Goal: Task Accomplishment & Management: Manage account settings

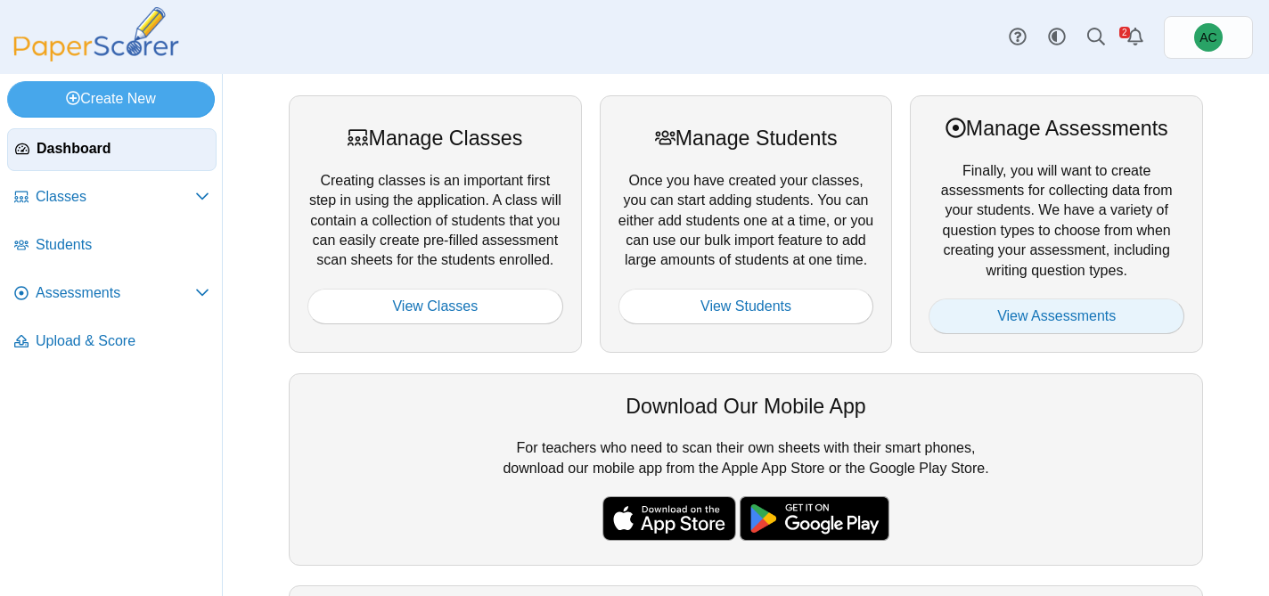
click at [1052, 314] on link "View Assessments" at bounding box center [1056, 316] width 256 height 36
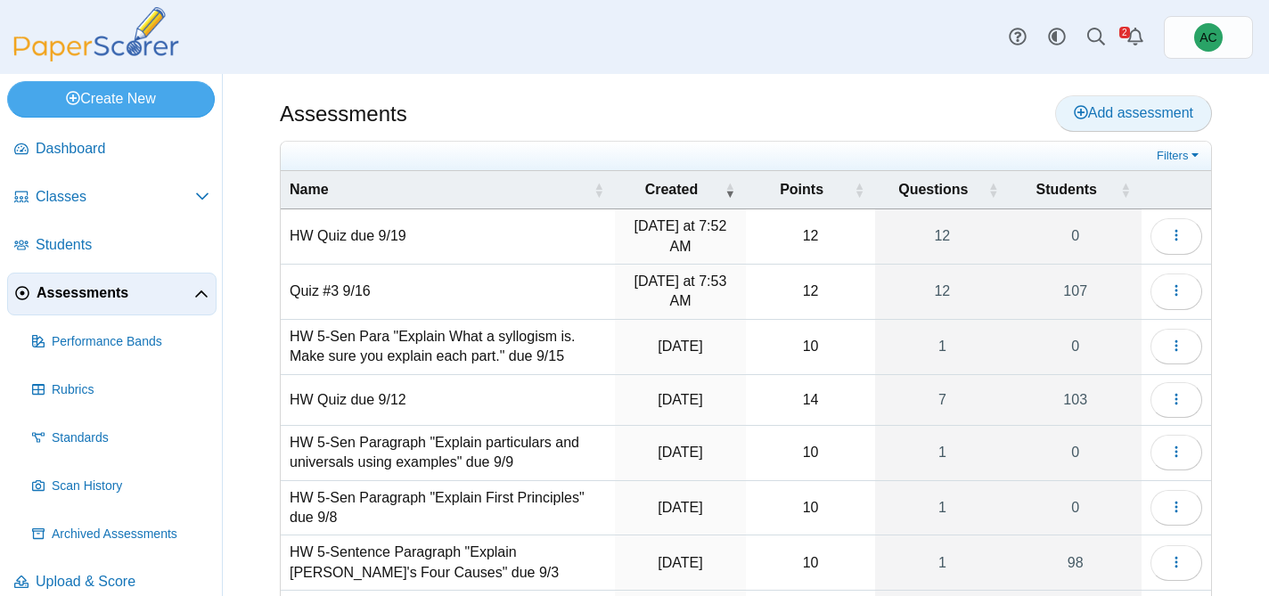
click at [1136, 108] on span "Add assessment" at bounding box center [1133, 112] width 119 height 15
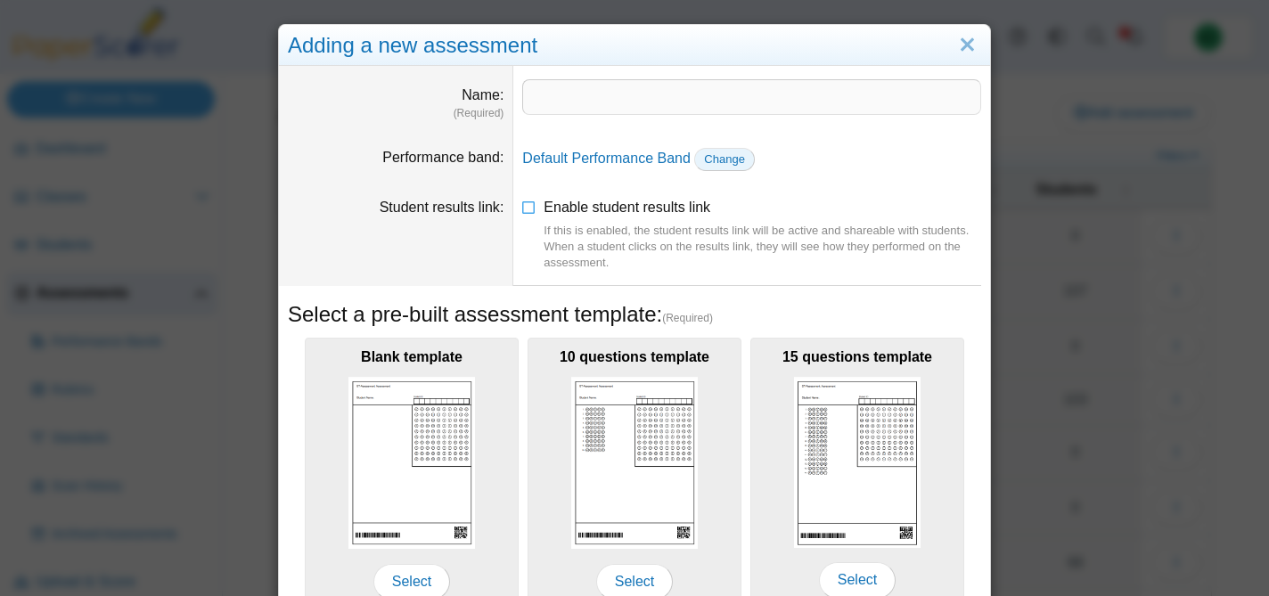
click at [715, 158] on span "Change" at bounding box center [724, 158] width 41 height 13
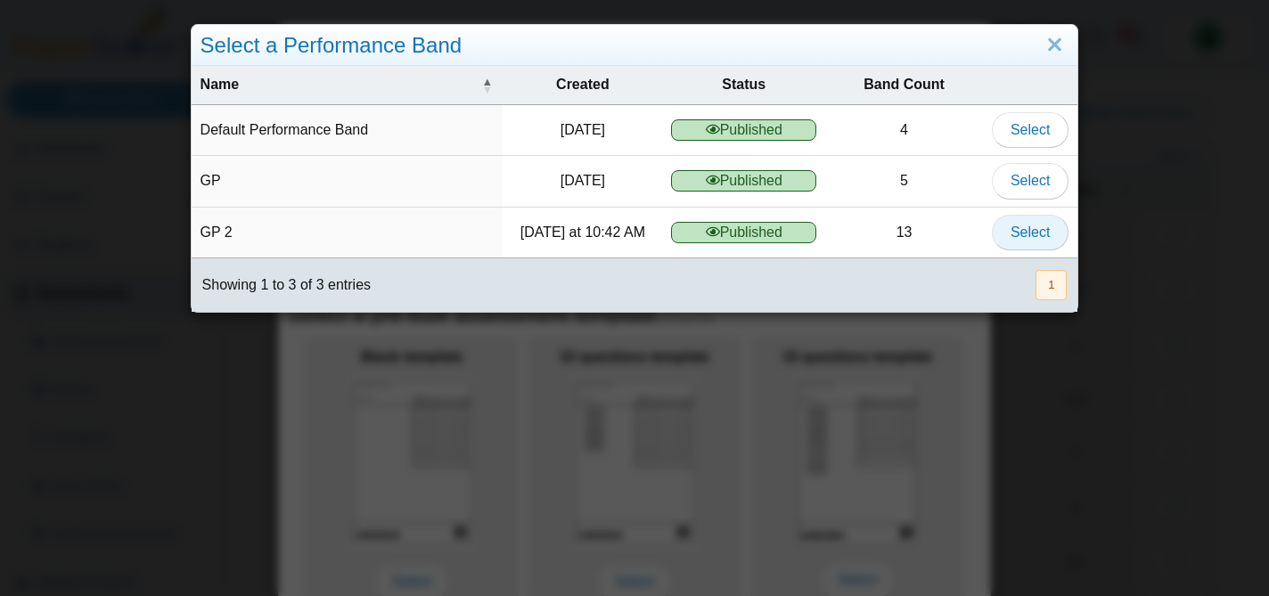
click at [1023, 227] on span "Select" at bounding box center [1029, 232] width 39 height 15
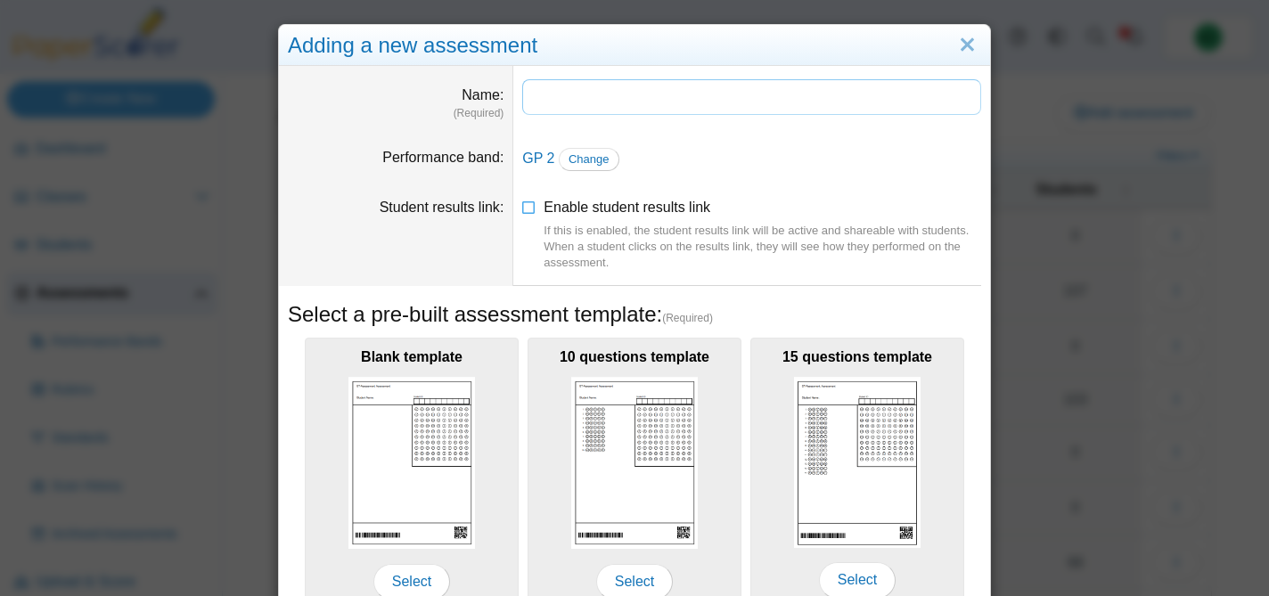
click at [564, 88] on input "Name" at bounding box center [751, 97] width 459 height 36
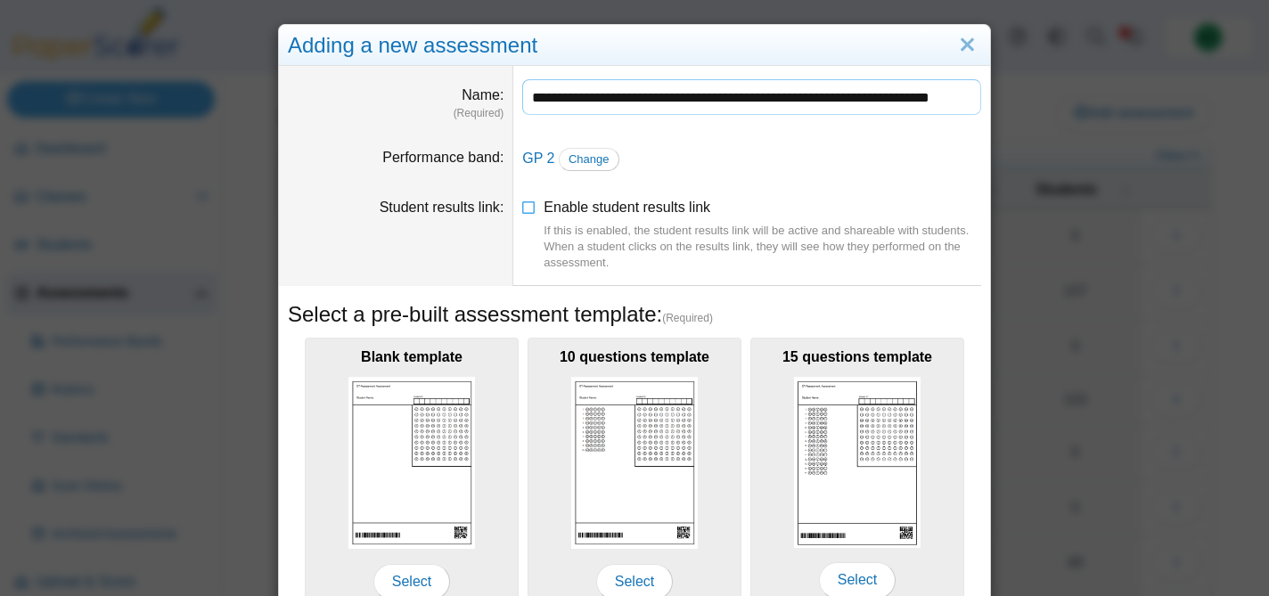
click at [885, 99] on input "**********" at bounding box center [751, 97] width 459 height 36
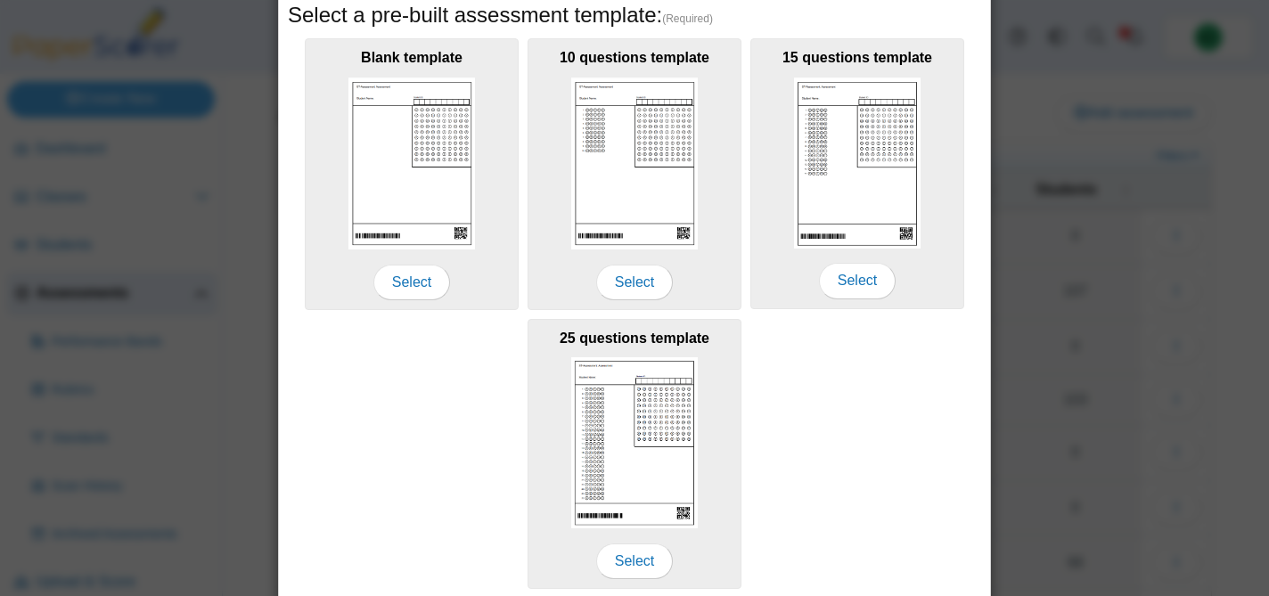
scroll to position [365, 0]
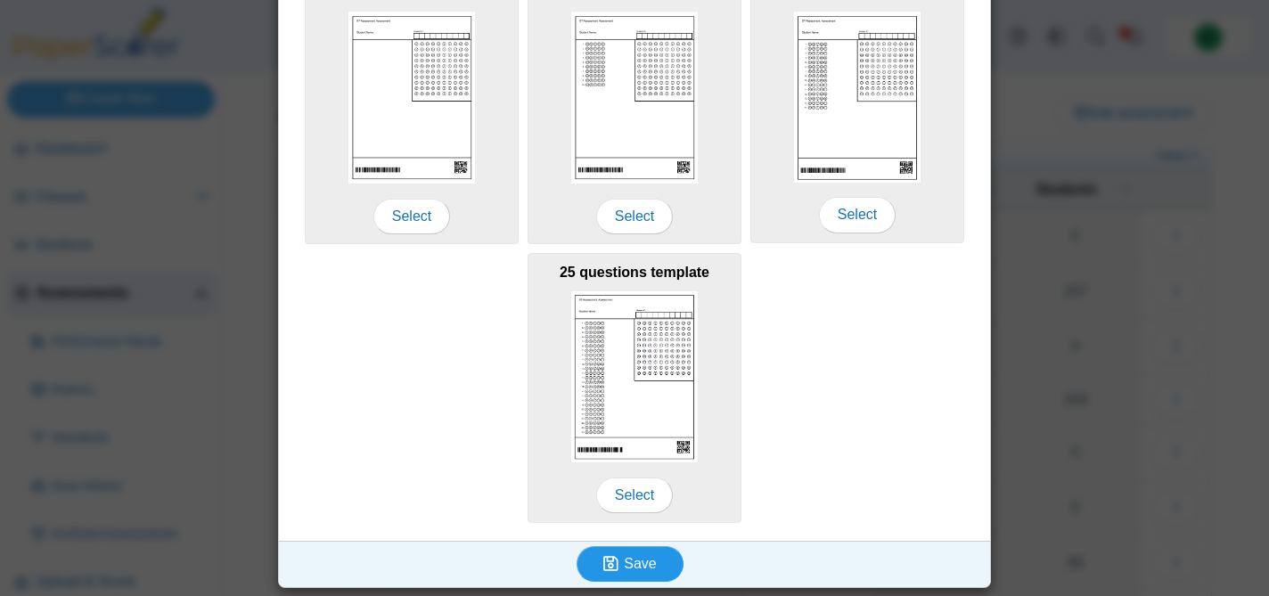
type input "**********"
click at [614, 552] on button "Save" at bounding box center [629, 564] width 107 height 36
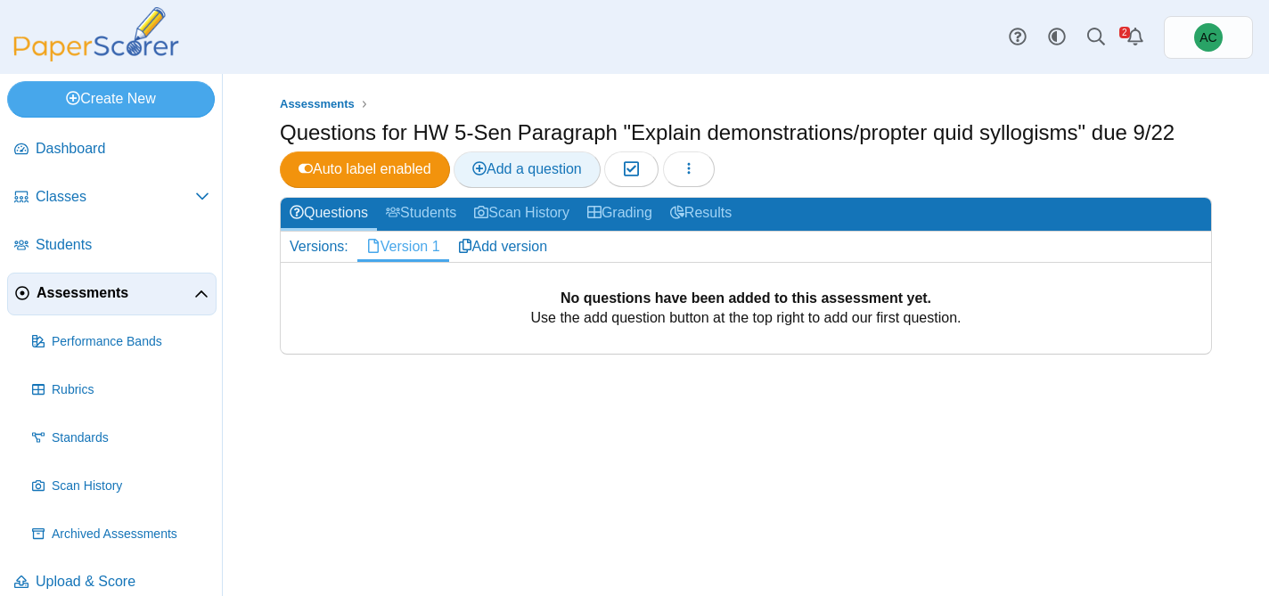
click at [507, 167] on span "Add a question" at bounding box center [527, 168] width 110 height 15
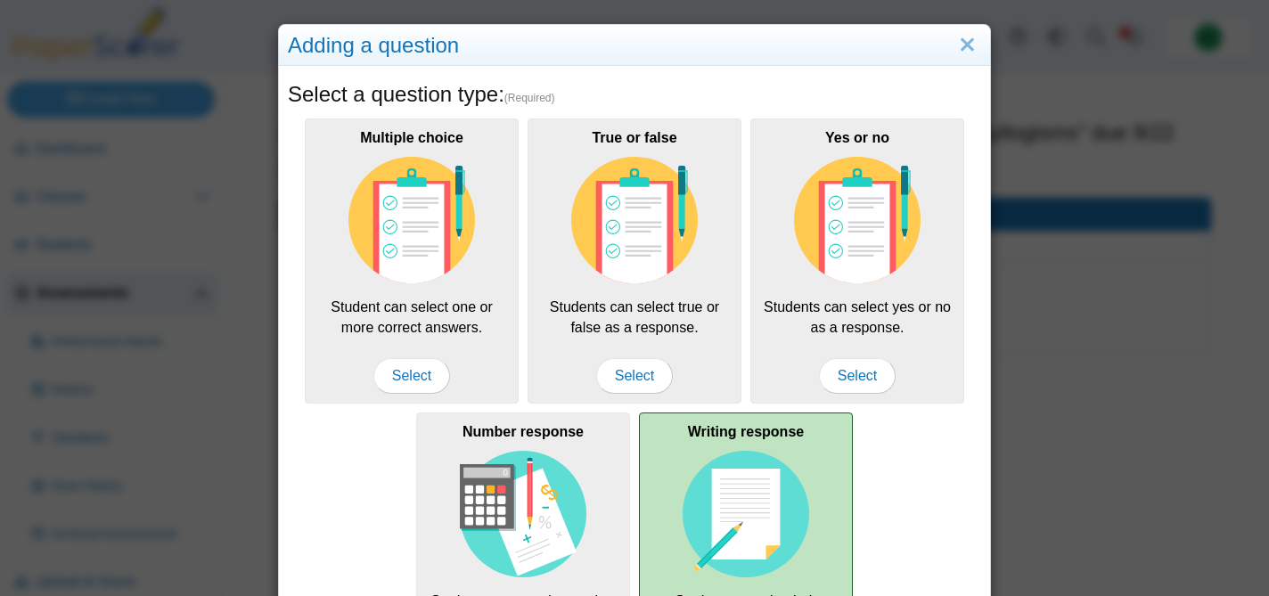
click at [689, 439] on b "Writing response" at bounding box center [746, 431] width 116 height 15
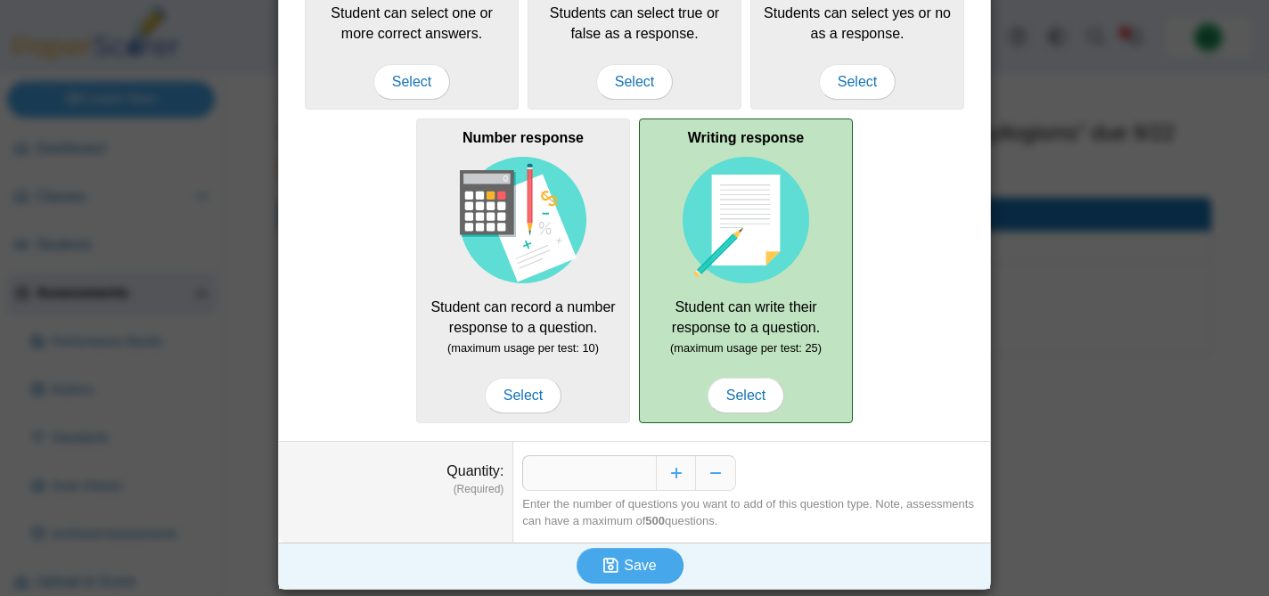
scroll to position [298, 0]
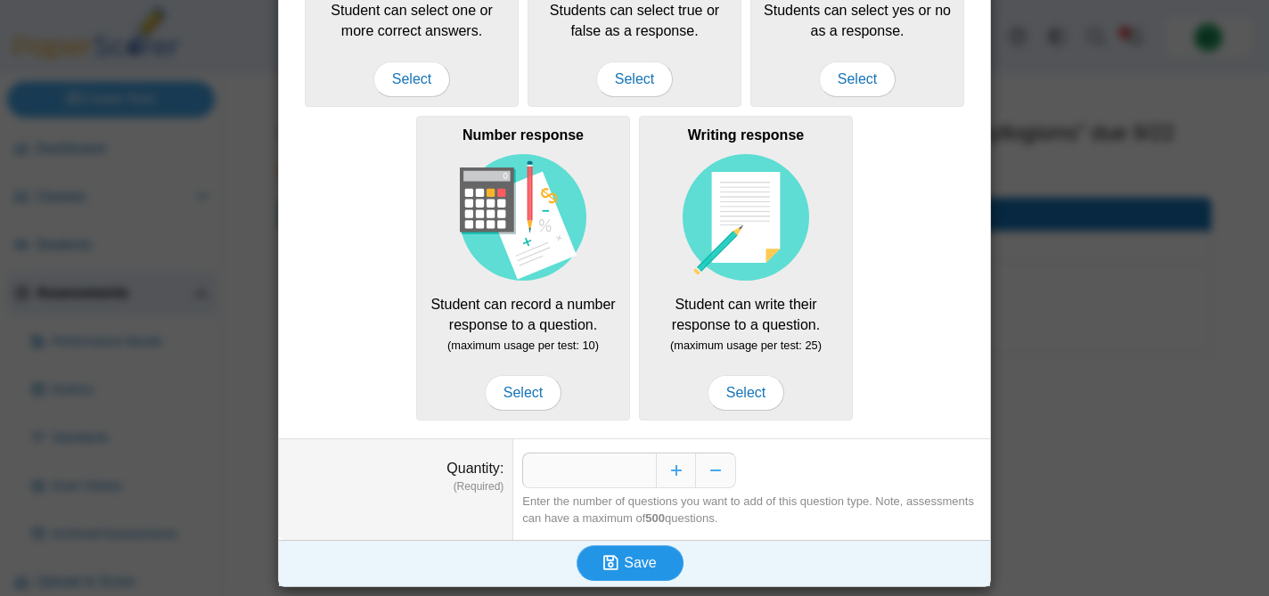
click at [646, 547] on button "Save" at bounding box center [629, 563] width 107 height 36
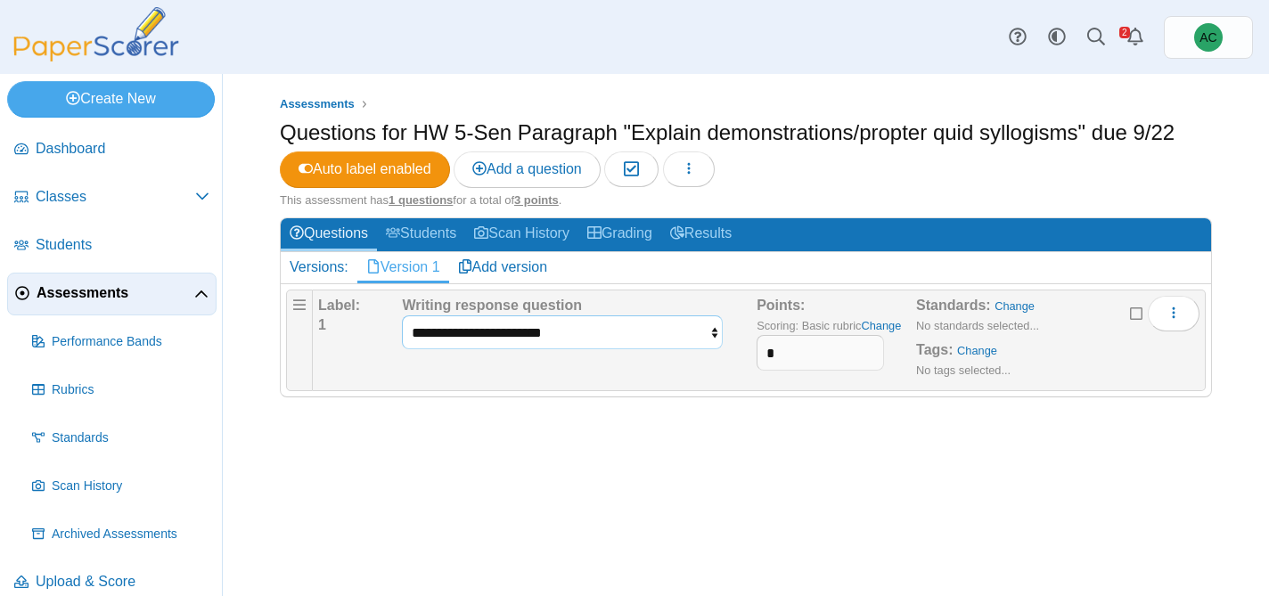
click at [491, 332] on select "**********" at bounding box center [562, 332] width 321 height 34
select select "**********"
click at [402, 315] on select "**********" at bounding box center [562, 332] width 321 height 34
click at [798, 340] on input "*" at bounding box center [819, 353] width 127 height 36
click at [811, 358] on input "*" at bounding box center [819, 353] width 127 height 36
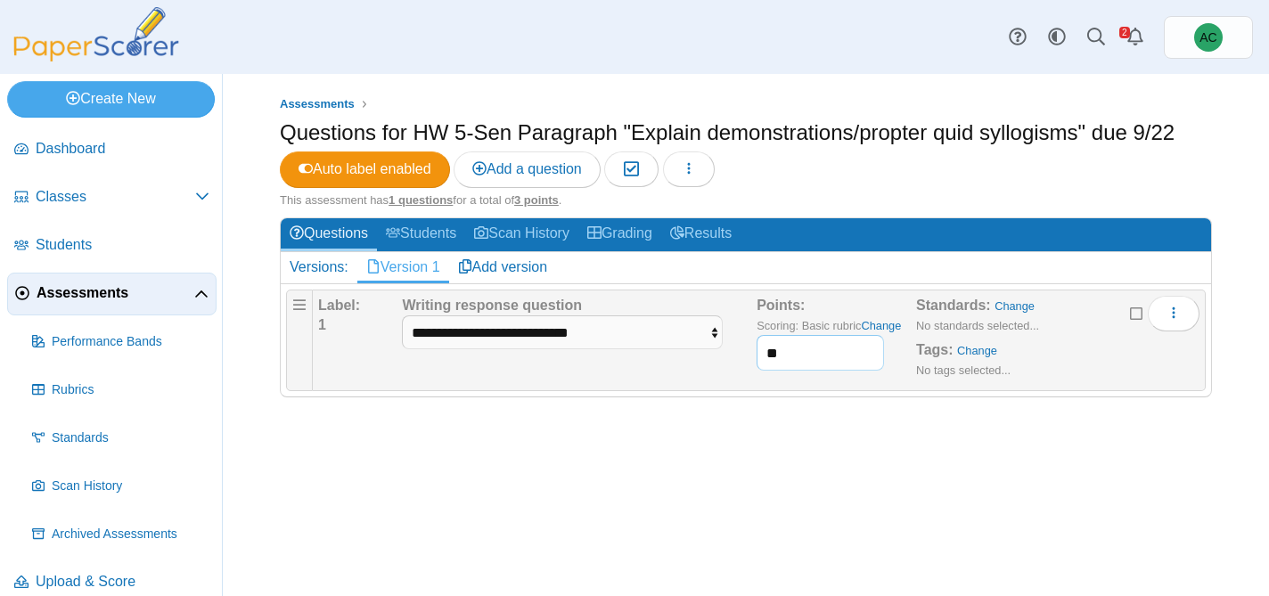
type input "**"
click at [699, 480] on div "Assessments Questions for HW 5-Sen Paragraph "Explain demonstrations/propter qu…" at bounding box center [746, 335] width 1046 height 522
click at [86, 347] on span "Performance Bands" at bounding box center [131, 342] width 158 height 18
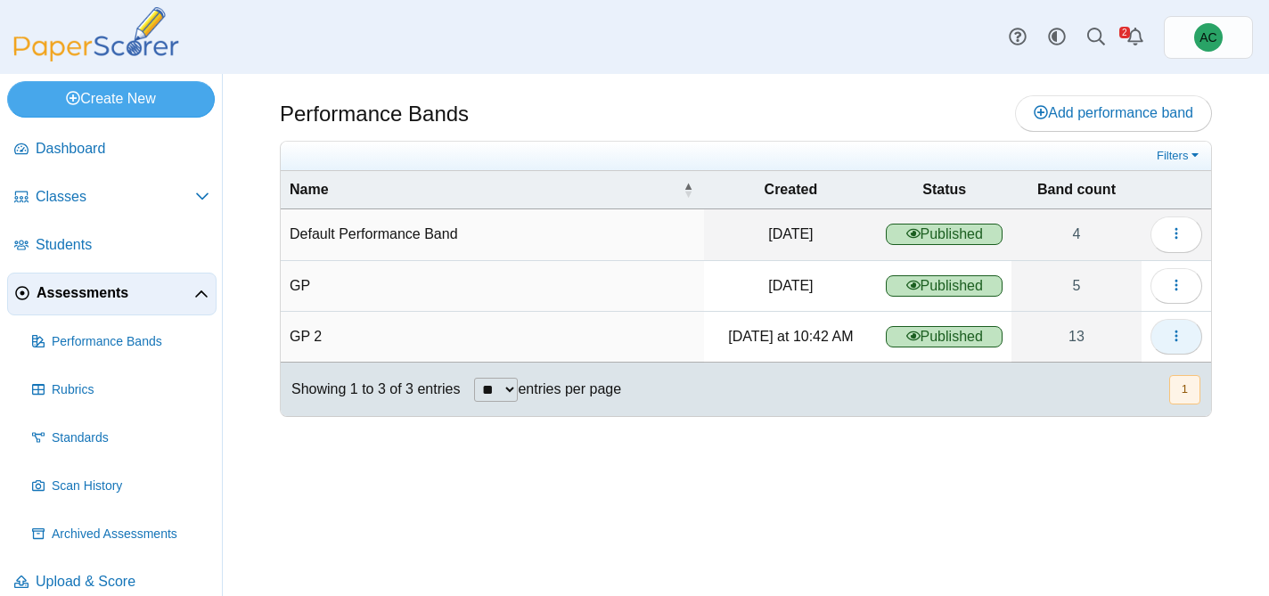
click at [1173, 330] on icon "button" at bounding box center [1176, 336] width 14 height 14
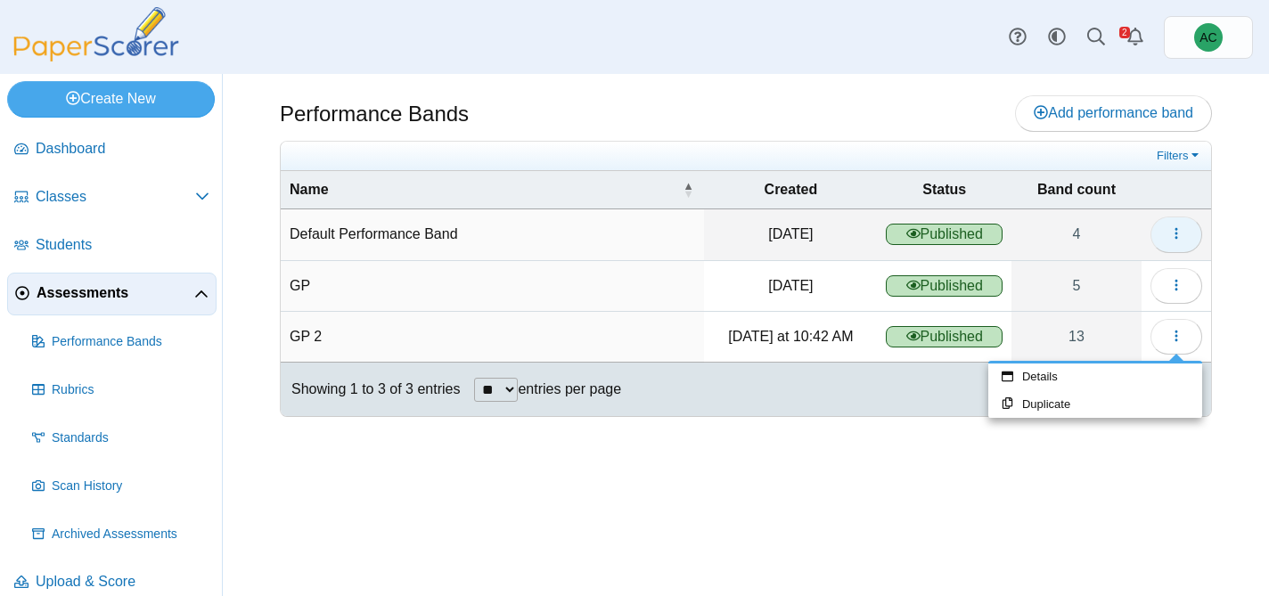
click at [1180, 233] on icon "button" at bounding box center [1176, 233] width 14 height 14
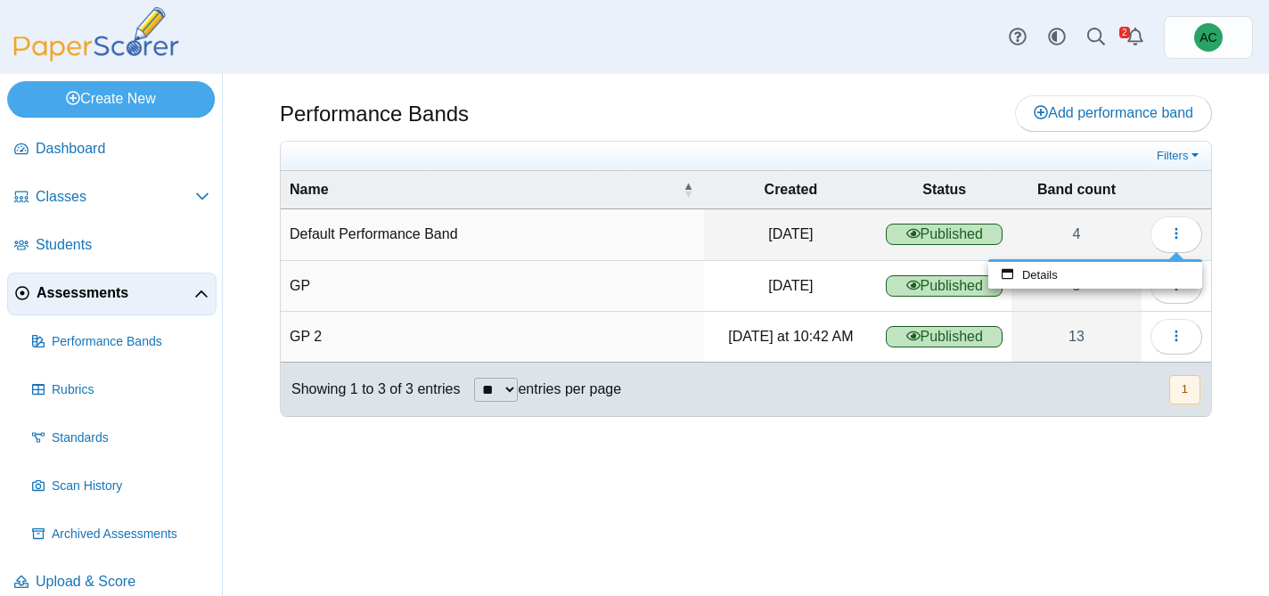
click at [1213, 310] on div "Performance Bands Add performance band" at bounding box center [746, 335] width 1046 height 522
click at [1189, 292] on button "button" at bounding box center [1176, 286] width 52 height 36
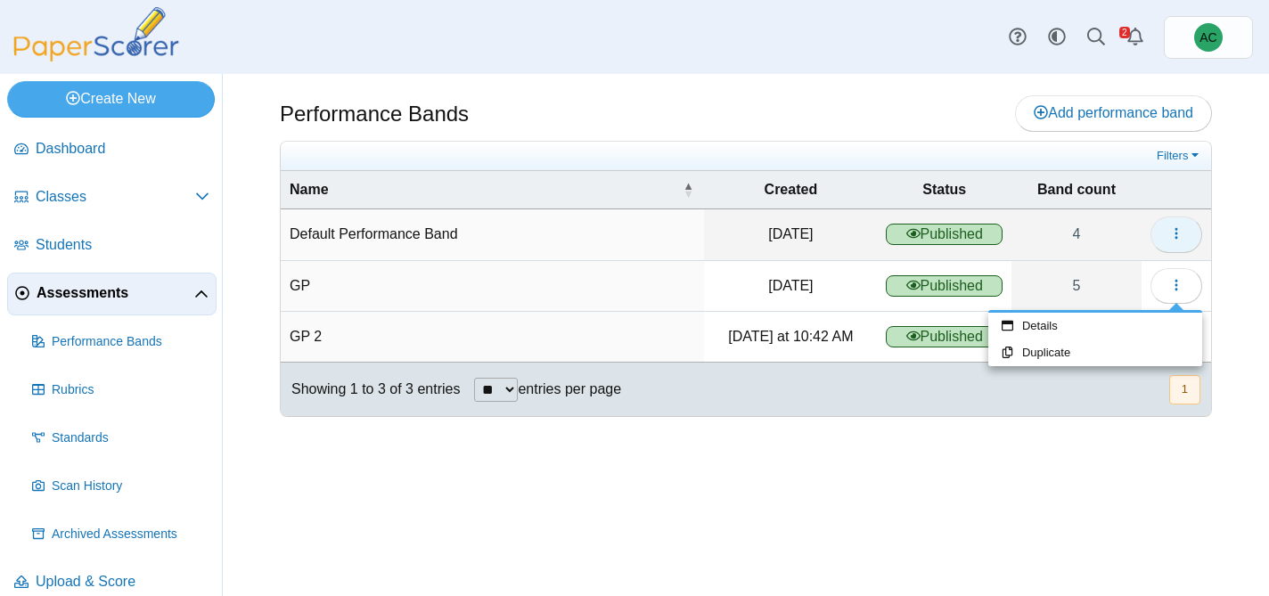
click at [1182, 246] on button "button" at bounding box center [1176, 234] width 52 height 36
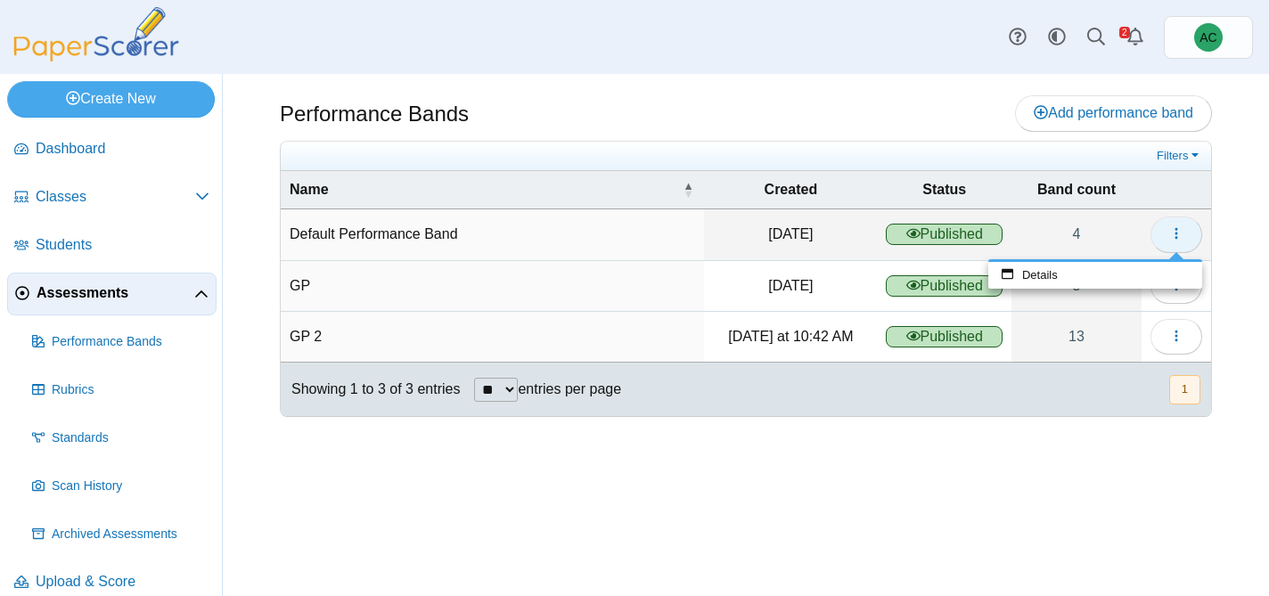
click at [1179, 241] on span "button" at bounding box center [1176, 233] width 14 height 15
click at [1172, 237] on icon "button" at bounding box center [1176, 233] width 14 height 14
click at [1061, 266] on link "Details" at bounding box center [1095, 275] width 214 height 27
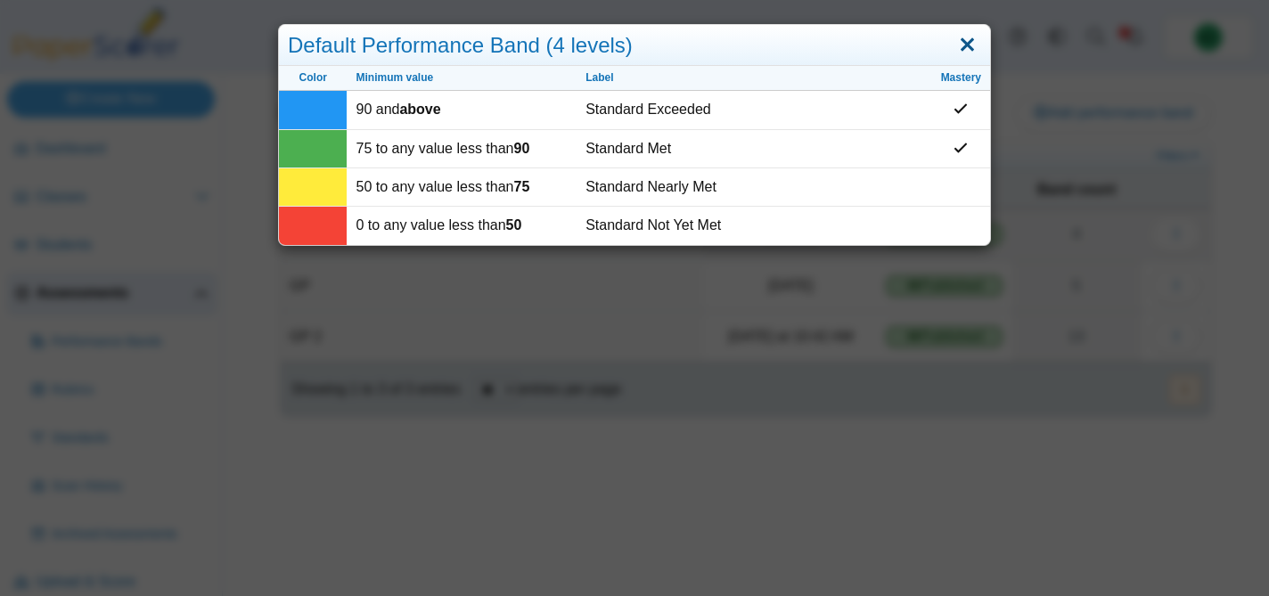
click at [970, 41] on link "Close" at bounding box center [967, 45] width 28 height 30
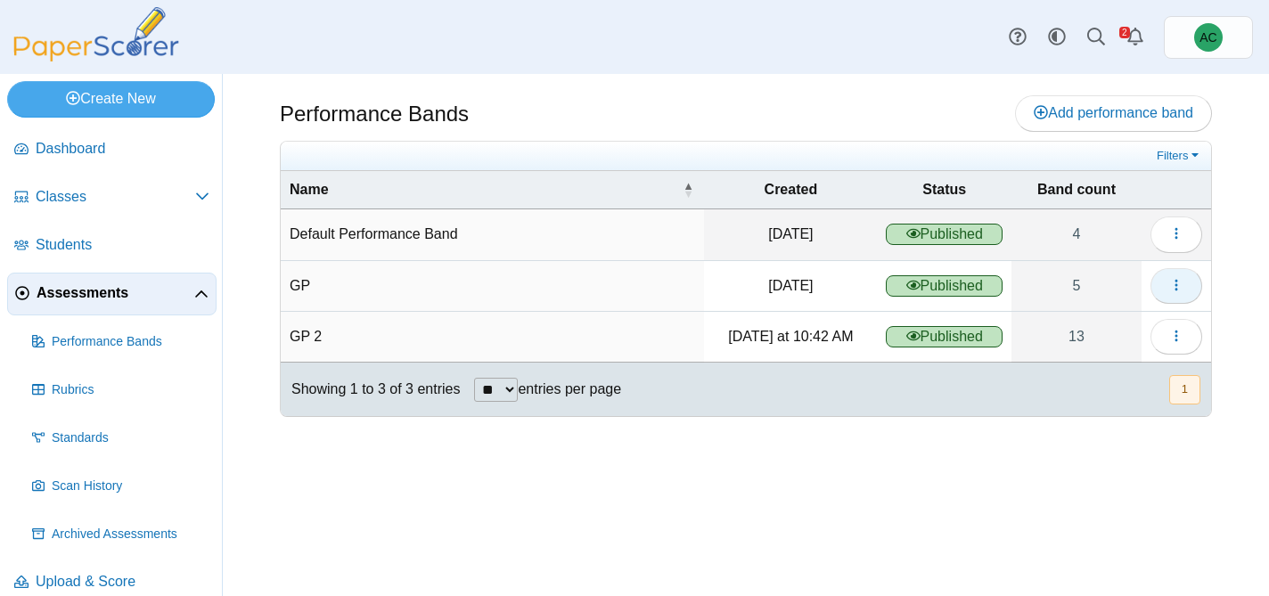
click at [1168, 284] on button "button" at bounding box center [1176, 286] width 52 height 36
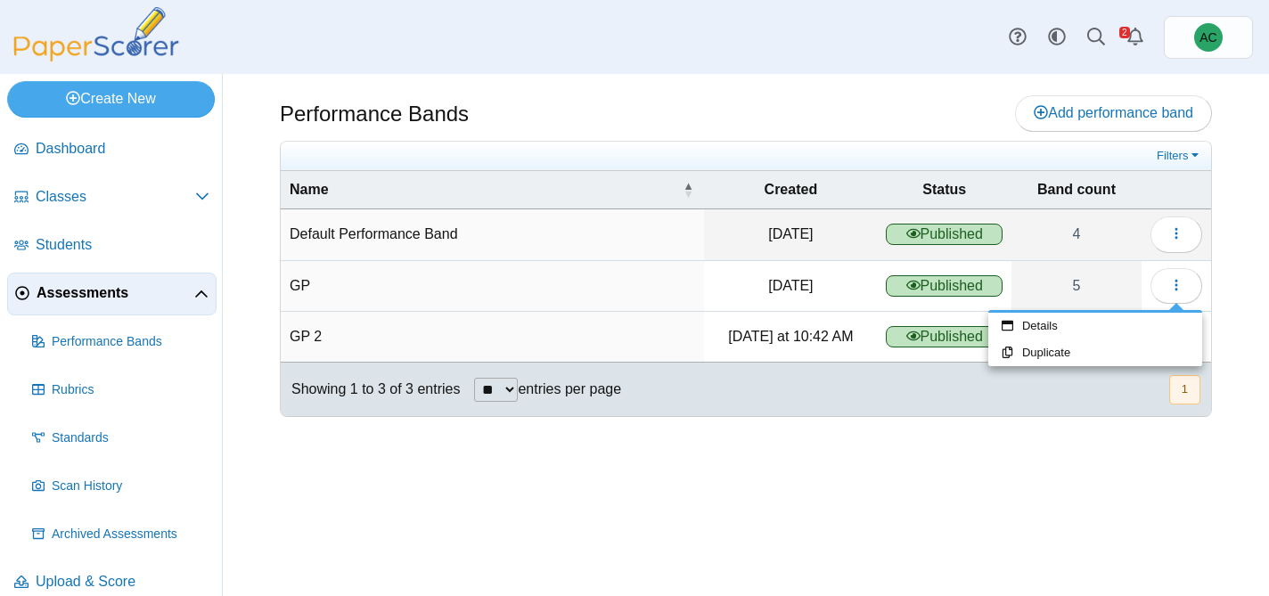
click at [1223, 312] on div "Performance Bands Add performance band" at bounding box center [746, 335] width 1046 height 522
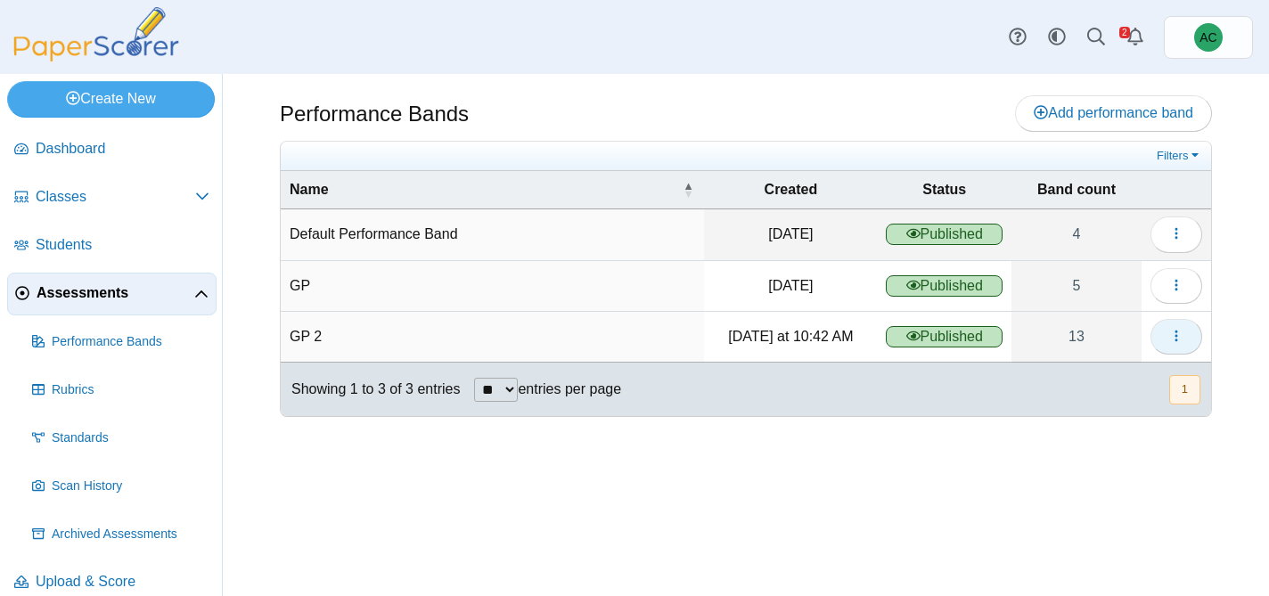
click at [1179, 334] on icon "button" at bounding box center [1176, 336] width 14 height 14
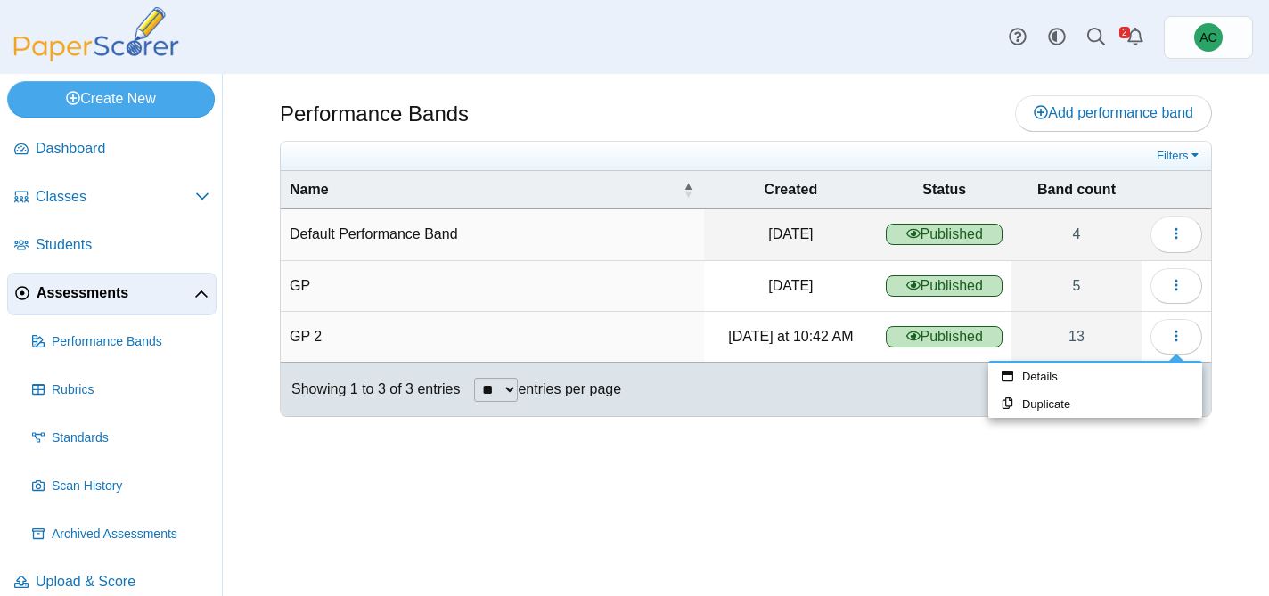
click at [1092, 515] on div "Performance Bands Add performance band" at bounding box center [746, 335] width 1046 height 522
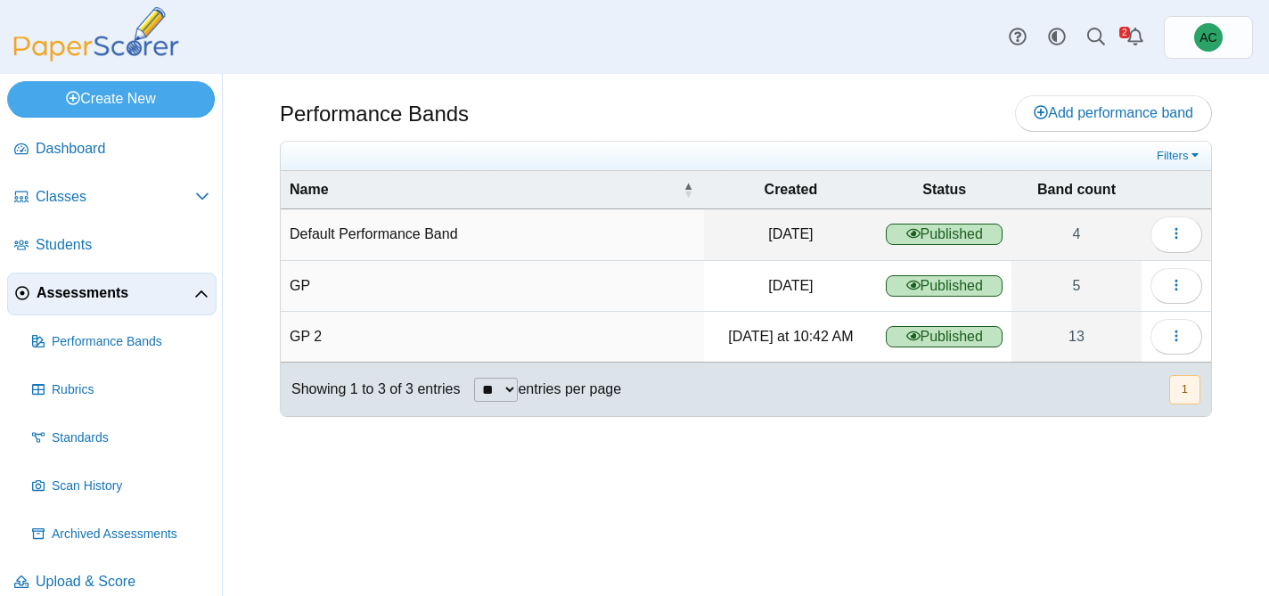
click at [603, 330] on td "GP 2" at bounding box center [492, 337] width 423 height 51
click at [393, 235] on td "Default Performance Band" at bounding box center [492, 234] width 423 height 51
click at [1167, 242] on button "button" at bounding box center [1176, 234] width 52 height 36
click at [869, 71] on div "Dashboard Classes Archived classes Students Assessments" at bounding box center [634, 37] width 1269 height 74
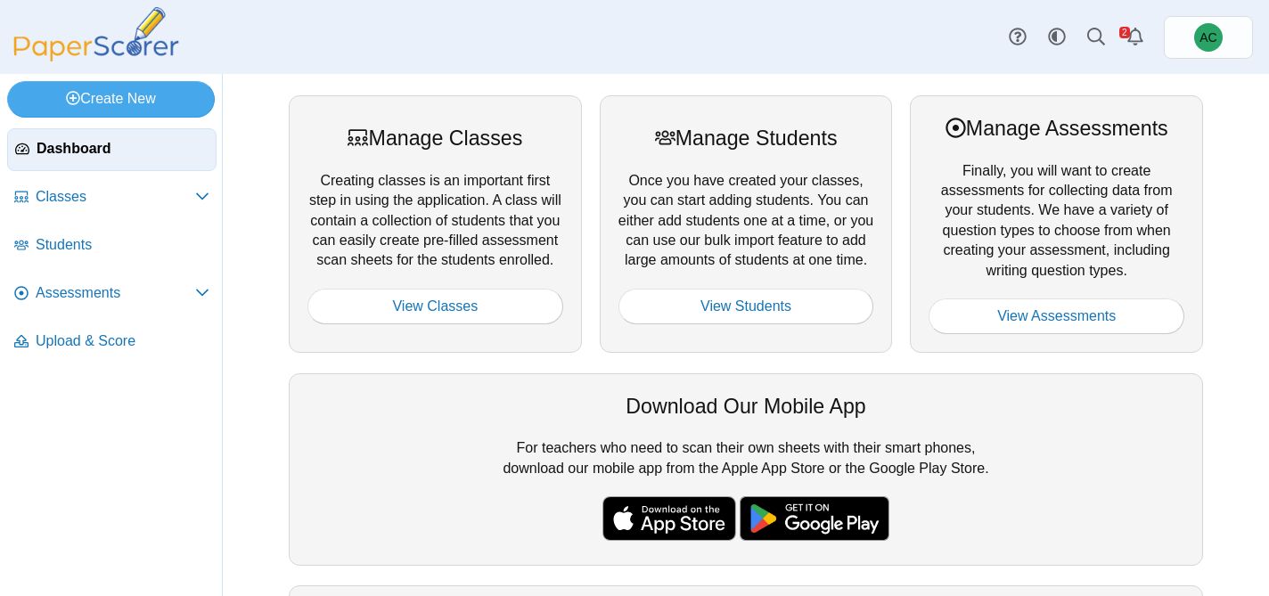
click at [1103, 294] on div at bounding box center [1056, 290] width 256 height 18
click at [1075, 315] on link "View Assessments" at bounding box center [1056, 316] width 256 height 36
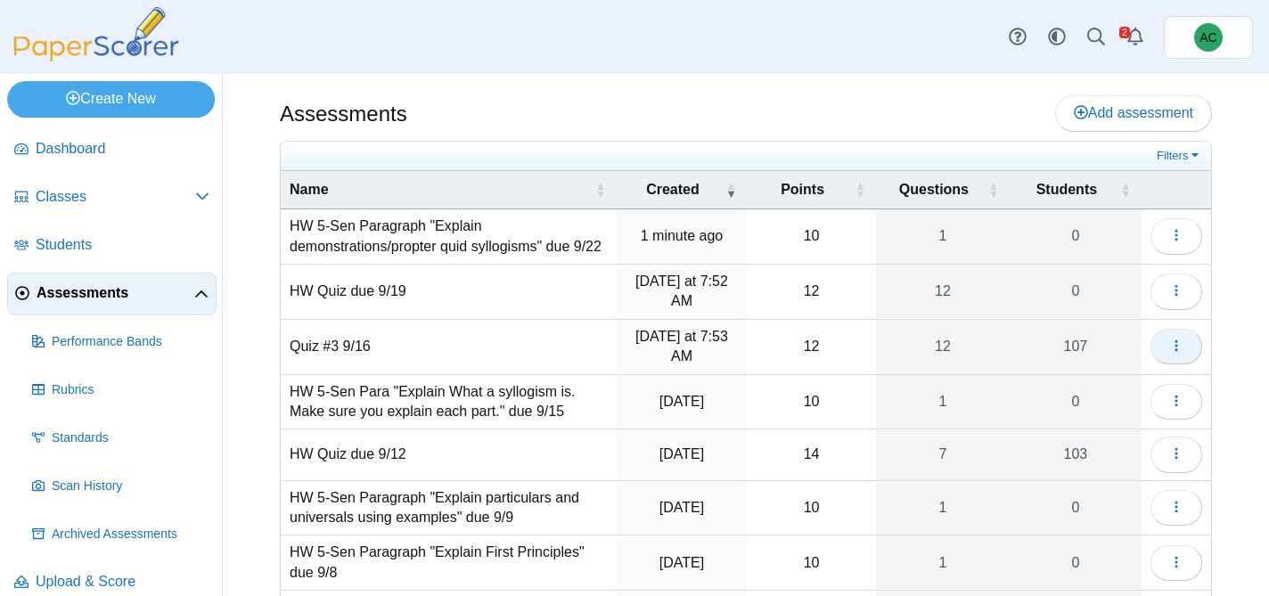
click at [1177, 353] on span "button" at bounding box center [1176, 346] width 14 height 15
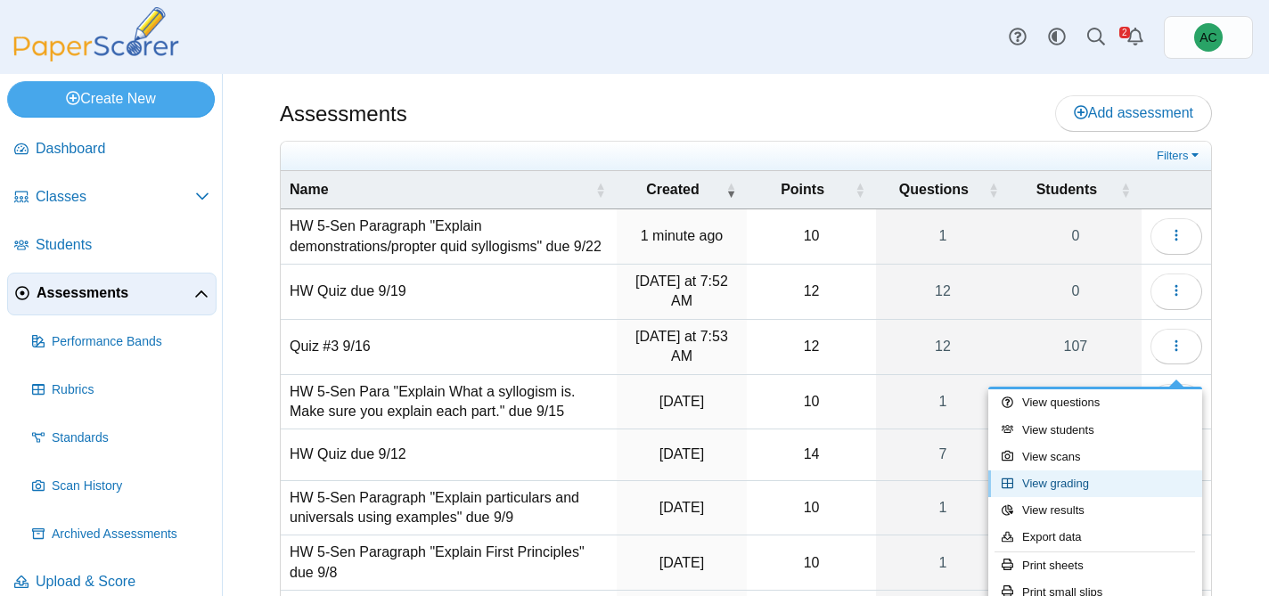
click at [1074, 480] on link "View grading" at bounding box center [1095, 483] width 214 height 27
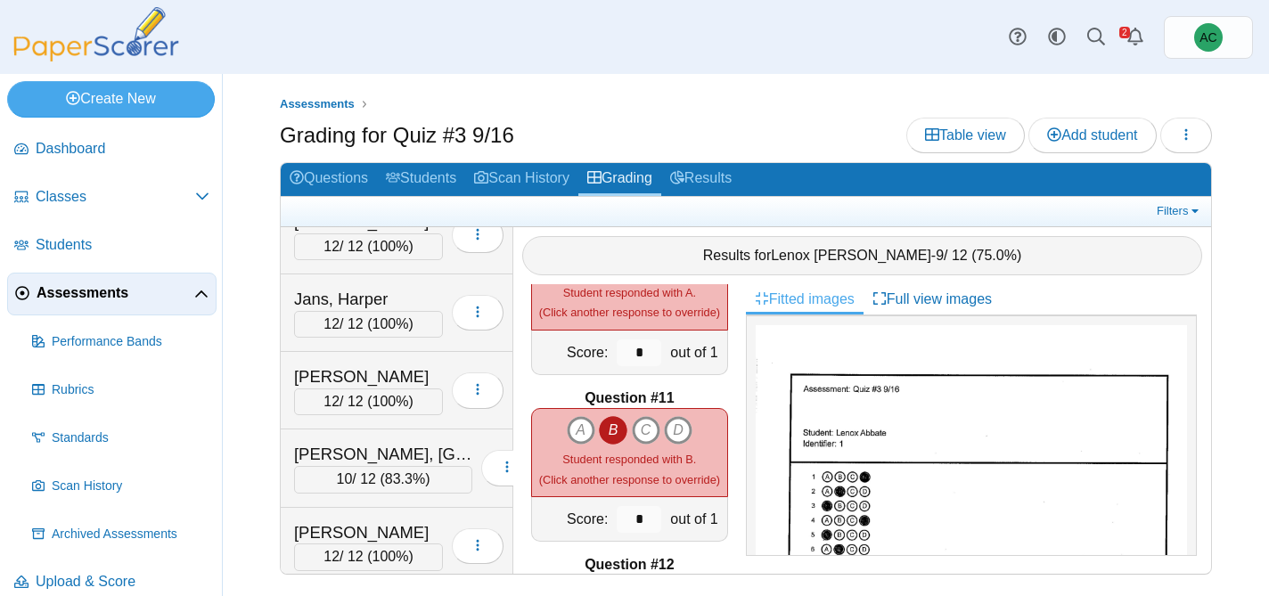
scroll to position [3750, 0]
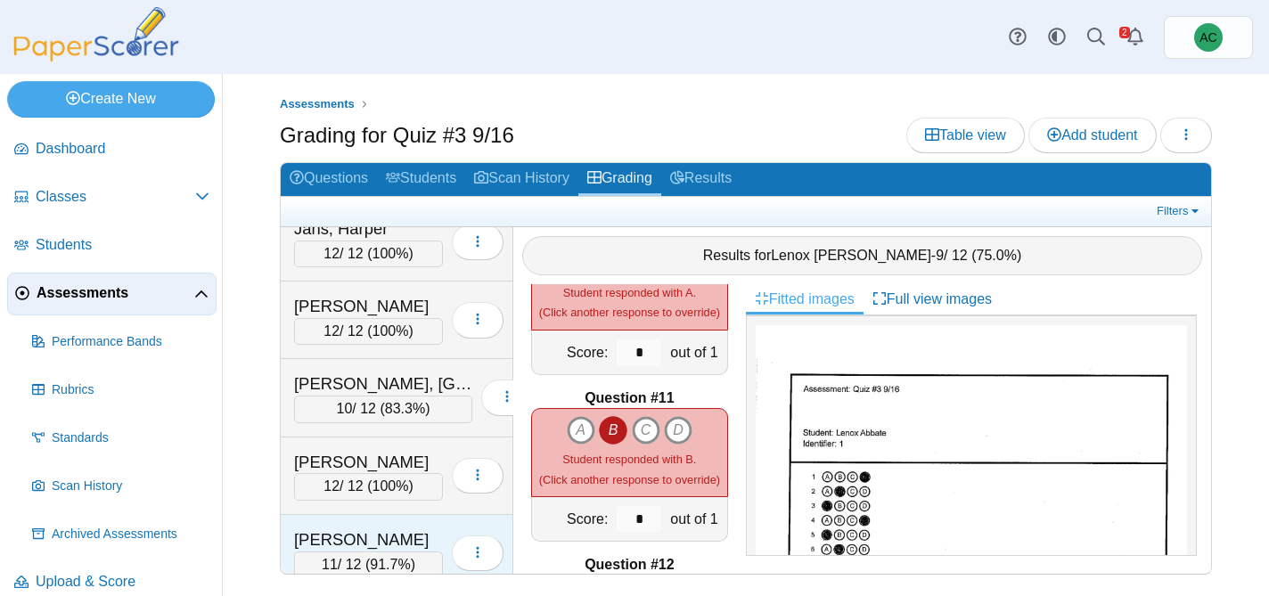
click at [319, 535] on div "Kidd, Avery" at bounding box center [368, 539] width 149 height 23
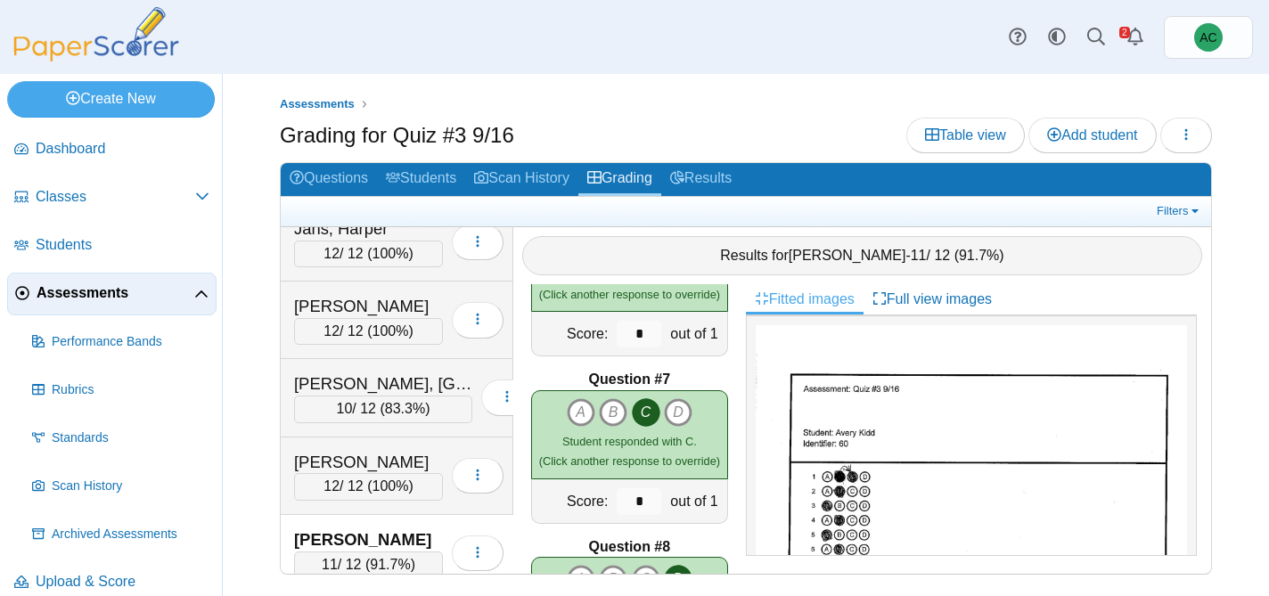
scroll to position [0, 0]
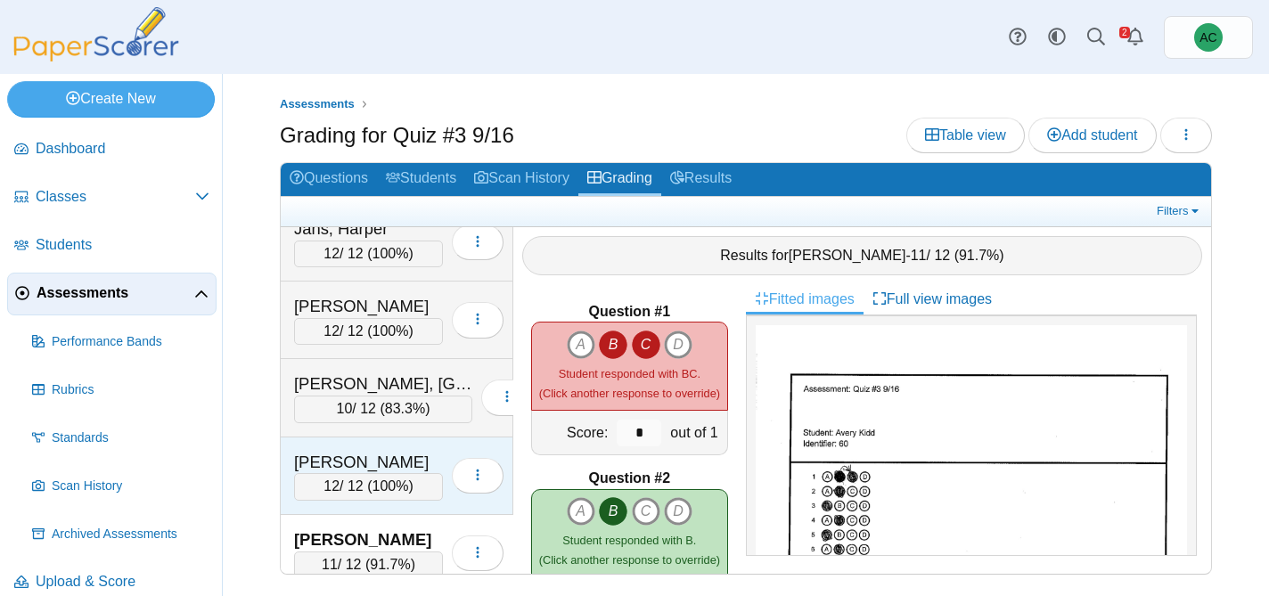
click at [319, 452] on div "Kallookaran, Josephine" at bounding box center [368, 462] width 149 height 23
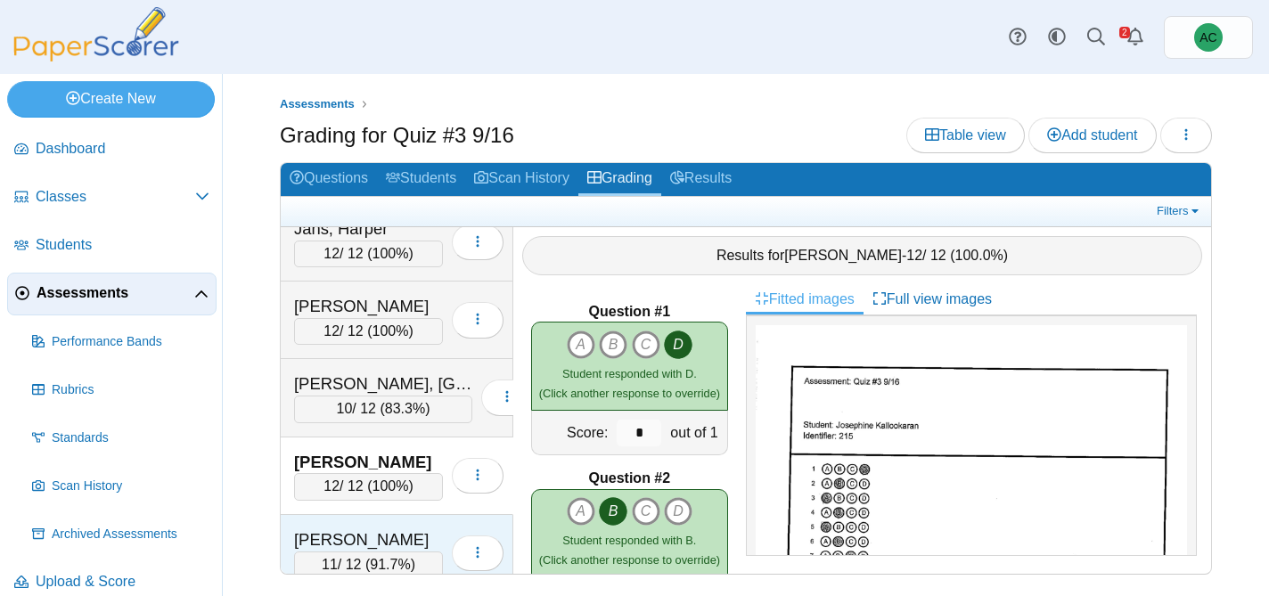
click at [335, 525] on div "Kidd, Avery 11 / 12 ( 91.7% ) Loading…" at bounding box center [397, 554] width 233 height 78
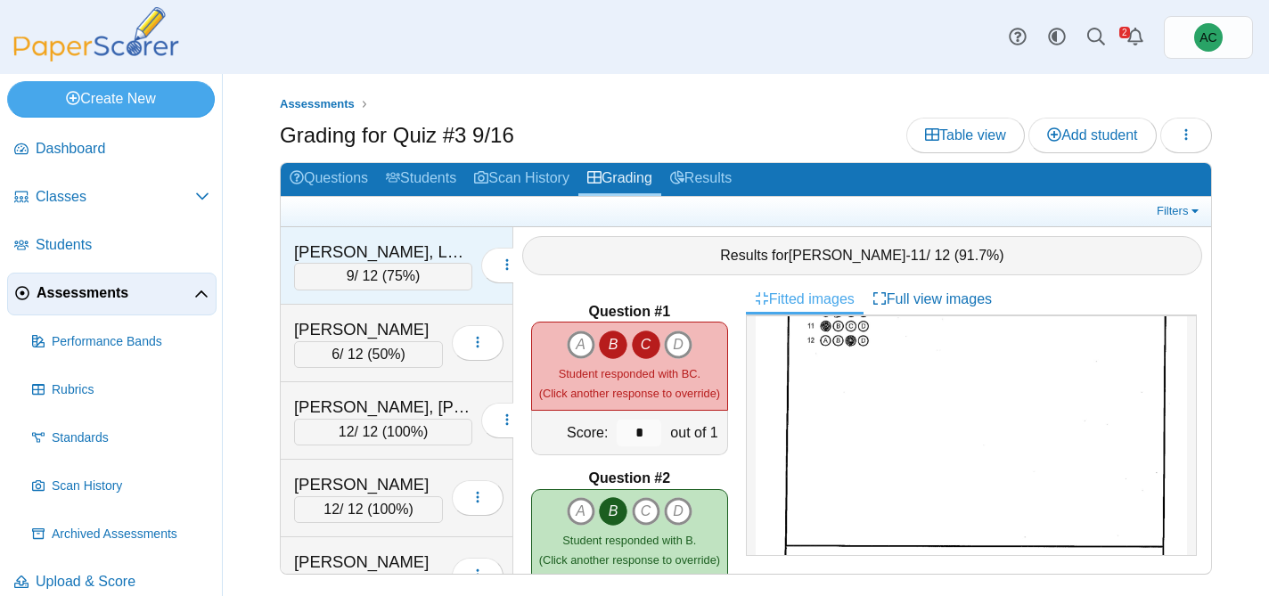
click at [356, 256] on div "Abbate, Lenox" at bounding box center [383, 252] width 178 height 23
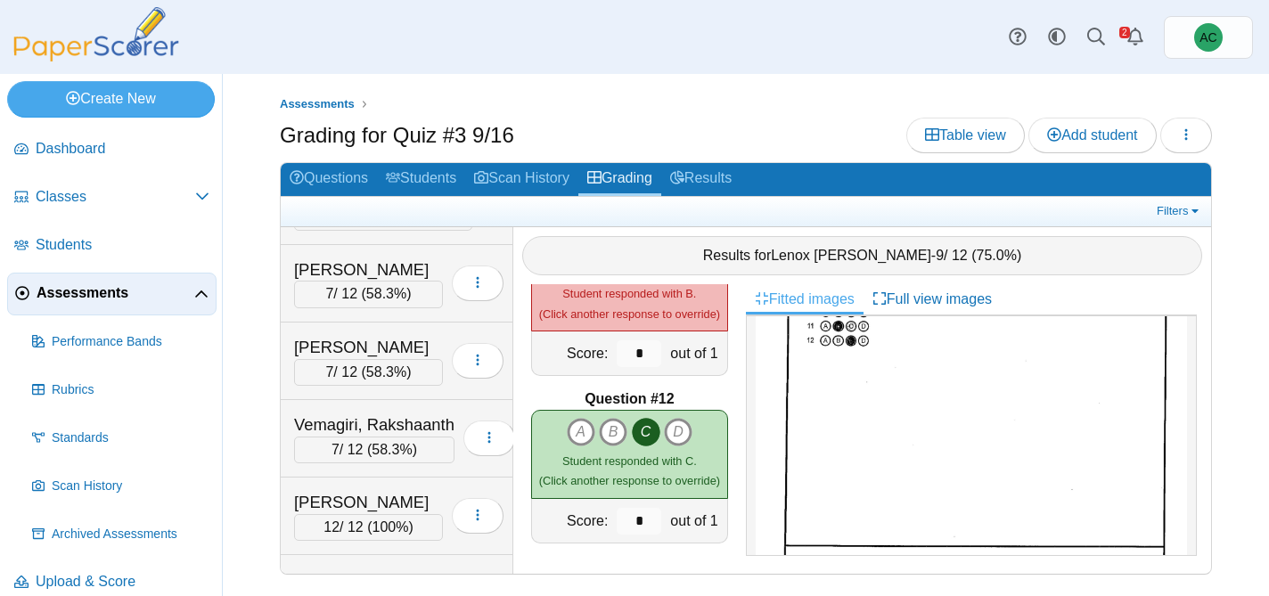
scroll to position [7959, 0]
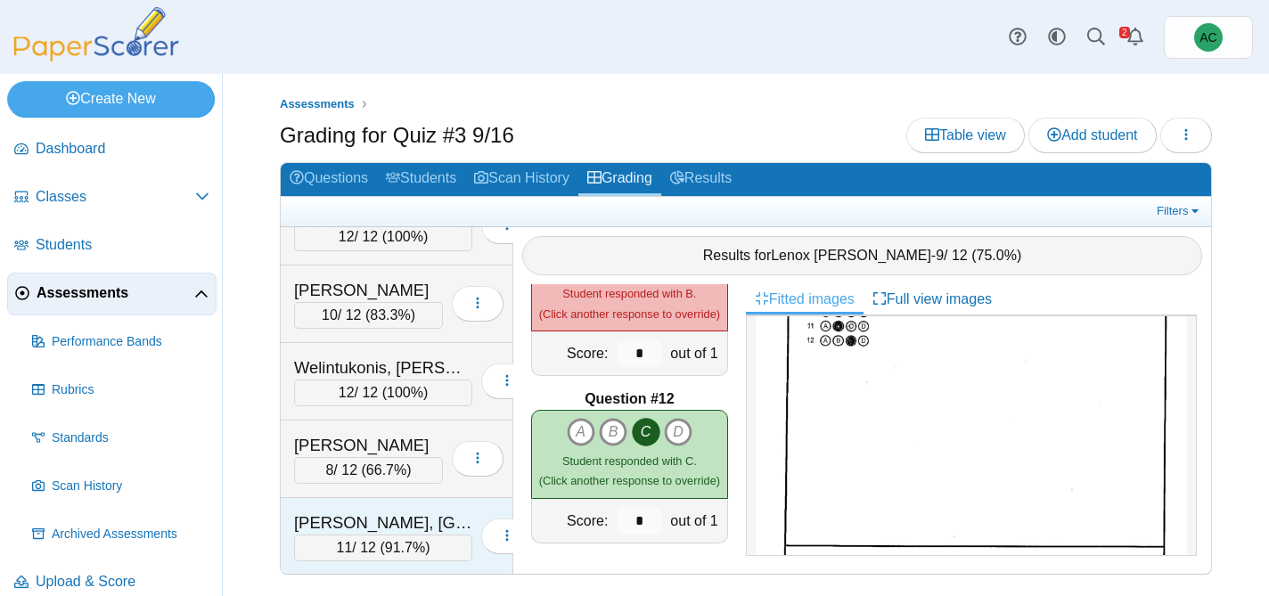
click at [340, 498] on div "Zuber, Brooklyn 11 / 12 ( 91.7% ) Loading…" at bounding box center [397, 536] width 233 height 77
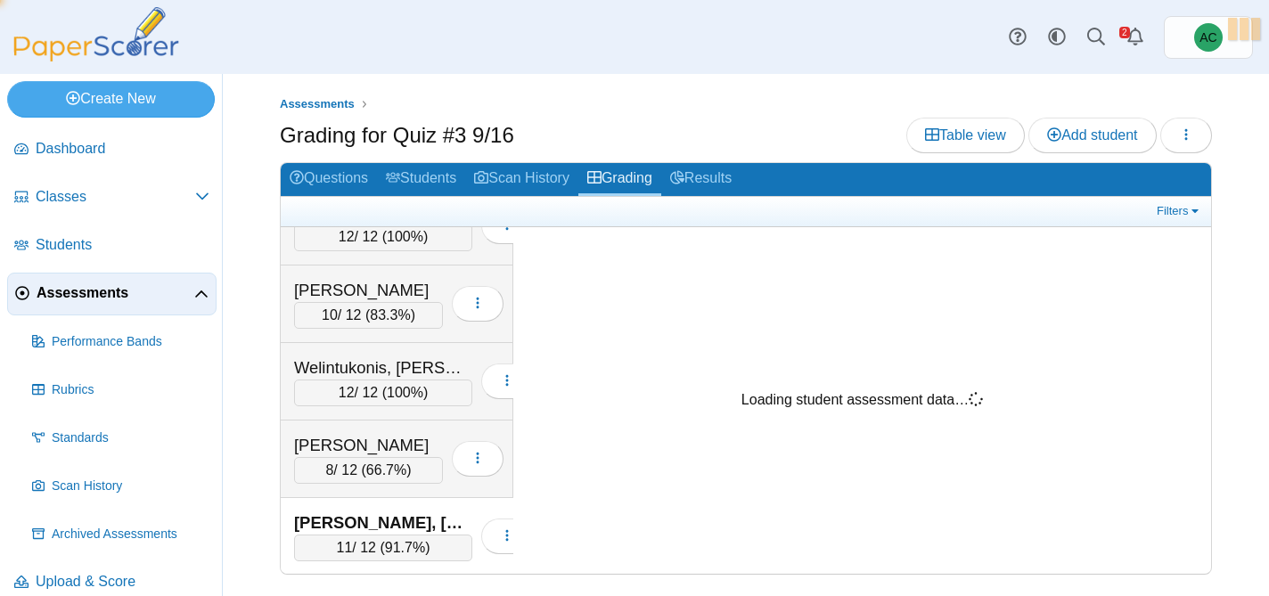
scroll to position [0, 0]
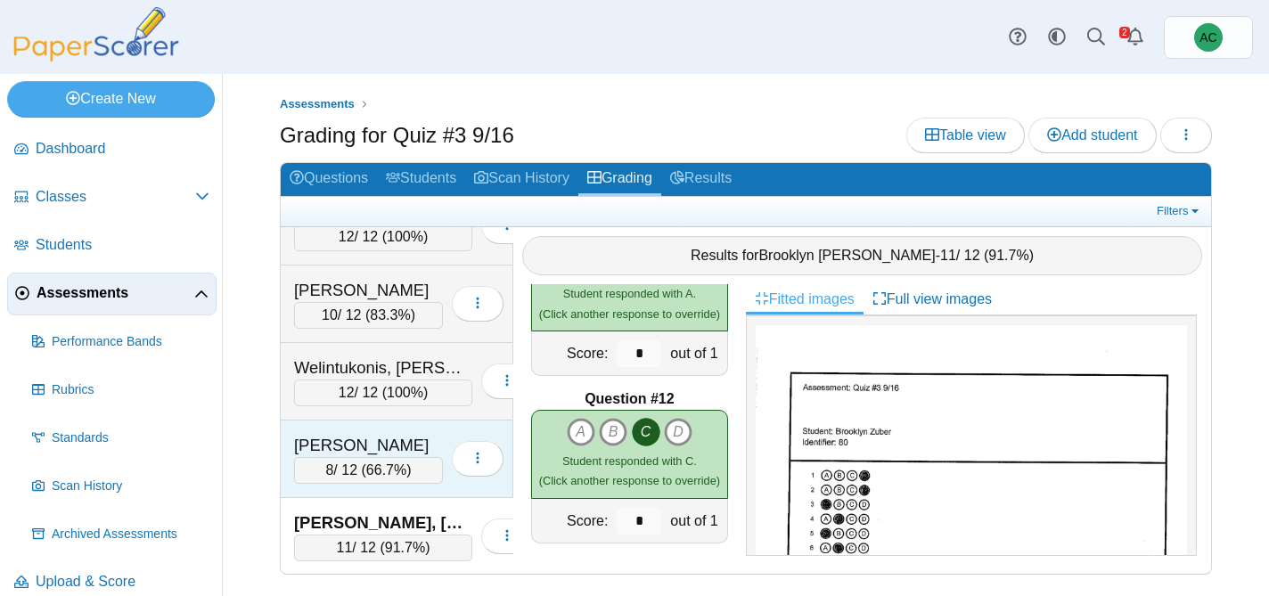
click at [344, 466] on div "8 / 12 ( 66.7% )" at bounding box center [368, 470] width 149 height 27
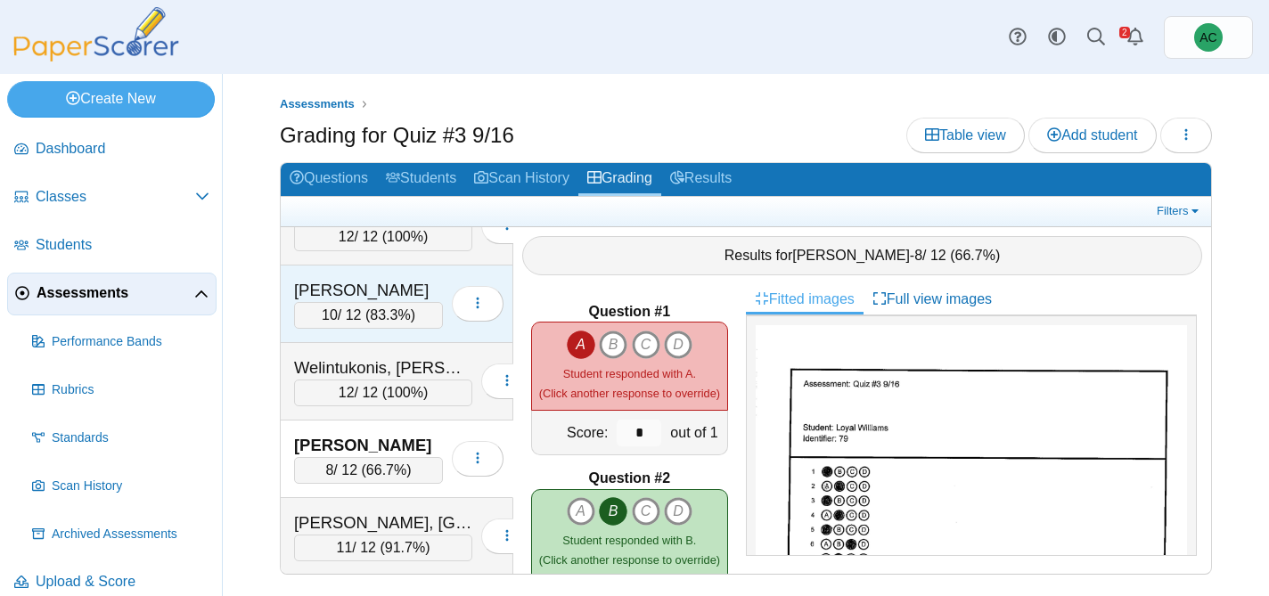
click at [354, 296] on div "Welintukonis, Analicia" at bounding box center [368, 290] width 149 height 23
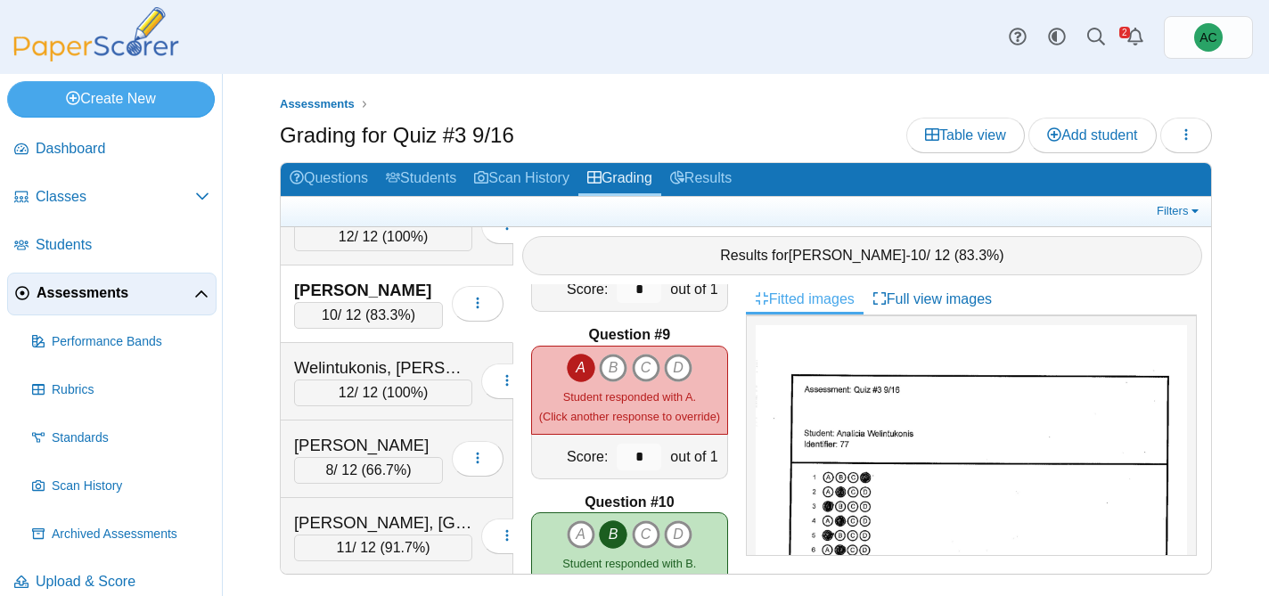
scroll to position [1749, 0]
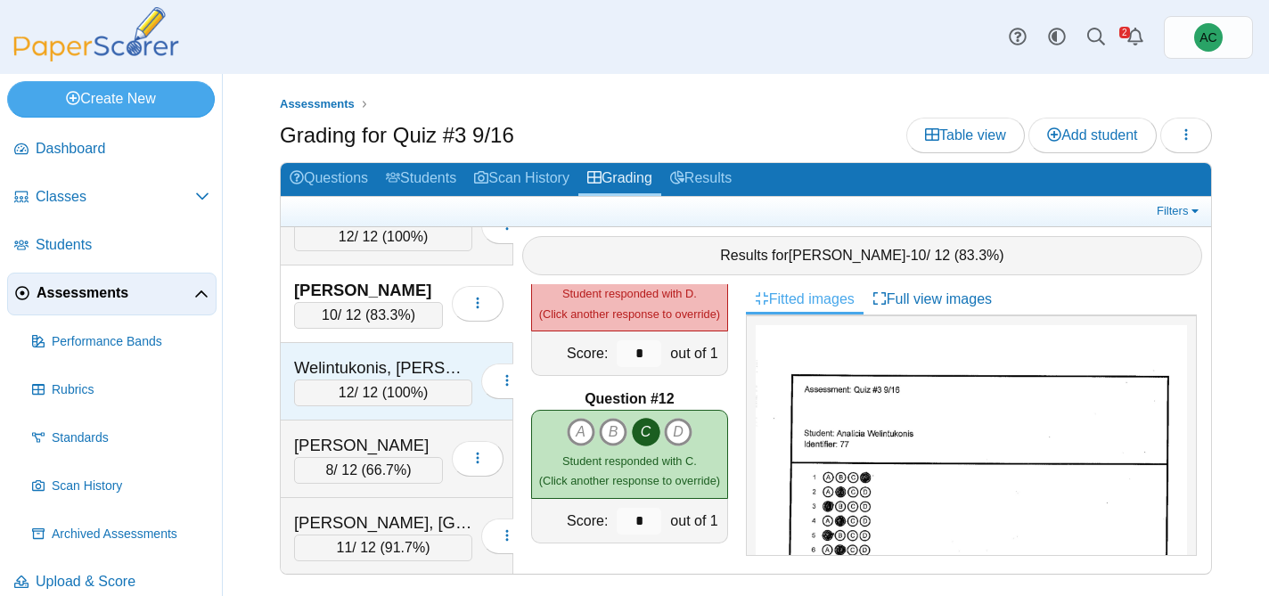
click at [361, 363] on div "Welintukonis, Ariella" at bounding box center [383, 367] width 178 height 23
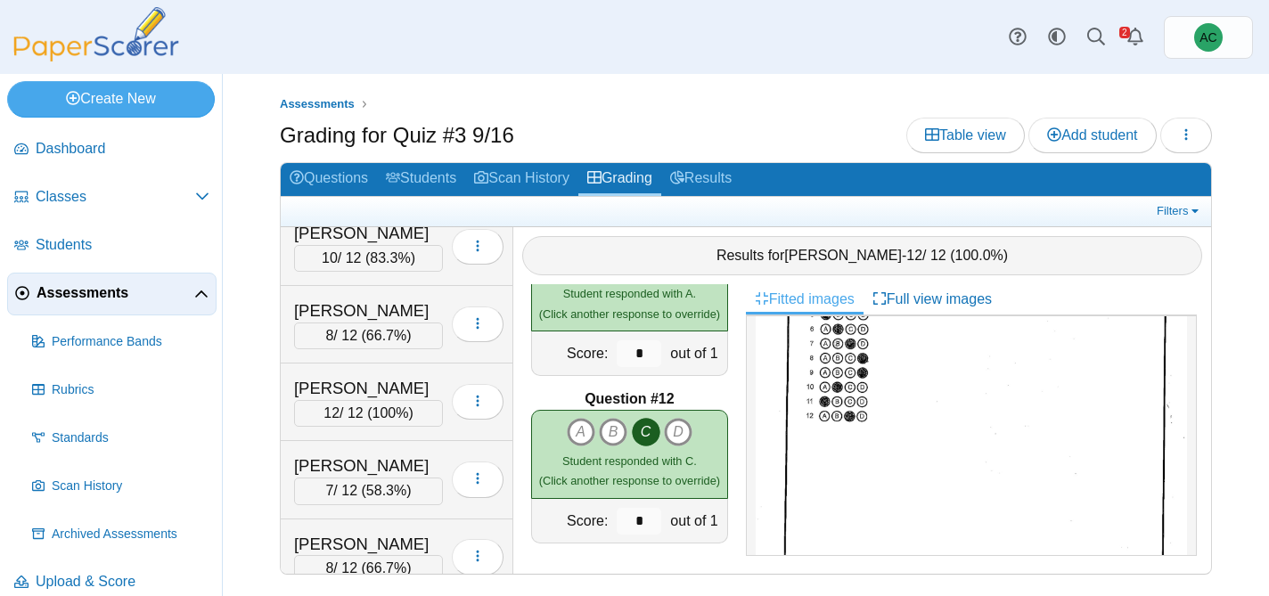
scroll to position [3177, 0]
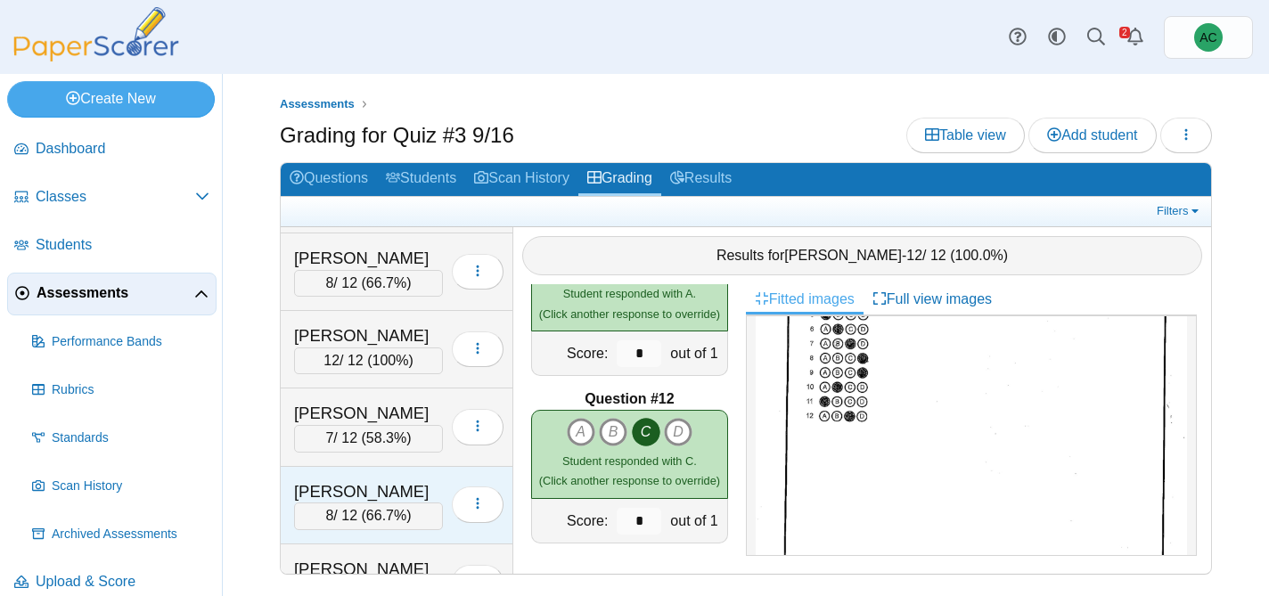
click at [335, 487] on div "Hinton, Jonathon" at bounding box center [368, 491] width 149 height 23
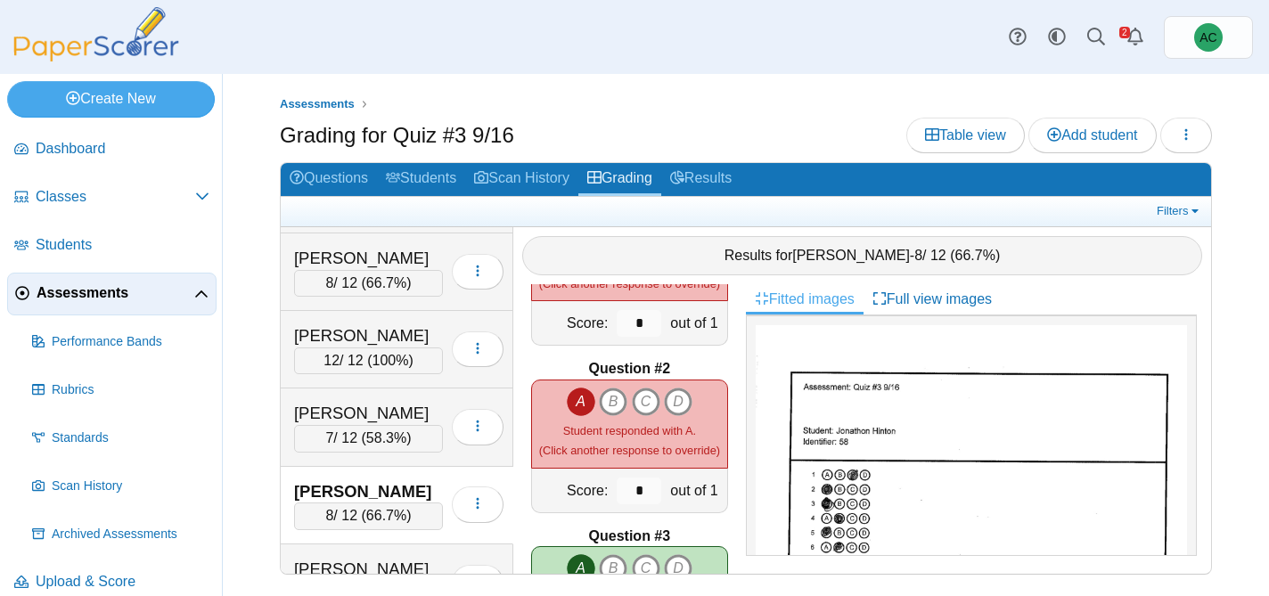
scroll to position [0, 0]
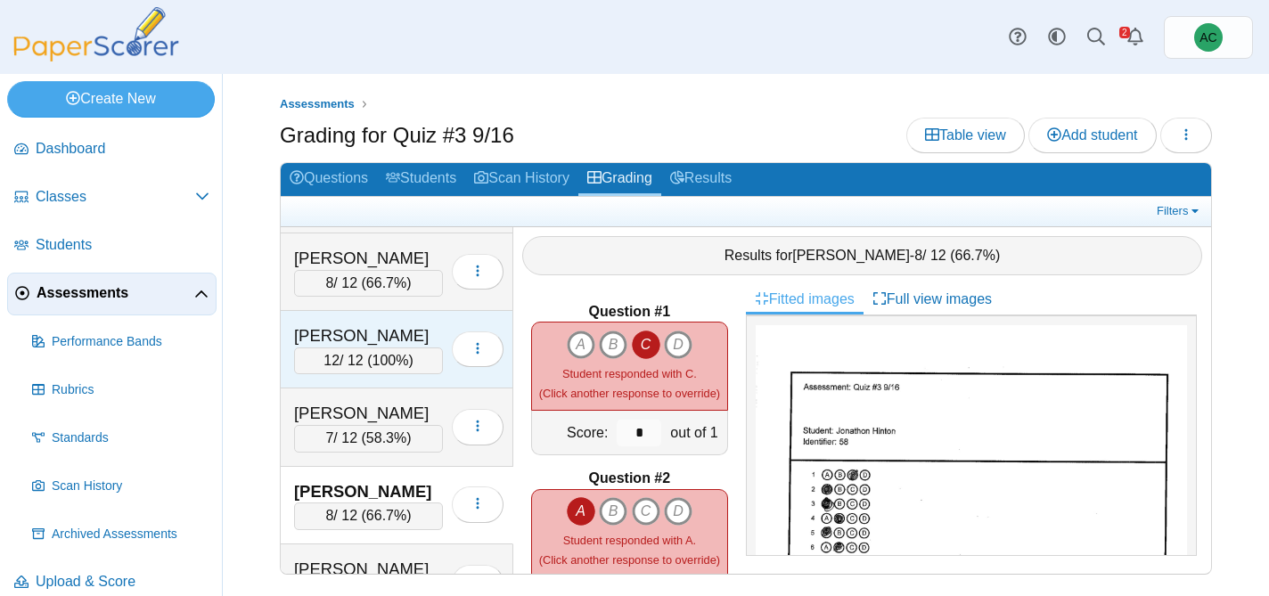
click at [357, 323] on div "Heiskell, Evelyn 12 / 12 ( 100% ) Loading…" at bounding box center [397, 350] width 233 height 78
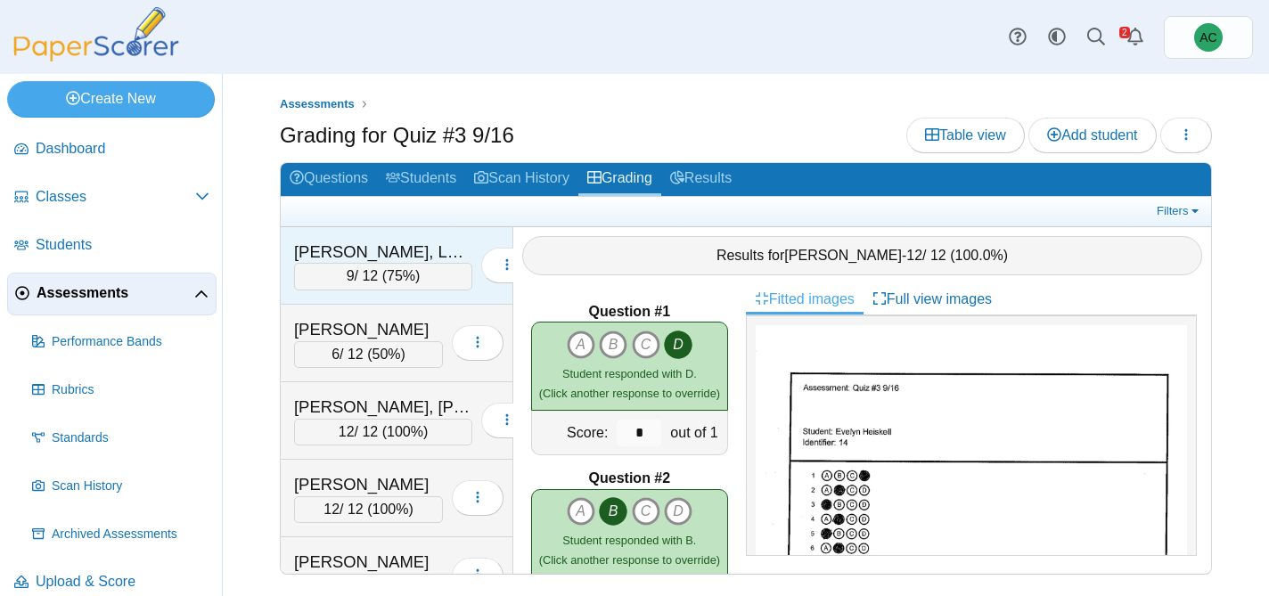
click at [351, 241] on div "Abbate, Lenox" at bounding box center [383, 252] width 178 height 23
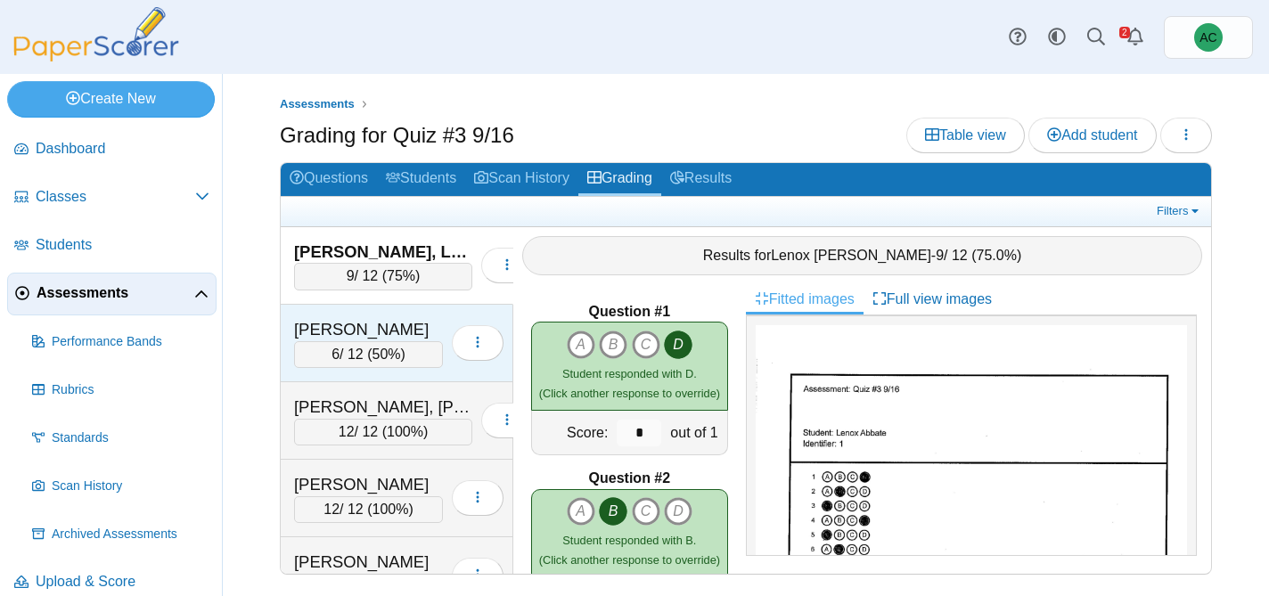
click at [337, 330] on div "Alazzawi, Ghena" at bounding box center [368, 329] width 149 height 23
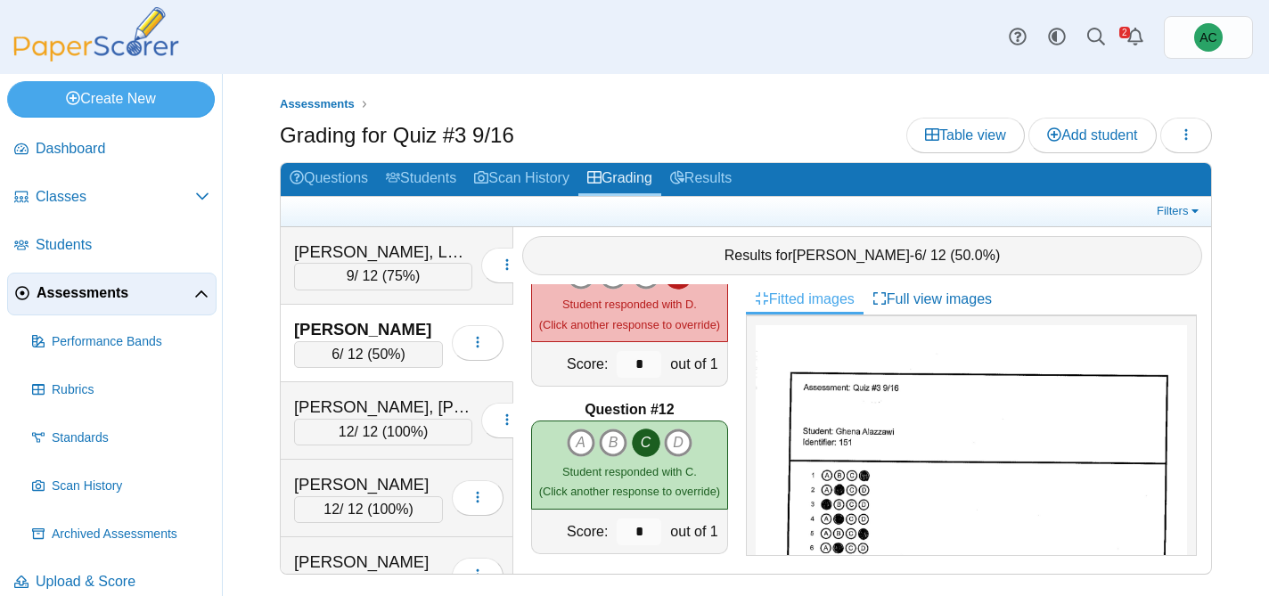
scroll to position [1749, 0]
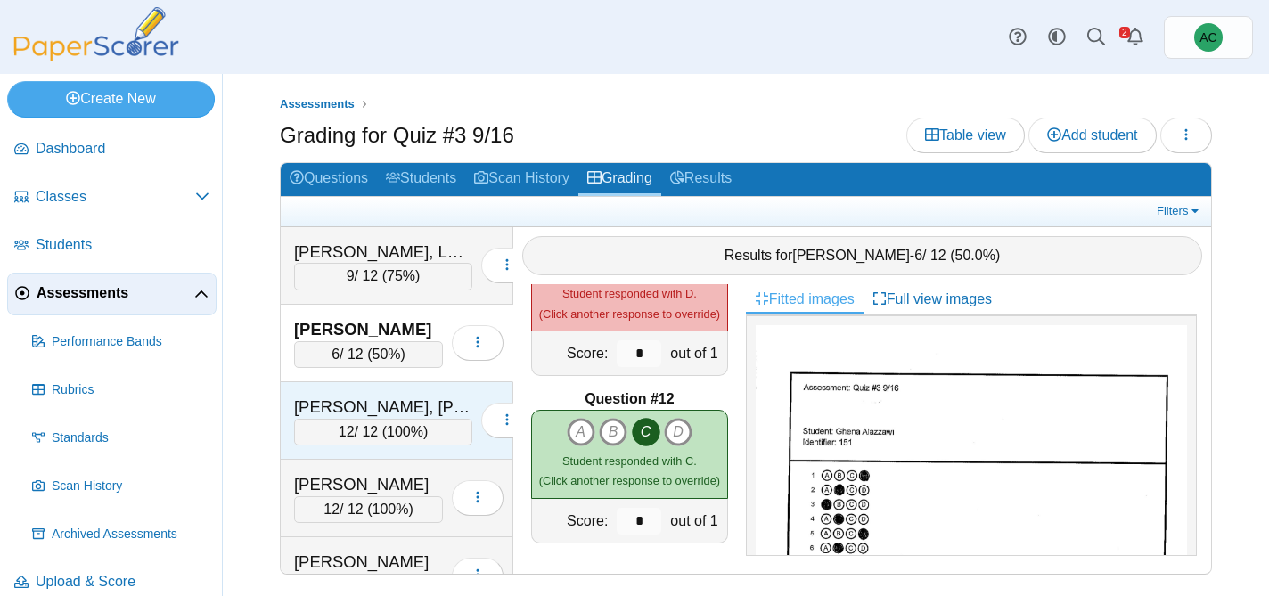
click at [356, 409] on div "Alex, Elizabeth Maria" at bounding box center [383, 407] width 178 height 23
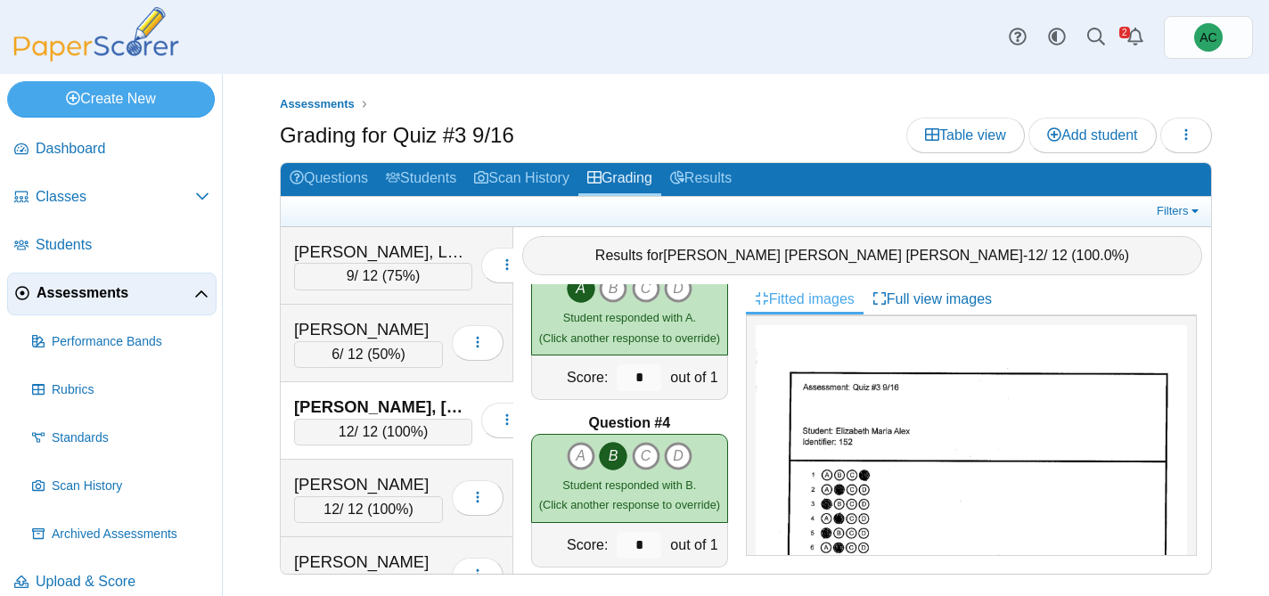
scroll to position [0, 0]
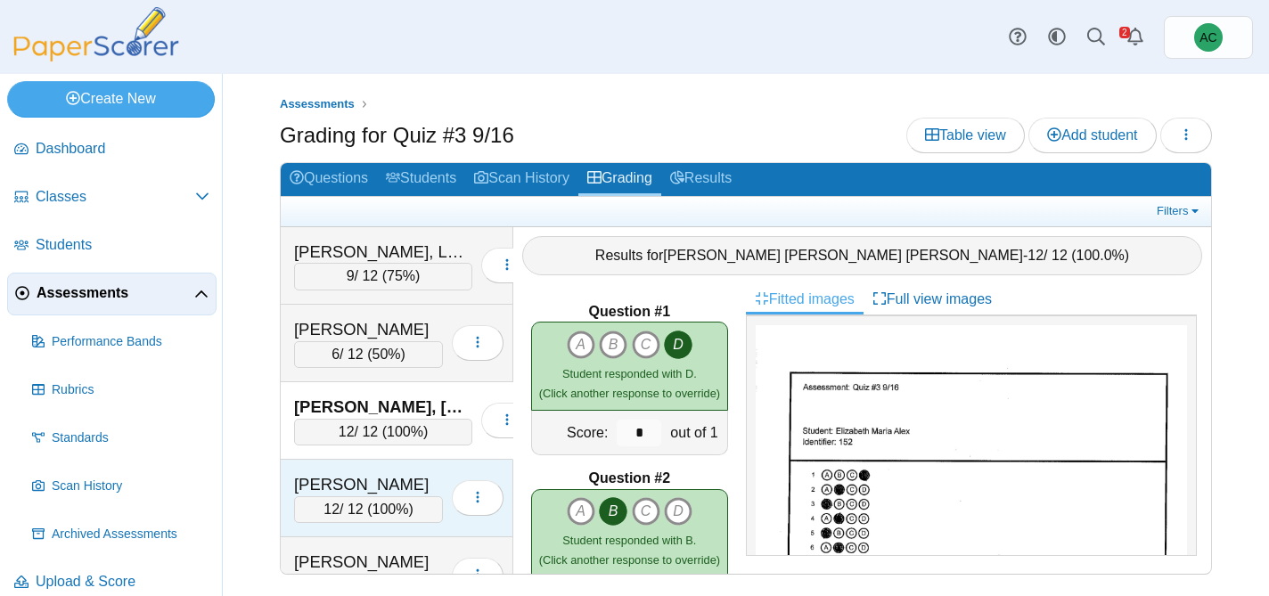
click at [392, 486] on div "[PERSON_NAME]" at bounding box center [368, 484] width 149 height 23
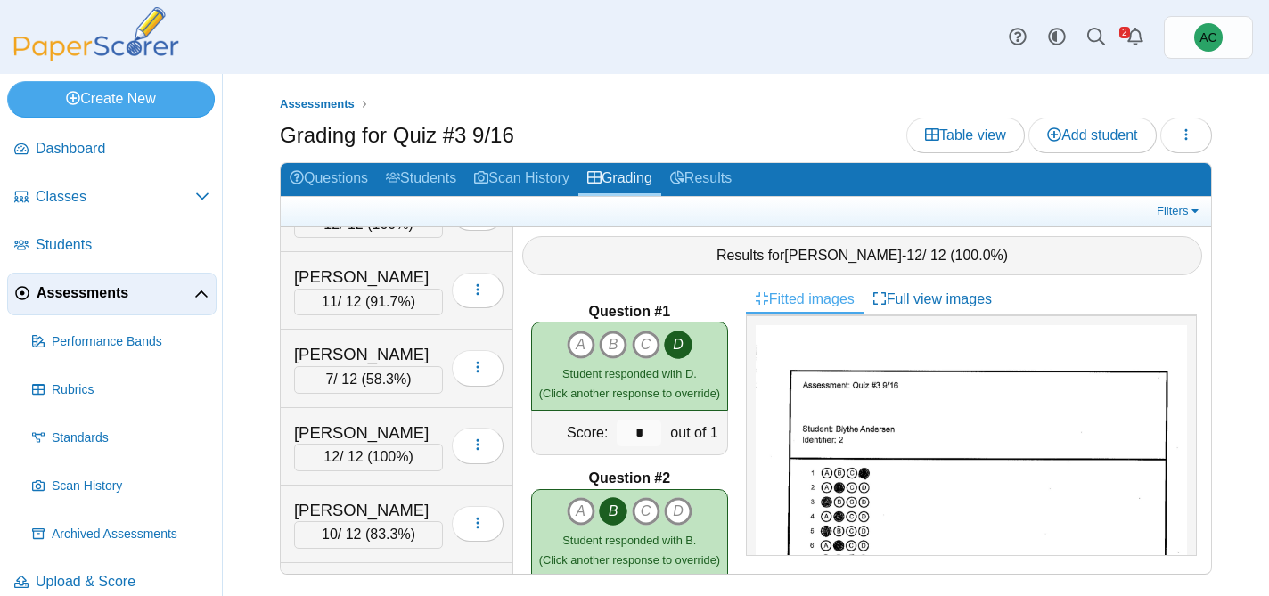
scroll to position [1058, 0]
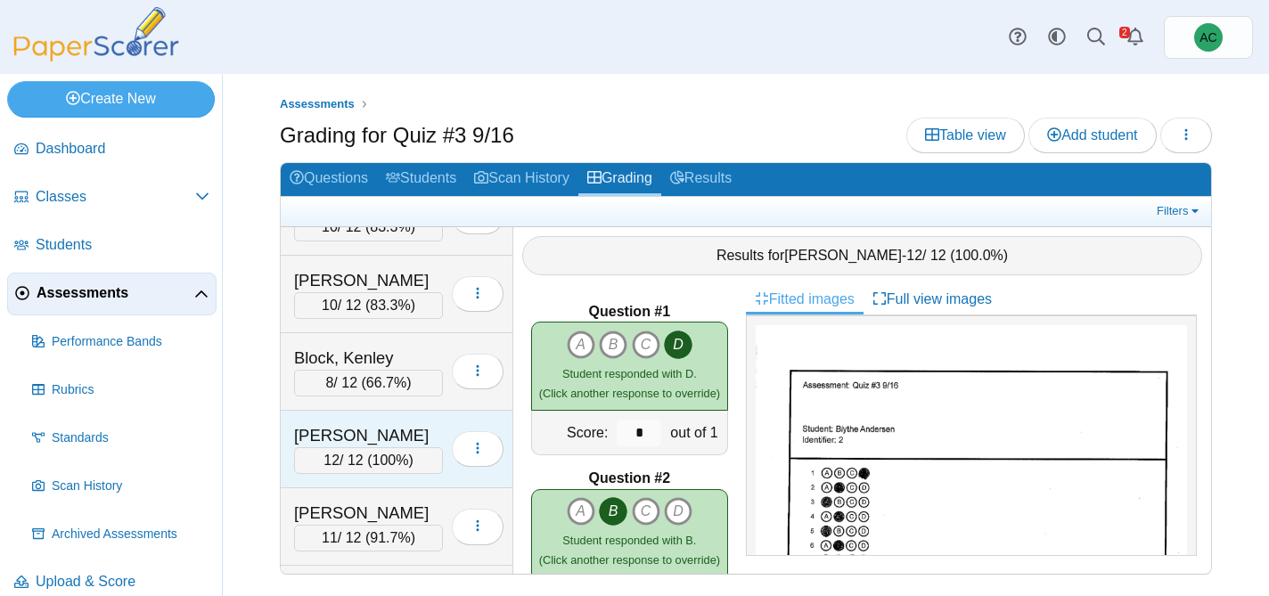
click at [353, 428] on div "[PERSON_NAME]" at bounding box center [368, 435] width 149 height 23
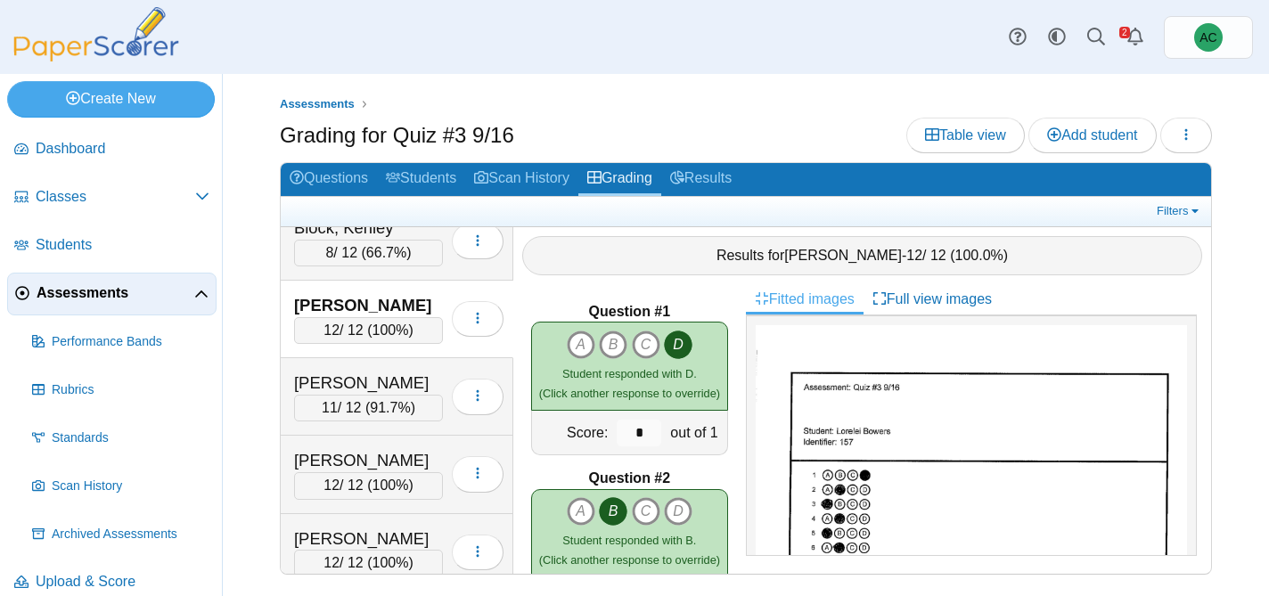
scroll to position [1191, 0]
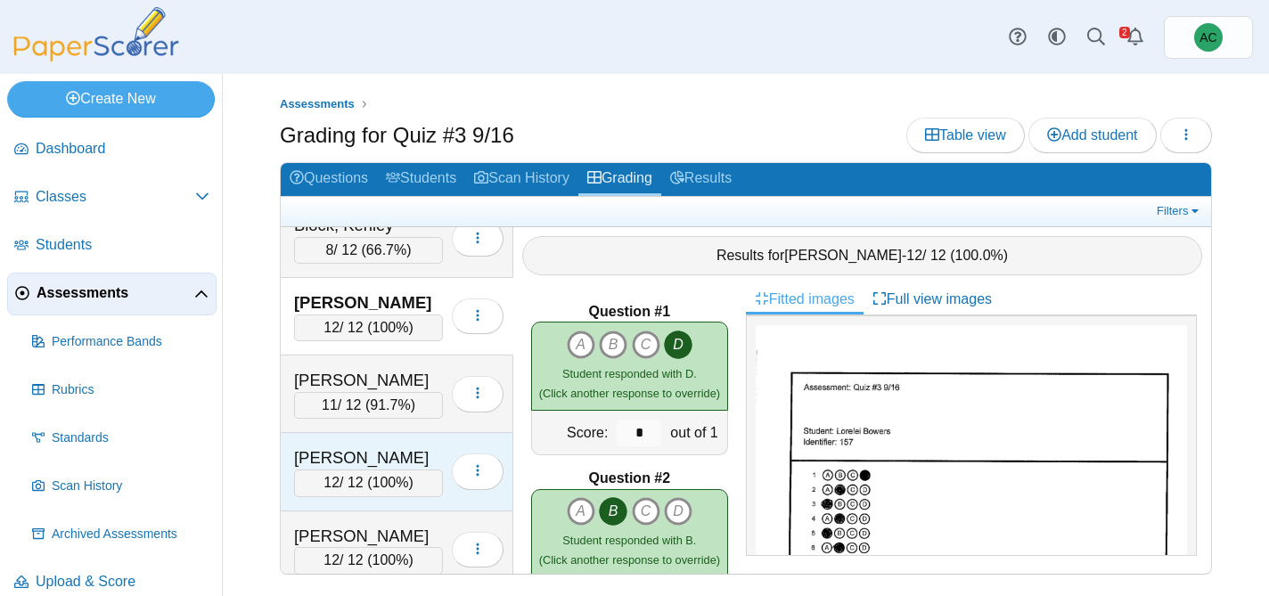
click at [341, 462] on div "Burge, Elias" at bounding box center [368, 457] width 149 height 23
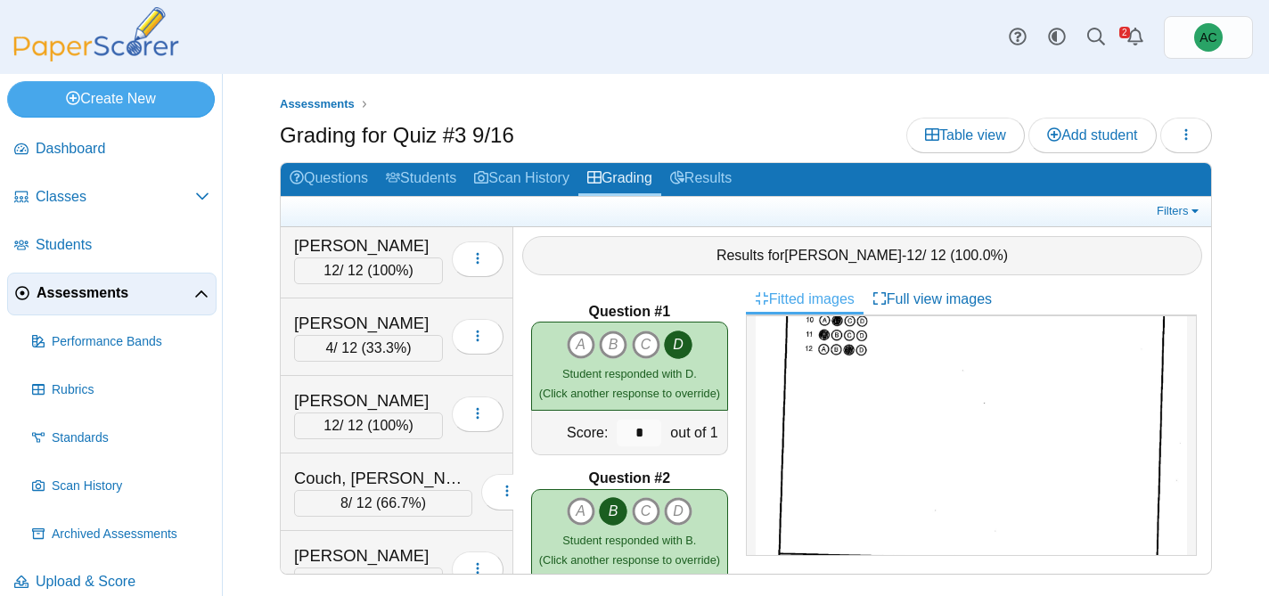
scroll to position [280, 0]
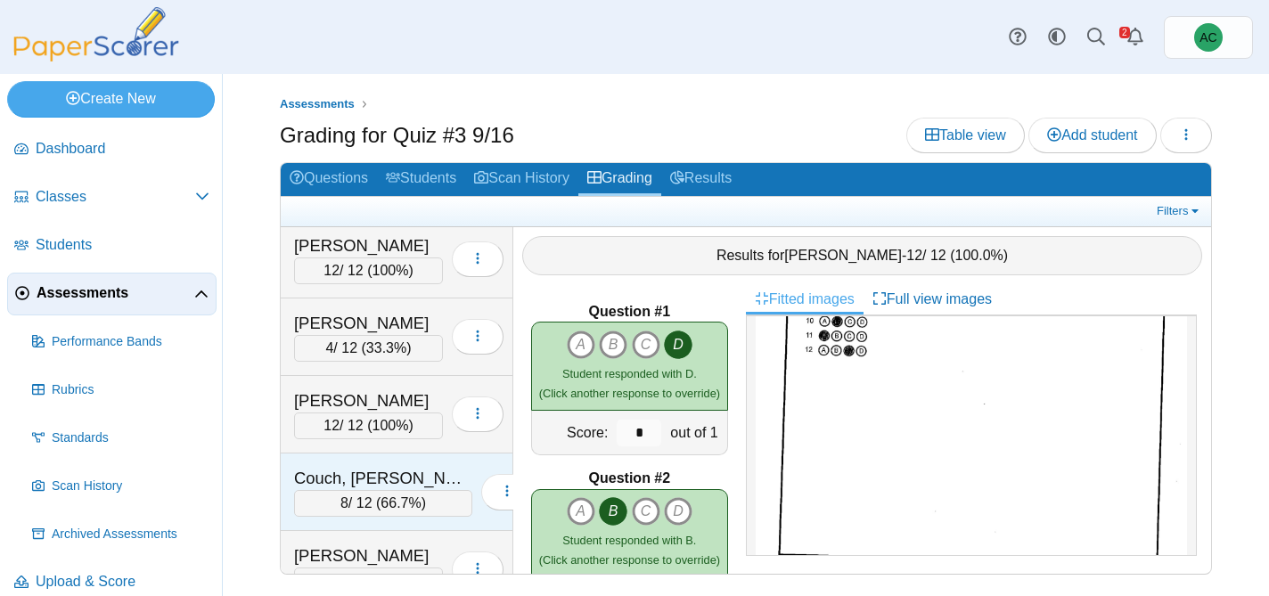
click at [351, 481] on div "Couch, Teagyn-Lynn" at bounding box center [383, 478] width 178 height 23
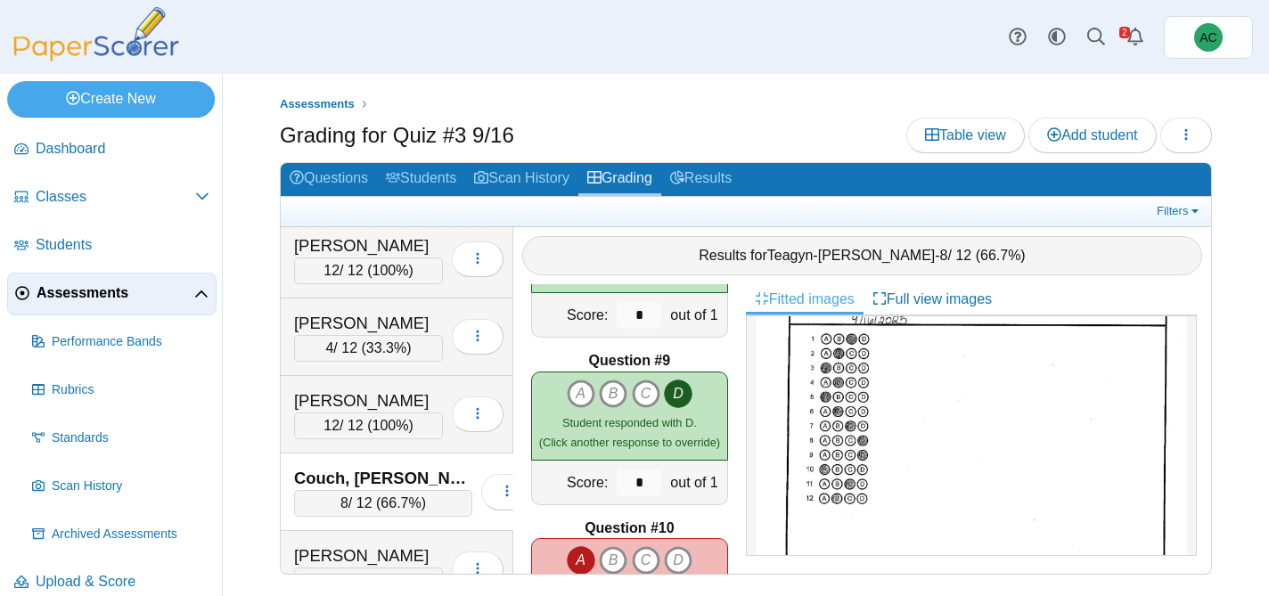
scroll to position [1749, 0]
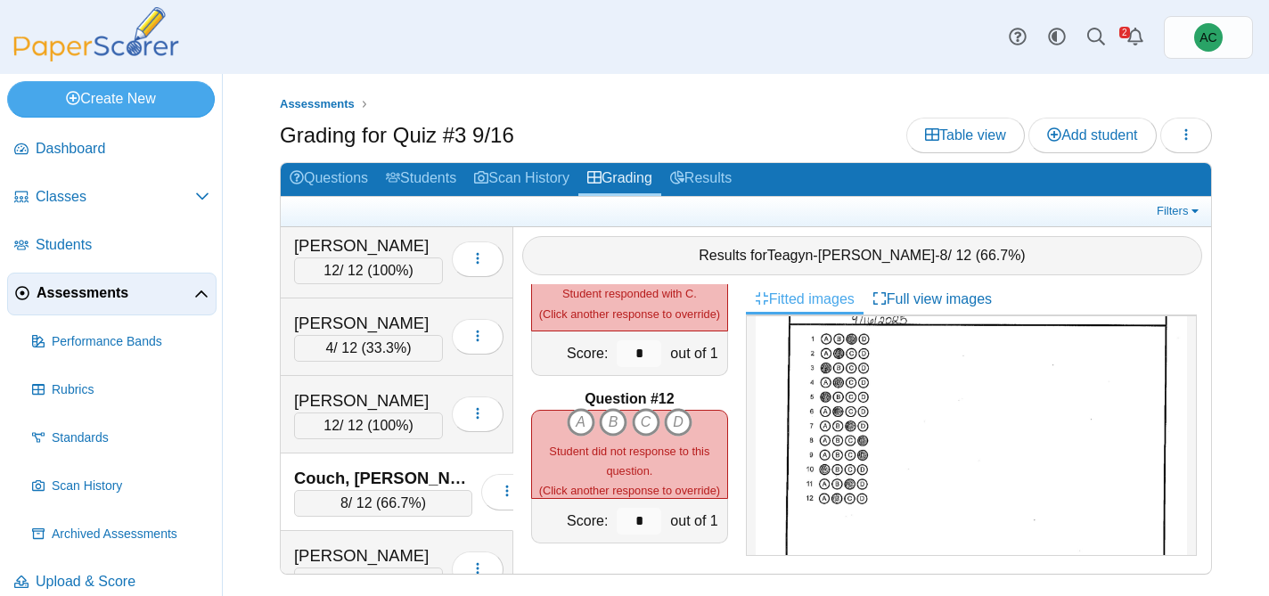
drag, startPoint x: 677, startPoint y: 451, endPoint x: 591, endPoint y: 451, distance: 86.4
click at [591, 451] on span "Student did not response to this question." at bounding box center [629, 461] width 160 height 33
click at [678, 465] on div "Student did not response to this question. (Click another response to override)" at bounding box center [629, 471] width 195 height 60
drag, startPoint x: 675, startPoint y: 449, endPoint x: 543, endPoint y: 450, distance: 131.9
click at [543, 450] on div "Student did not response to this question. (Click another response to override)" at bounding box center [629, 471] width 195 height 60
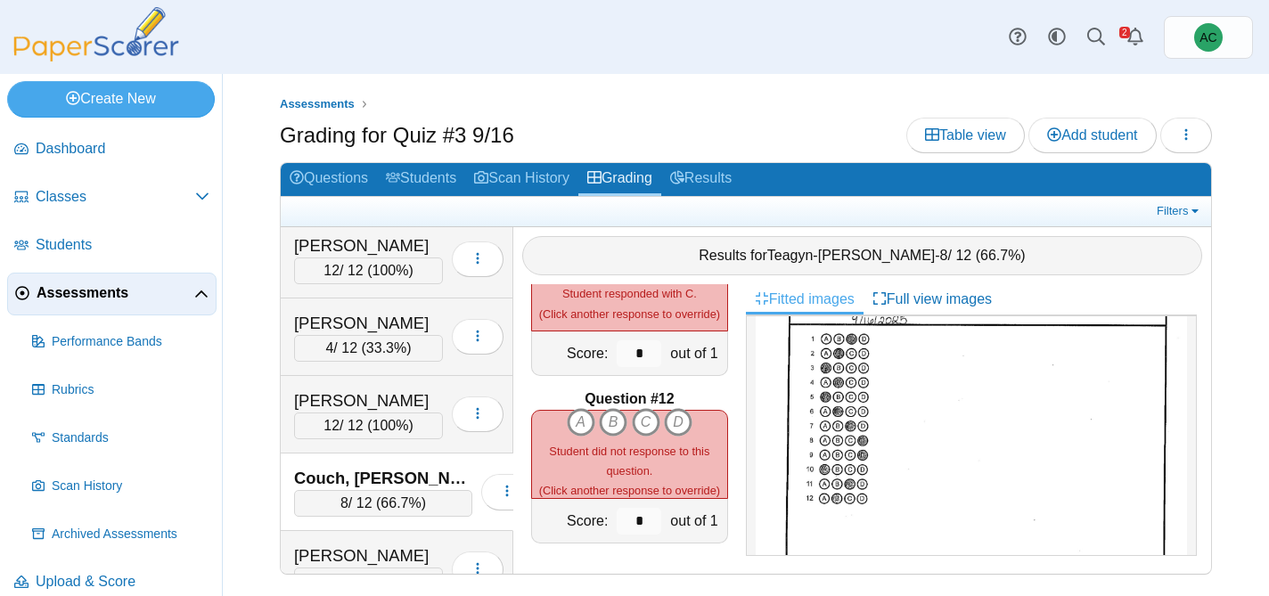
copy span "Student did not response"
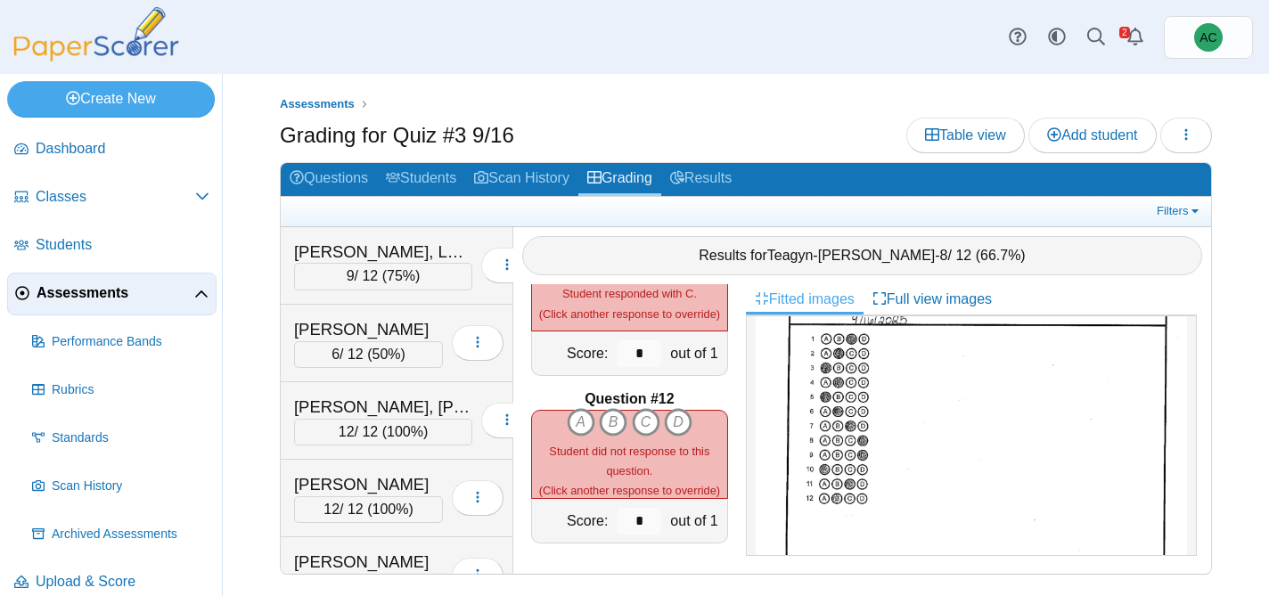
click at [345, 220] on div "Filters Show only: Loading…" at bounding box center [746, 211] width 930 height 29
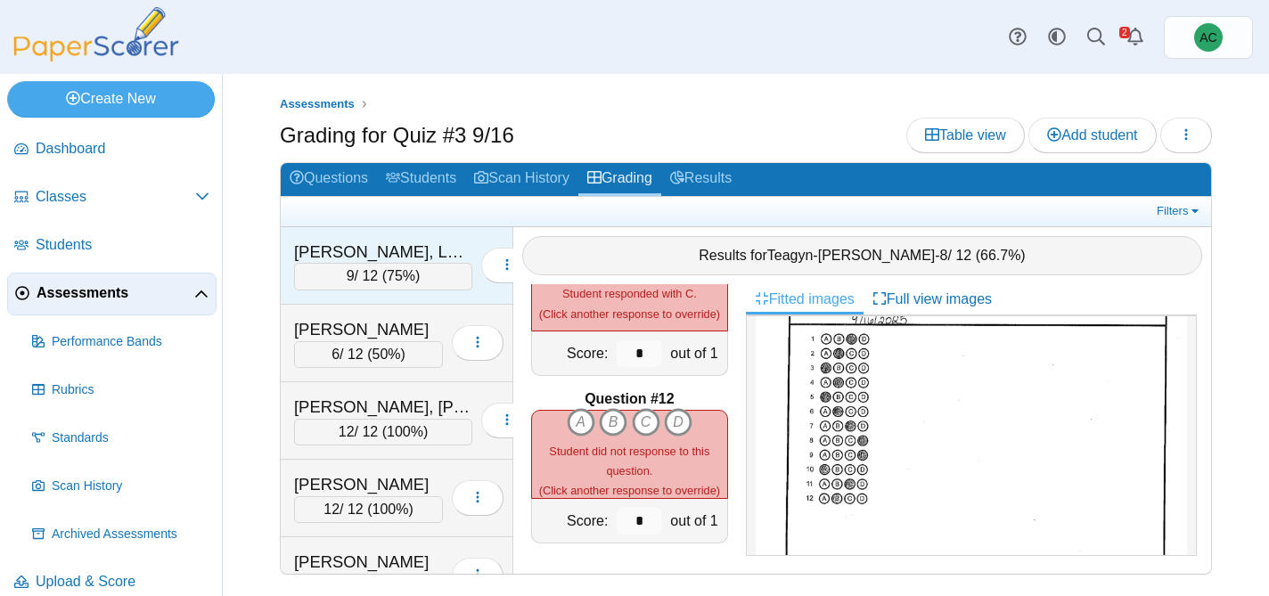
click at [342, 262] on div "Abbate, Lenox" at bounding box center [383, 252] width 178 height 23
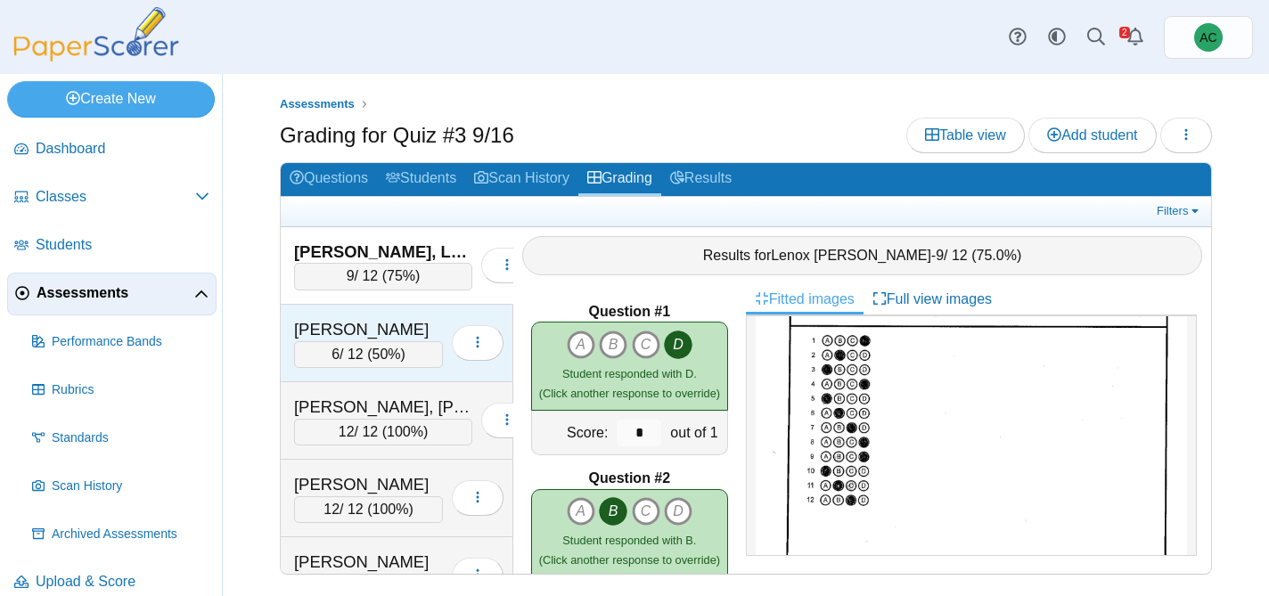
click at [361, 319] on div "Alazzawi, Ghena" at bounding box center [368, 329] width 149 height 23
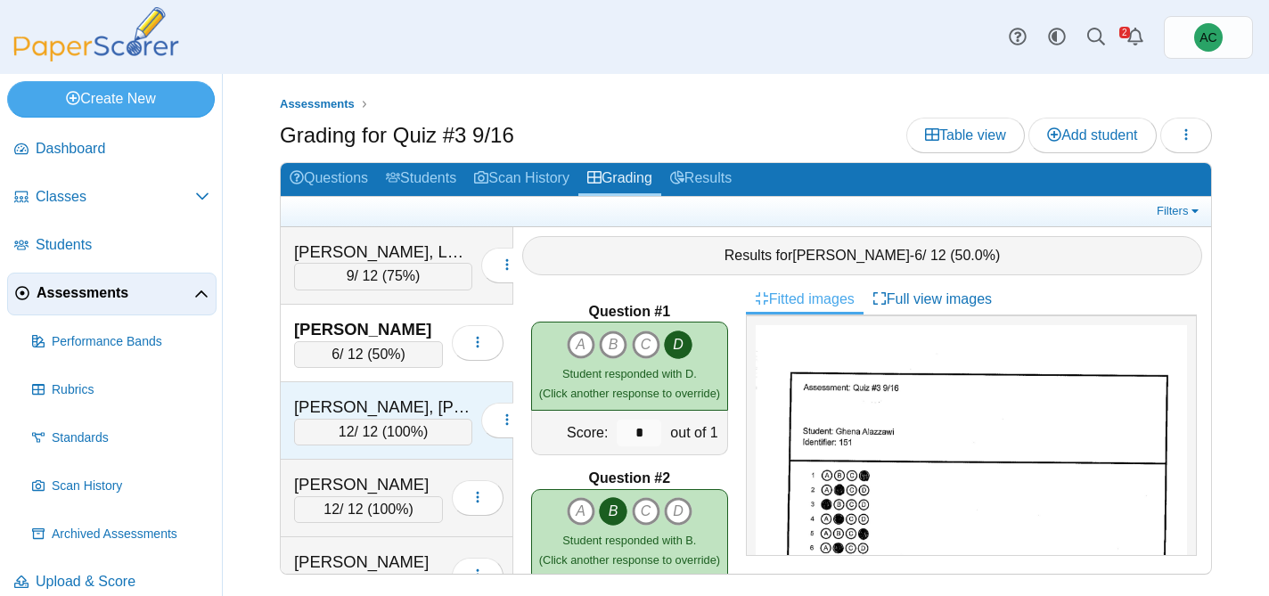
click at [380, 400] on div "Alex, Elizabeth Maria" at bounding box center [383, 407] width 178 height 23
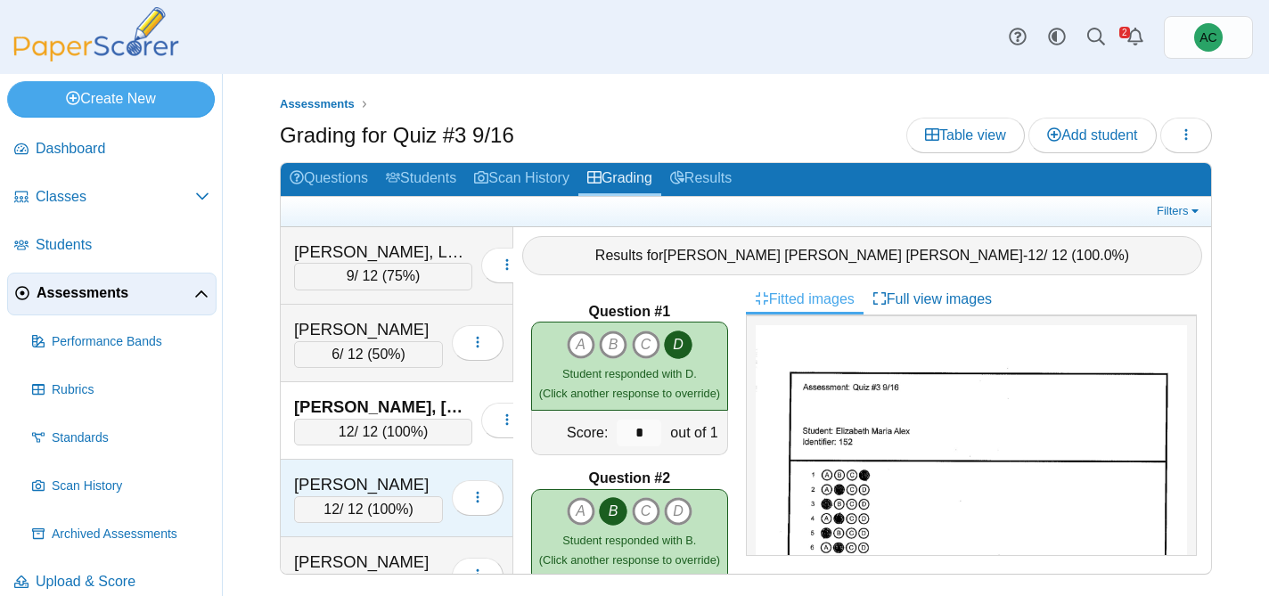
click at [341, 479] on div "Andersen, Blythe" at bounding box center [368, 484] width 149 height 23
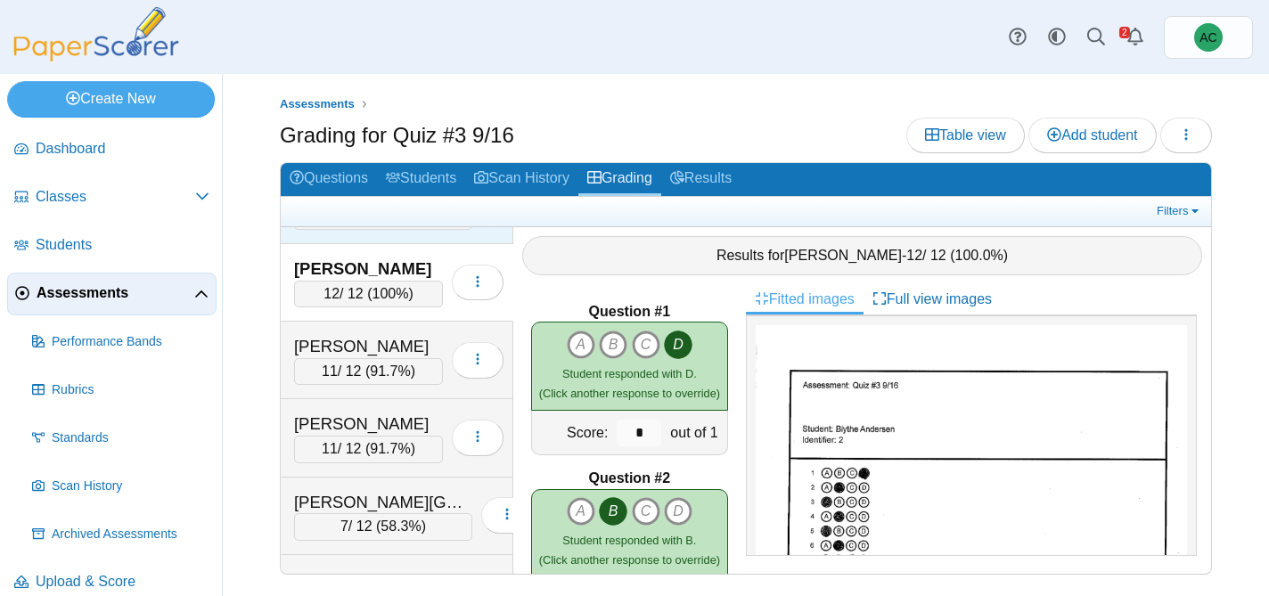
scroll to position [242, 0]
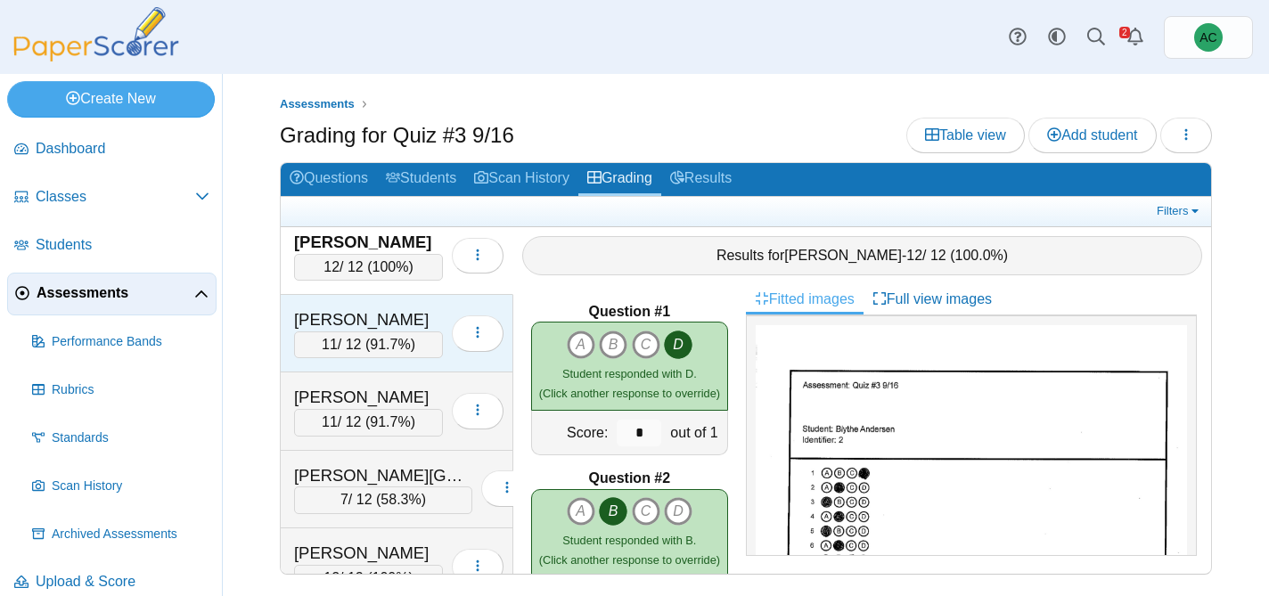
click at [324, 319] on div "Andersen, Hannah" at bounding box center [368, 319] width 149 height 23
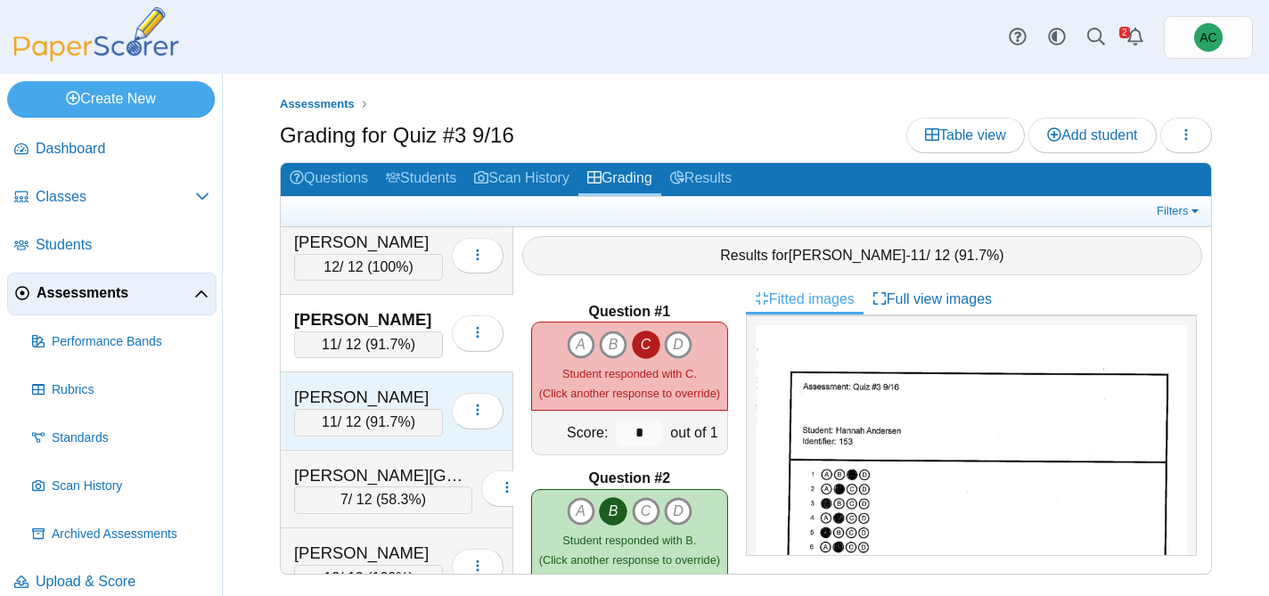
click at [392, 392] on div "Anderson, Ivy" at bounding box center [368, 397] width 149 height 23
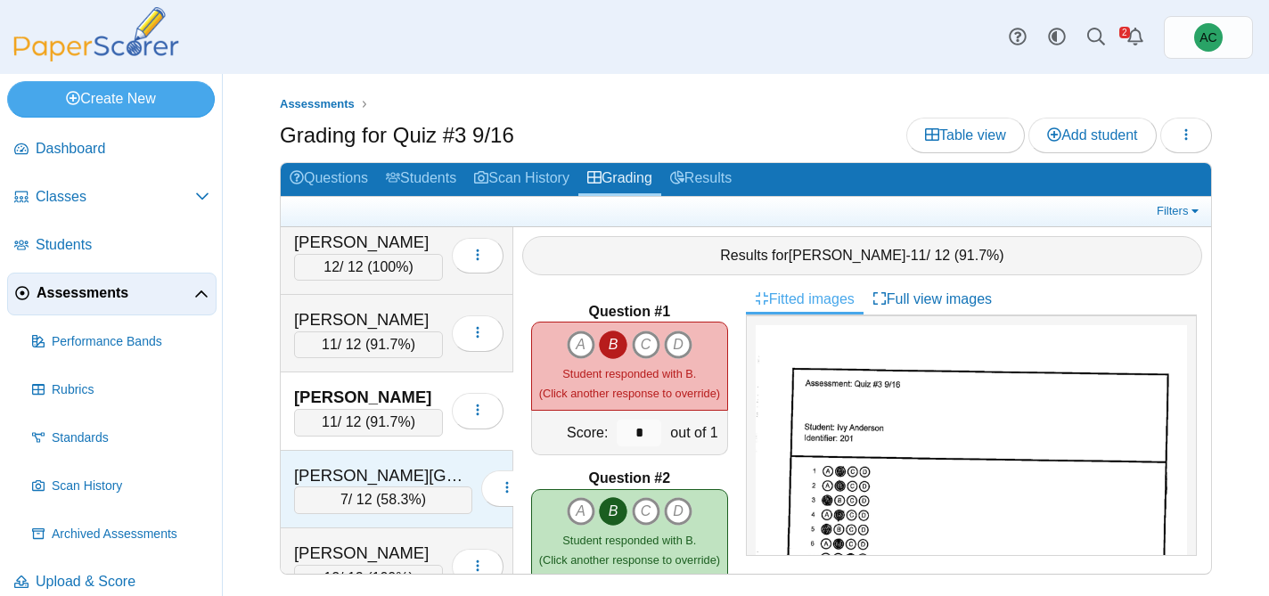
click at [360, 497] on div "7 / 12 ( 58.3% )" at bounding box center [383, 499] width 178 height 27
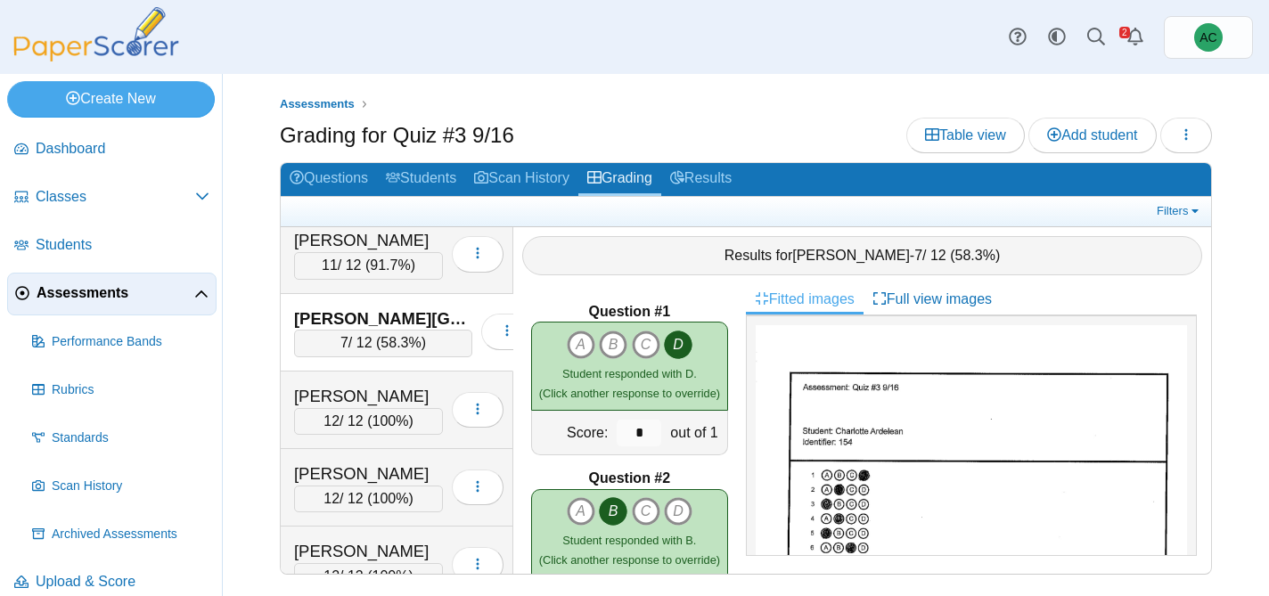
scroll to position [412, 0]
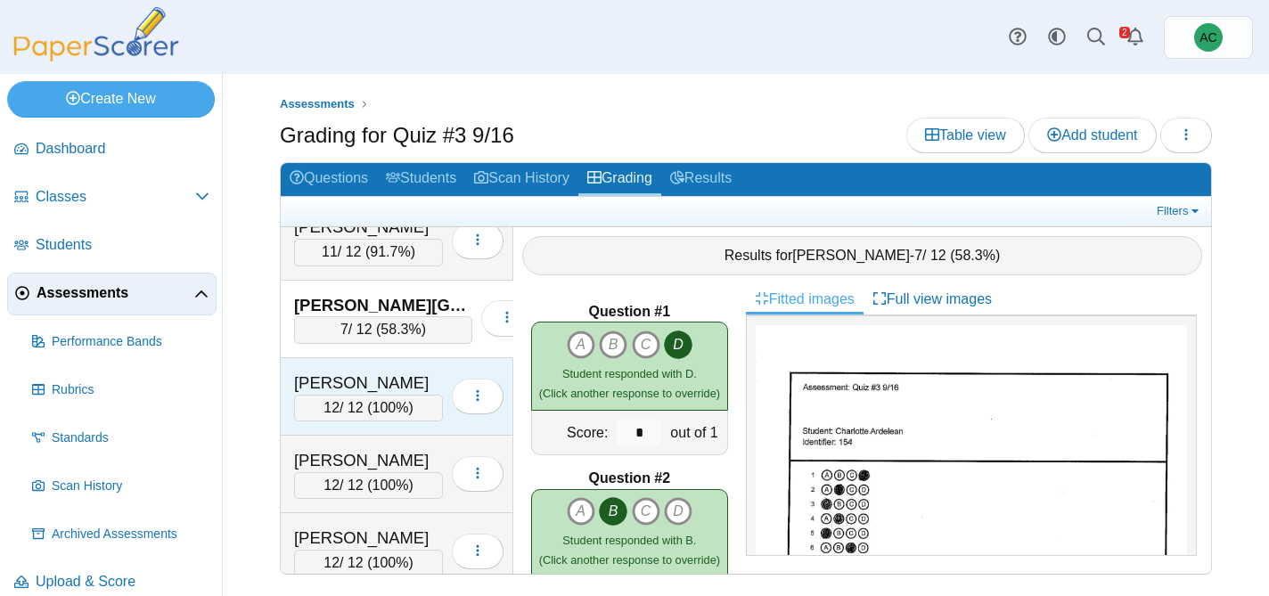
click at [335, 403] on span "12" at bounding box center [331, 407] width 16 height 15
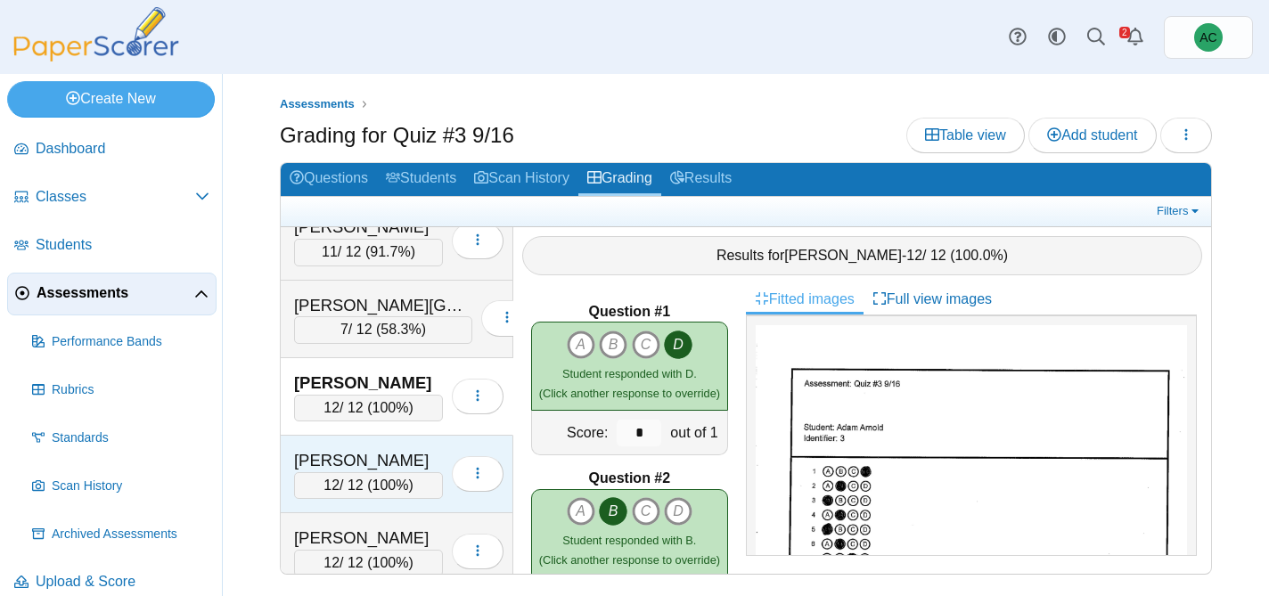
click at [342, 469] on div "Arnold, Kate" at bounding box center [368, 460] width 149 height 23
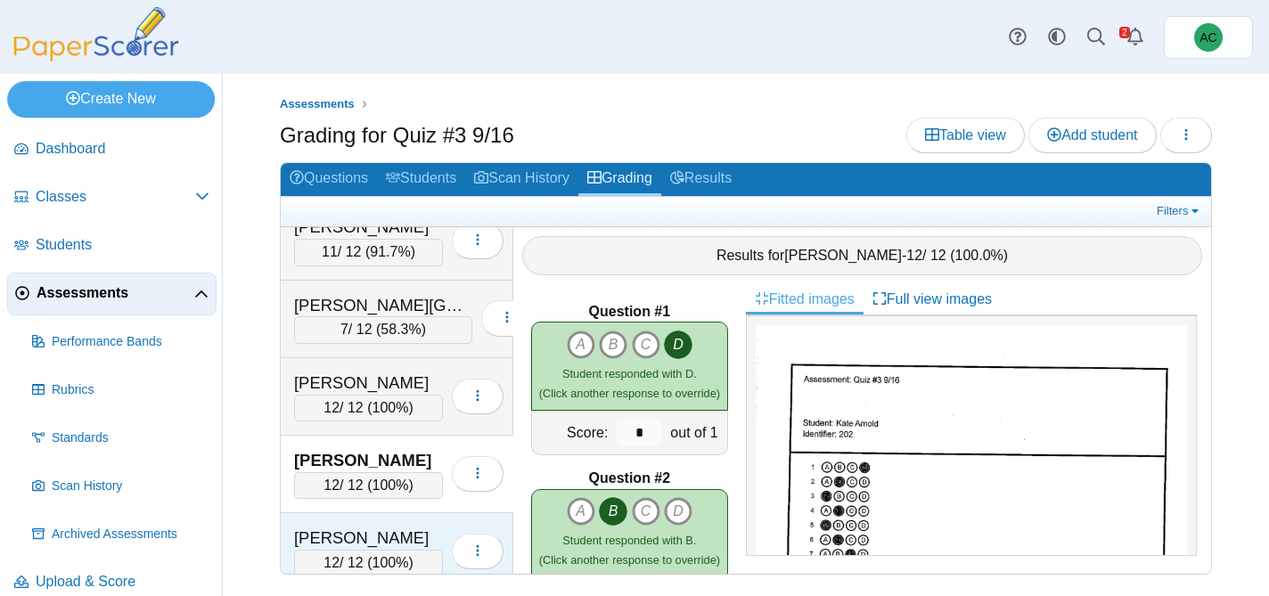
click at [333, 532] on div "Arunkumar, Tharan" at bounding box center [368, 538] width 149 height 23
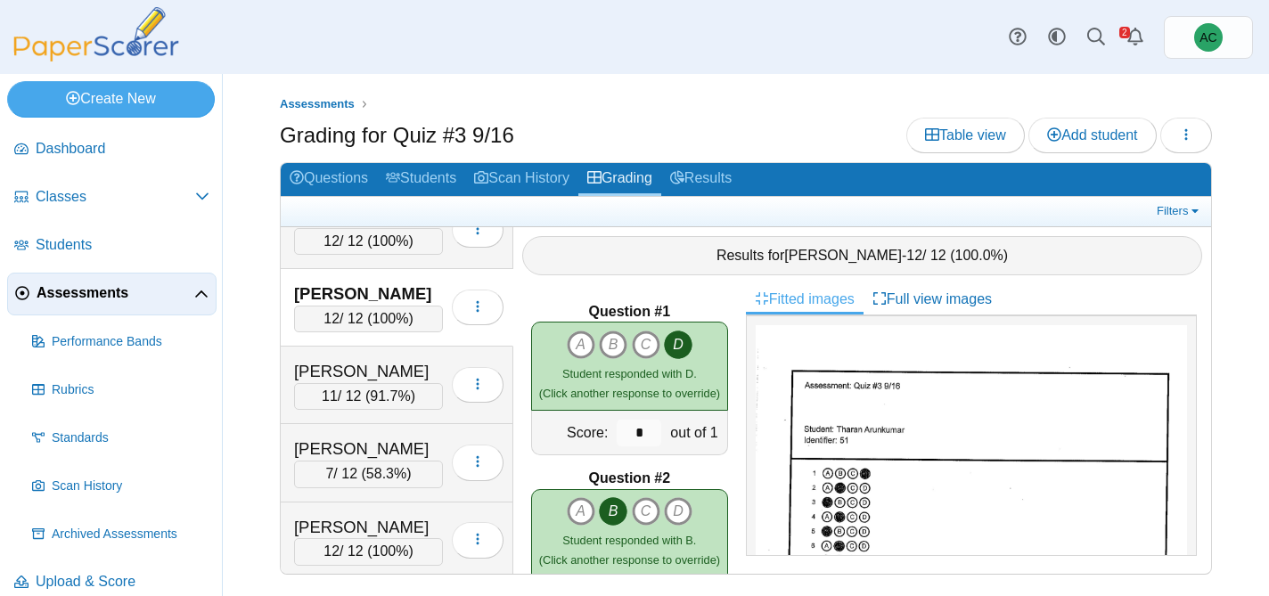
scroll to position [677, 0]
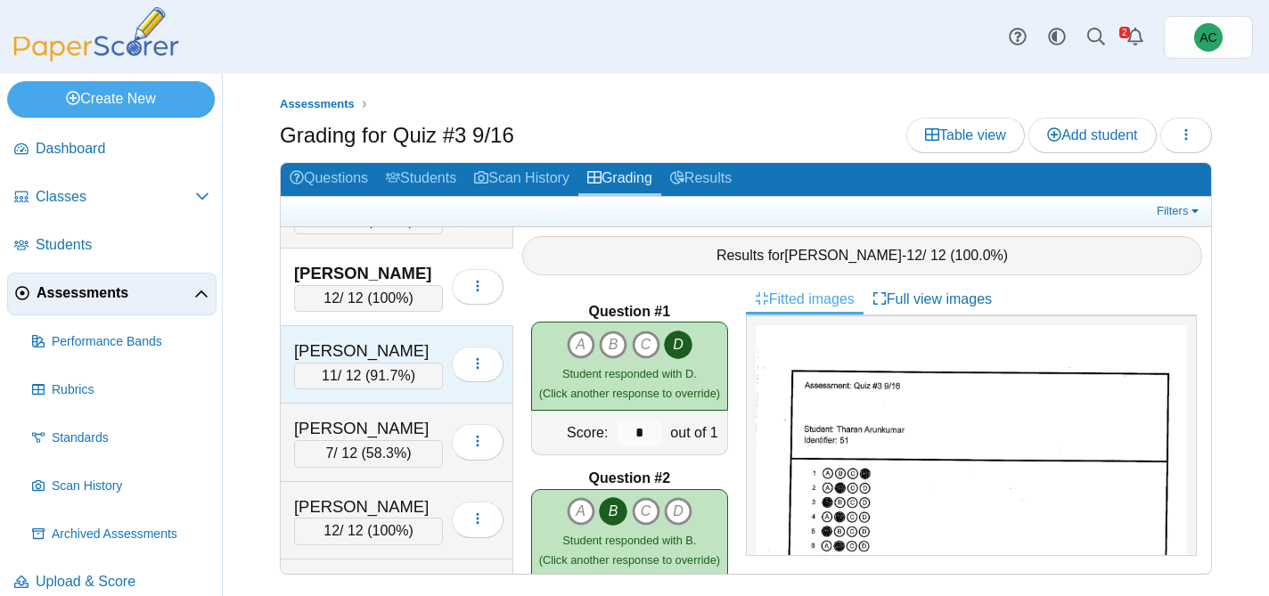
click at [370, 353] on div "Ast, Liam" at bounding box center [368, 350] width 149 height 23
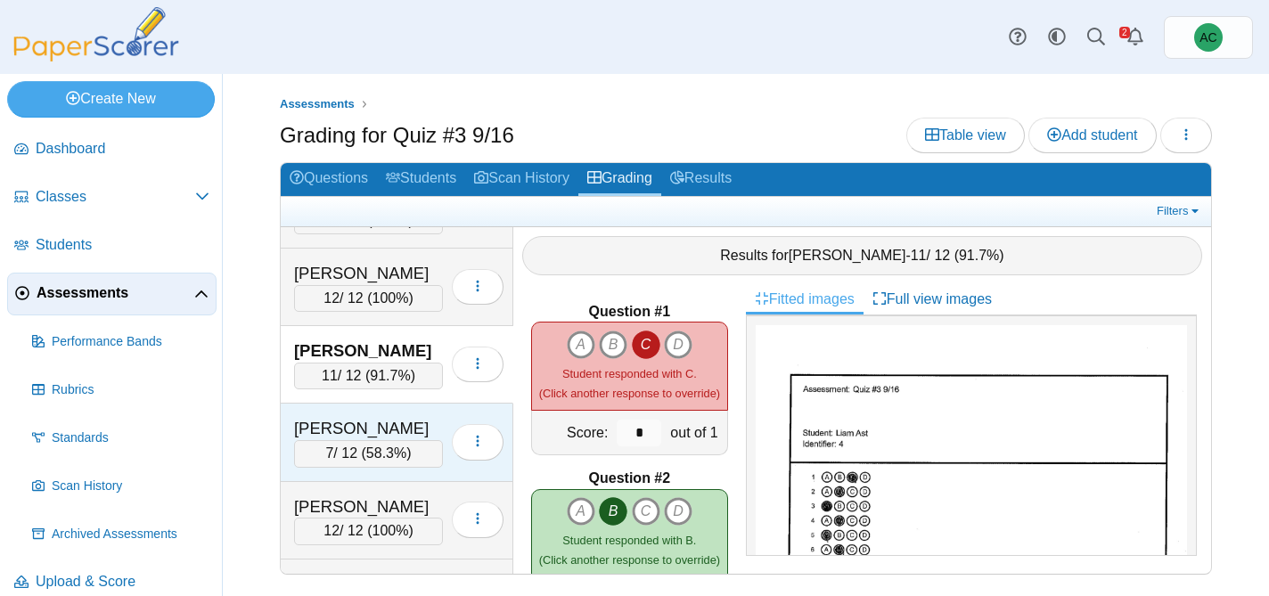
click at [363, 429] on div "Baxter, Svea" at bounding box center [368, 428] width 149 height 23
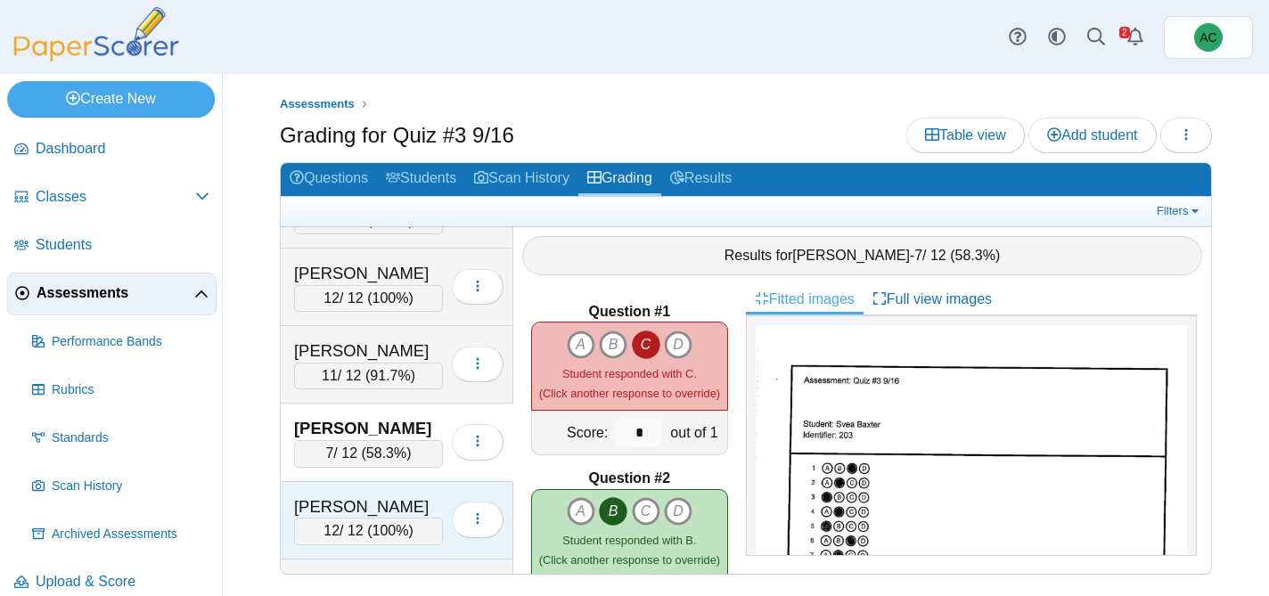
click at [366, 514] on div "Benham, Violet" at bounding box center [368, 506] width 149 height 23
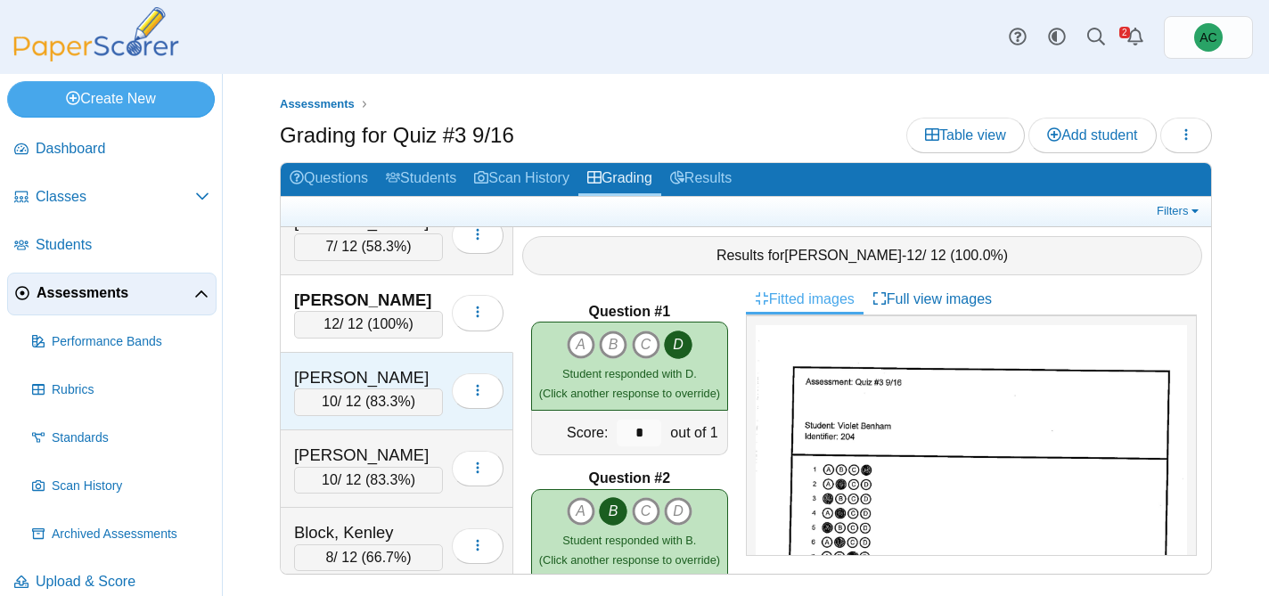
scroll to position [885, 0]
click at [316, 389] on div "10 / 12 ( 83.3% )" at bounding box center [368, 401] width 149 height 27
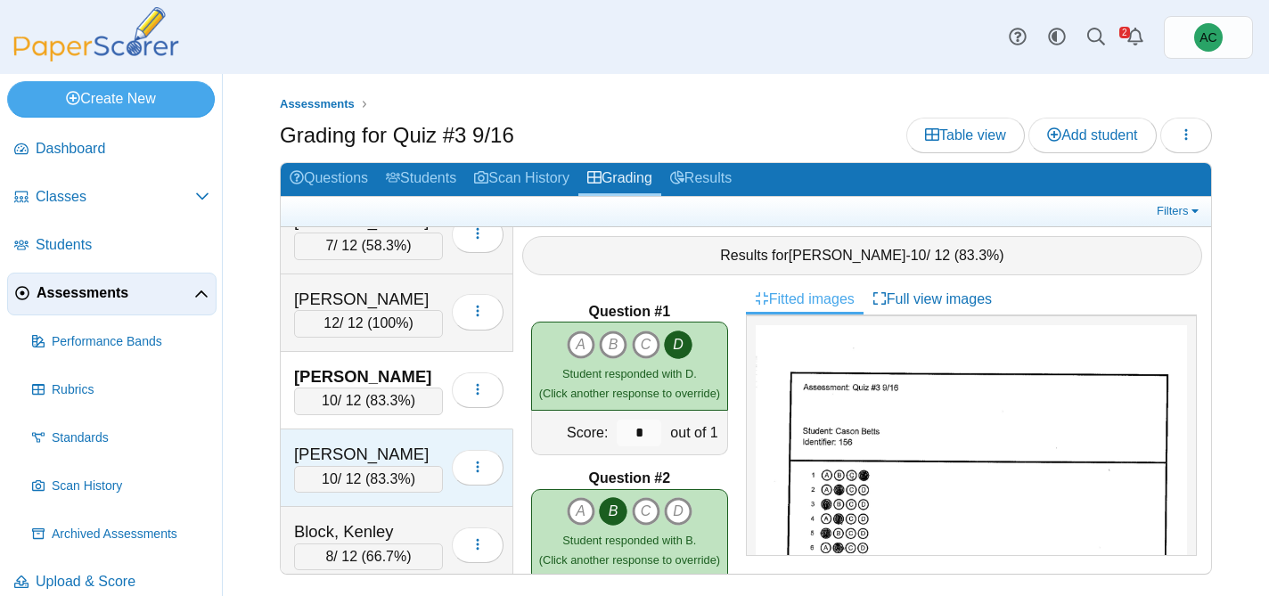
click at [332, 466] on div "10 / 12 ( 83.3% )" at bounding box center [368, 479] width 149 height 27
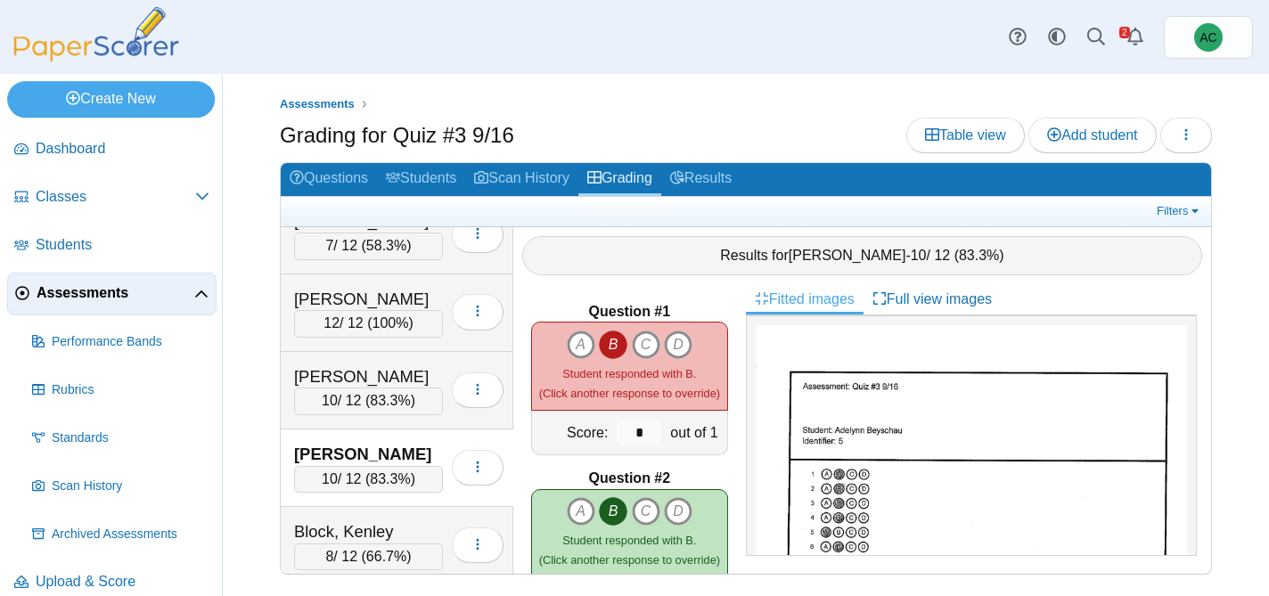
scroll to position [987, 0]
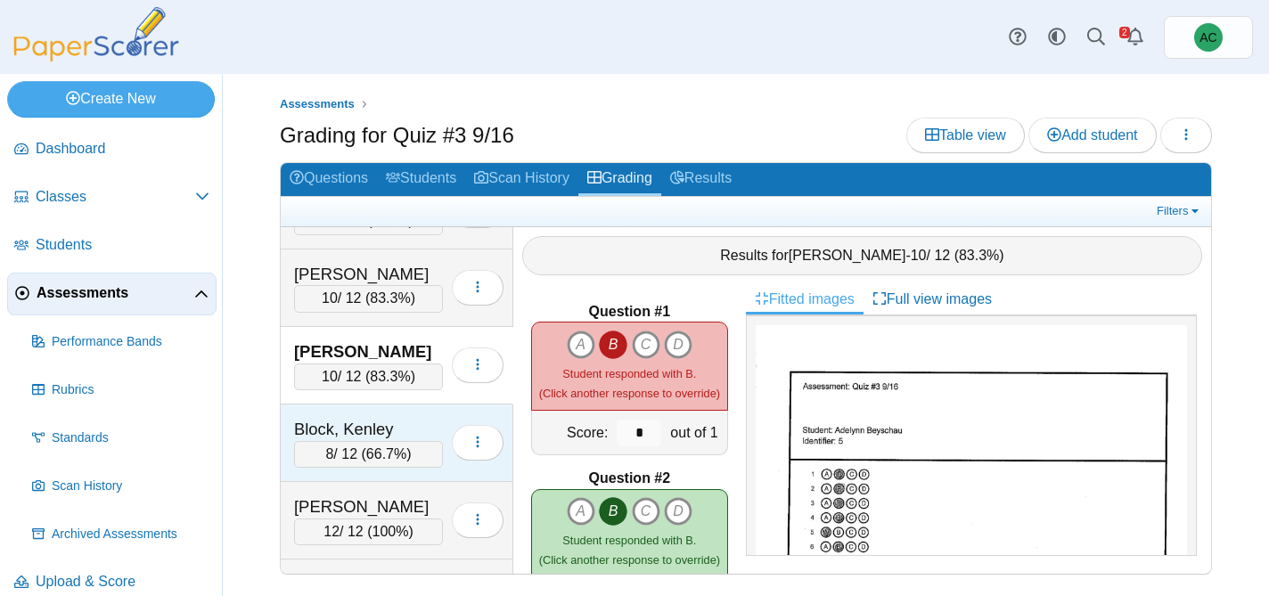
click at [356, 427] on div "Block, Kenley" at bounding box center [368, 429] width 149 height 23
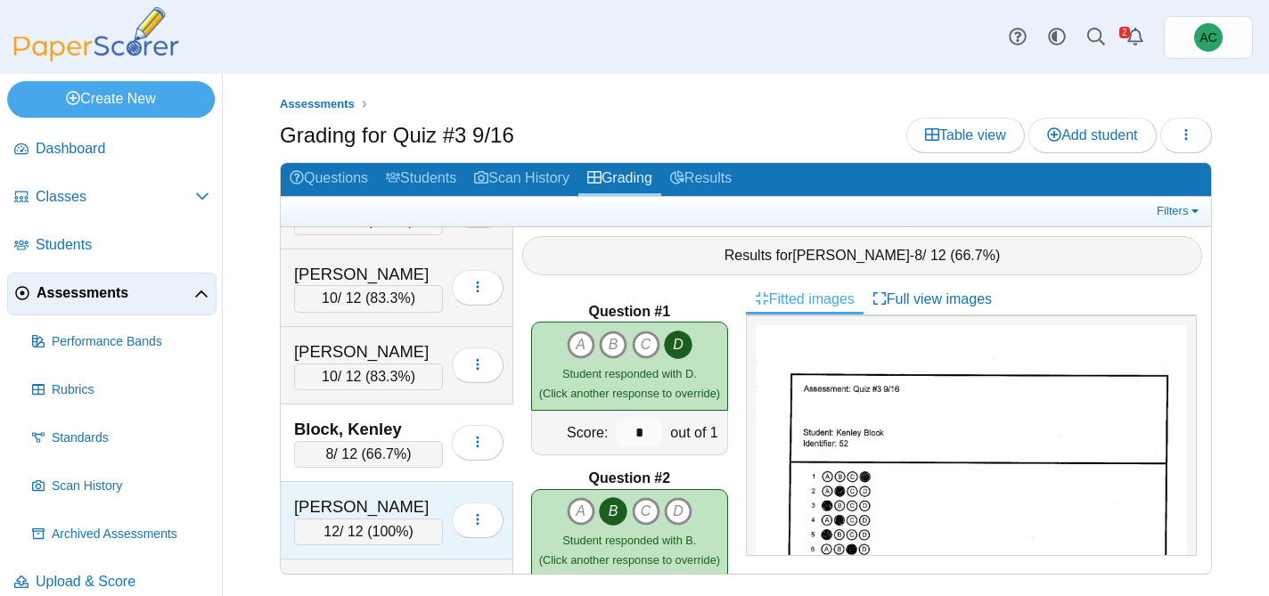
click at [375, 495] on div "Bowers, Lorelei" at bounding box center [368, 506] width 149 height 23
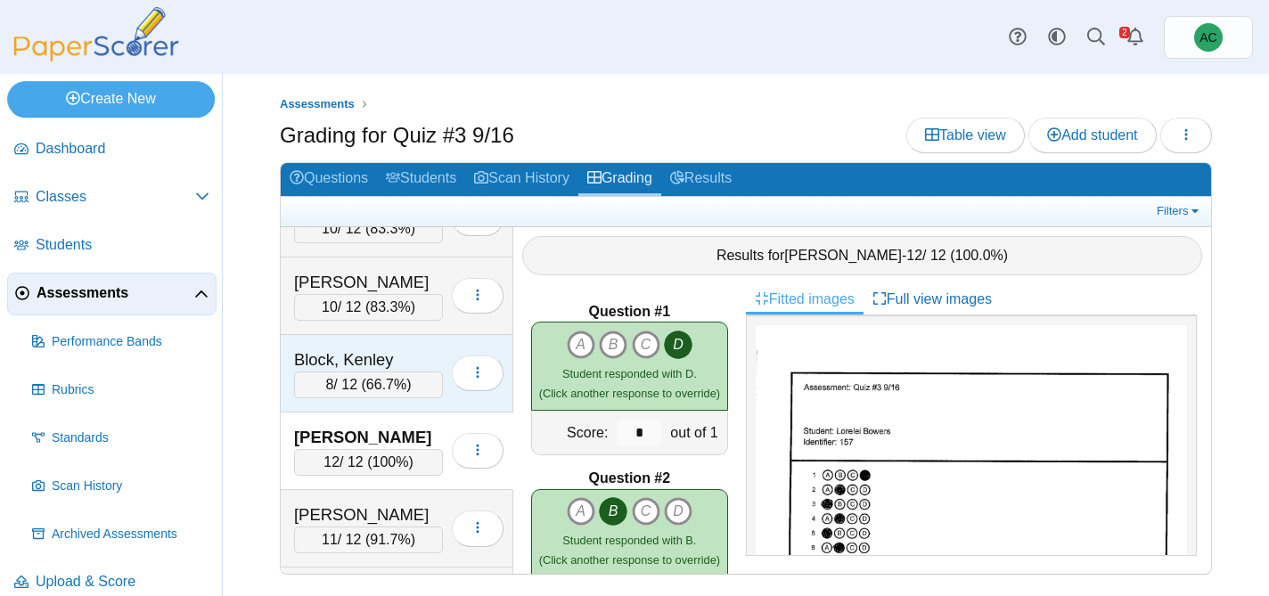
scroll to position [1059, 0]
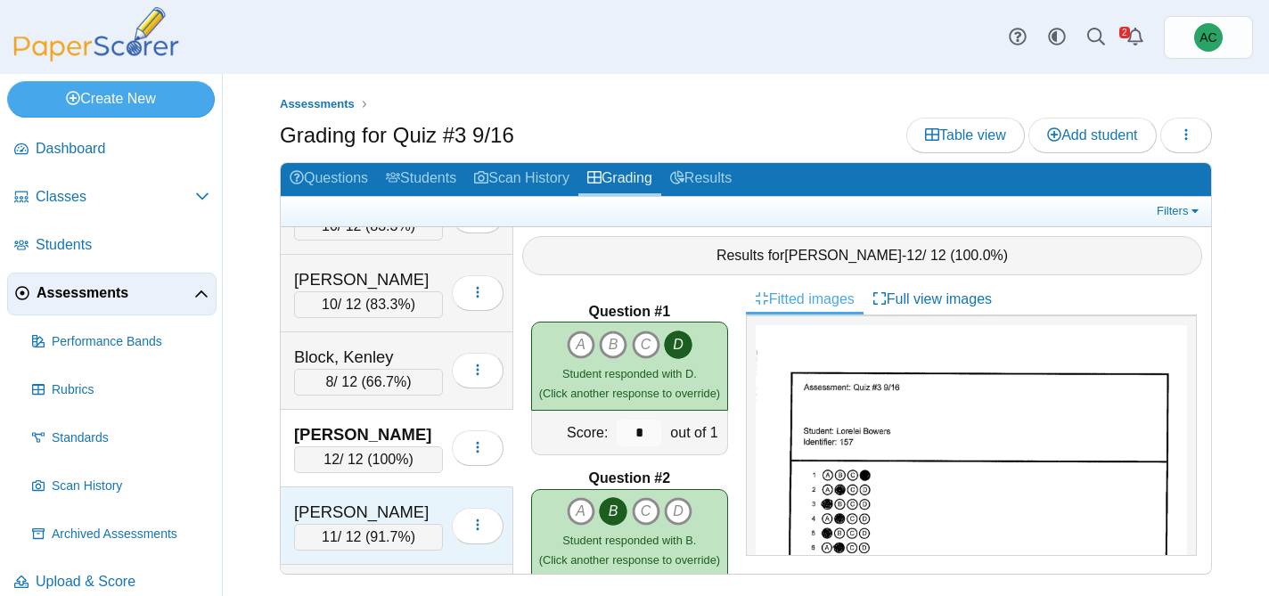
click at [319, 505] on div "Brooker, Kinsley" at bounding box center [368, 512] width 149 height 23
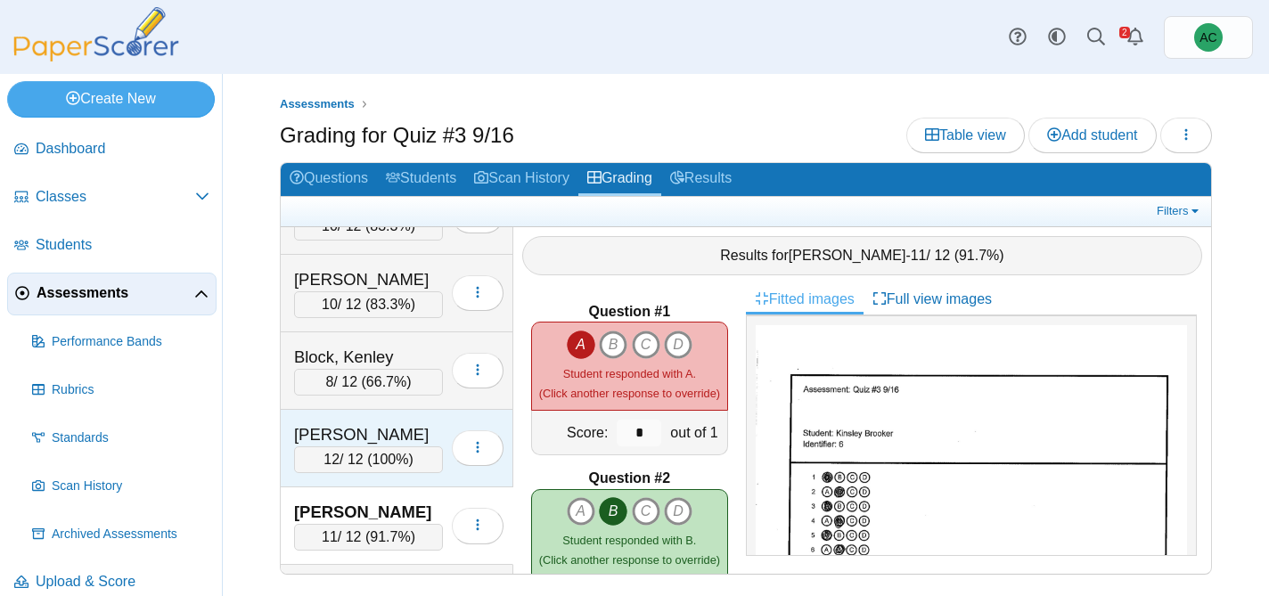
scroll to position [1237, 0]
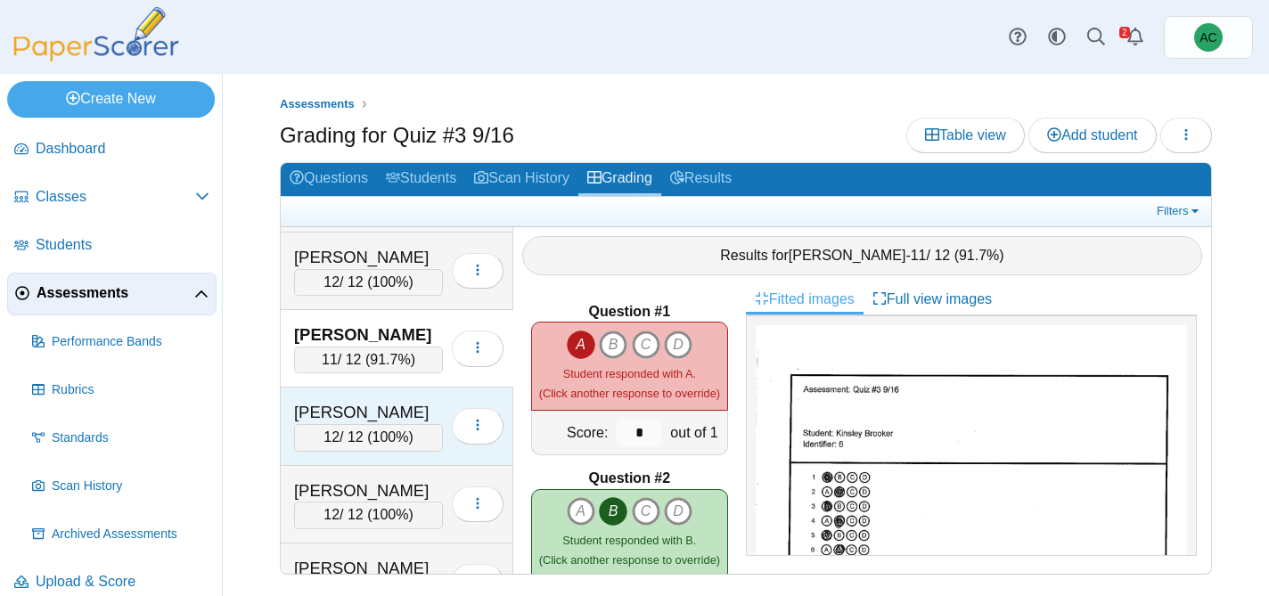
click at [334, 429] on span "12" at bounding box center [331, 436] width 16 height 15
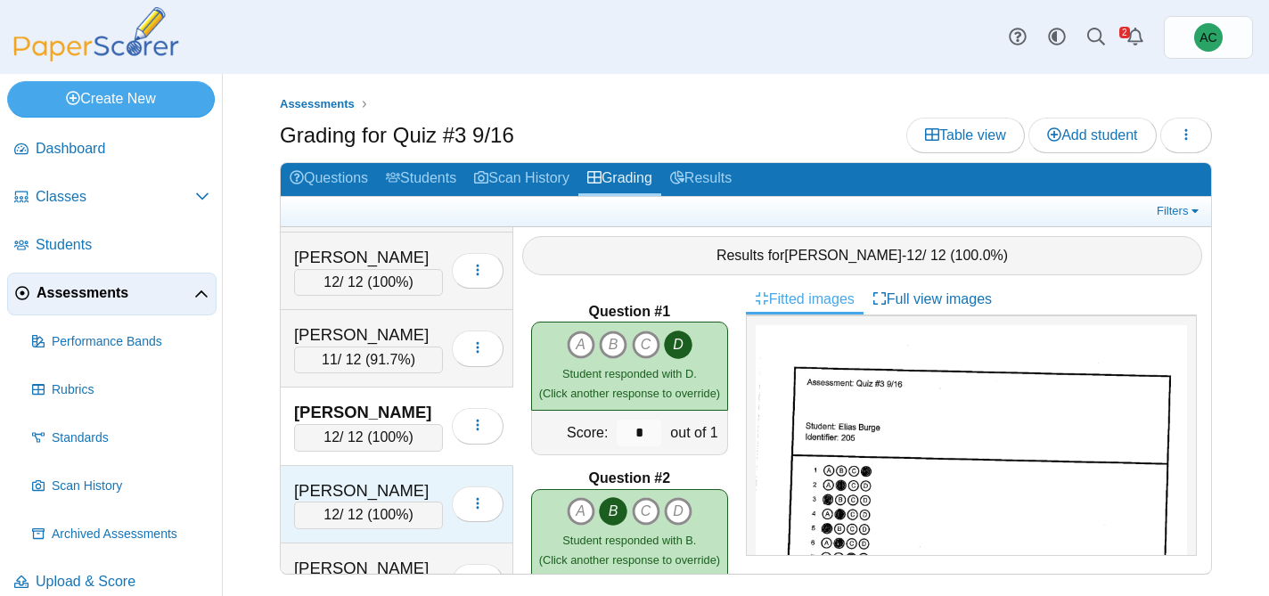
click at [314, 511] on div "12 / 12 ( 100% )" at bounding box center [368, 515] width 149 height 27
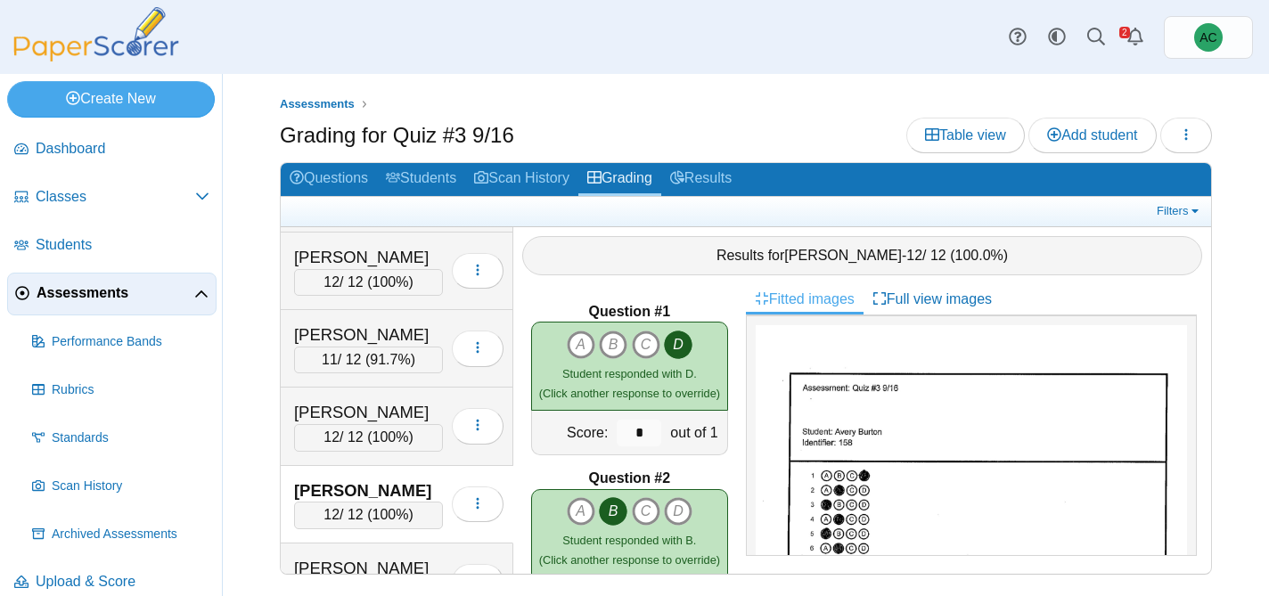
scroll to position [1433, 0]
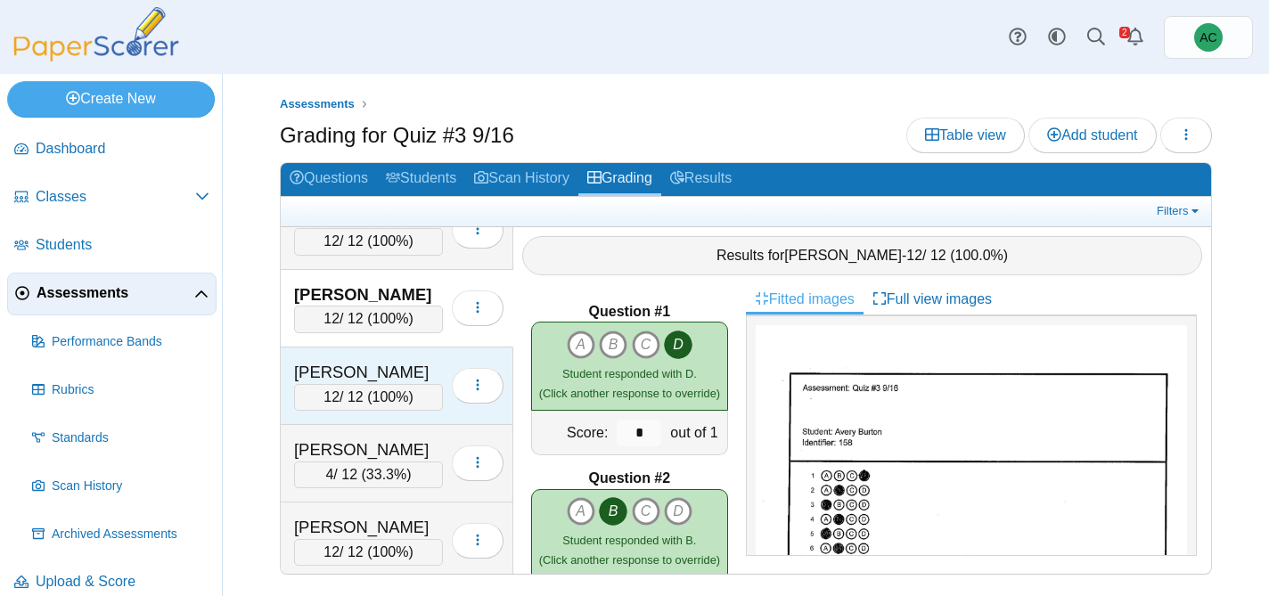
click at [361, 376] on div "Carnal, Nora" at bounding box center [368, 372] width 149 height 23
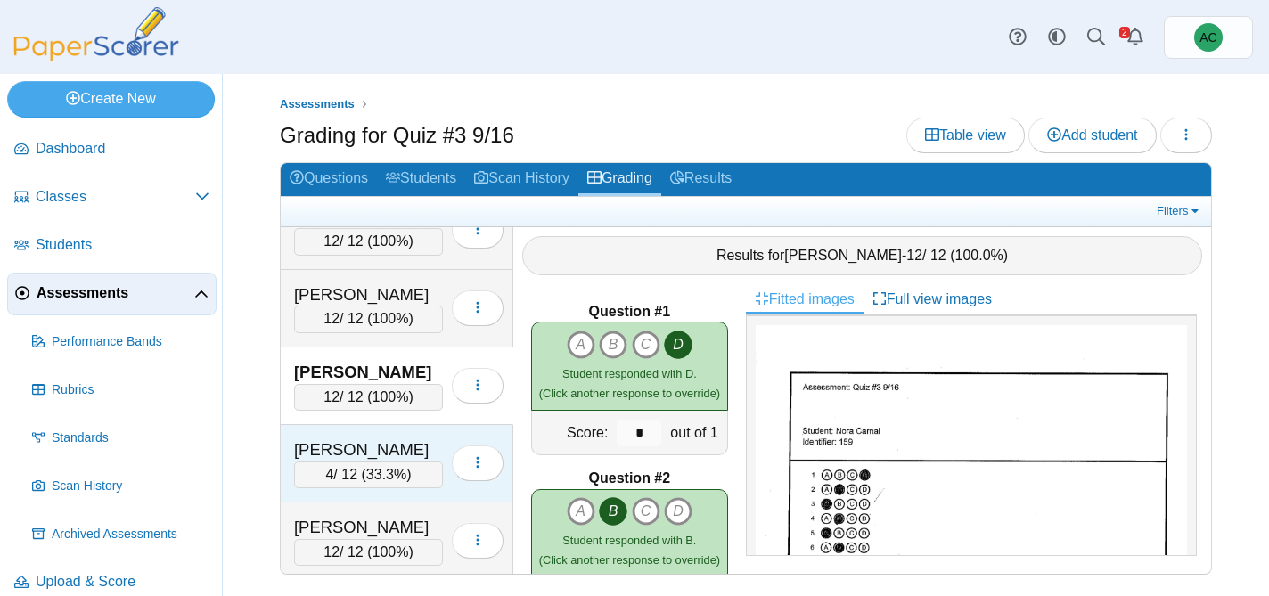
click at [372, 438] on div "Chandler, Audrey" at bounding box center [368, 449] width 149 height 23
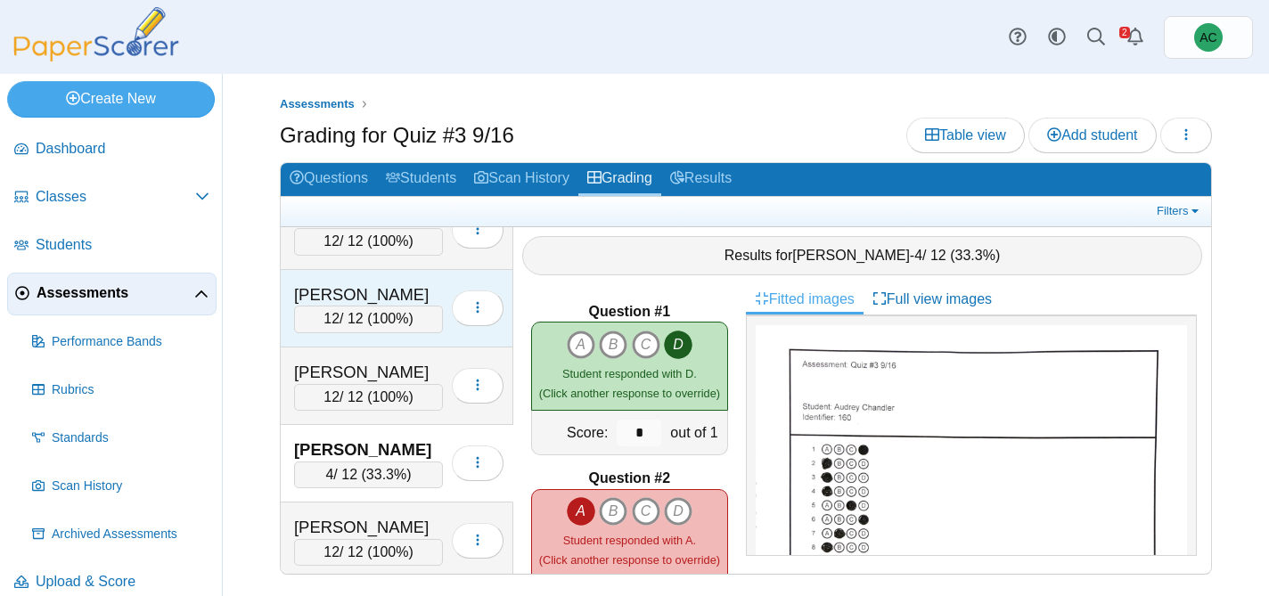
scroll to position [1605, 0]
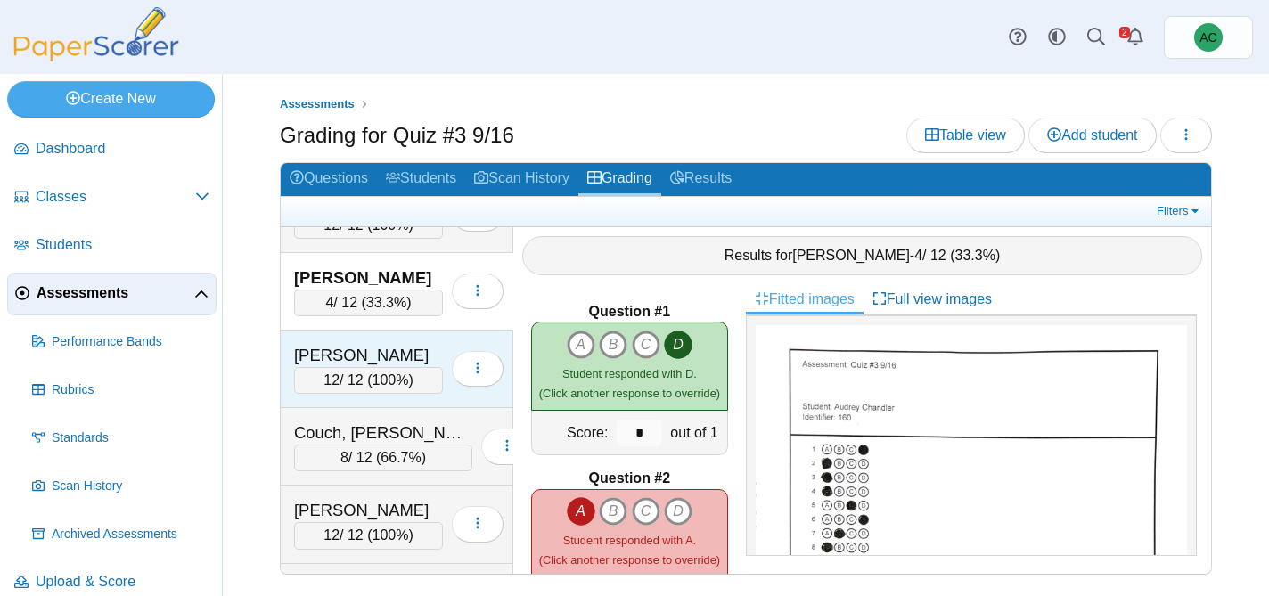
click at [370, 363] on div "Cooley, Lilyan" at bounding box center [368, 355] width 149 height 23
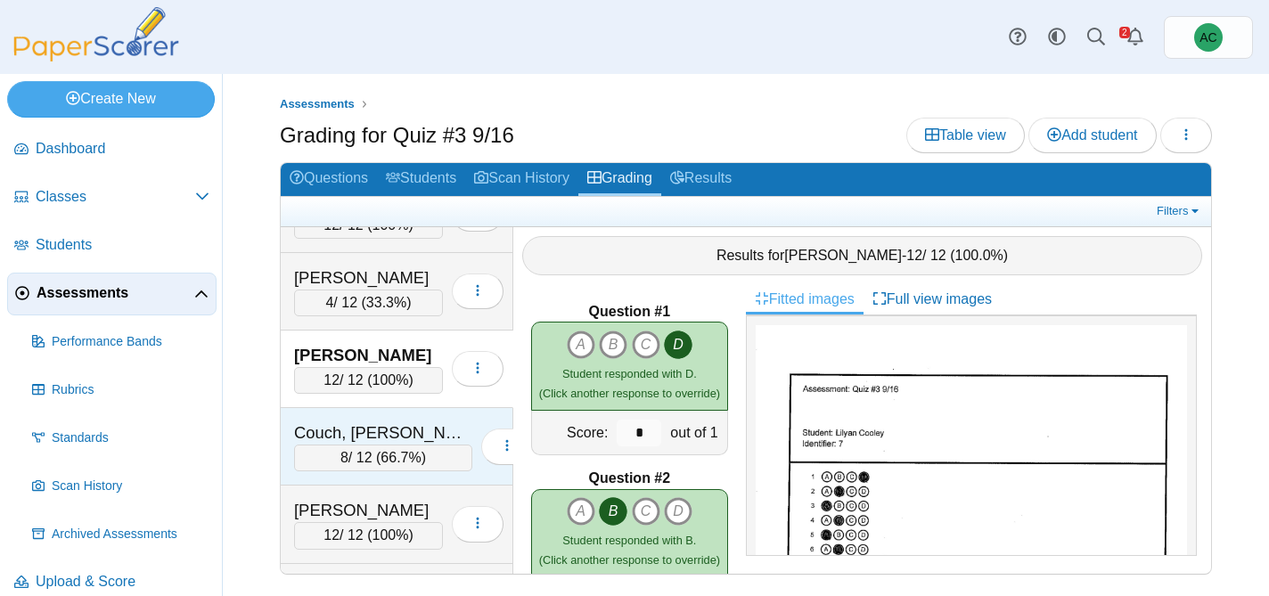
click at [340, 417] on div "Couch, Teagyn-Lynn 8 / 12 ( 66.7% ) Loading…" at bounding box center [397, 447] width 233 height 78
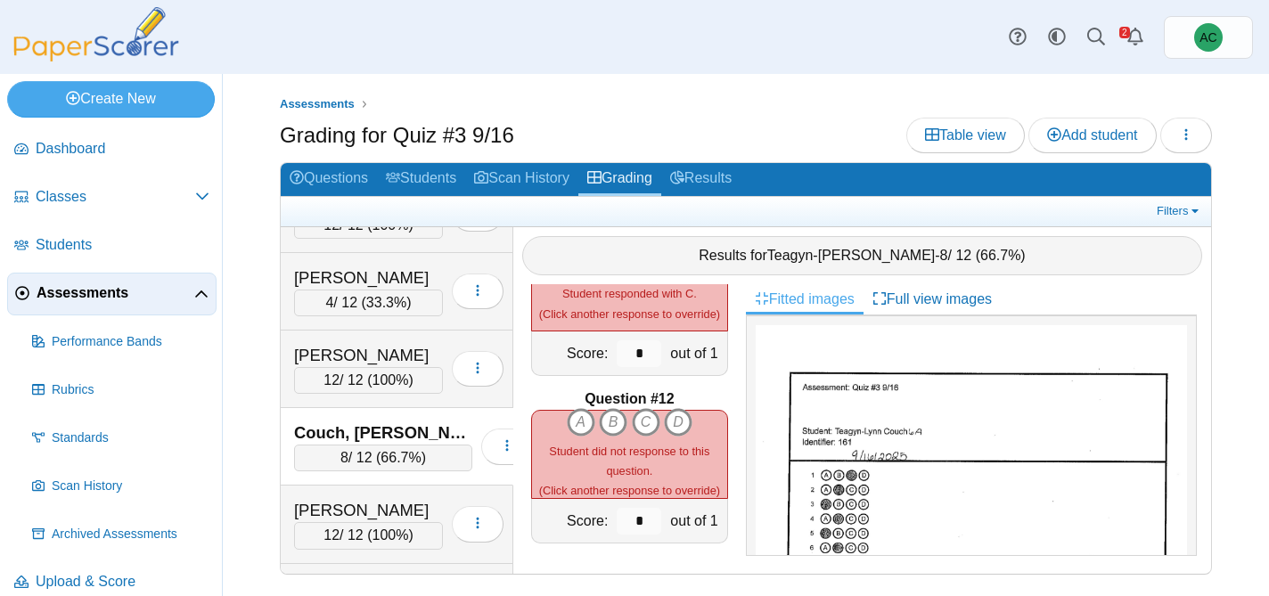
scroll to position [167, 0]
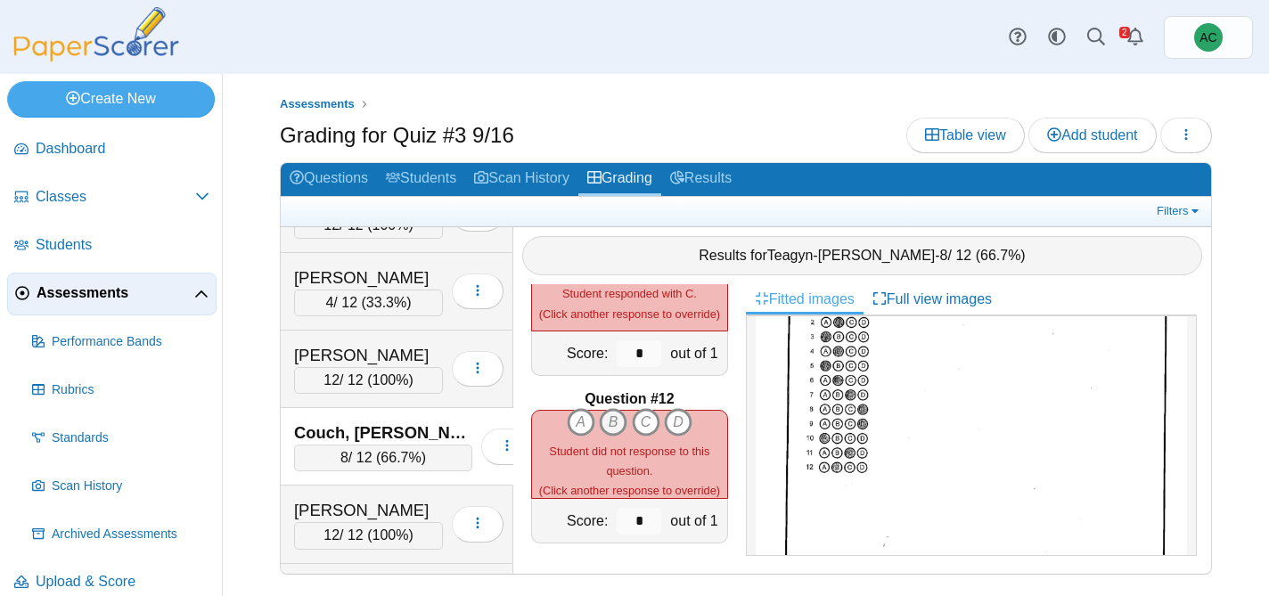
click at [614, 419] on icon "B" at bounding box center [613, 422] width 29 height 29
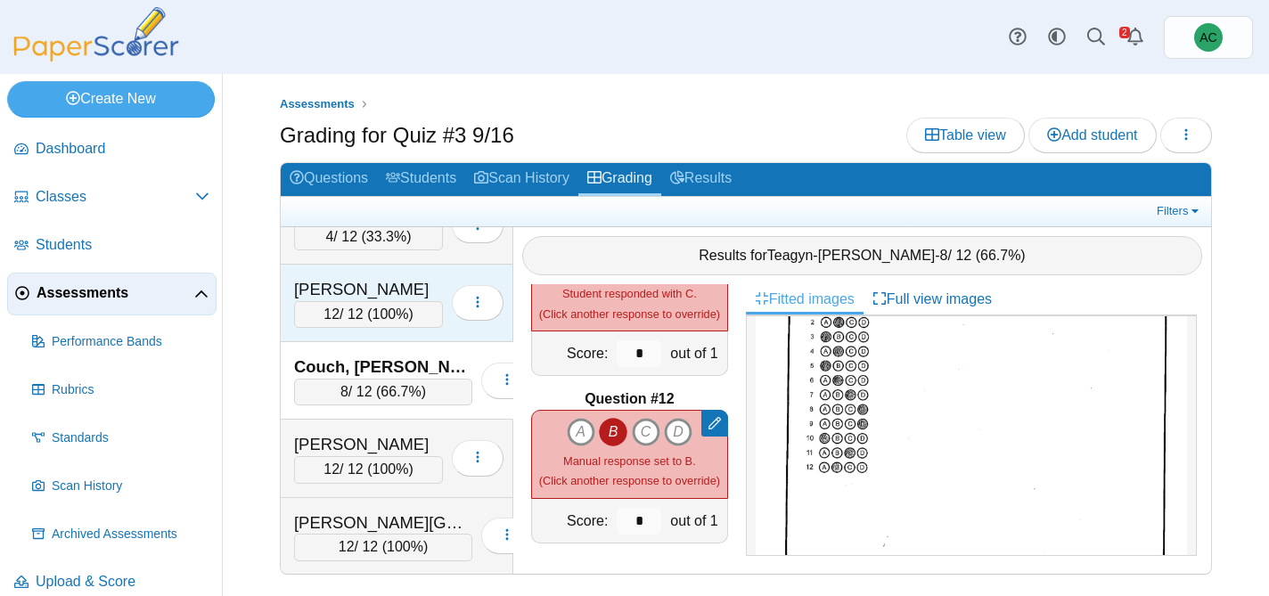
scroll to position [1695, 0]
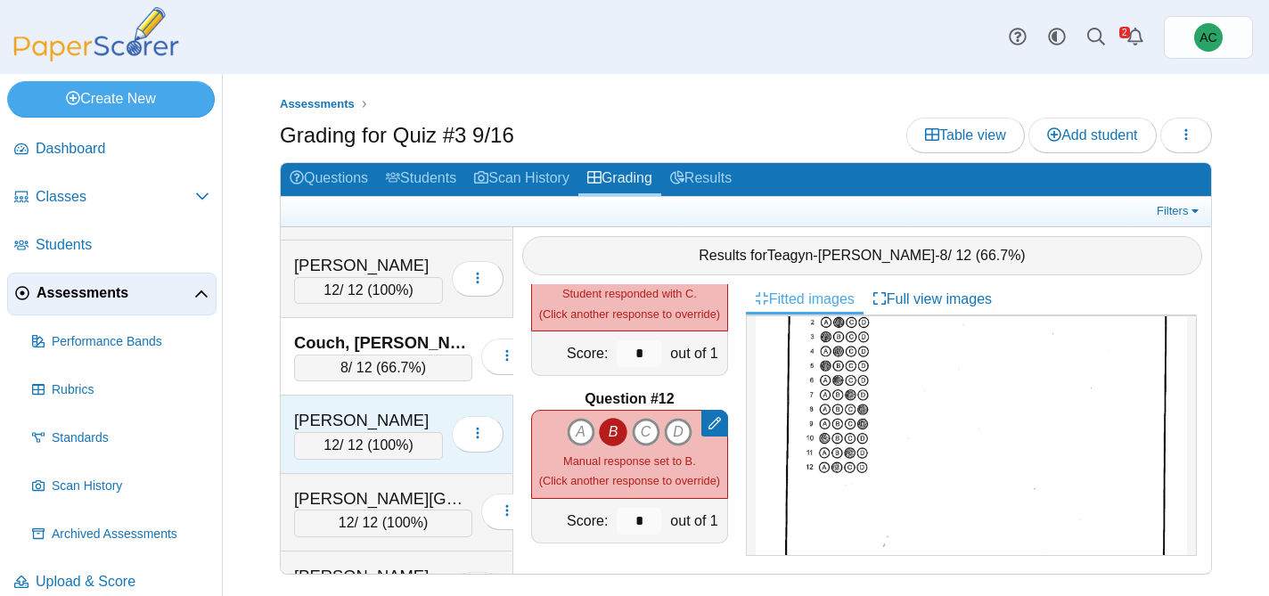
click at [347, 418] on div "Crowe, Bennett" at bounding box center [368, 420] width 149 height 23
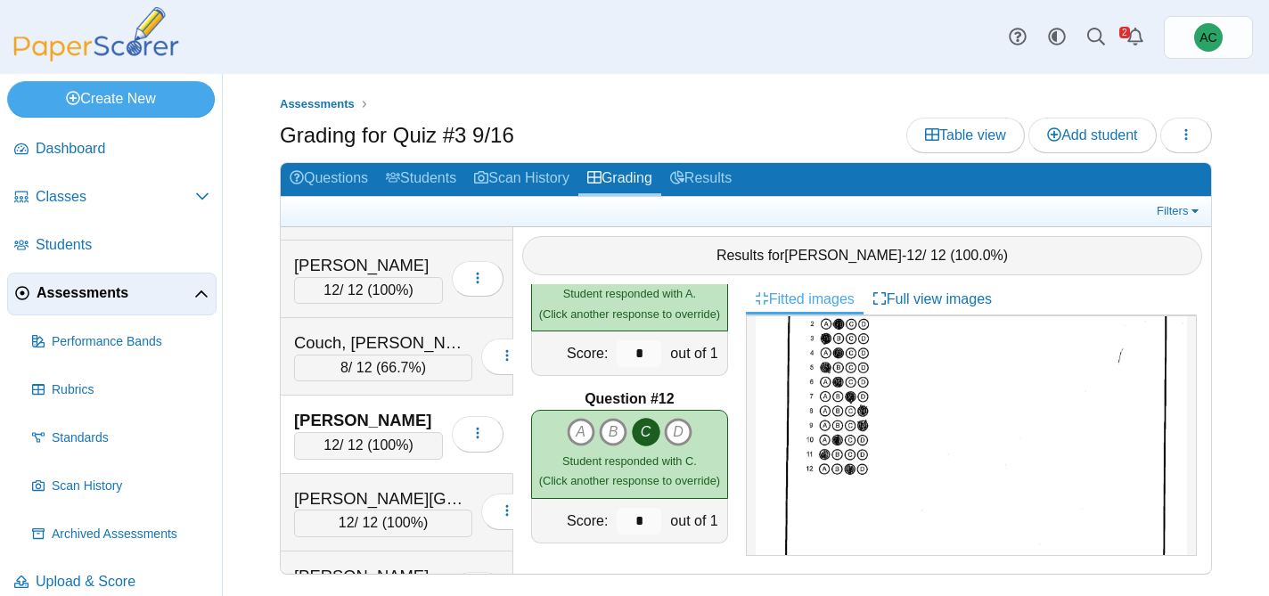
scroll to position [0, 0]
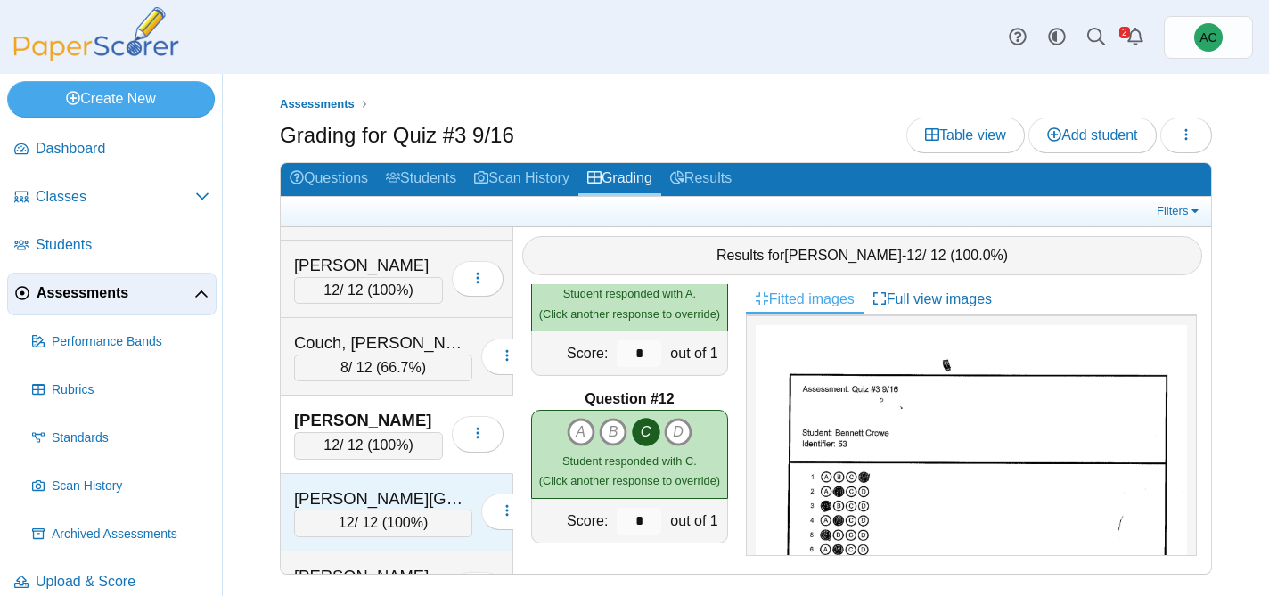
click at [329, 487] on div "Davies, Kinley" at bounding box center [383, 498] width 178 height 23
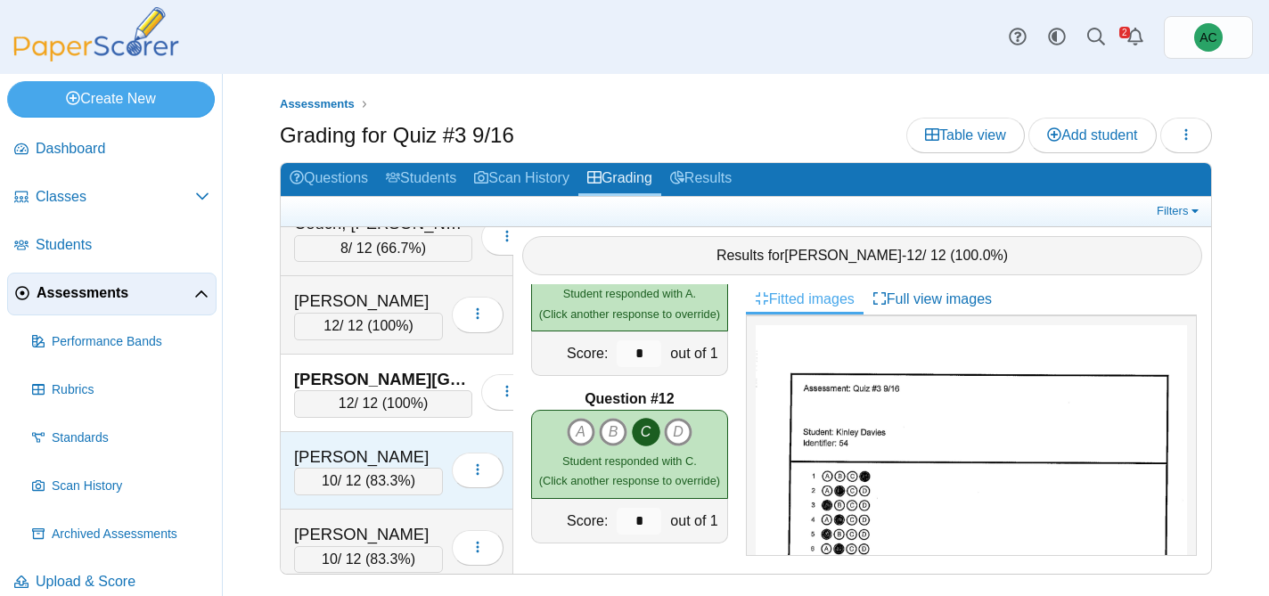
scroll to position [1815, 0]
click at [362, 461] on div "Decker, Aubrey" at bounding box center [368, 456] width 149 height 23
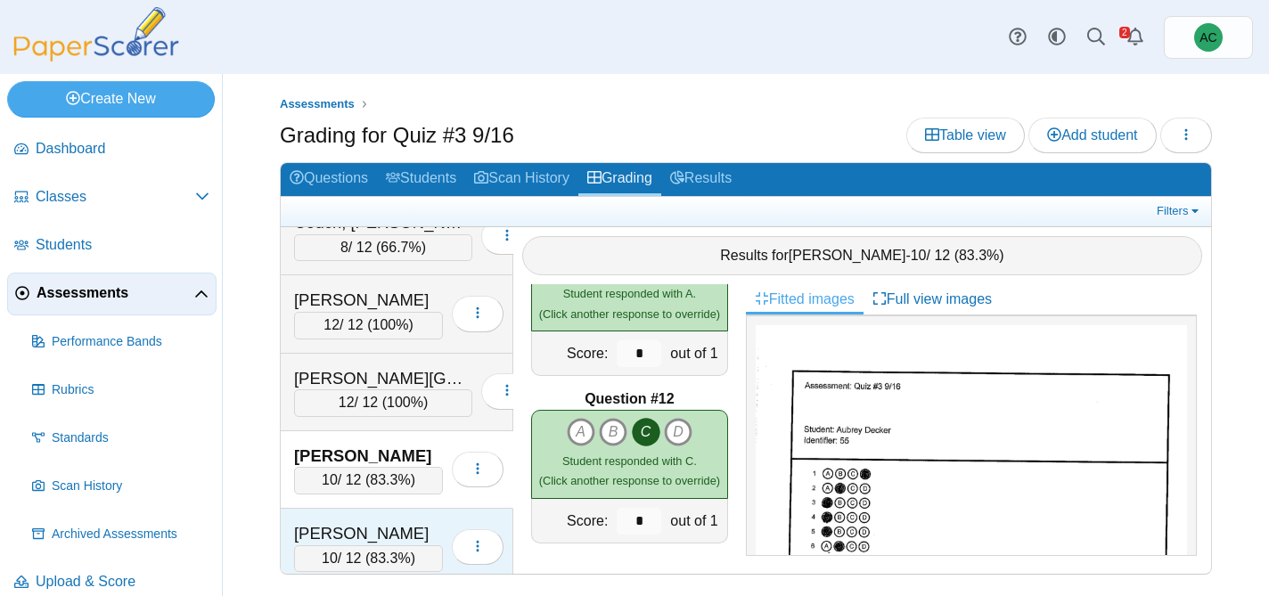
click at [343, 517] on div "Dinh, Vince 10 / 12 ( 83.3% ) Loading…" at bounding box center [397, 548] width 233 height 78
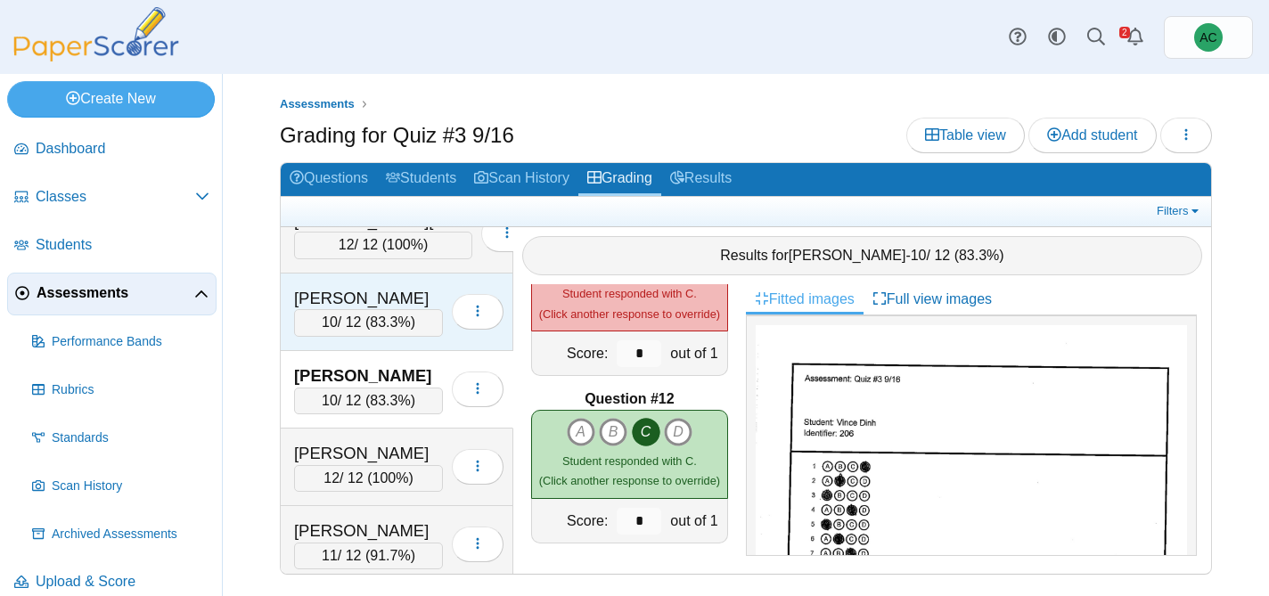
scroll to position [1997, 0]
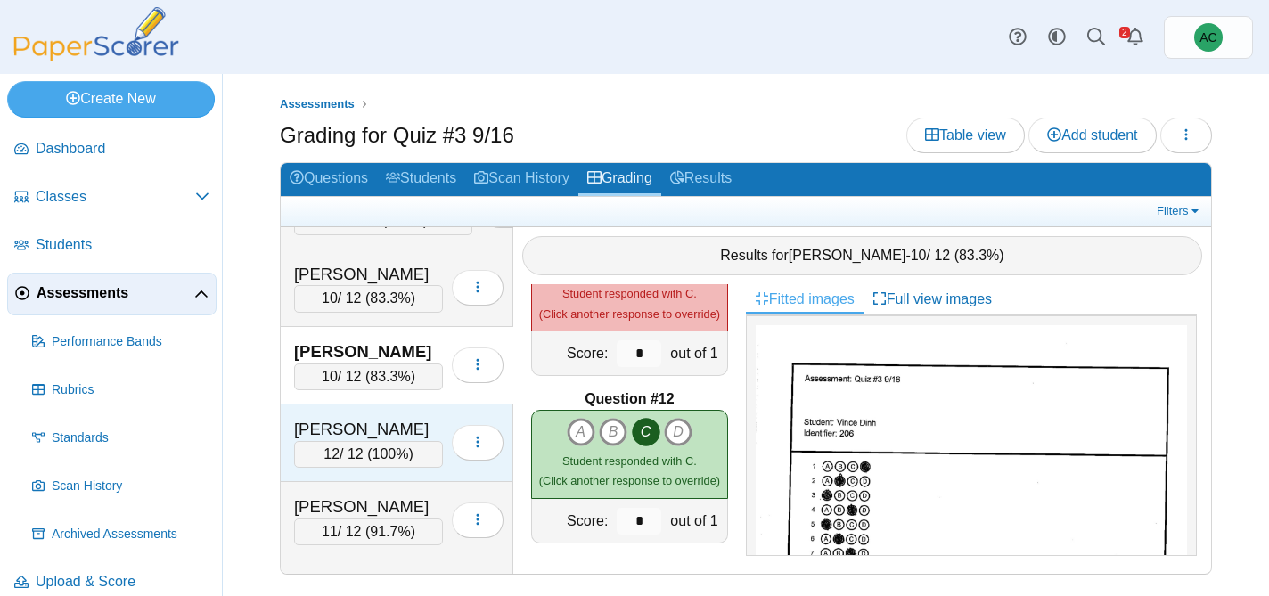
click at [346, 448] on div "12 / 12 ( 100% )" at bounding box center [368, 454] width 149 height 27
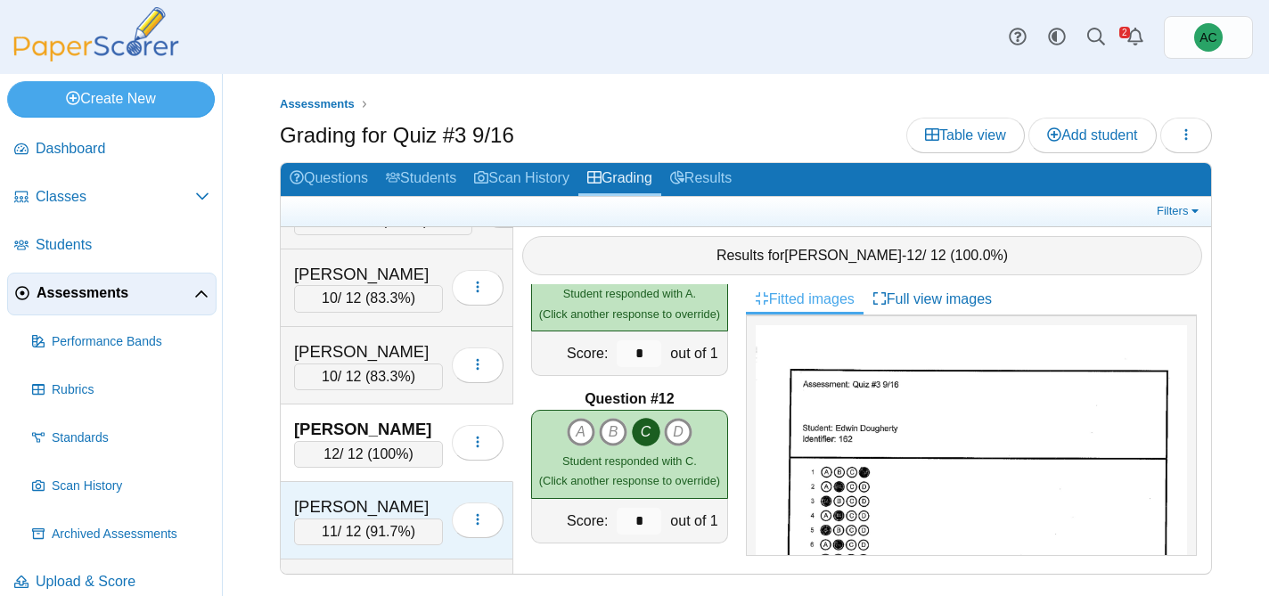
click at [381, 520] on div "11 / 12 ( 91.7% )" at bounding box center [368, 532] width 149 height 27
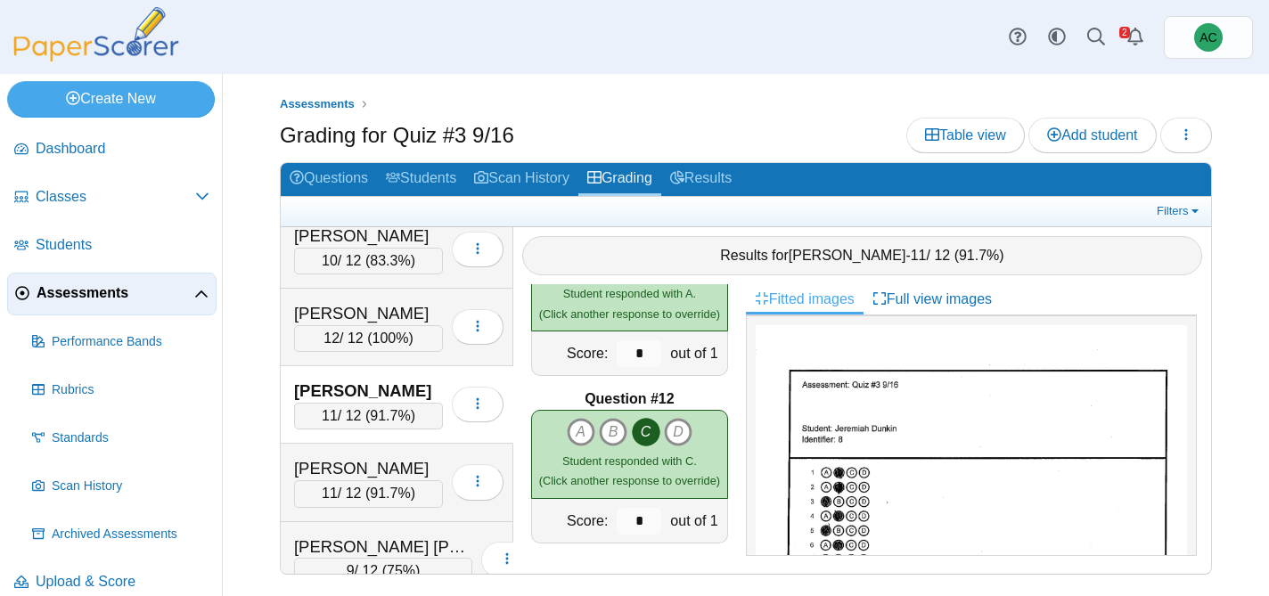
scroll to position [2113, 0]
click at [347, 463] on div "Figueroa, Kadyn" at bounding box center [368, 467] width 149 height 23
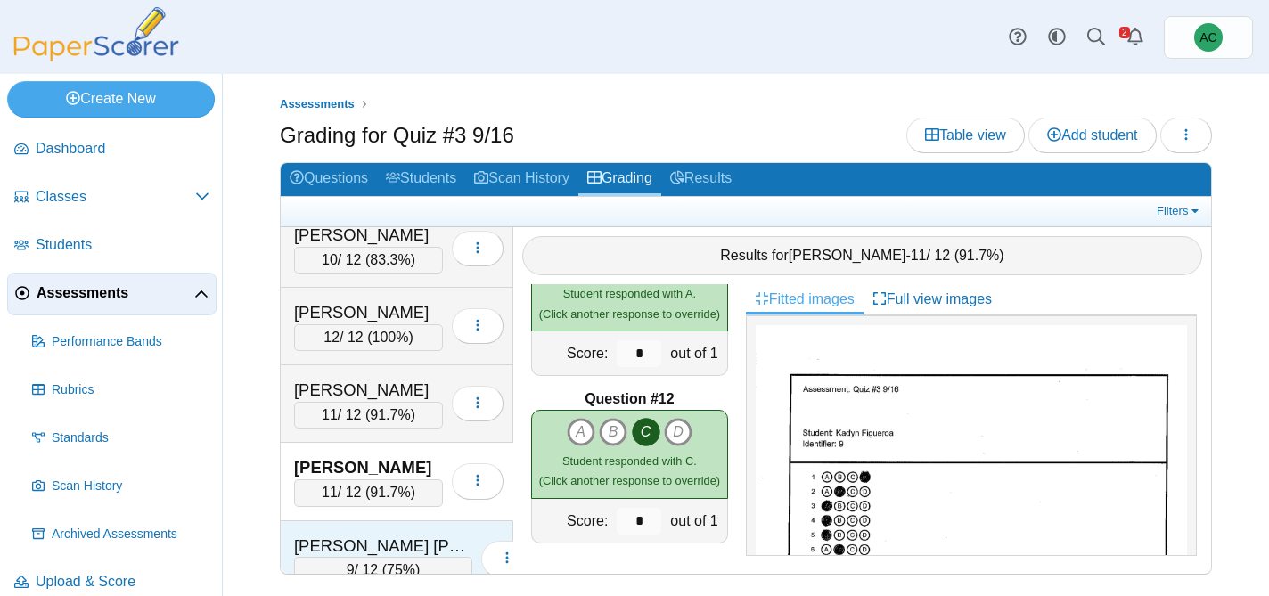
click at [323, 538] on div "Fisher Soza, Ivan" at bounding box center [383, 546] width 178 height 23
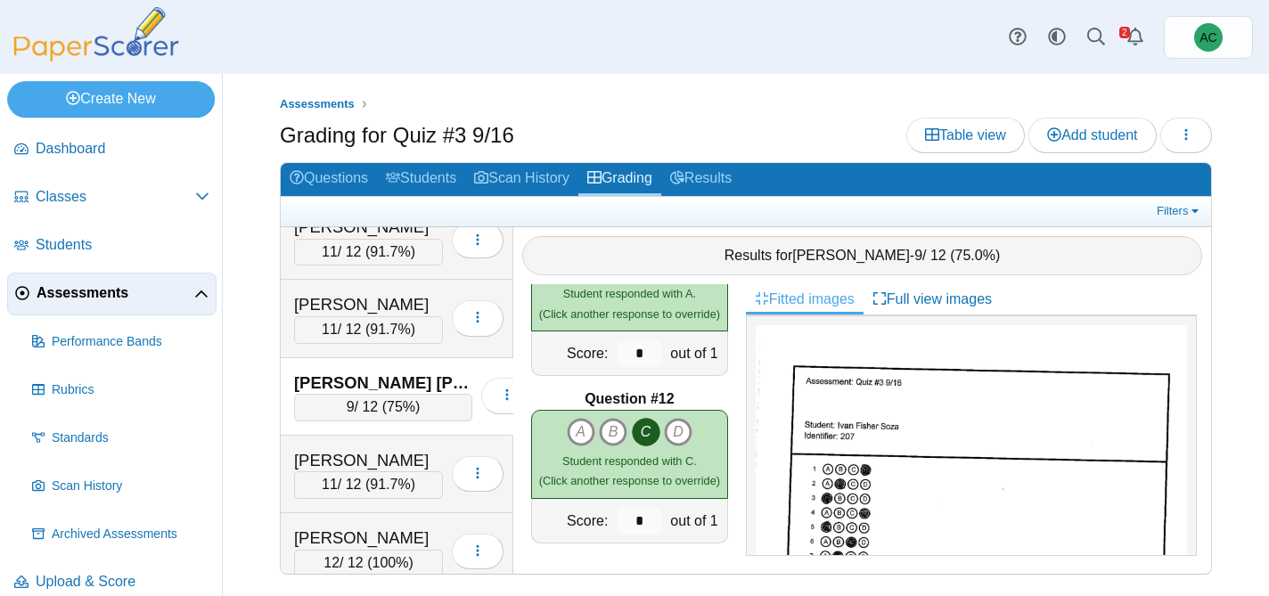
scroll to position [2277, 0]
click at [338, 451] on div "Forseth, Brynn" at bounding box center [368, 459] width 149 height 23
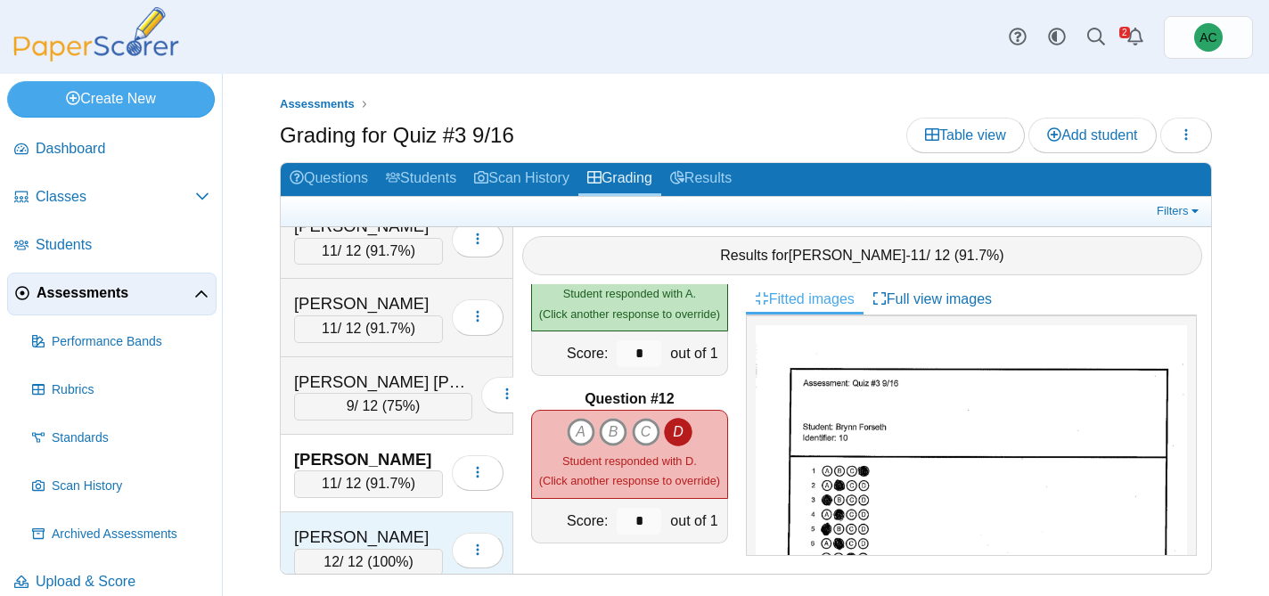
click at [354, 538] on div "Gohate, Mayukh" at bounding box center [368, 537] width 149 height 23
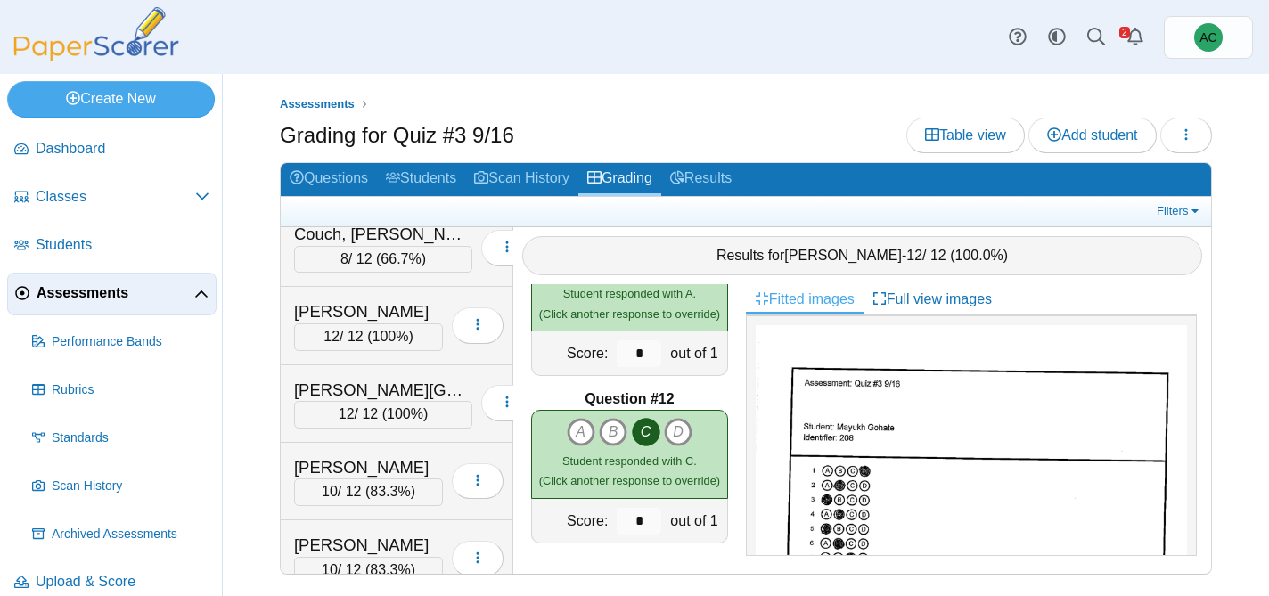
scroll to position [1799, 0]
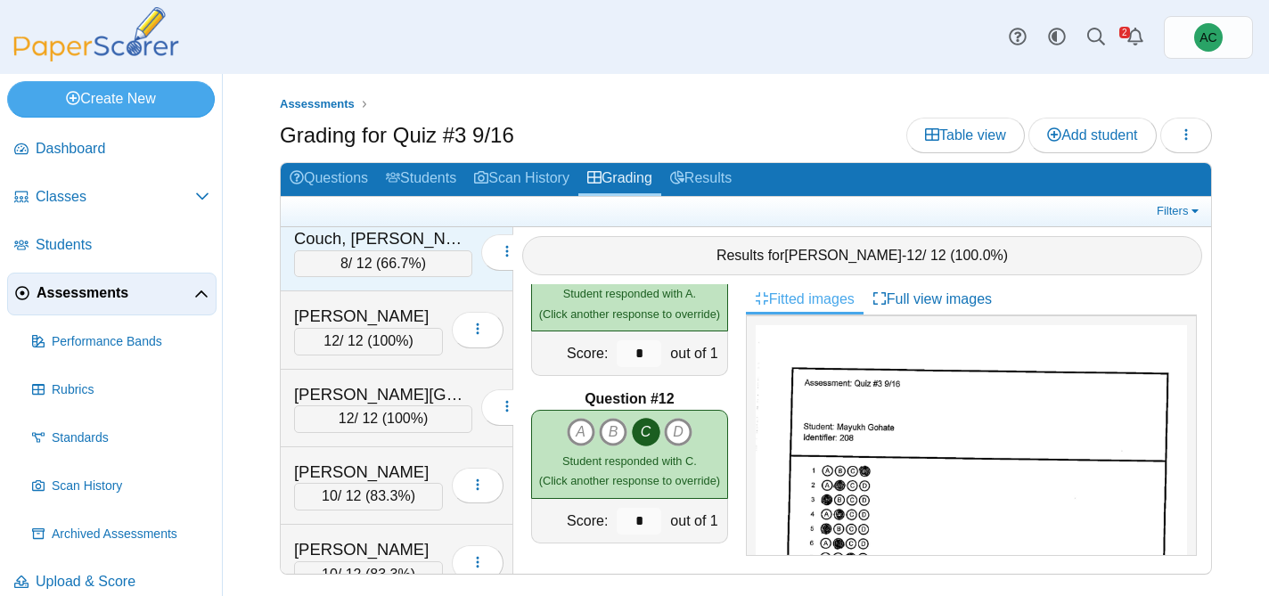
click at [336, 244] on div "Couch, Teagyn-Lynn" at bounding box center [383, 238] width 178 height 23
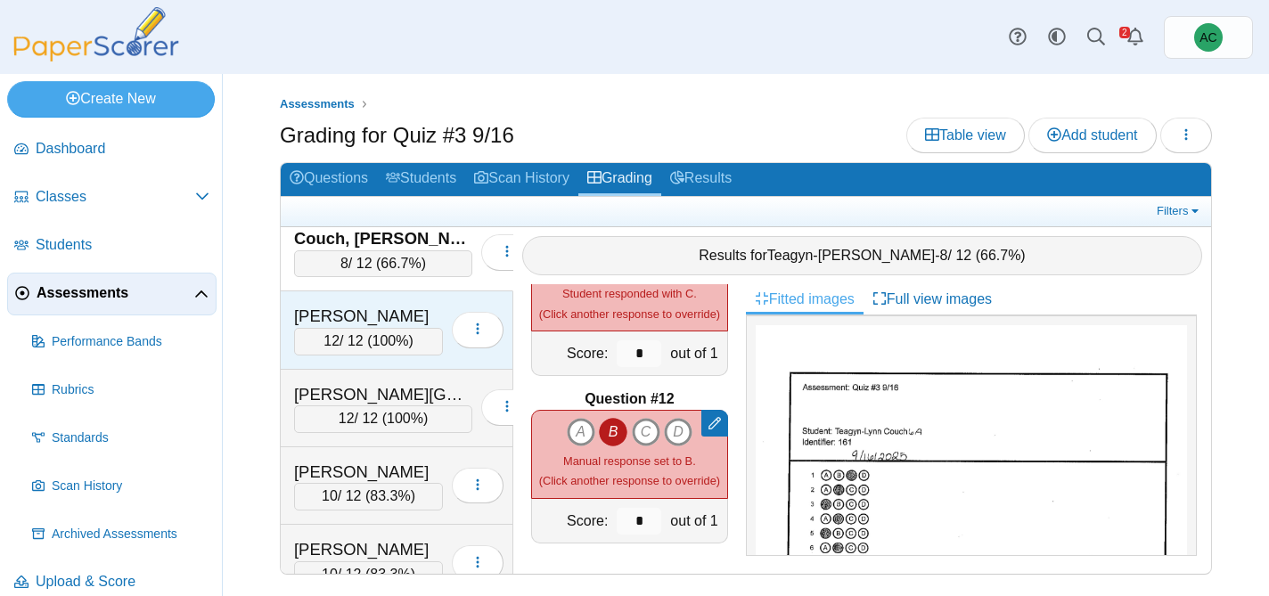
click at [312, 314] on div "Crowe, Bennett" at bounding box center [368, 316] width 149 height 23
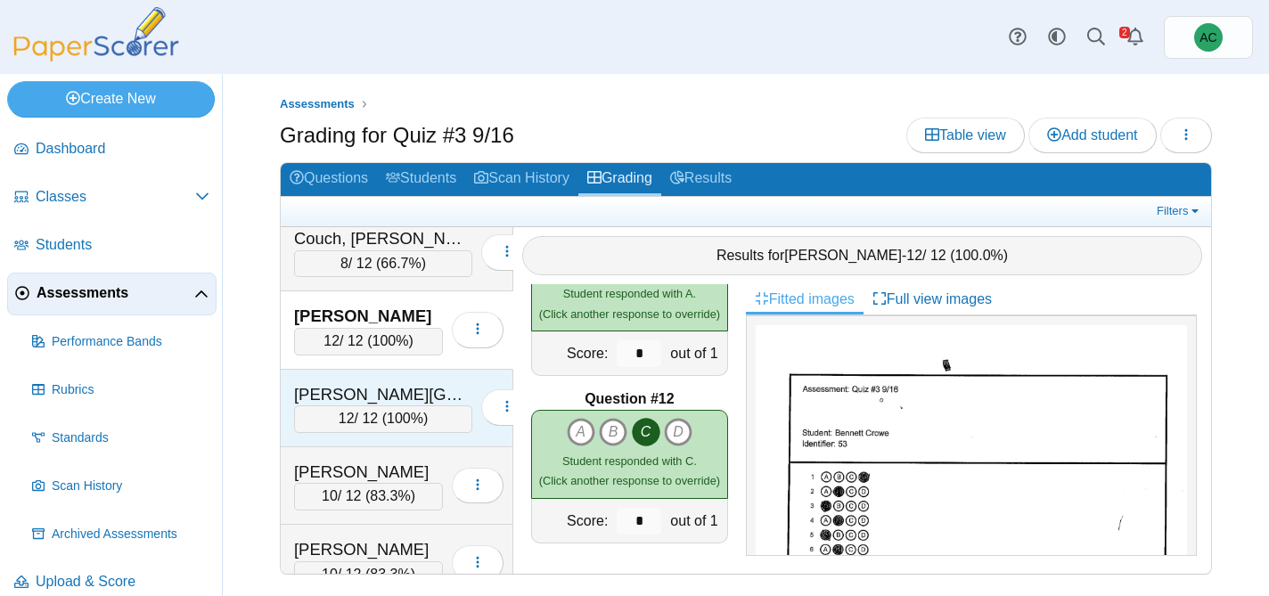
click at [364, 388] on div "Davies, Kinley" at bounding box center [383, 394] width 178 height 23
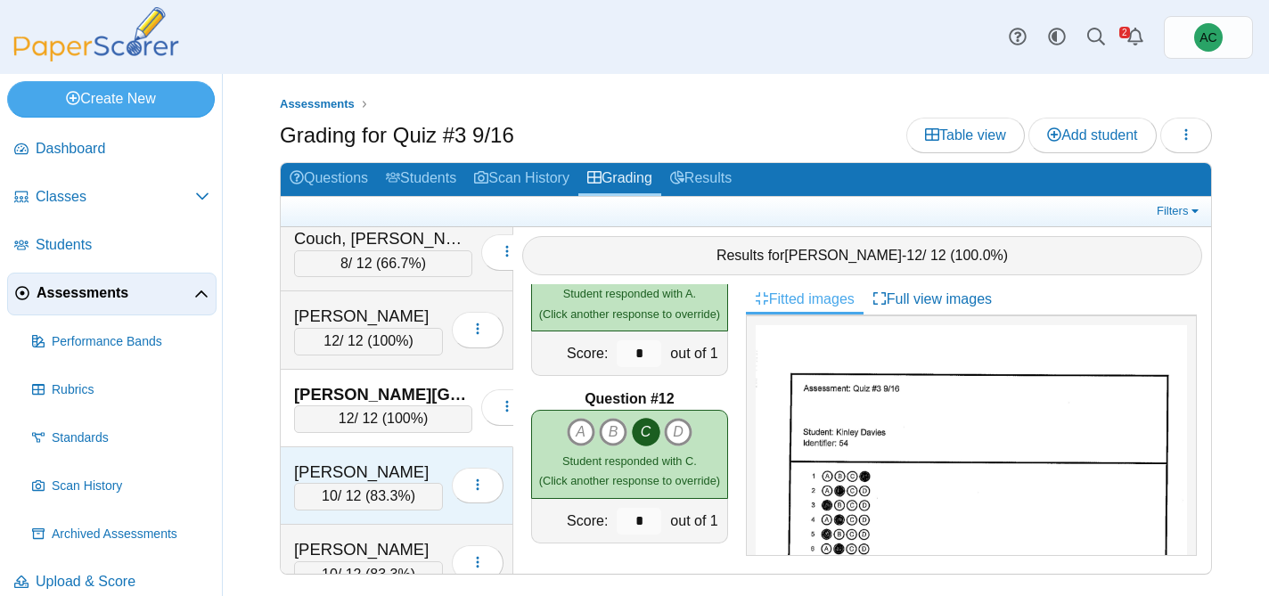
click at [372, 461] on div "Decker, Aubrey" at bounding box center [368, 472] width 149 height 23
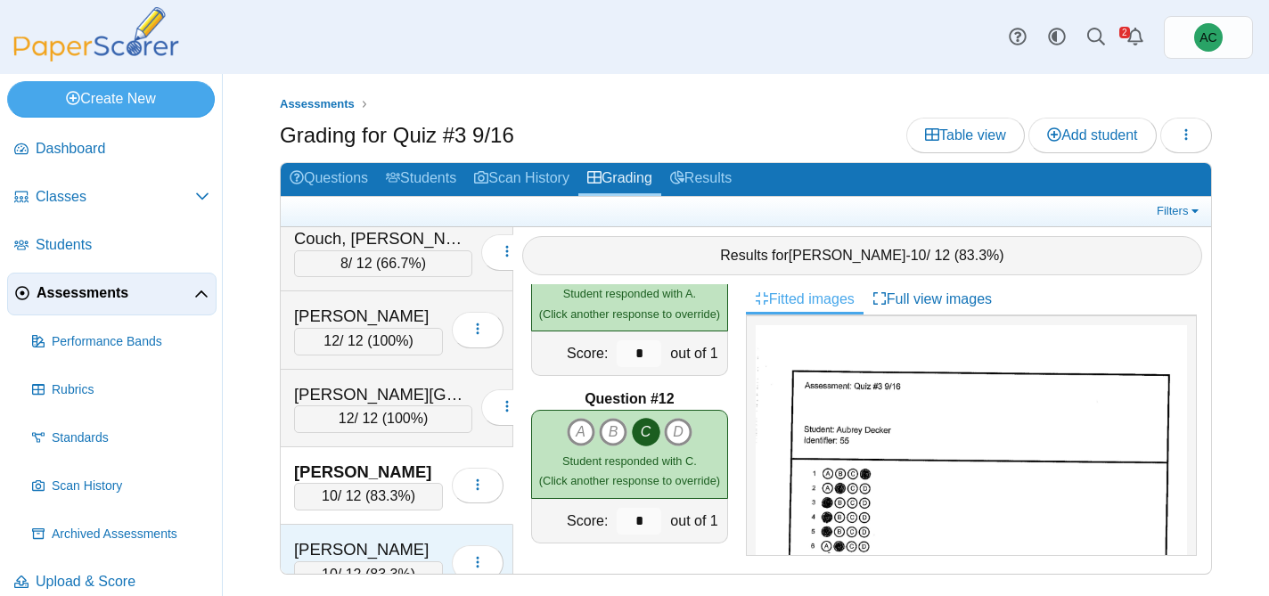
click at [339, 568] on div "10 / 12 ( 83.3% )" at bounding box center [368, 574] width 149 height 27
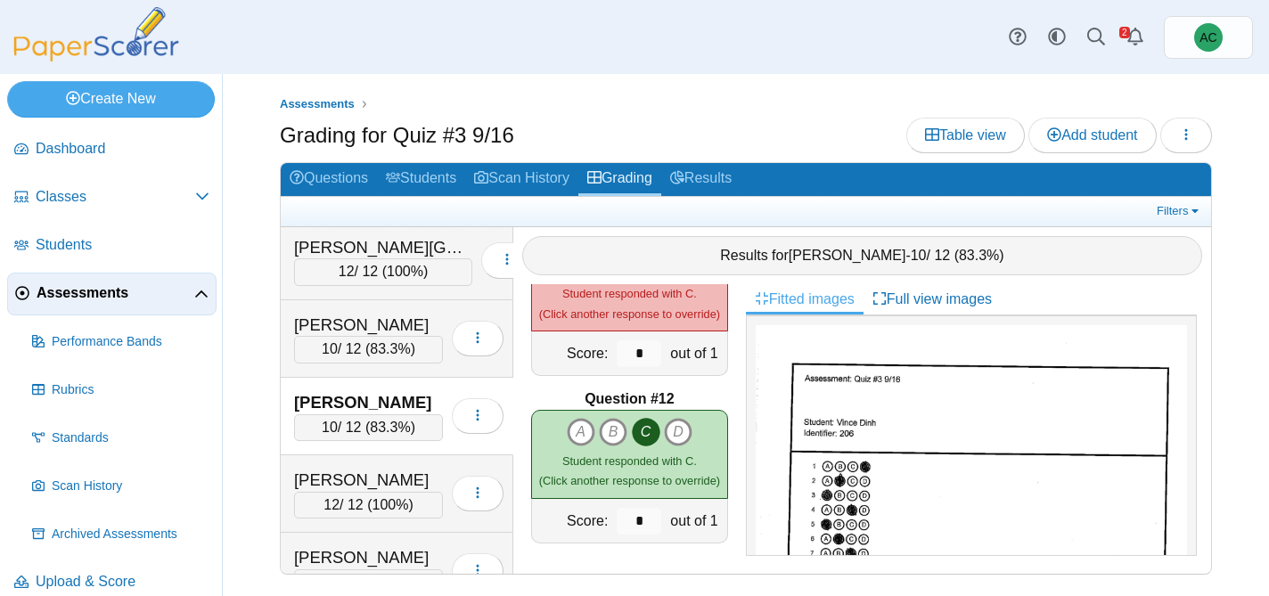
scroll to position [1947, 0]
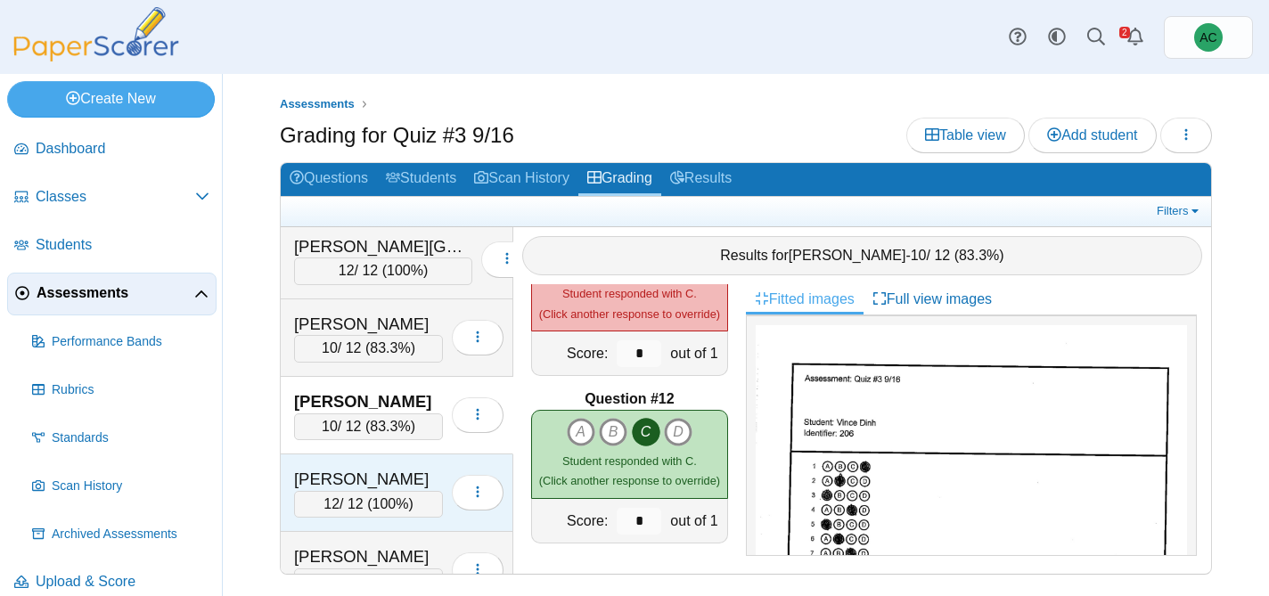
click at [350, 480] on div "Dougherty, Edwin" at bounding box center [368, 479] width 149 height 23
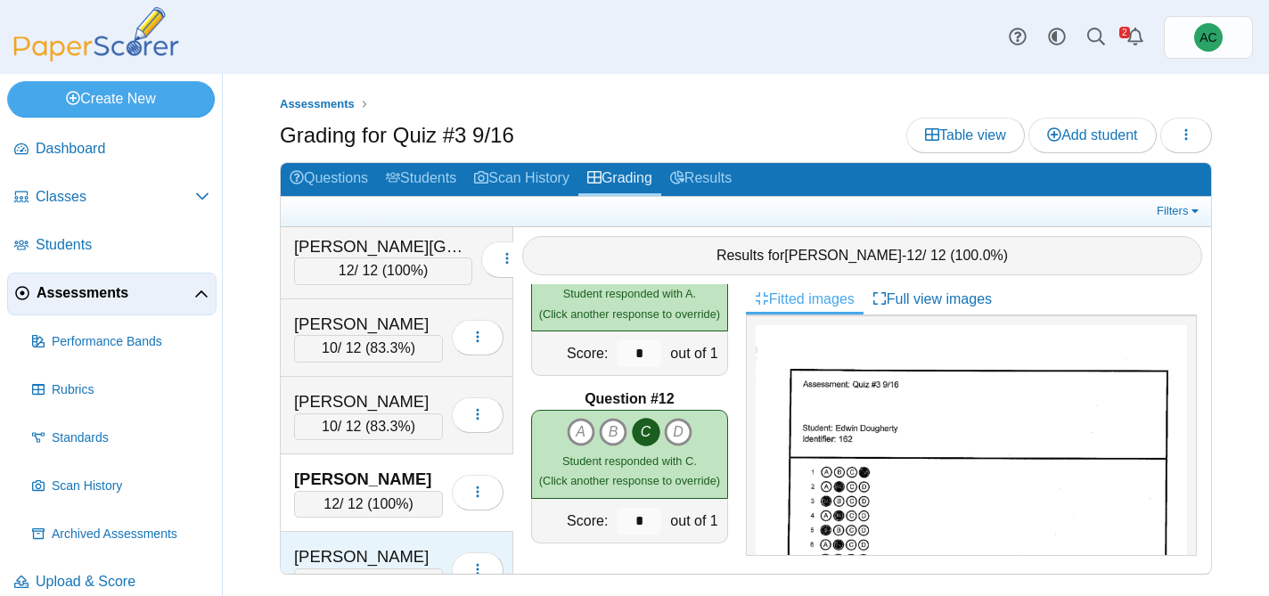
click at [324, 538] on div "Dunkin, Jeremiah 11 / 12 ( 91.7% ) Loading…" at bounding box center [397, 571] width 233 height 78
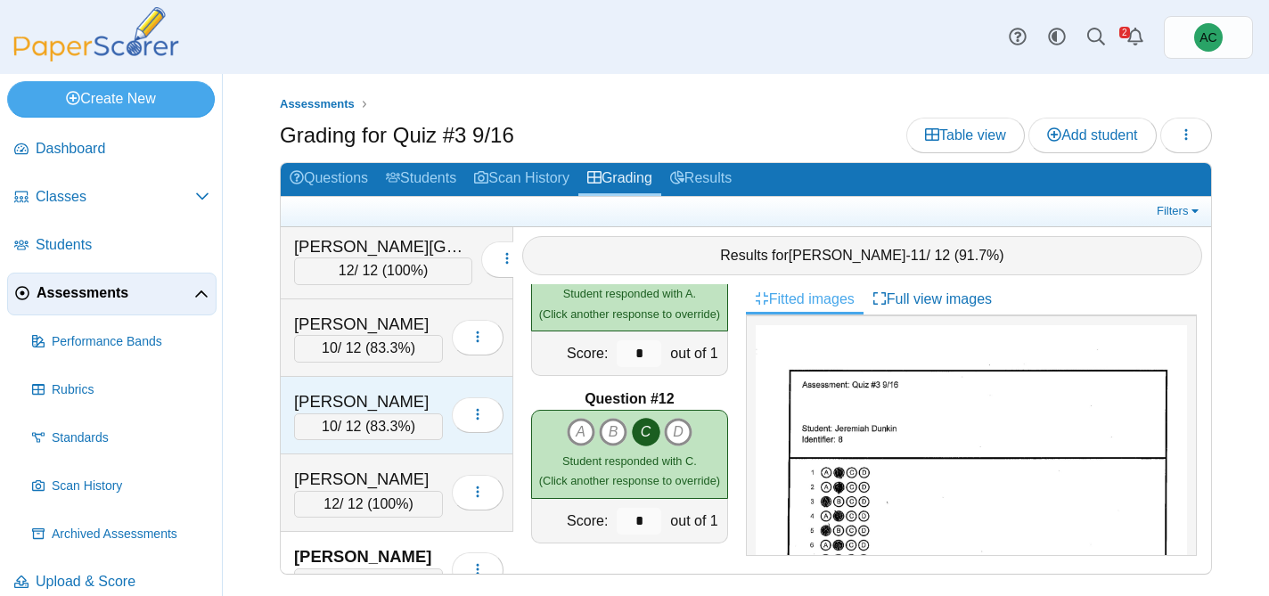
scroll to position [2085, 0]
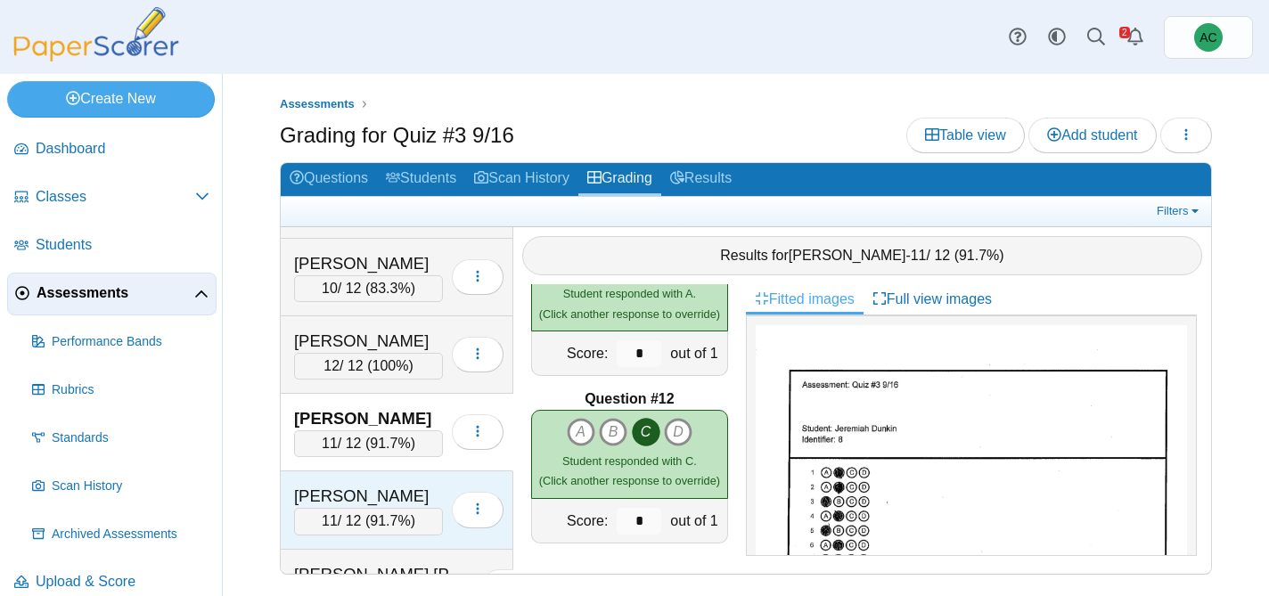
click at [344, 493] on div "Figueroa, Kadyn" at bounding box center [368, 496] width 149 height 23
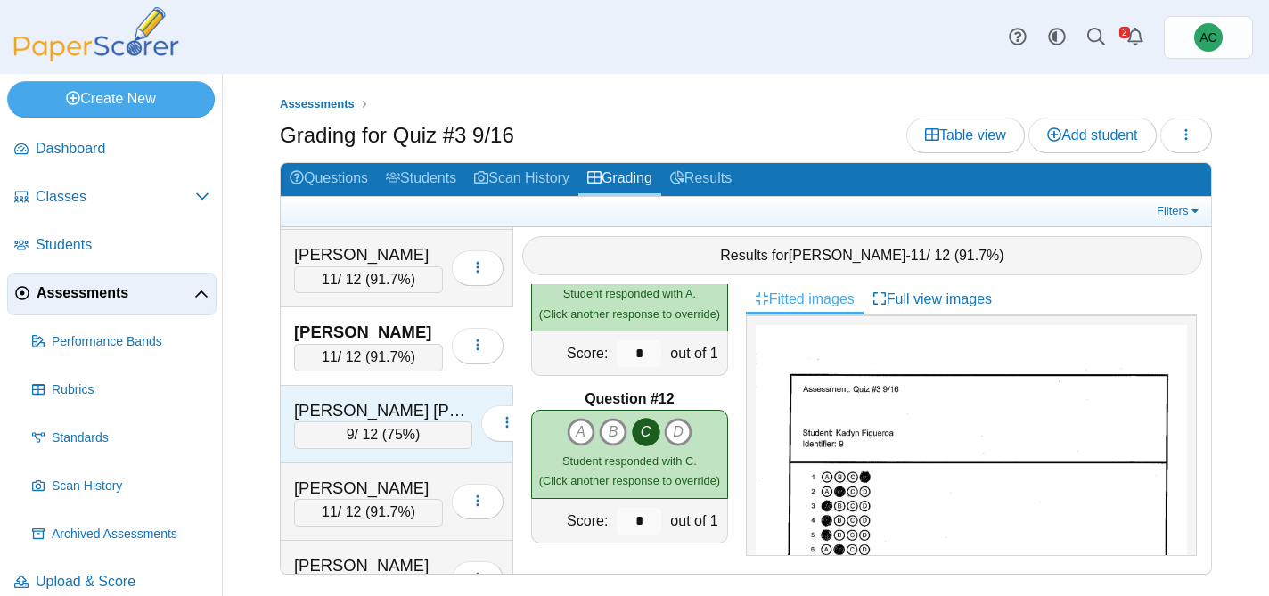
scroll to position [2250, 0]
click at [329, 410] on div "Fisher Soza, Ivan" at bounding box center [383, 408] width 178 height 23
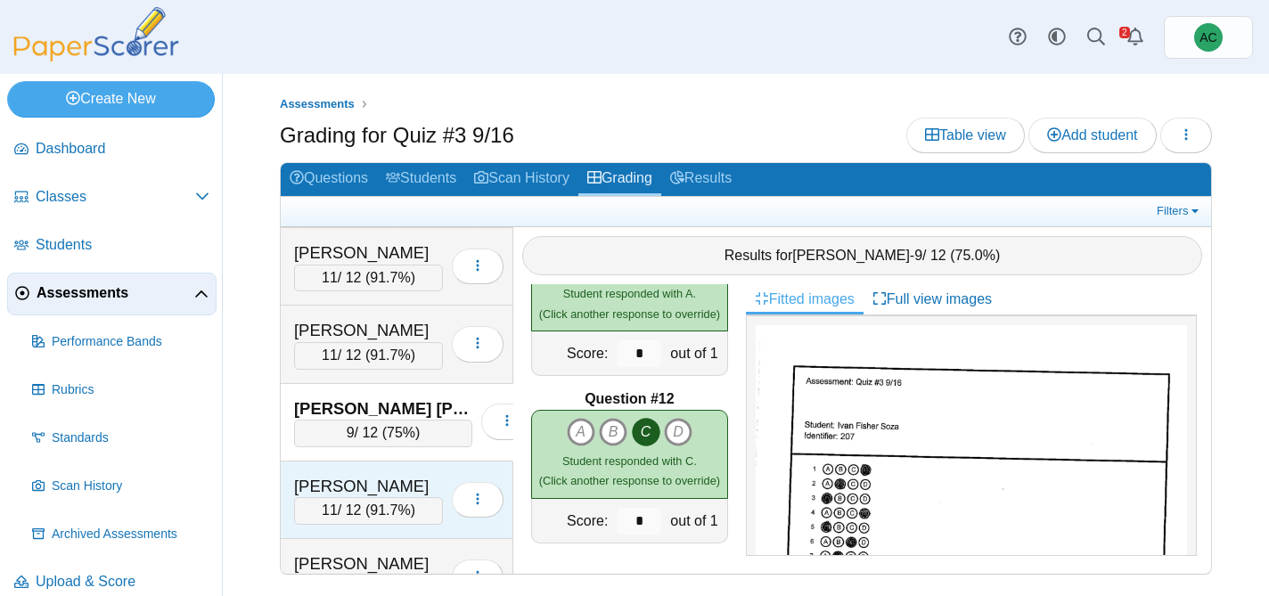
click at [373, 468] on div "Forseth, Brynn 11 / 12 ( 91.7% ) Loading…" at bounding box center [397, 500] width 233 height 78
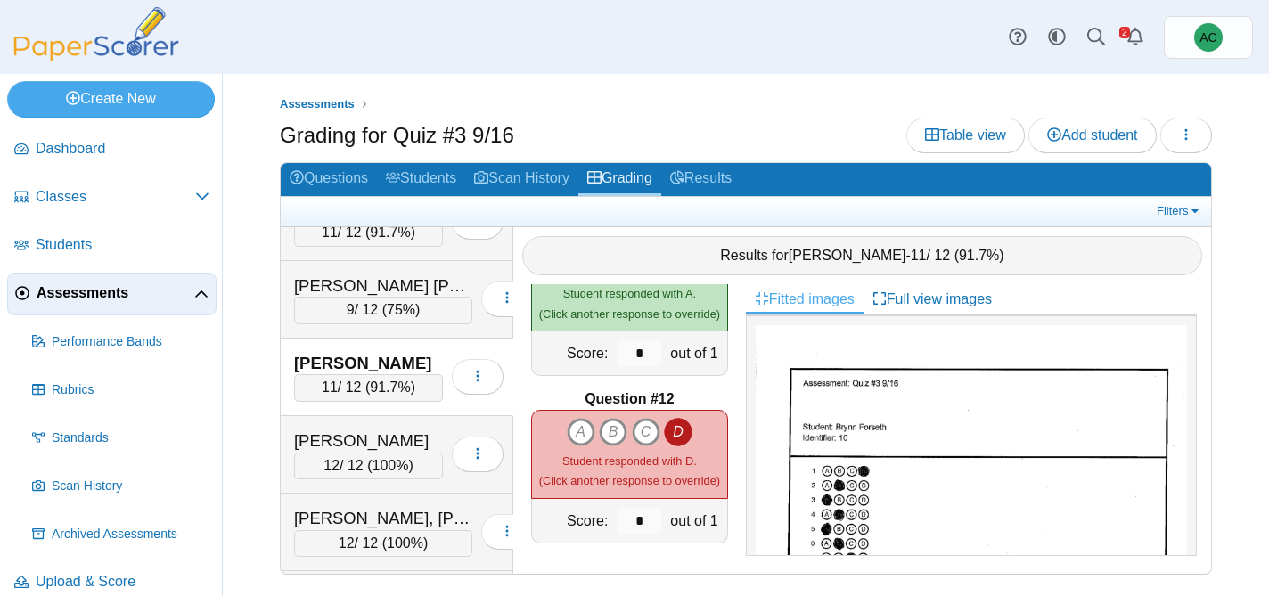
scroll to position [2392, 0]
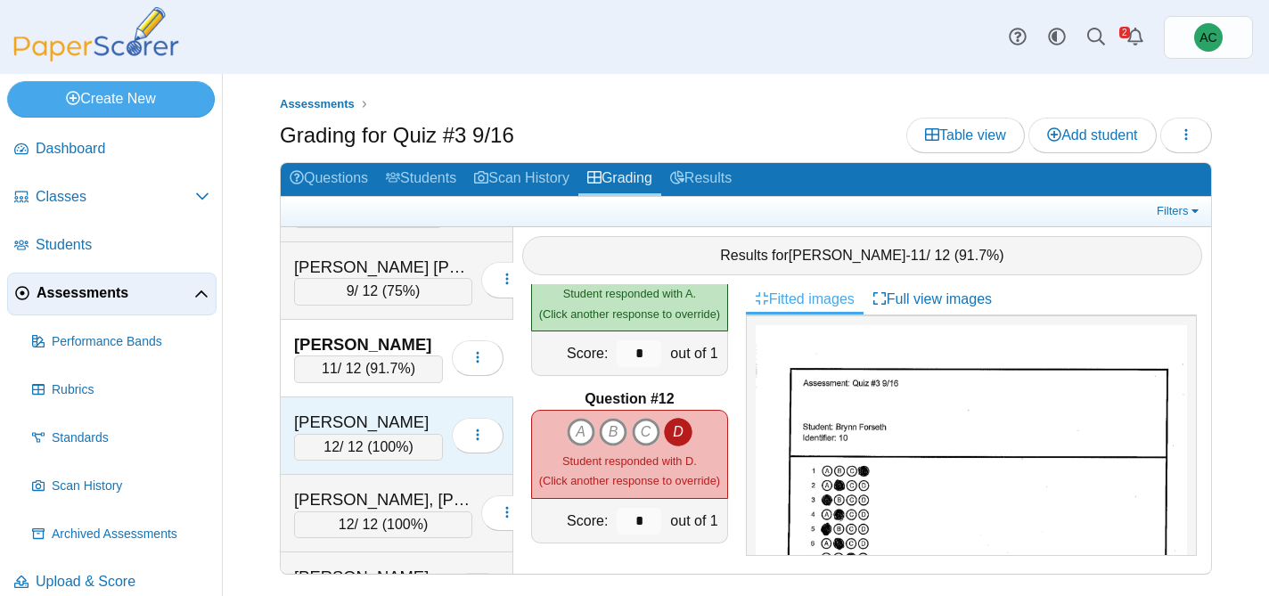
click at [340, 418] on div "Gohate, Mayukh" at bounding box center [368, 422] width 149 height 23
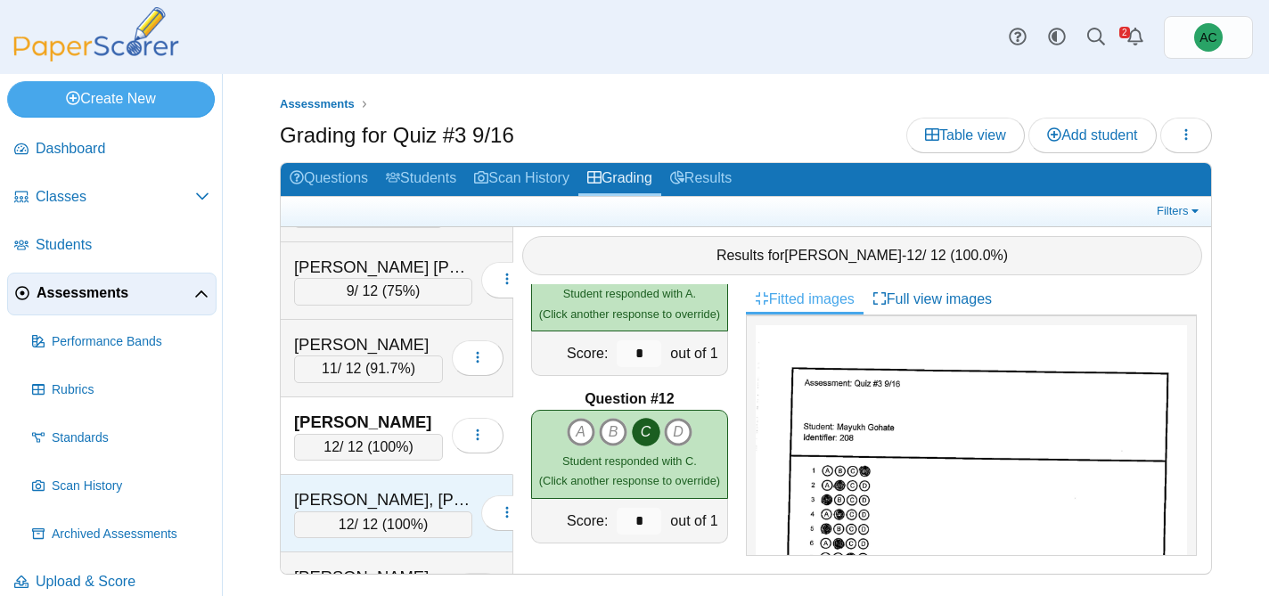
click at [374, 502] on div "Groneman, Presley" at bounding box center [383, 499] width 178 height 23
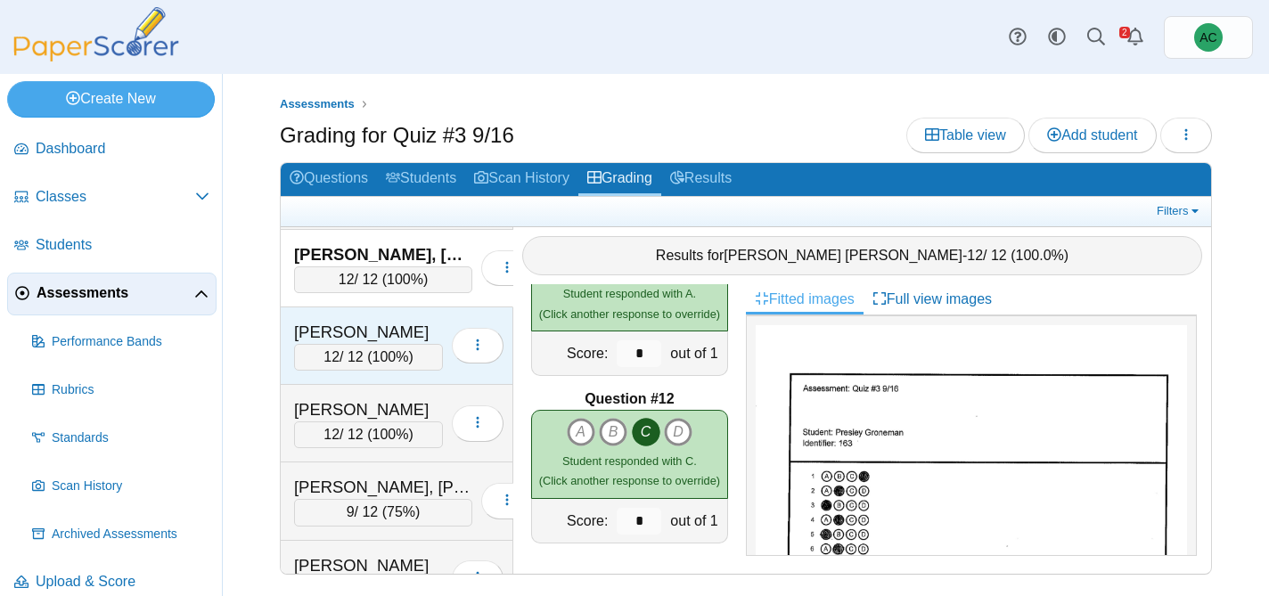
scroll to position [2642, 0]
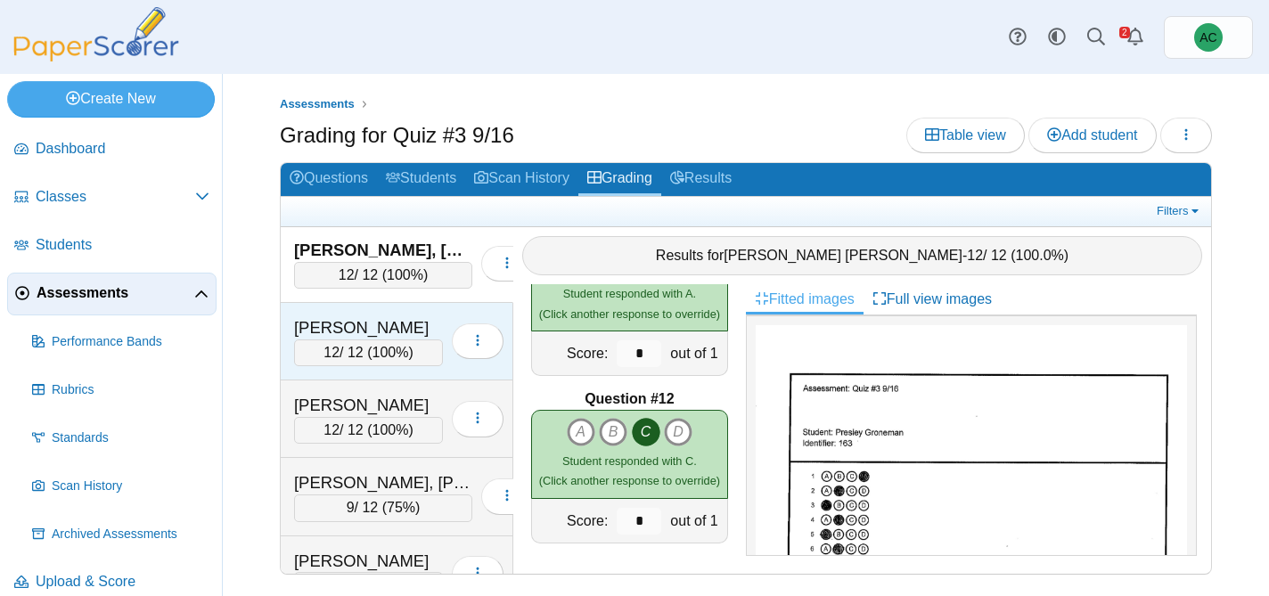
click at [313, 325] on div "Gwaltney, Patrick" at bounding box center [368, 327] width 149 height 23
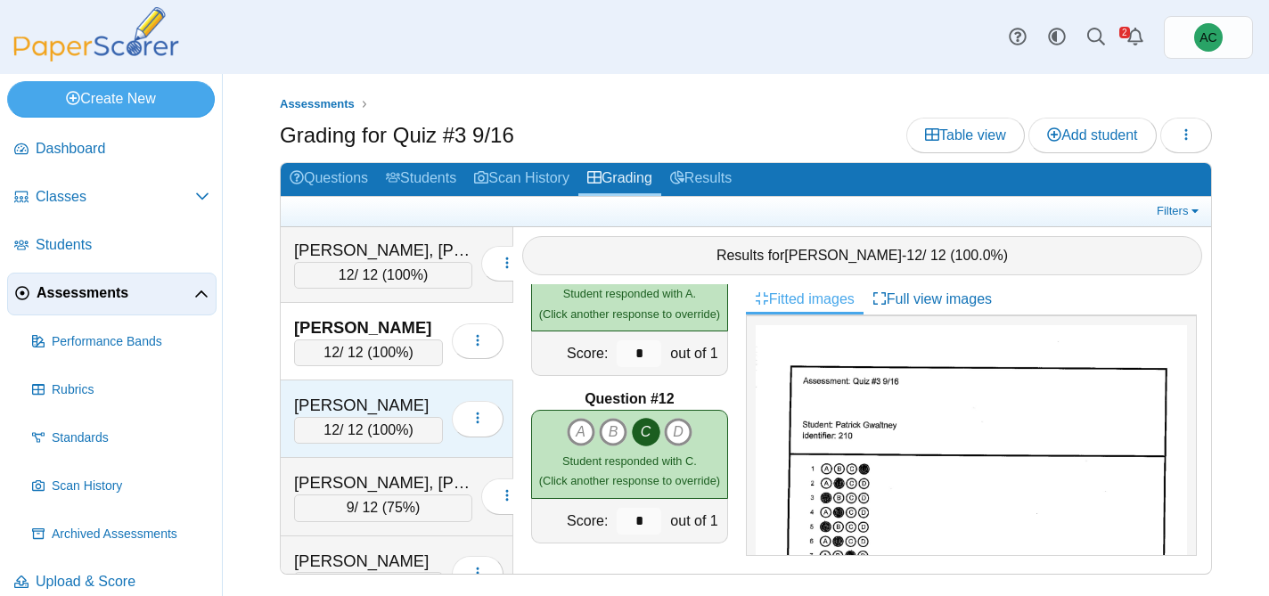
click at [313, 412] on div "Haj, Josiah" at bounding box center [368, 405] width 149 height 23
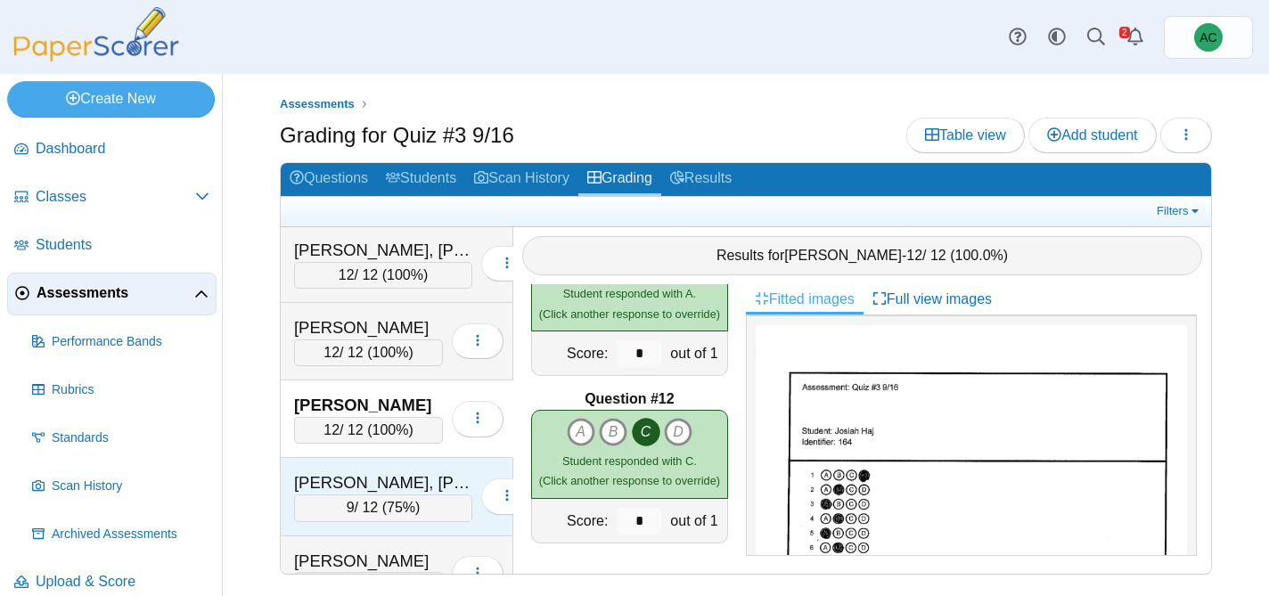
click at [396, 460] on div "Harding, Hudson 9 / 12 ( 75% ) Loading…" at bounding box center [397, 497] width 233 height 78
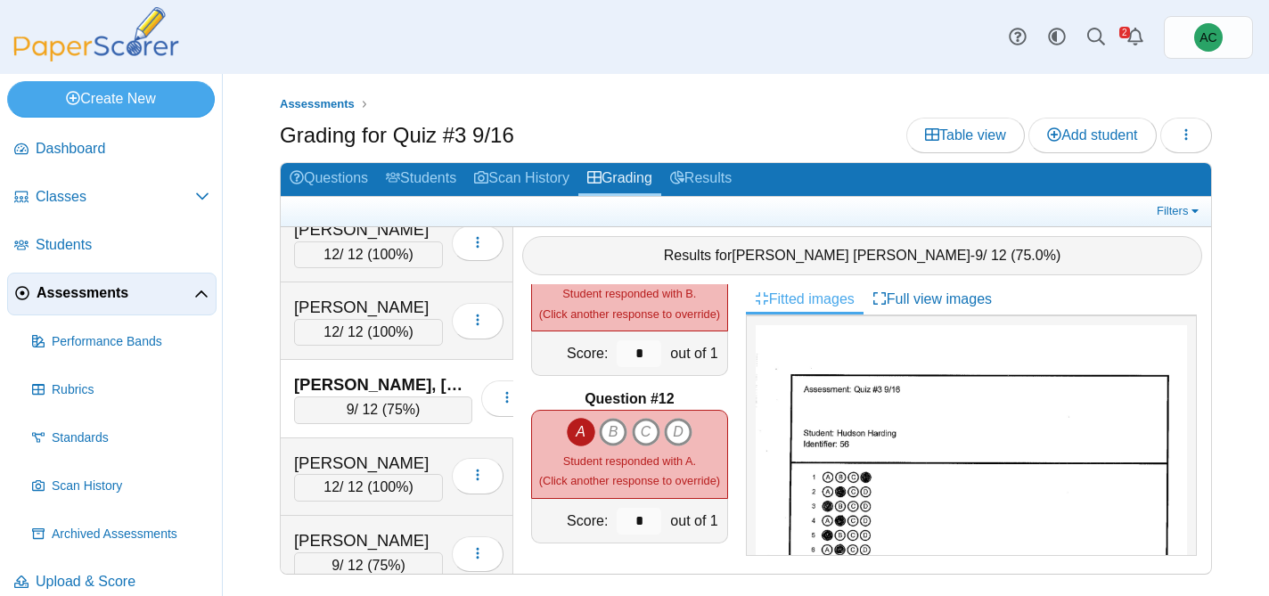
scroll to position [2780, 0]
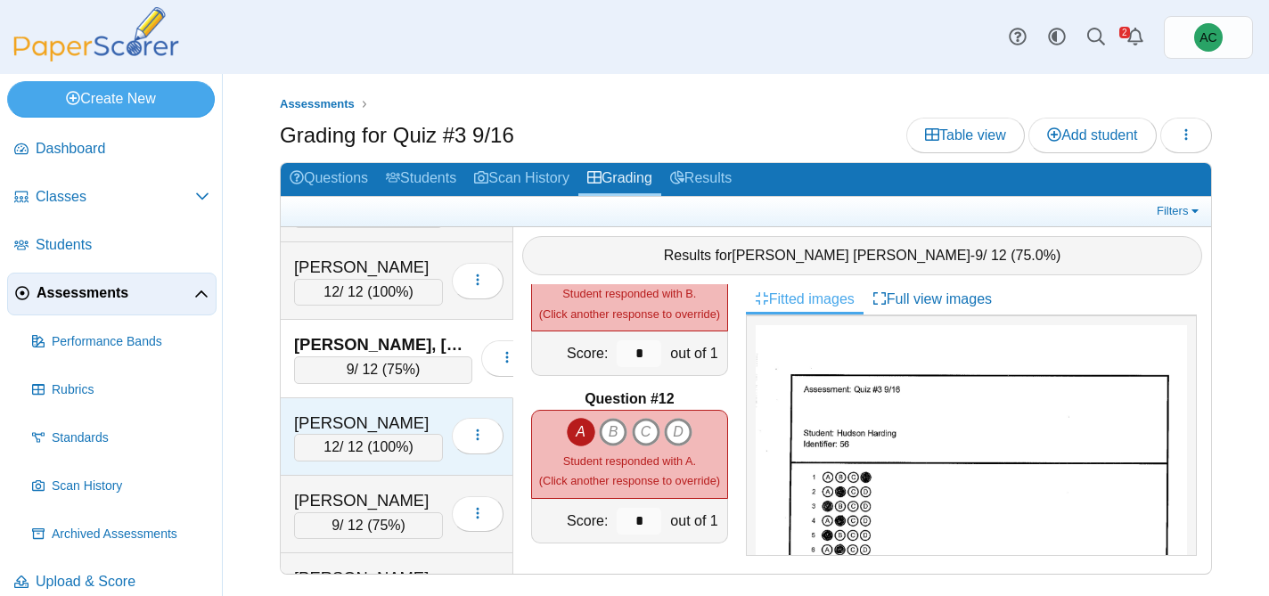
click at [342, 434] on div "12 / 12 ( 100% )" at bounding box center [368, 447] width 149 height 27
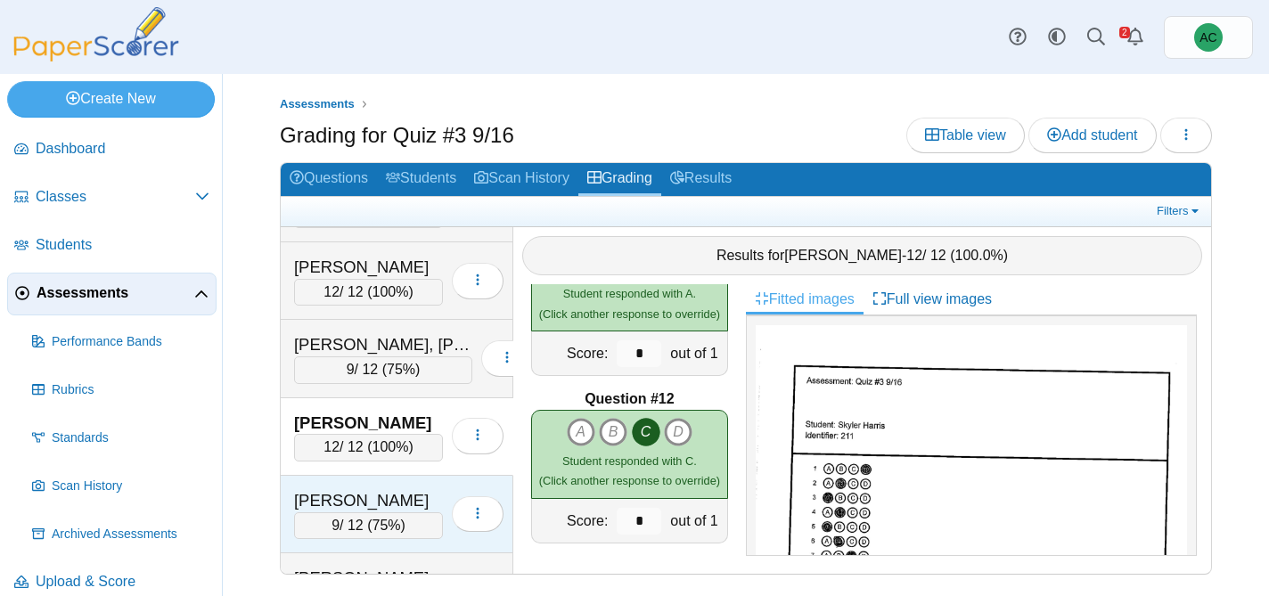
click at [342, 494] on div "Harrison, Helen" at bounding box center [368, 500] width 149 height 23
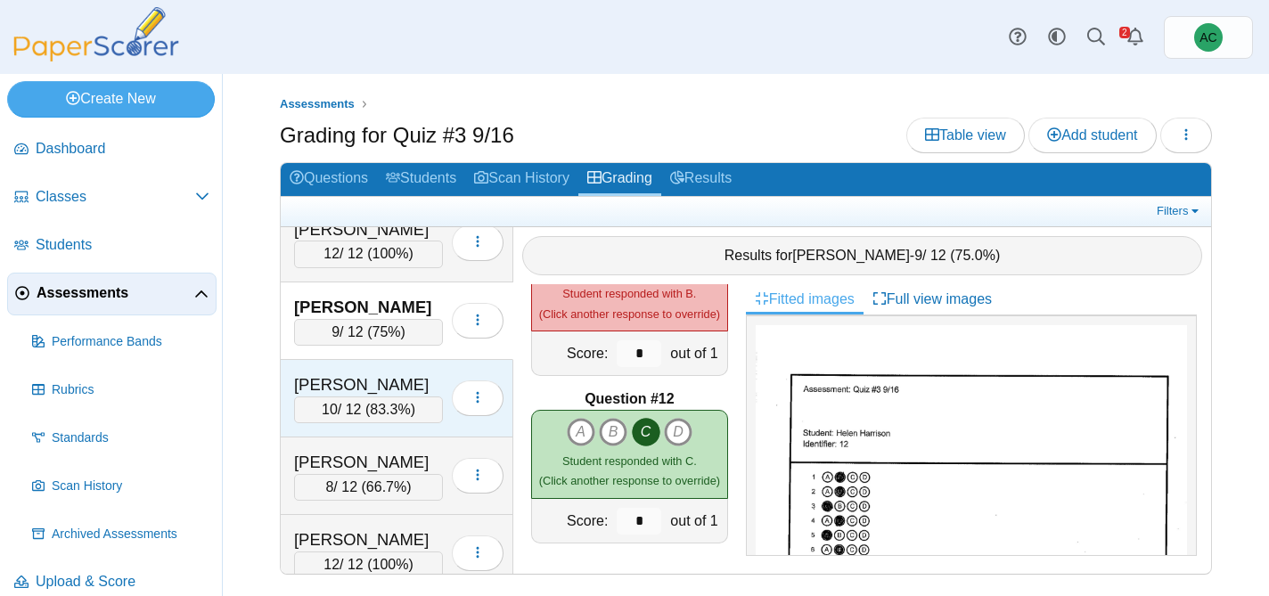
scroll to position [2976, 0]
click at [340, 388] on div "Haverkamp, Hailey" at bounding box center [368, 382] width 149 height 23
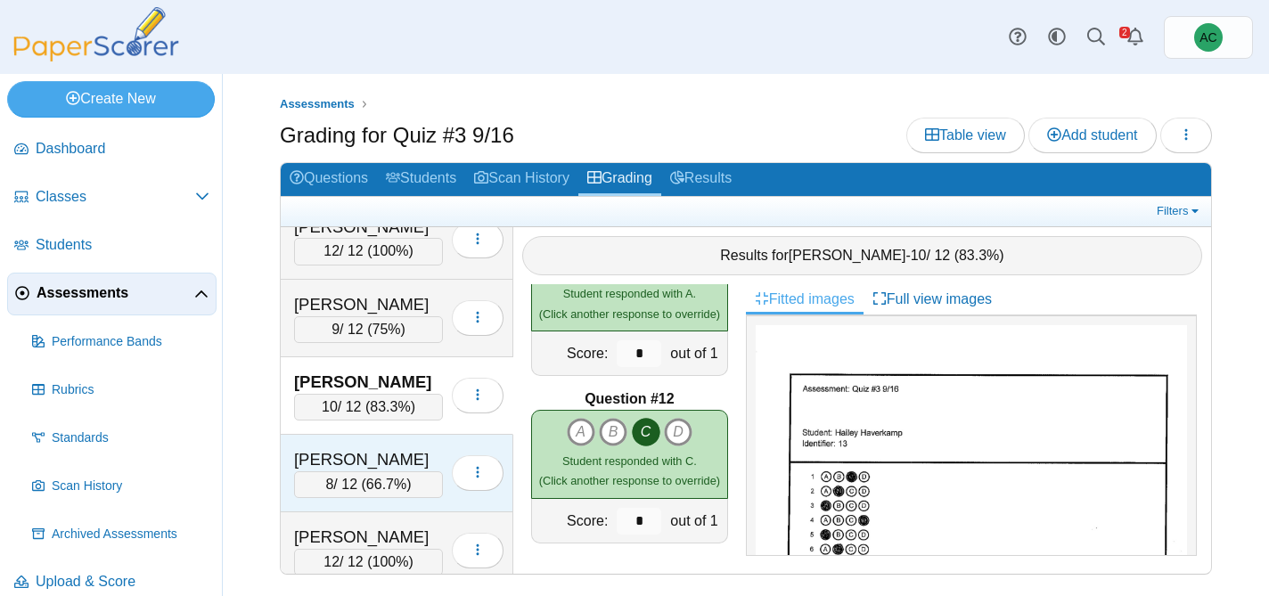
click at [343, 473] on div "8 / 12 ( 66.7% )" at bounding box center [368, 484] width 149 height 27
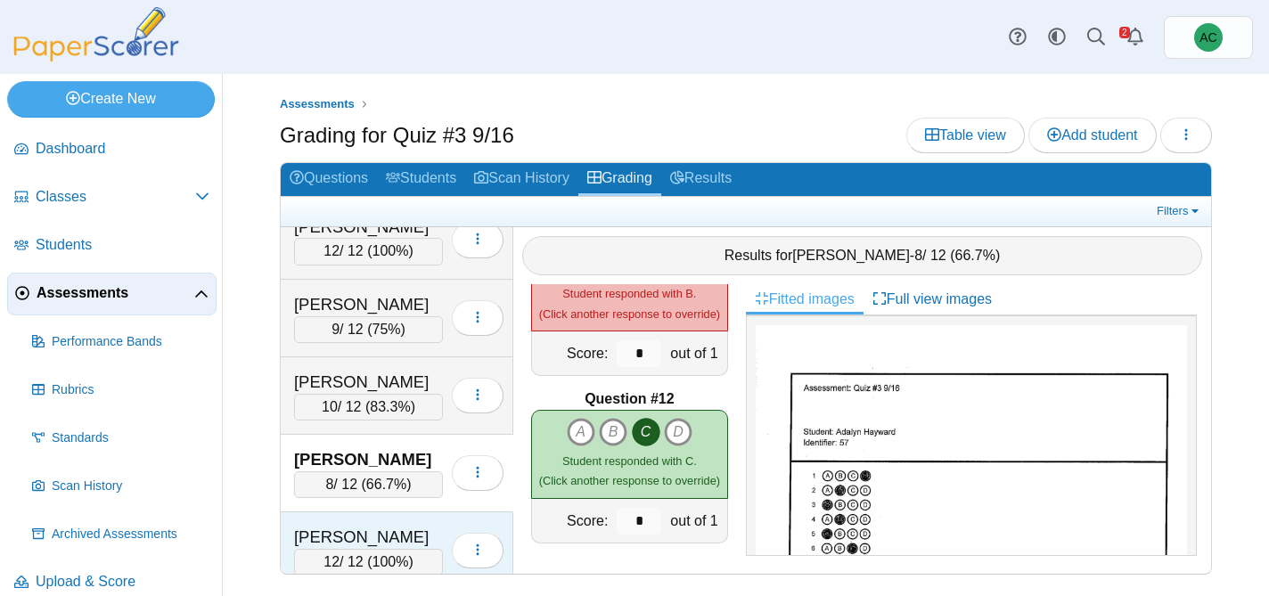
click at [327, 554] on span "12" at bounding box center [331, 561] width 16 height 15
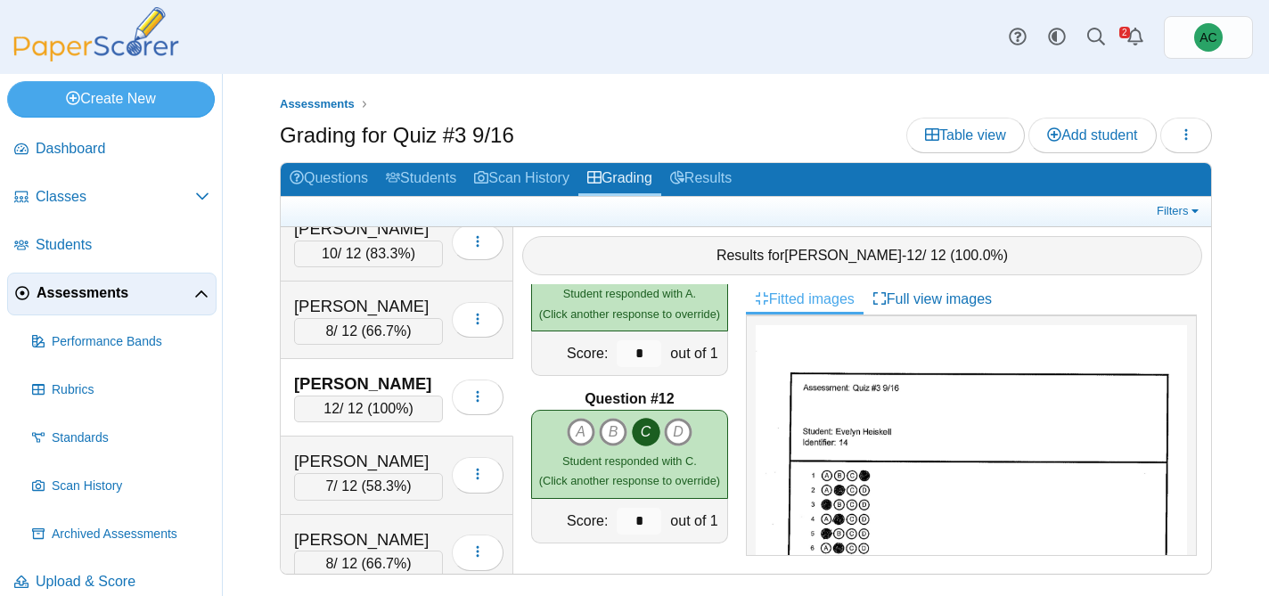
scroll to position [3203, 0]
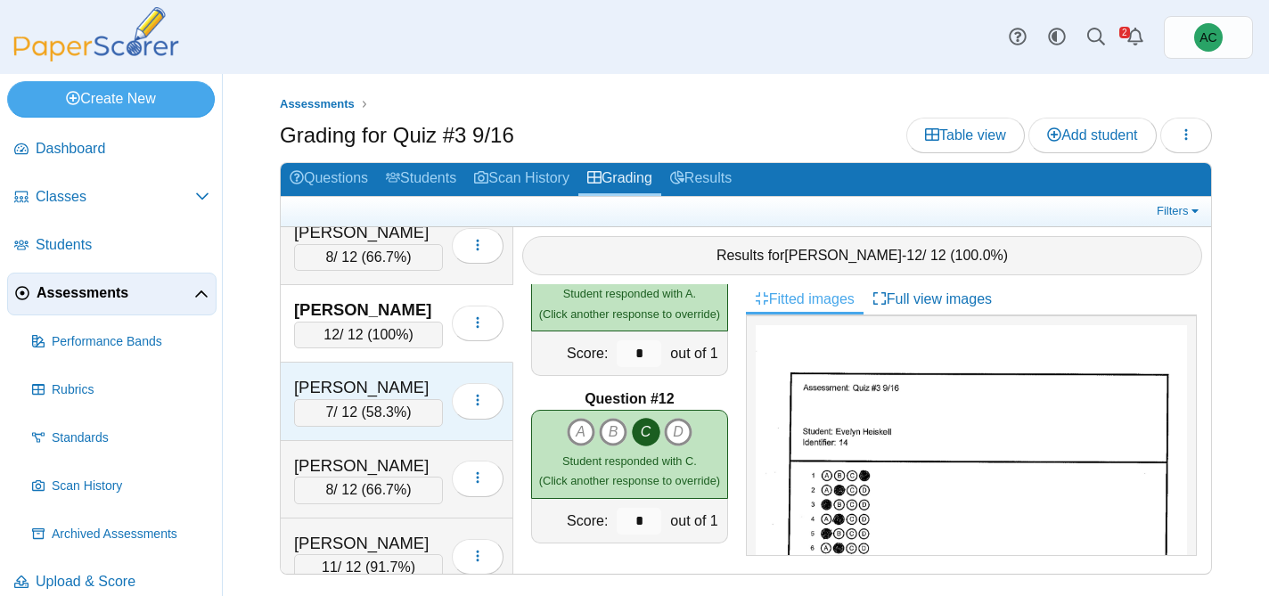
click at [323, 383] on div "Hilcove, Nicholas" at bounding box center [368, 387] width 149 height 23
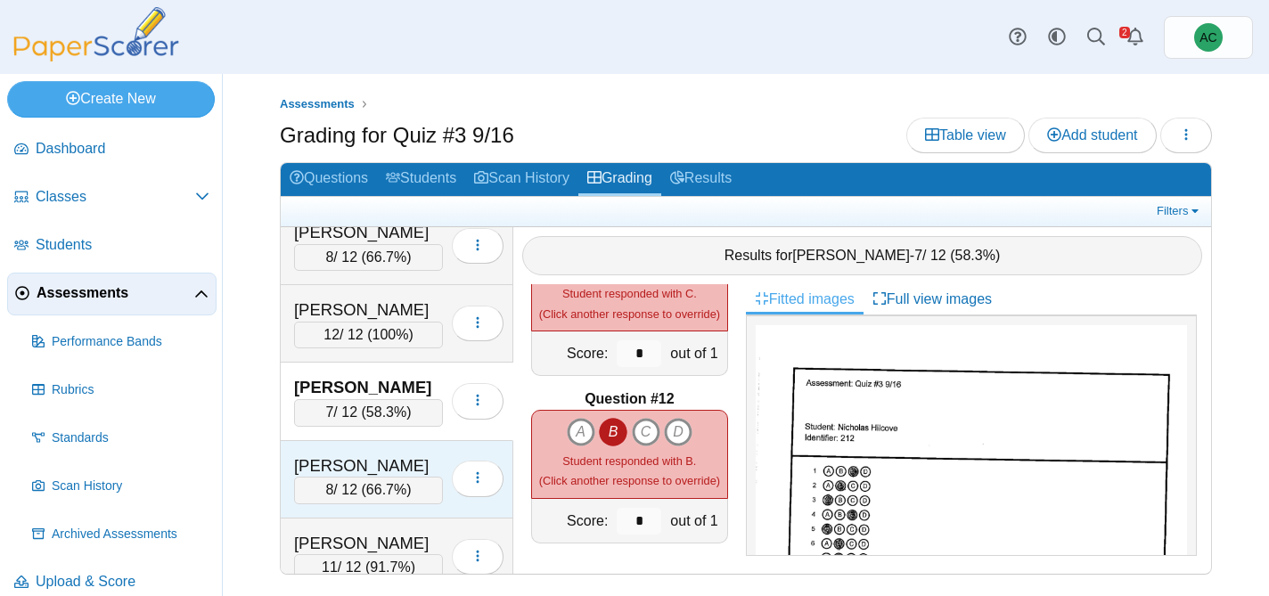
click at [377, 462] on div "Hinton, Jonathon" at bounding box center [368, 465] width 149 height 23
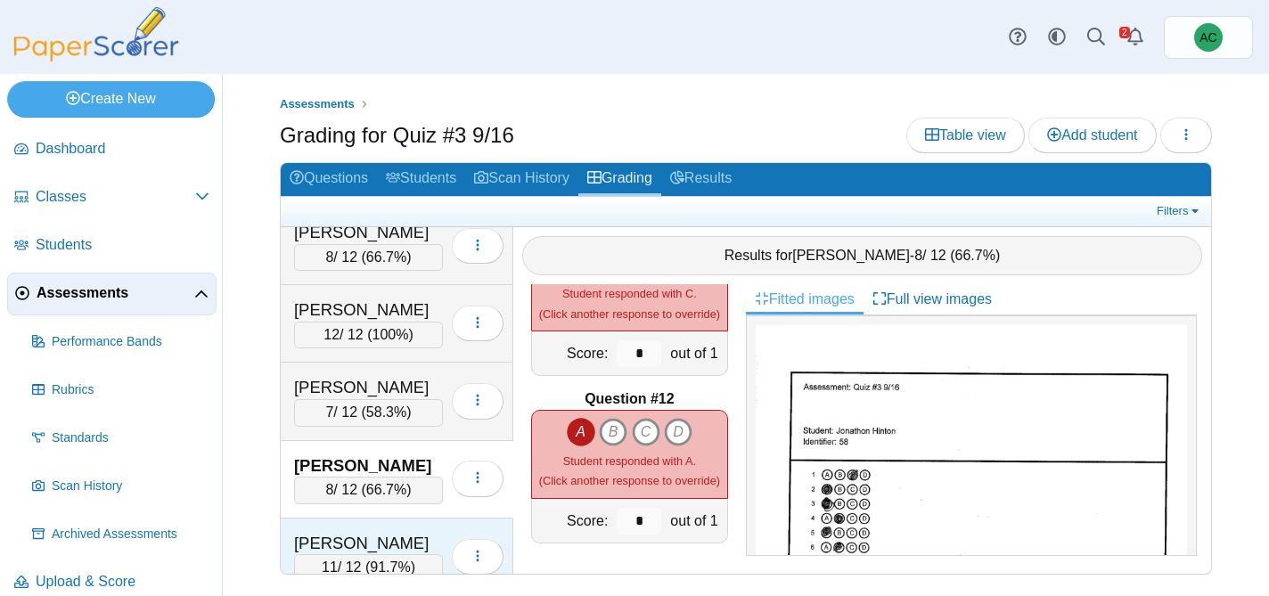
click at [365, 535] on div "Huang, Chang Rou" at bounding box center [368, 543] width 149 height 23
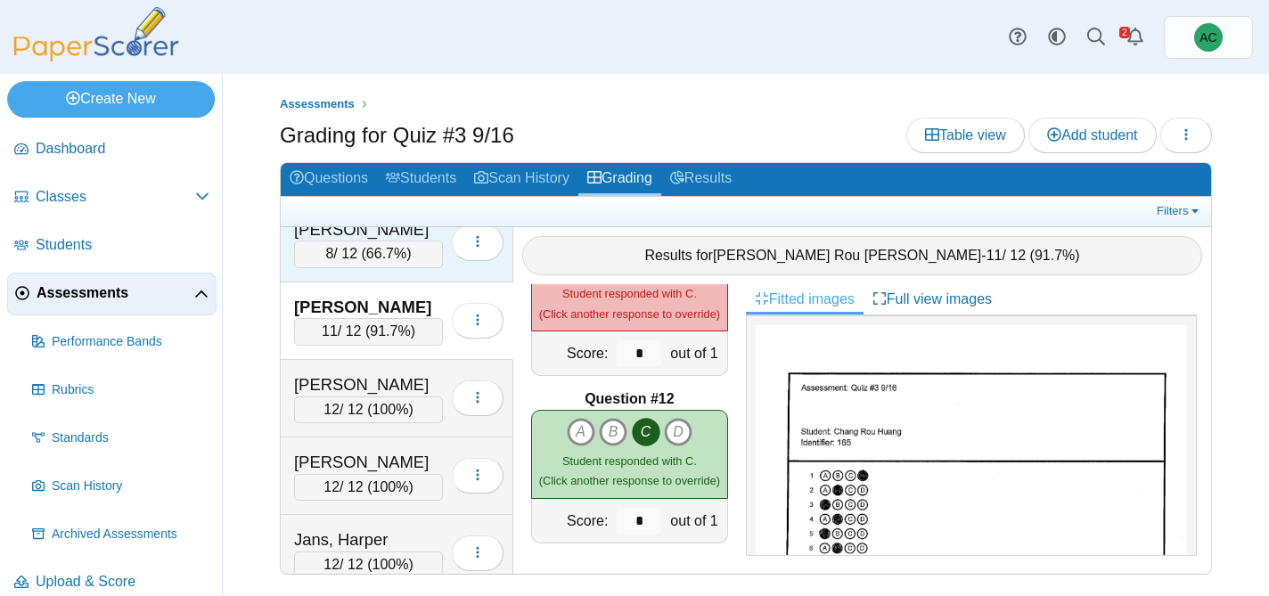
scroll to position [3516, 0]
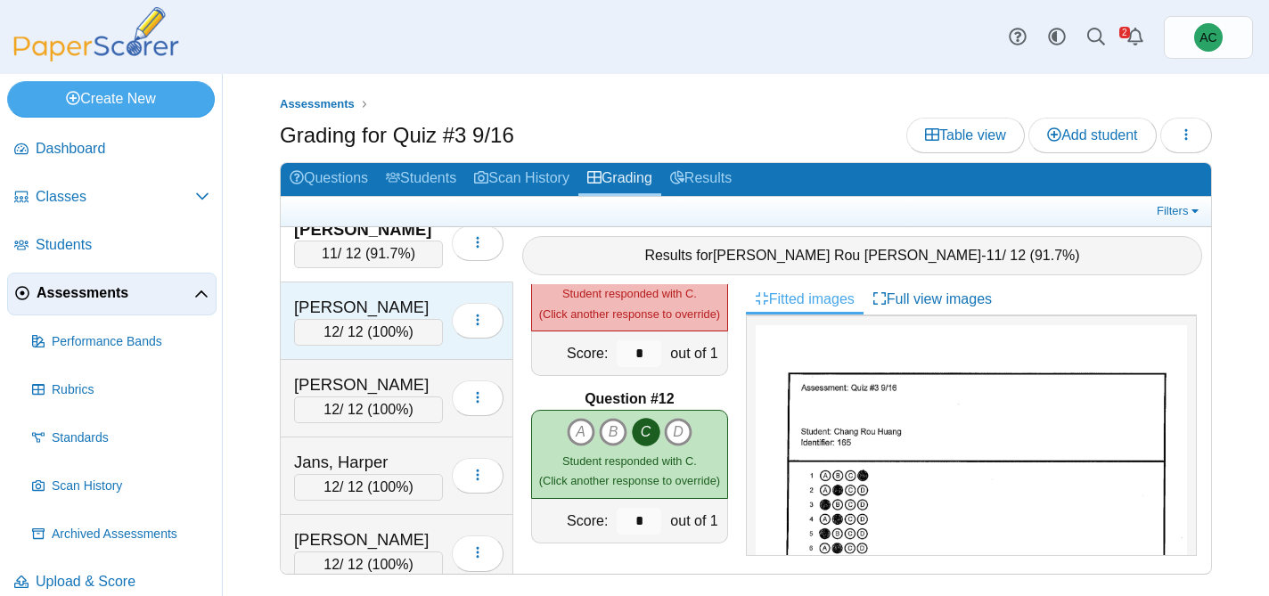
click at [366, 319] on div "12 / 12 ( 100% )" at bounding box center [368, 332] width 149 height 27
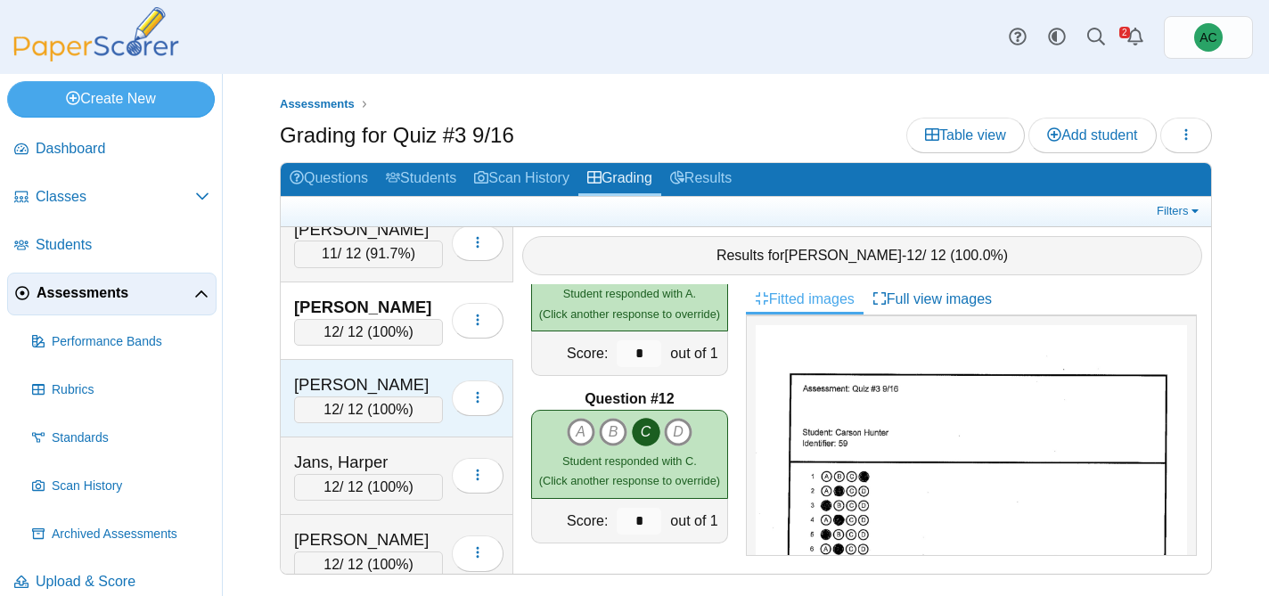
click at [348, 379] on div "James, Ion" at bounding box center [368, 384] width 149 height 23
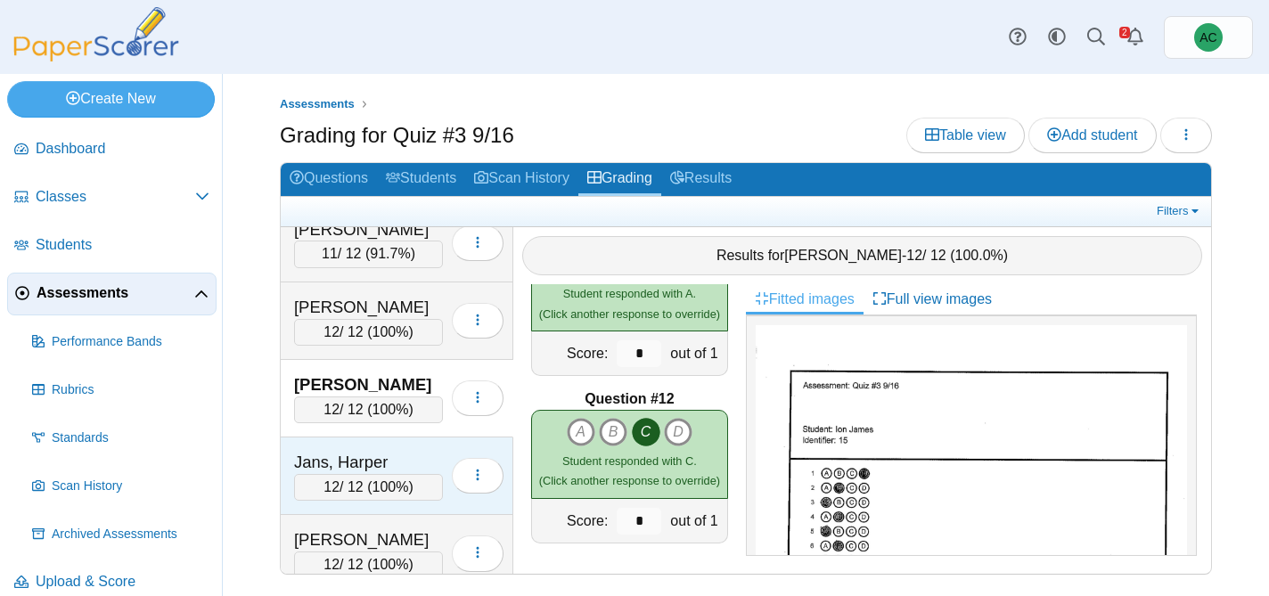
click at [350, 453] on div "Jans, Harper" at bounding box center [368, 462] width 149 height 23
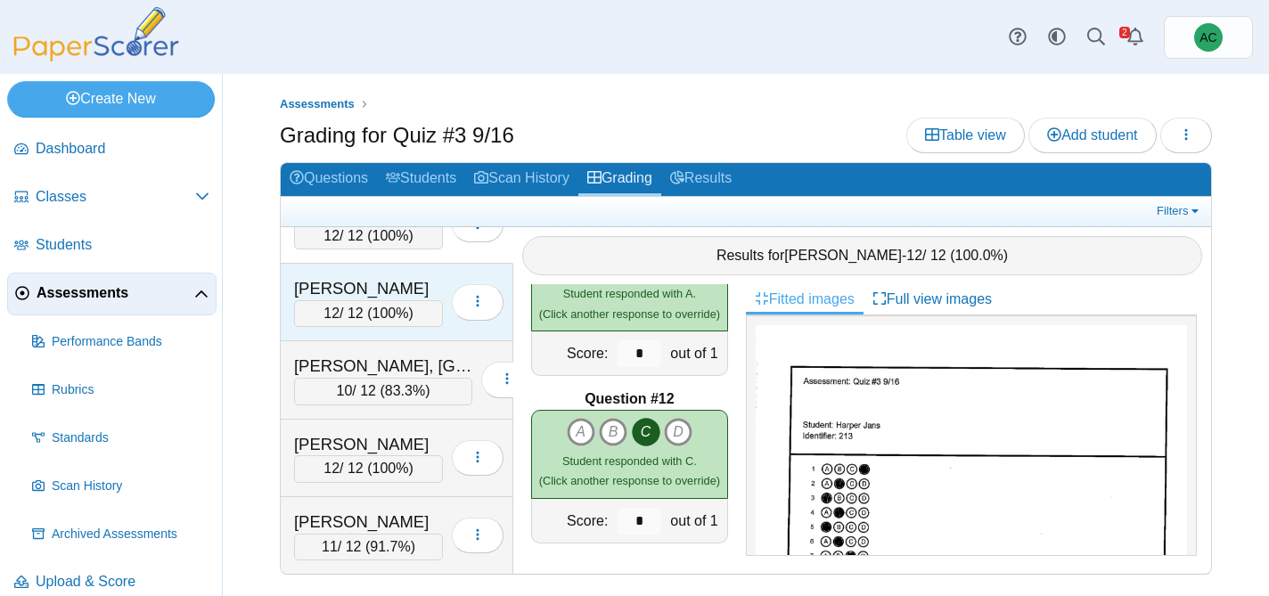
scroll to position [3691, 0]
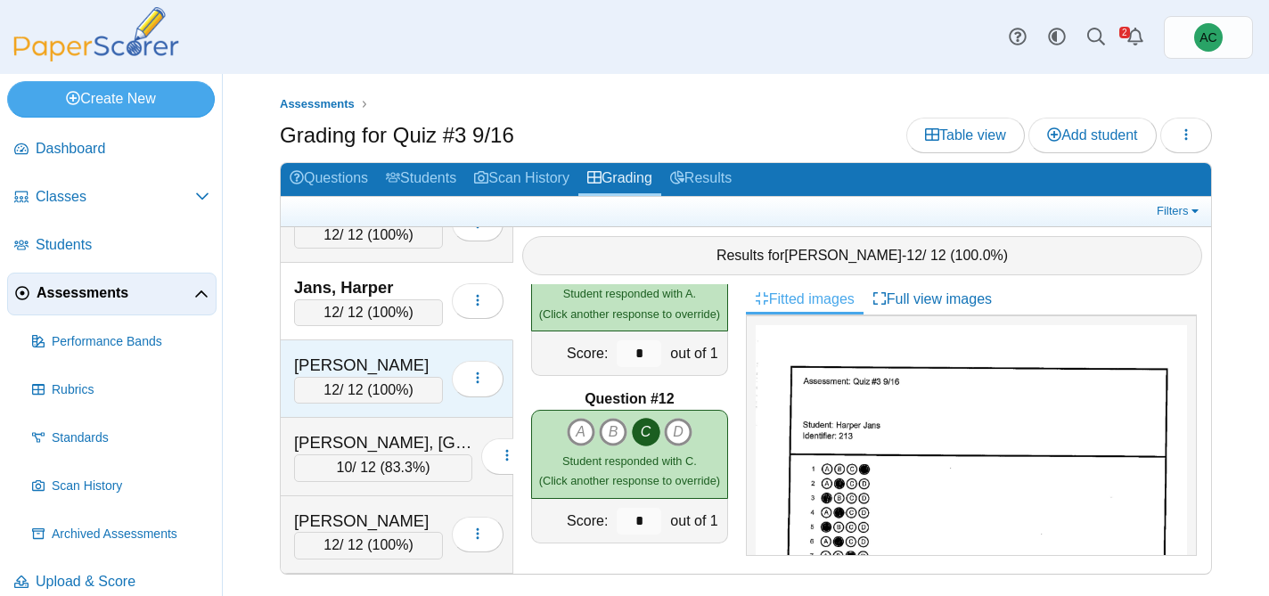
click at [344, 372] on div "Jarvis, Nathaniel" at bounding box center [368, 365] width 149 height 23
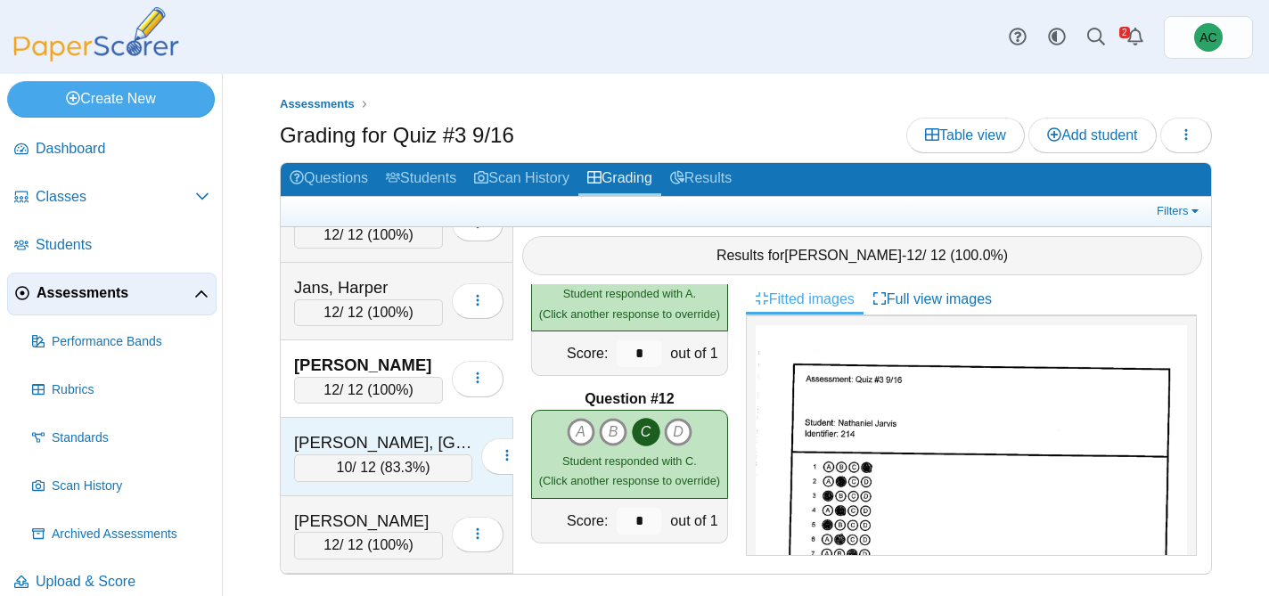
click at [363, 449] on div "Kahabka, Madison" at bounding box center [383, 442] width 178 height 23
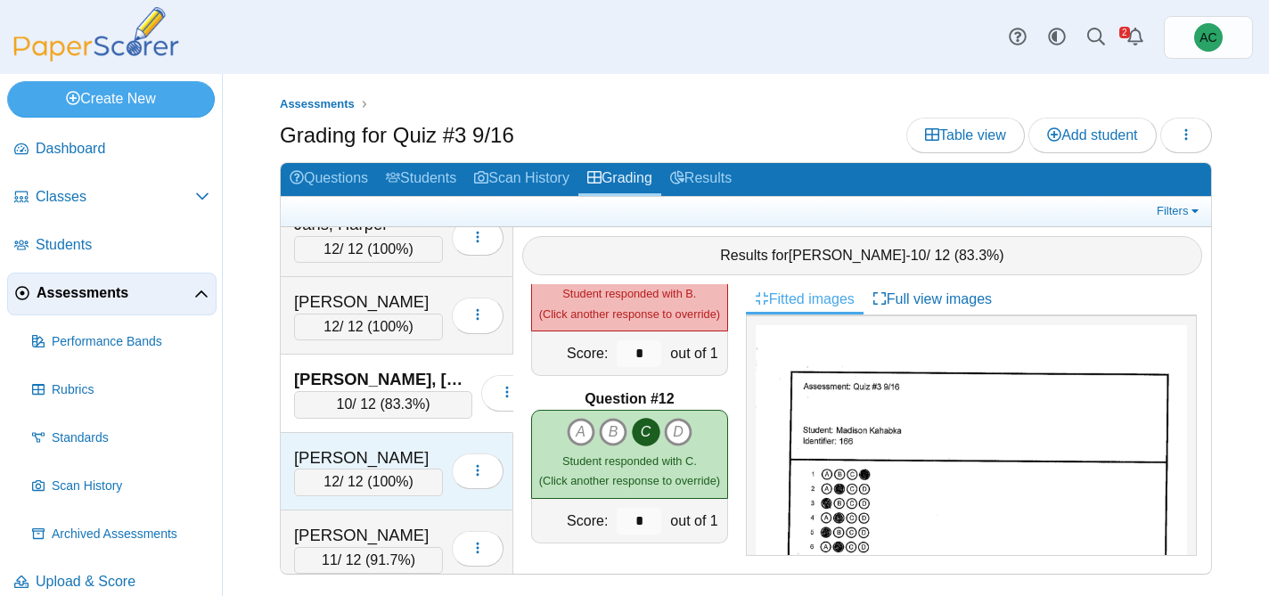
scroll to position [3755, 0]
click at [349, 451] on div "Kallookaran, Josephine" at bounding box center [368, 456] width 149 height 23
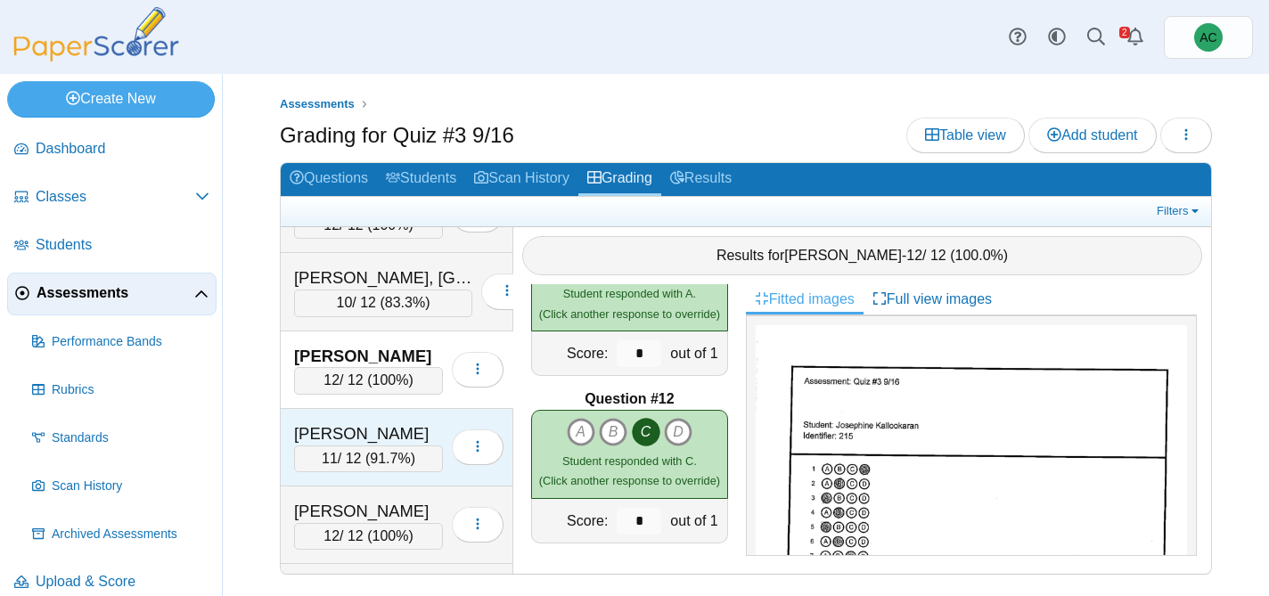
scroll to position [3861, 0]
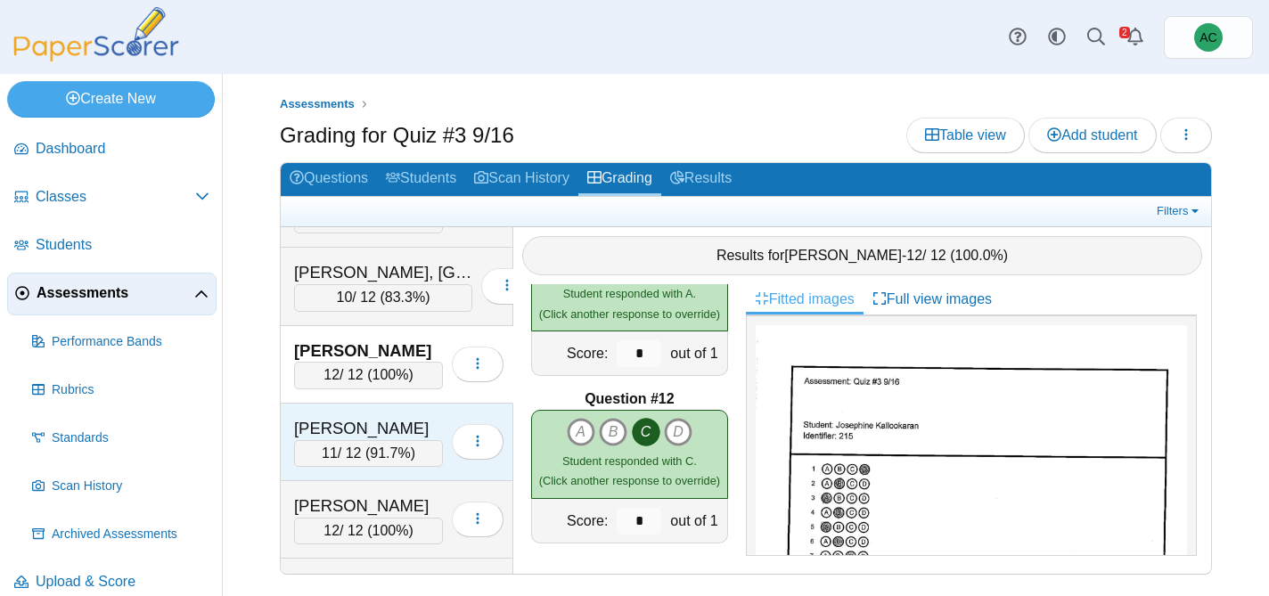
click at [349, 470] on div "Kidd, Avery 11 / 12 ( 91.7% ) Loading…" at bounding box center [397, 443] width 233 height 78
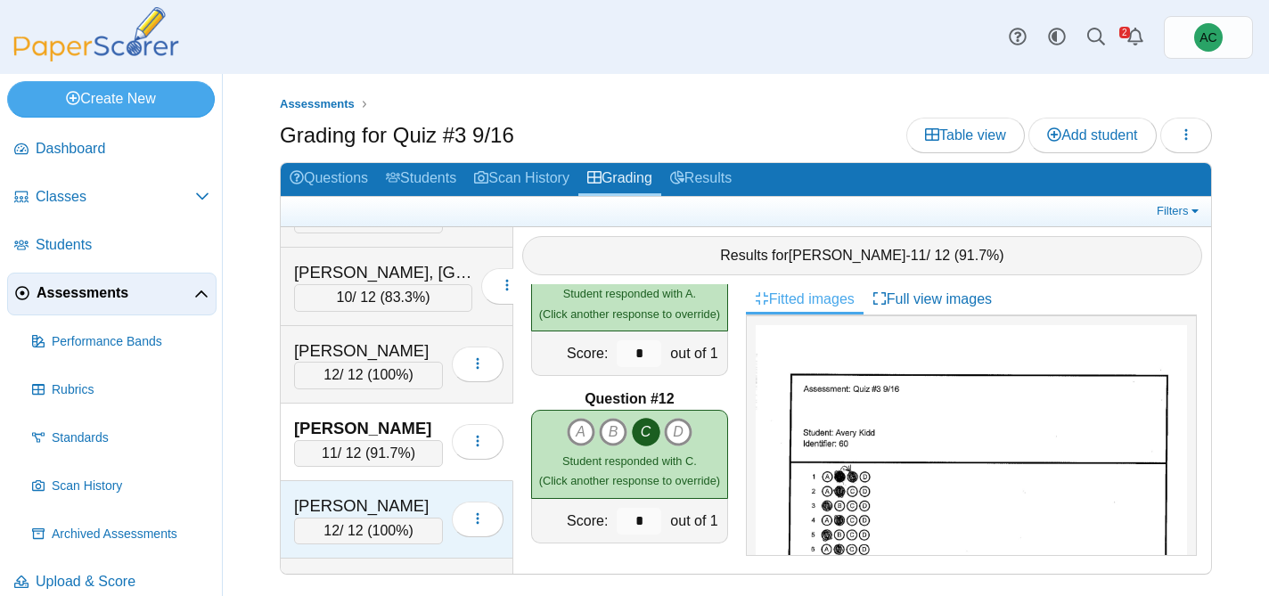
click at [346, 502] on div "Kienzle, Evangeline" at bounding box center [368, 505] width 149 height 23
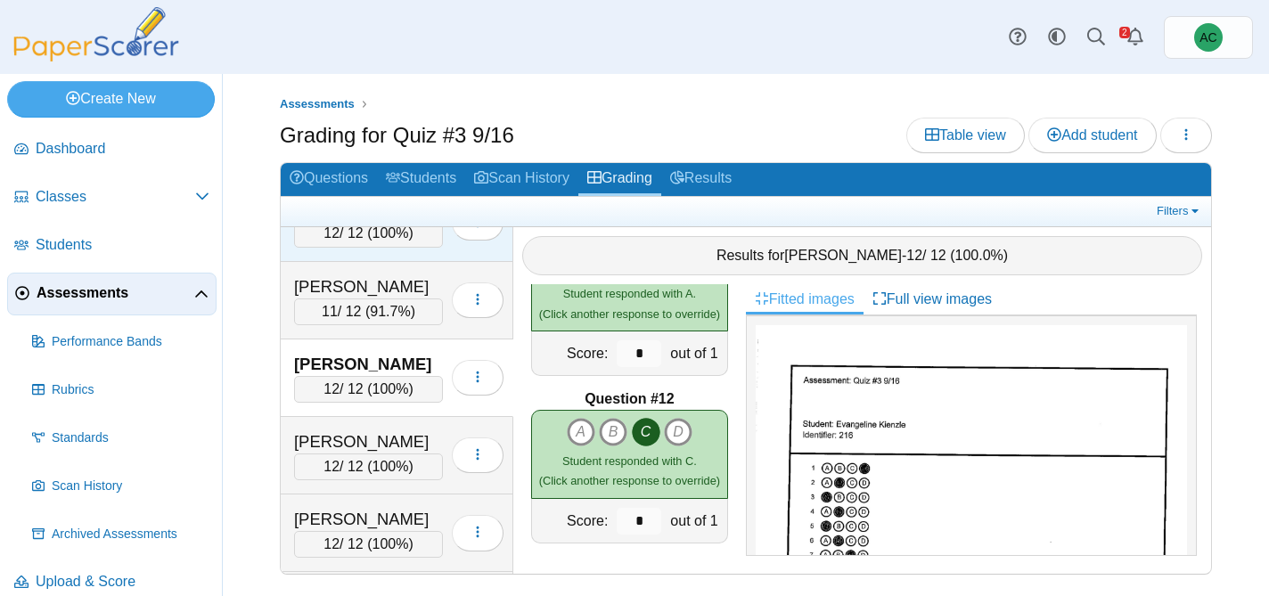
scroll to position [4007, 0]
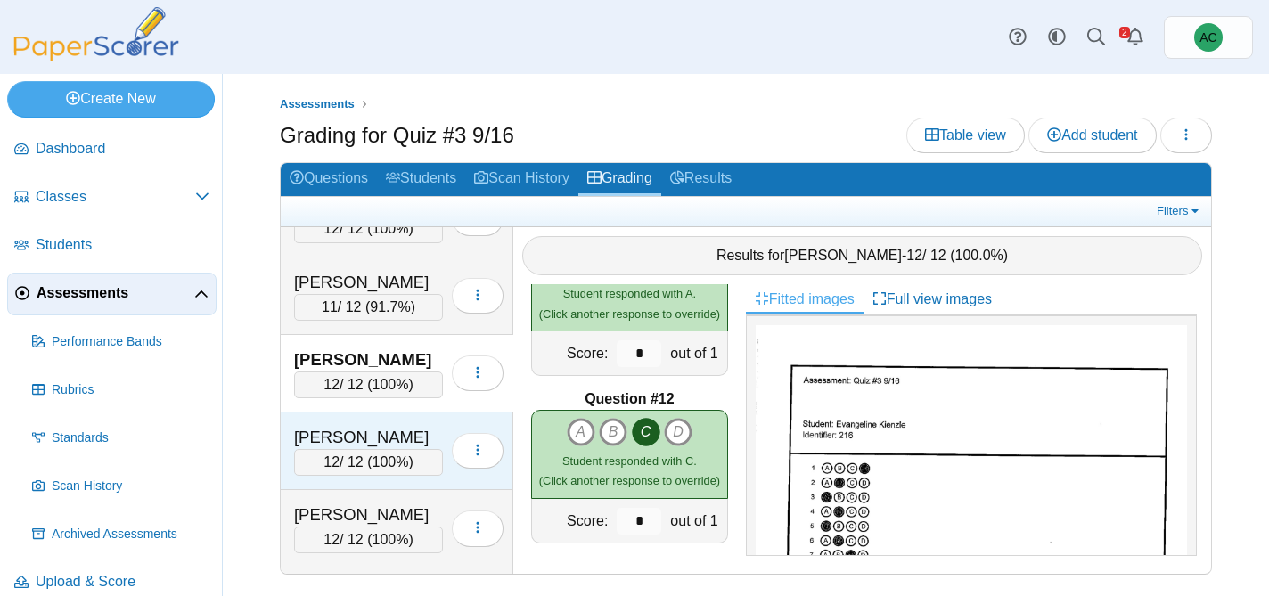
click at [363, 412] on div "King, Avery 12 / 12 ( 100% ) Loading…" at bounding box center [397, 451] width 233 height 78
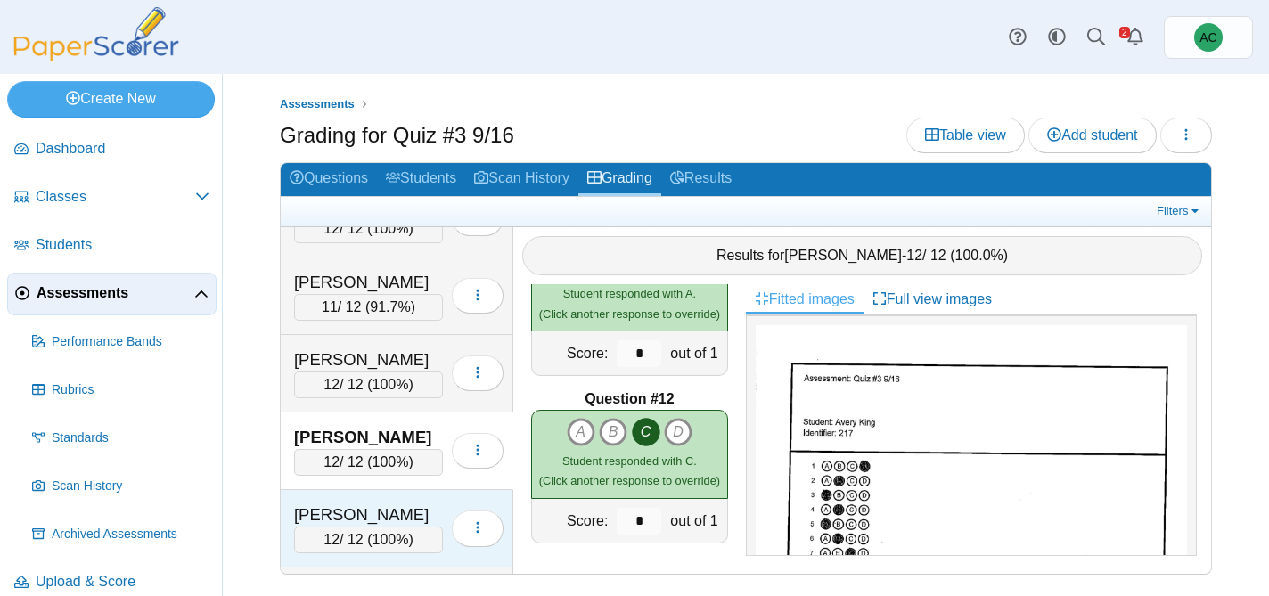
click at [339, 531] on div "12 / 12 ( 100% )" at bounding box center [368, 540] width 149 height 27
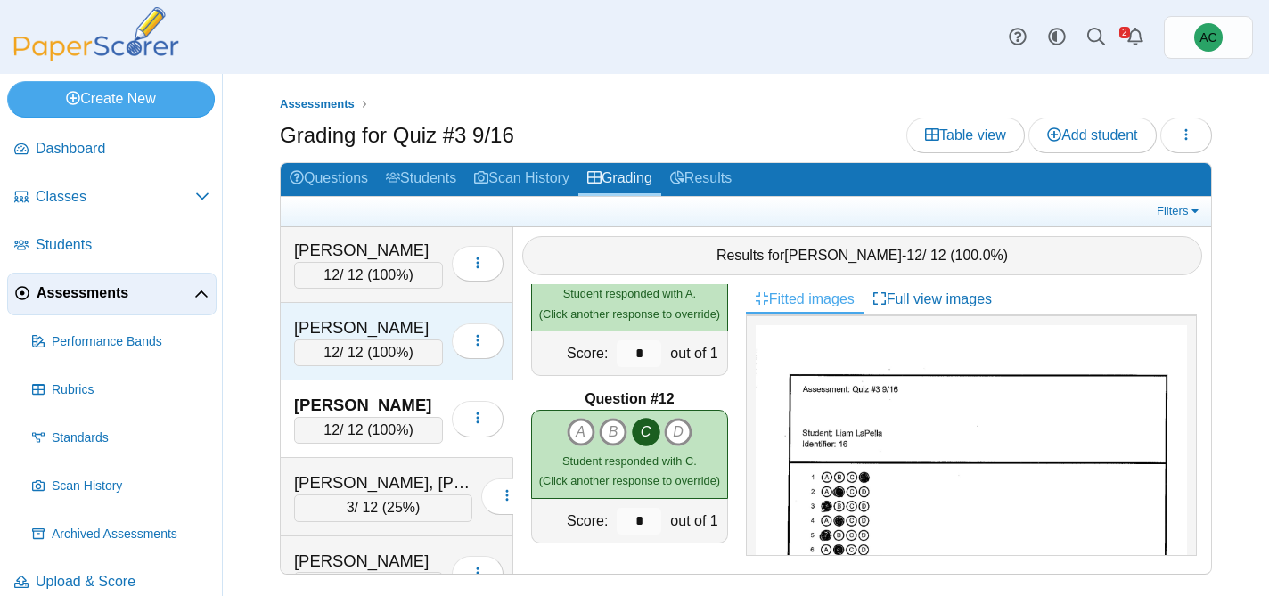
scroll to position [4145, 0]
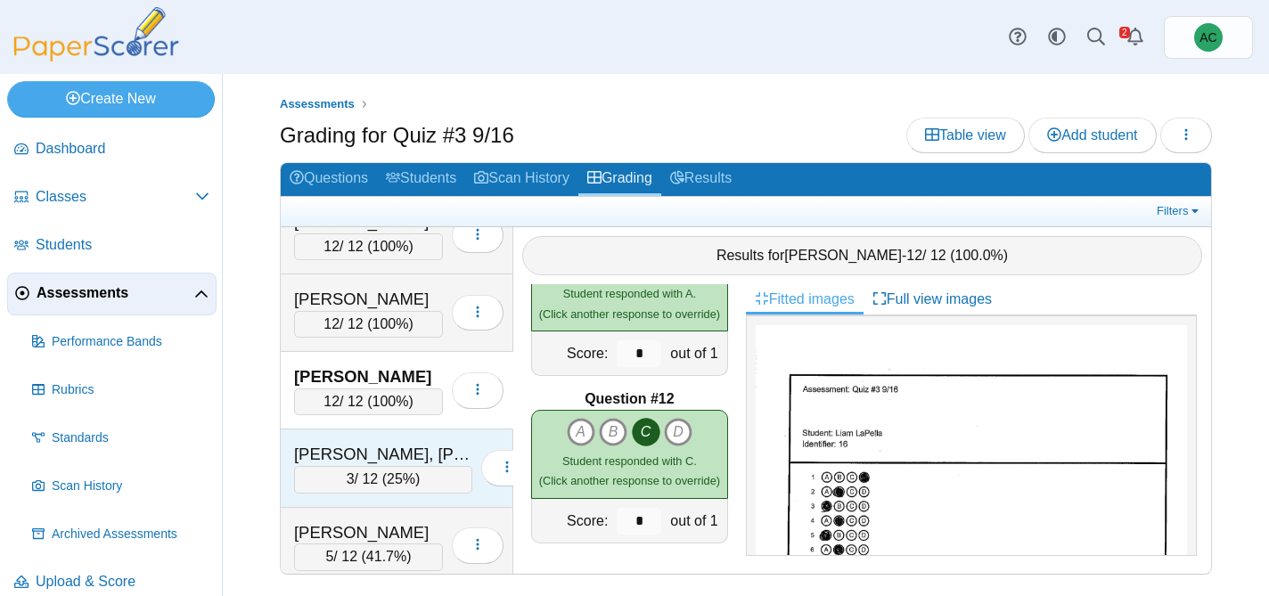
click at [332, 466] on div "3 / 12 ( 25% )" at bounding box center [383, 479] width 178 height 27
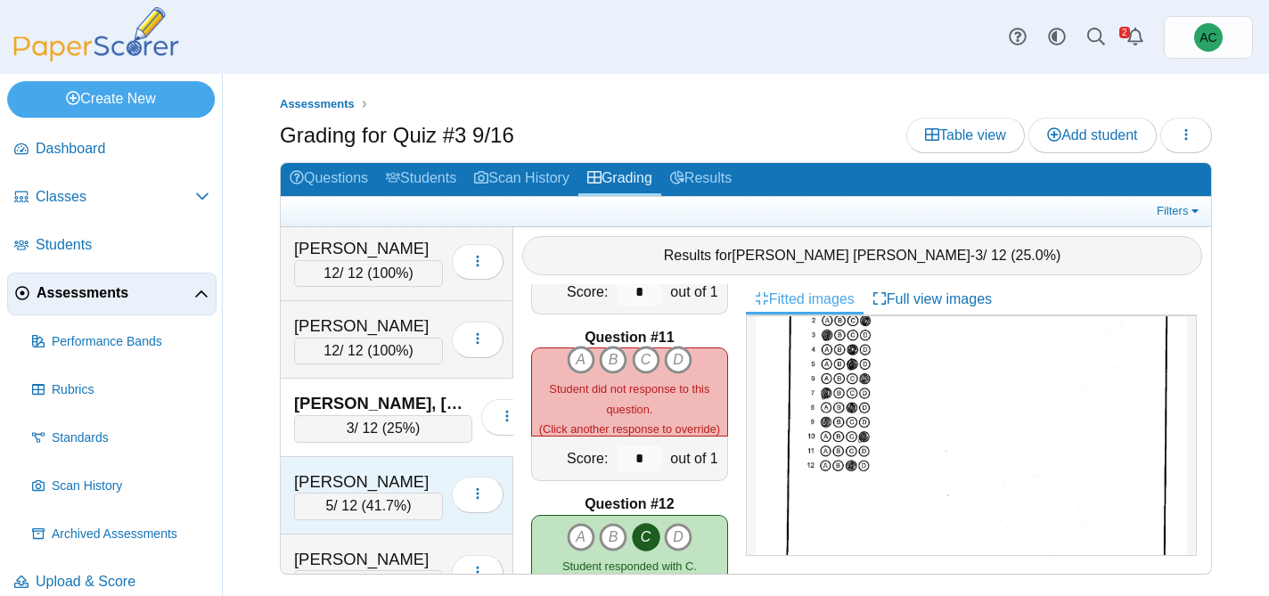
scroll to position [4197, 0]
click at [365, 463] on div "Lee, Van 5 / 12 ( 41.7% ) Loading…" at bounding box center [397, 495] width 233 height 78
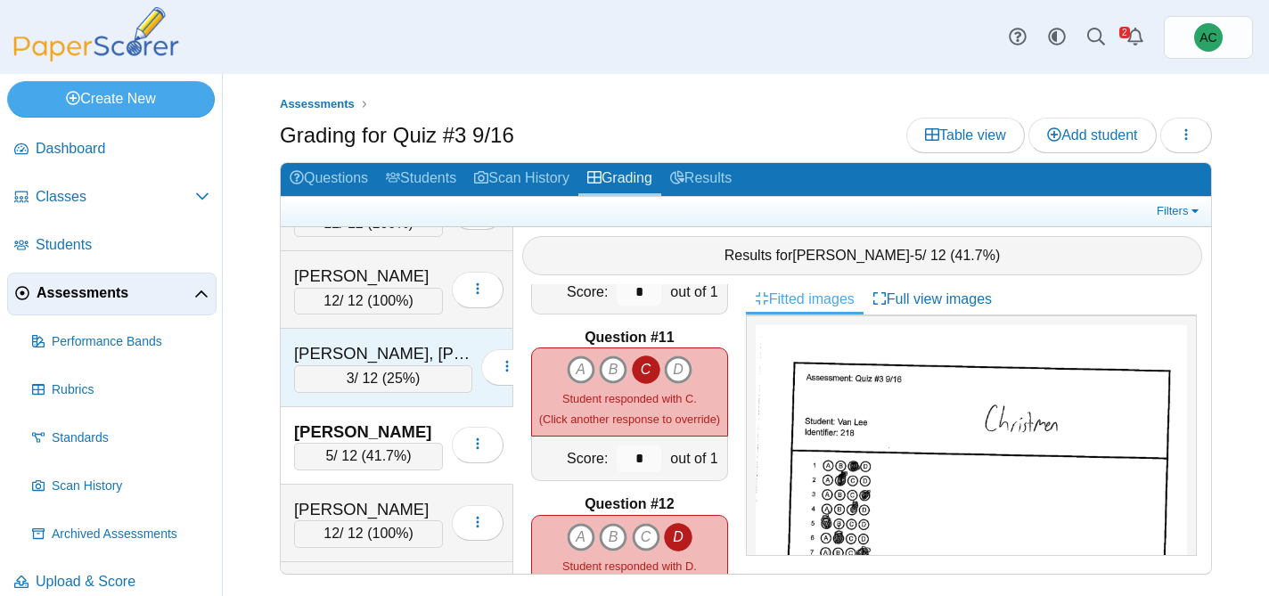
scroll to position [4263, 0]
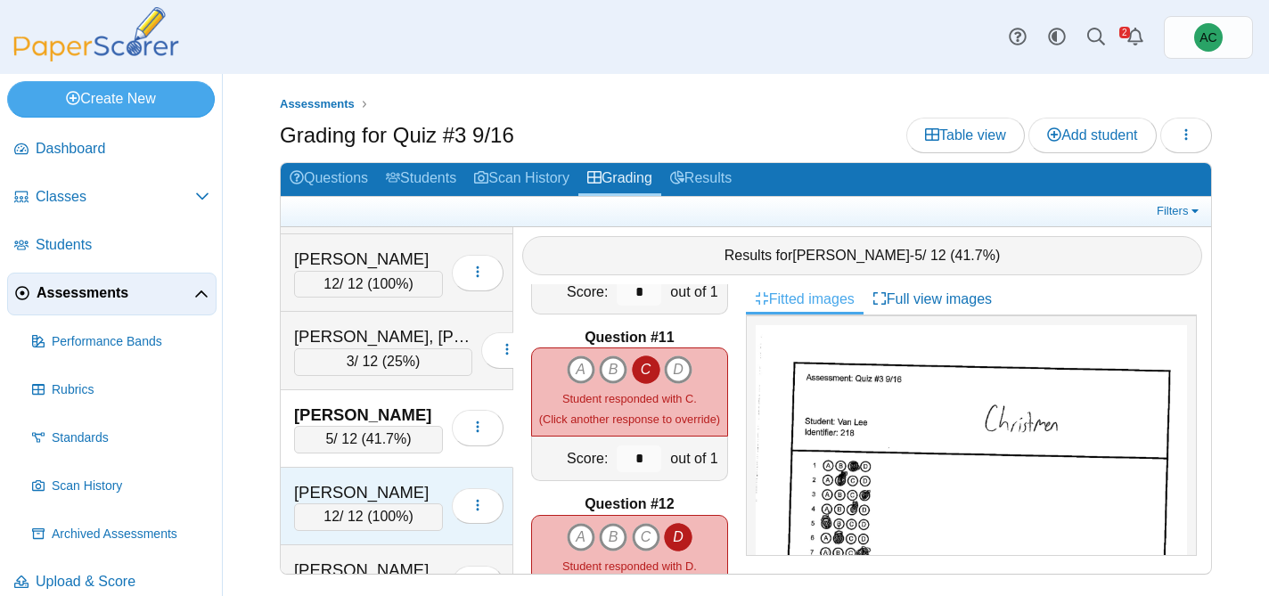
click at [355, 481] on div "Lerette, Peyton" at bounding box center [368, 492] width 149 height 23
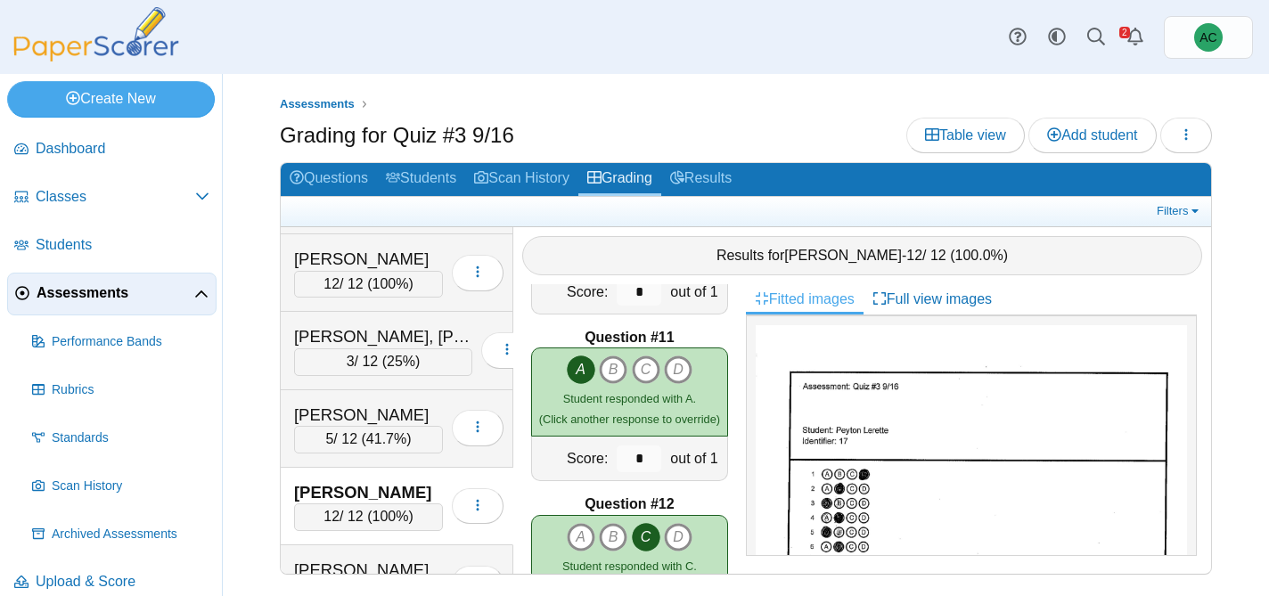
scroll to position [4341, 0]
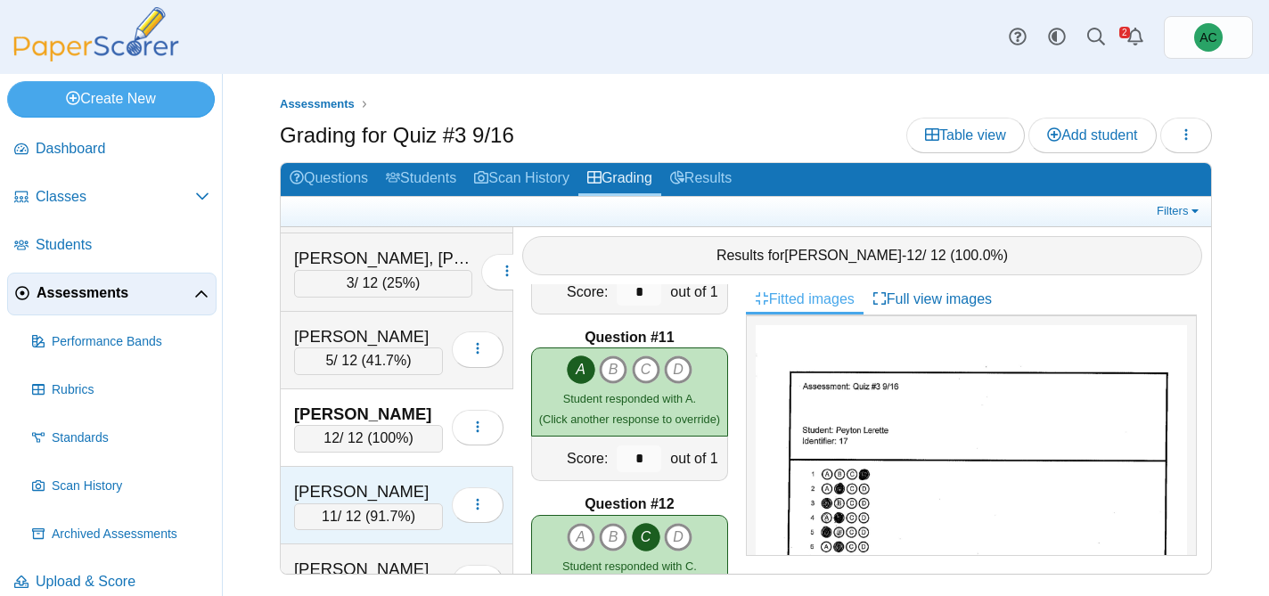
click at [325, 474] on div "Lesmes, Christian 11 / 12 ( 91.7% ) Loading…" at bounding box center [397, 506] width 233 height 78
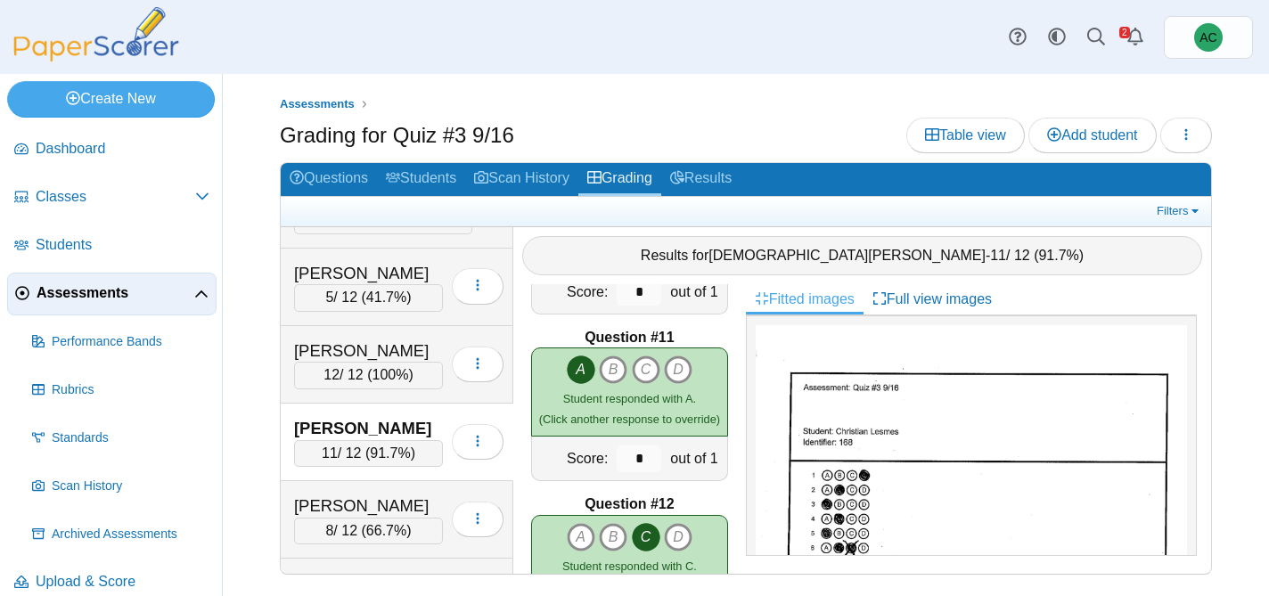
scroll to position [4420, 0]
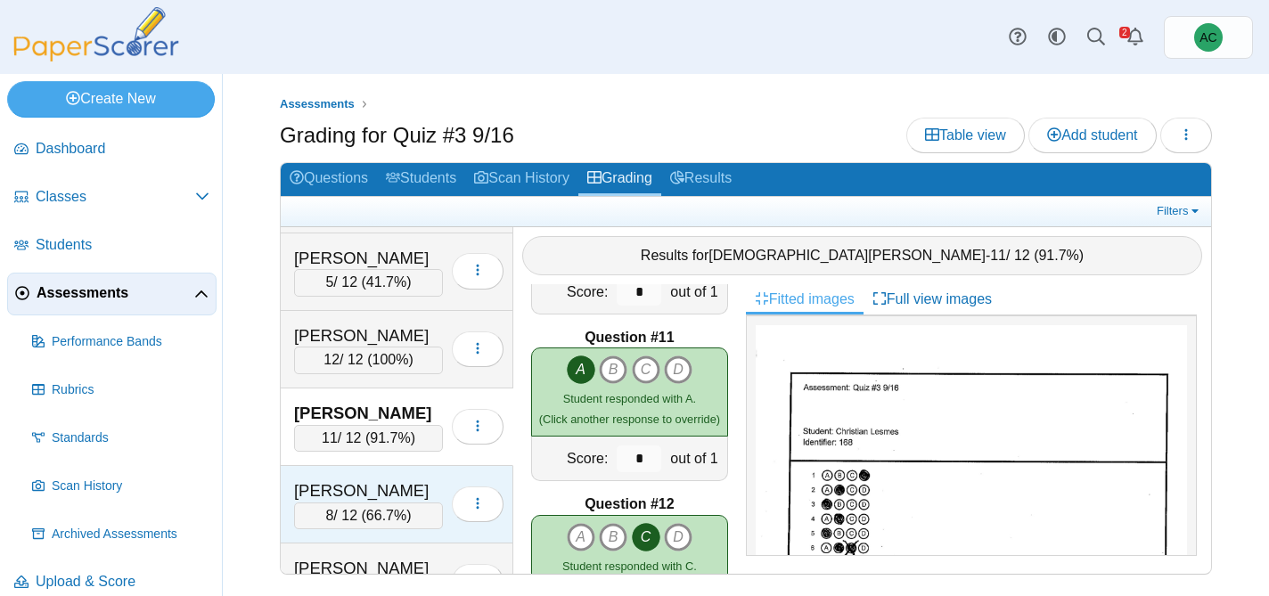
click at [335, 488] on div "Lopez, Luca" at bounding box center [368, 490] width 149 height 23
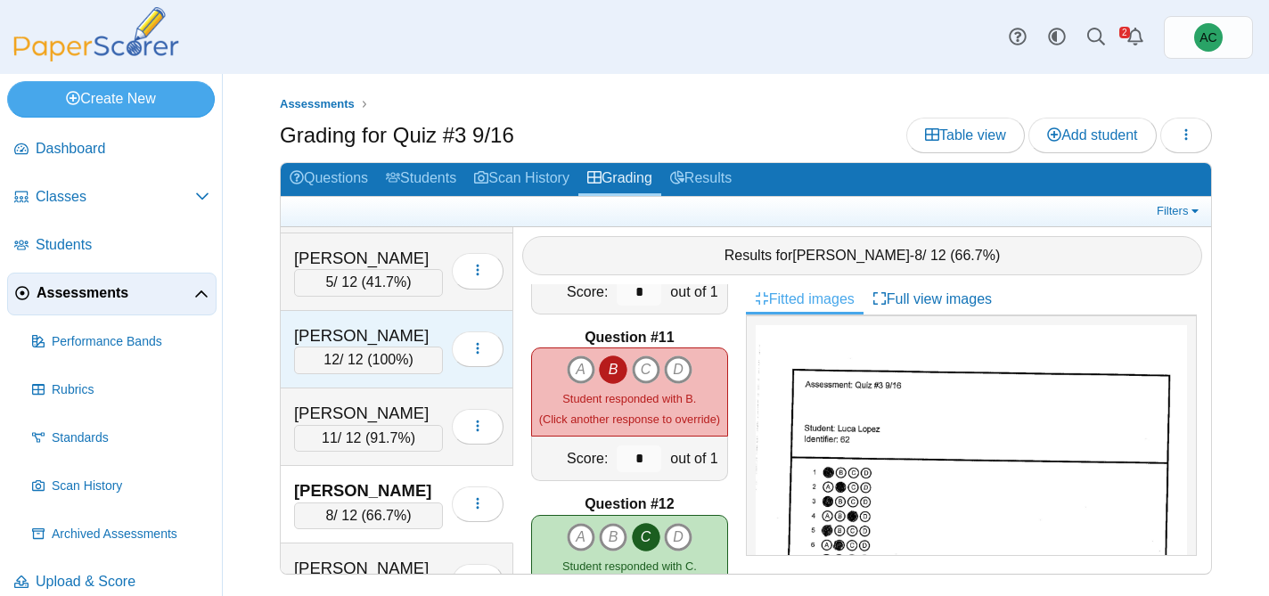
scroll to position [4521, 0]
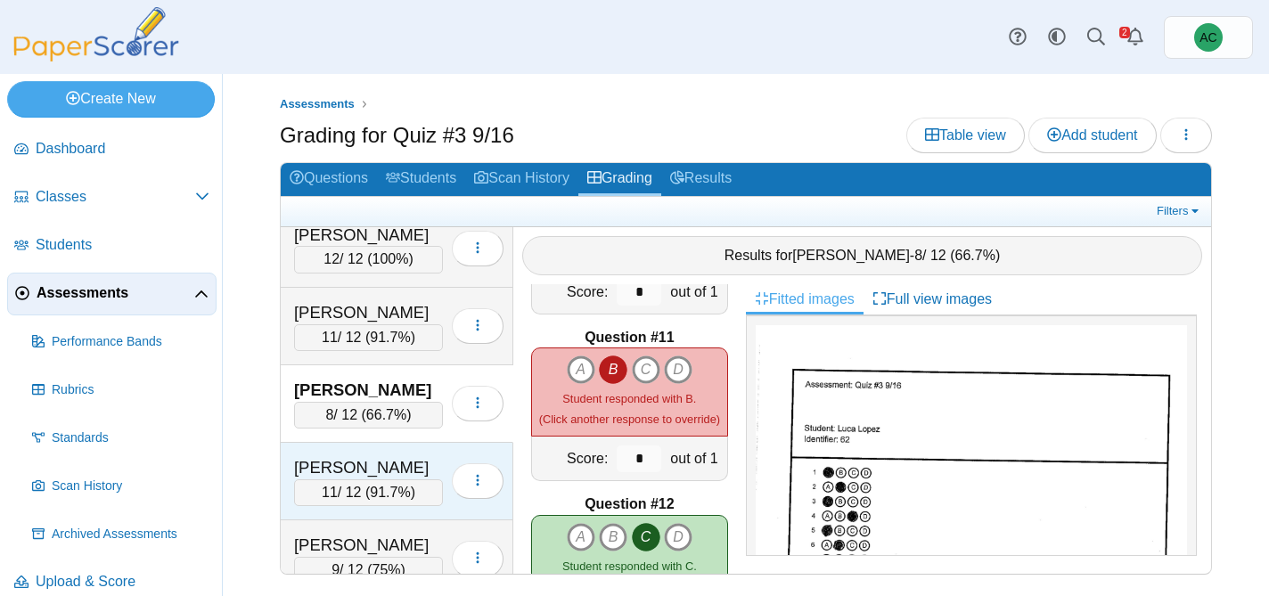
click at [338, 459] on div "Lucius, Hannah" at bounding box center [368, 467] width 149 height 23
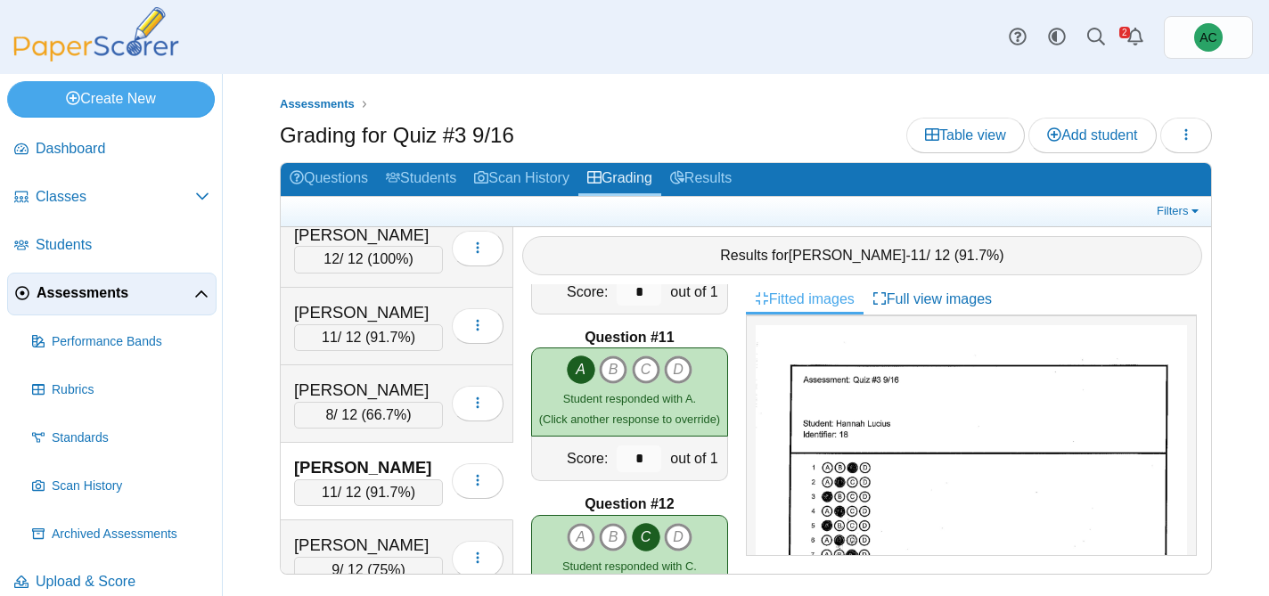
scroll to position [4616, 0]
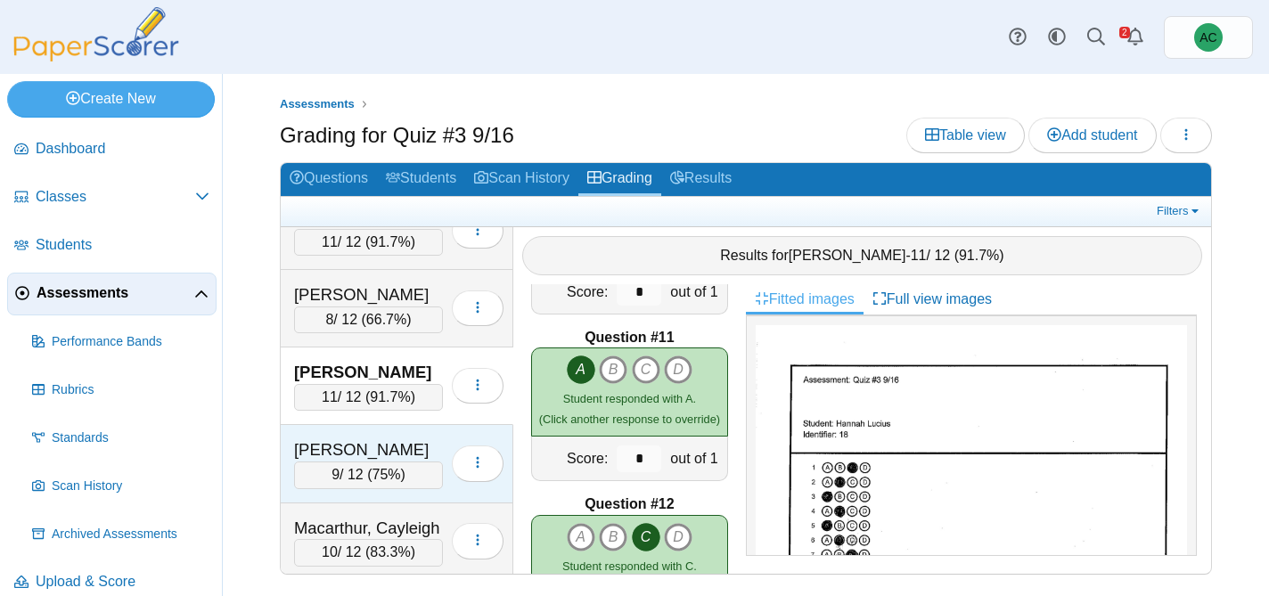
click at [367, 438] on div "Lynch, Wyatt" at bounding box center [368, 449] width 149 height 23
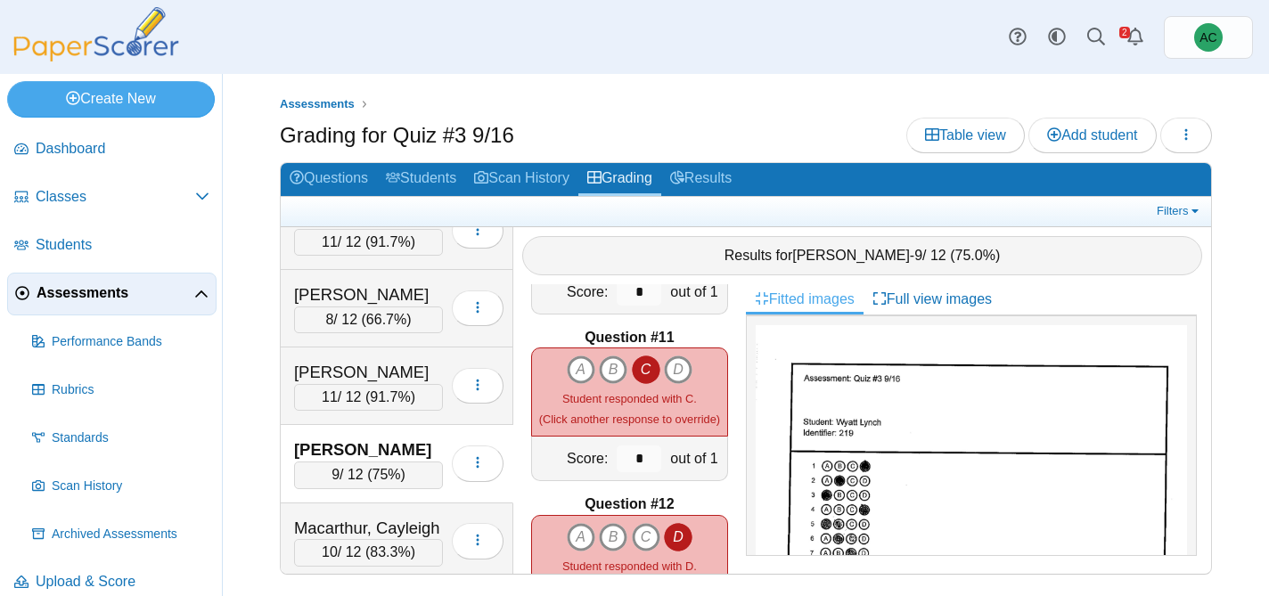
scroll to position [4720, 0]
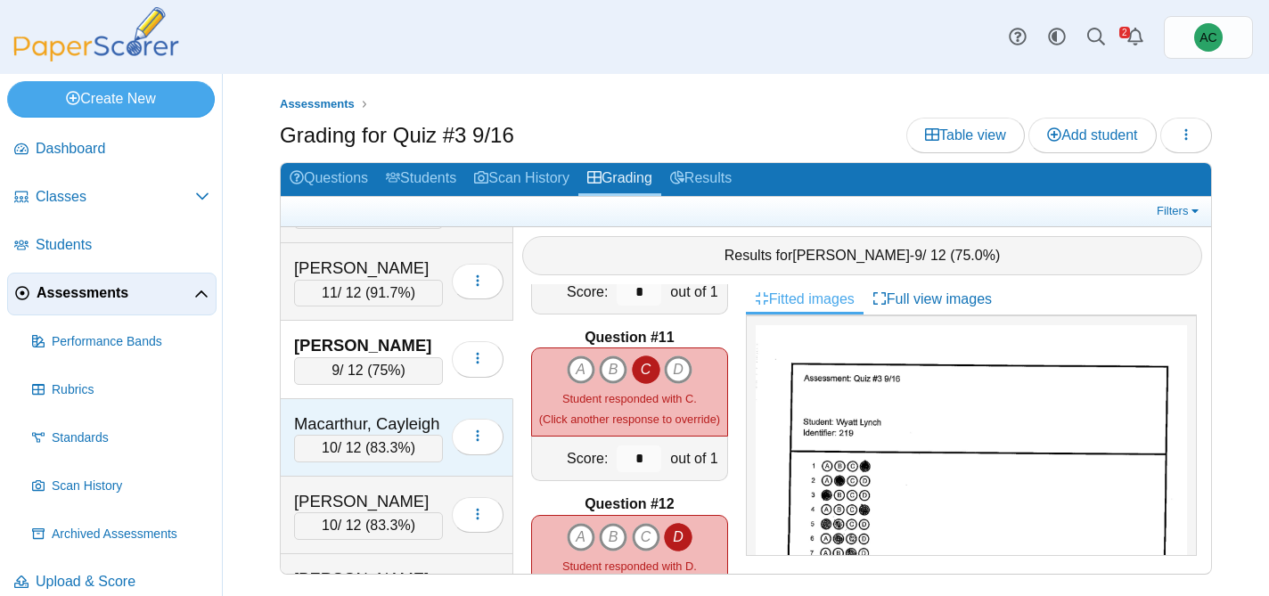
click at [323, 424] on div "Macarthur, Cayleigh" at bounding box center [368, 423] width 149 height 23
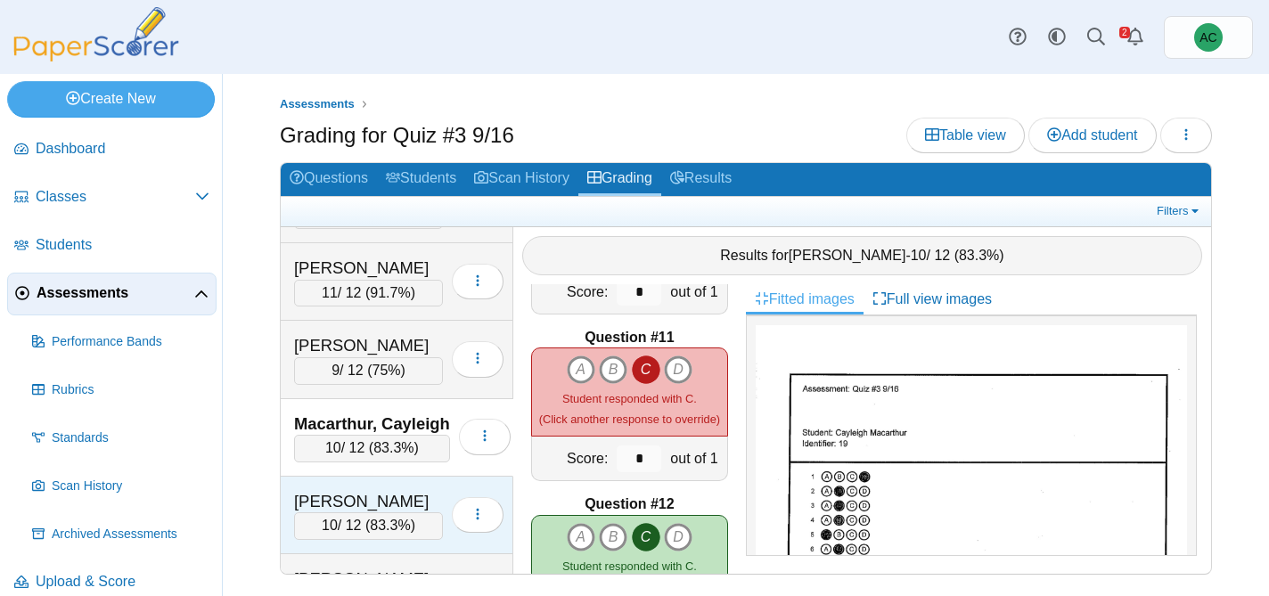
click at [380, 486] on div "Madera, Annabelle 10 / 12 ( 83.3% ) Loading…" at bounding box center [397, 516] width 233 height 78
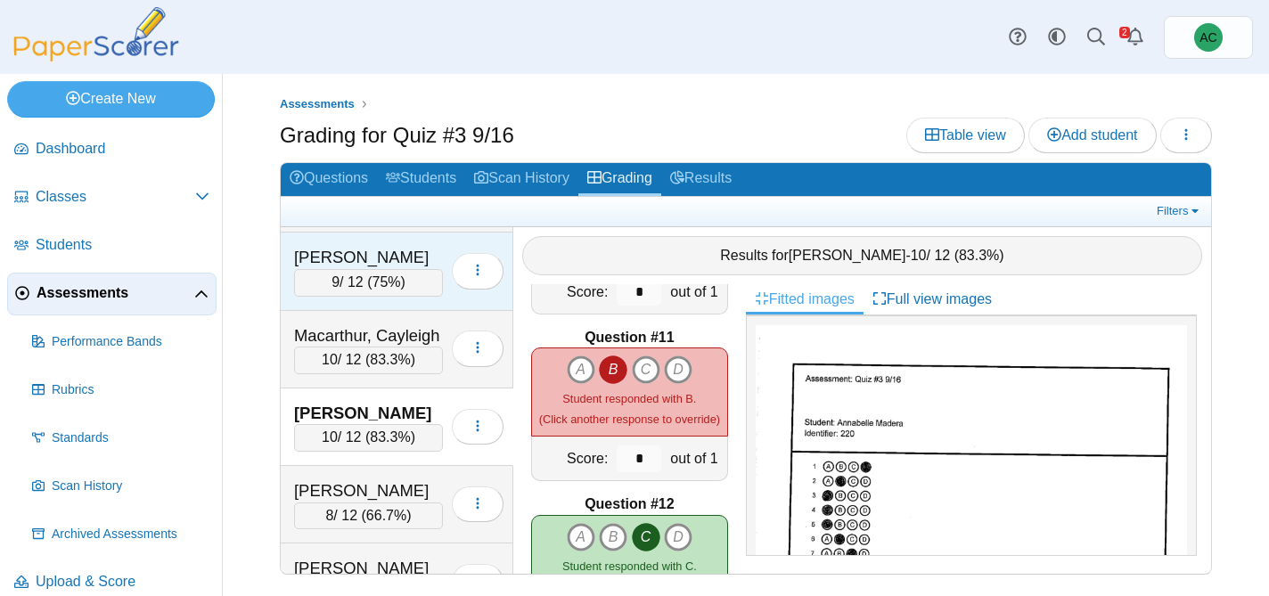
scroll to position [4853, 0]
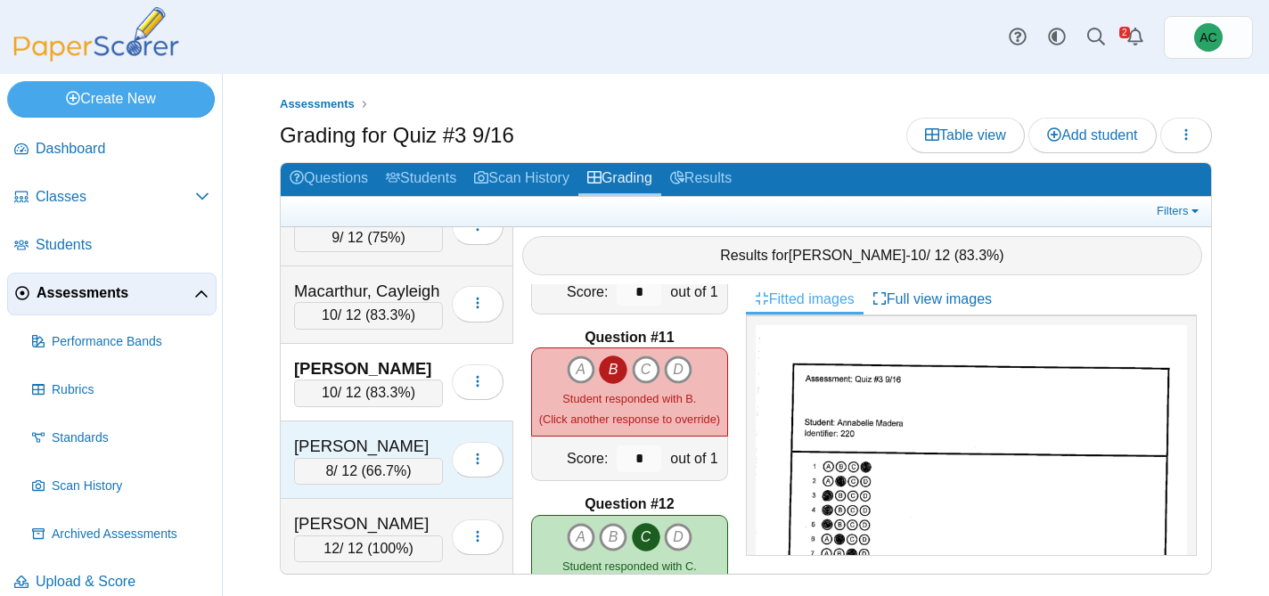
click at [331, 445] on div "Malugen, Aubrey" at bounding box center [368, 446] width 149 height 23
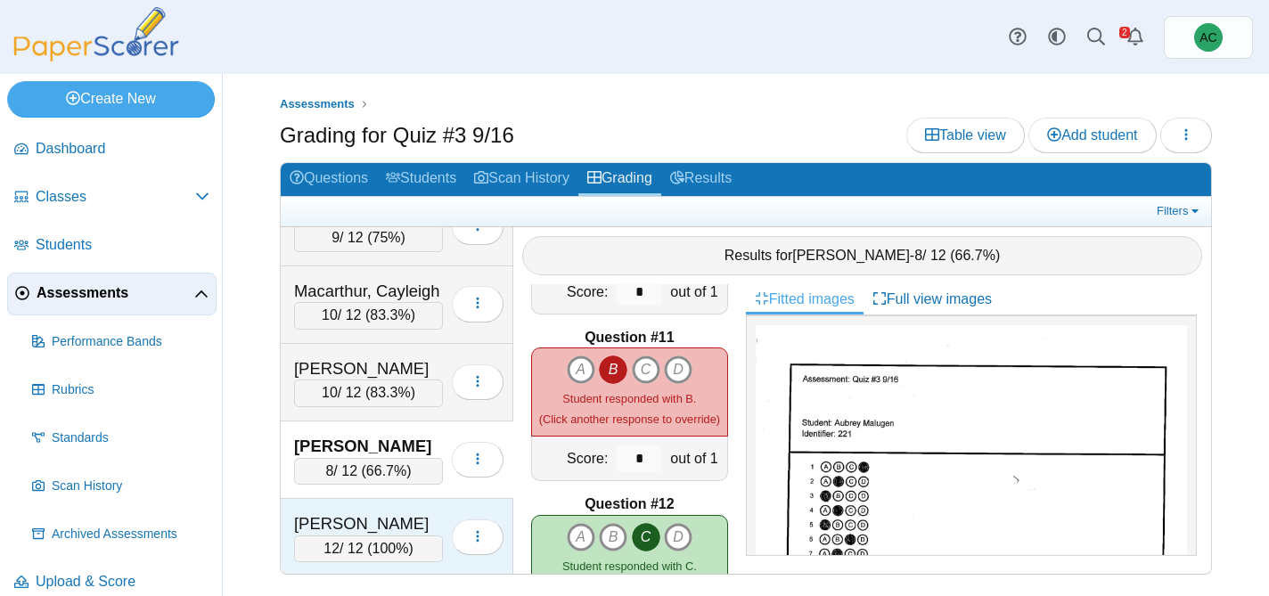
click at [310, 539] on div "12 / 12 ( 100% )" at bounding box center [368, 548] width 149 height 27
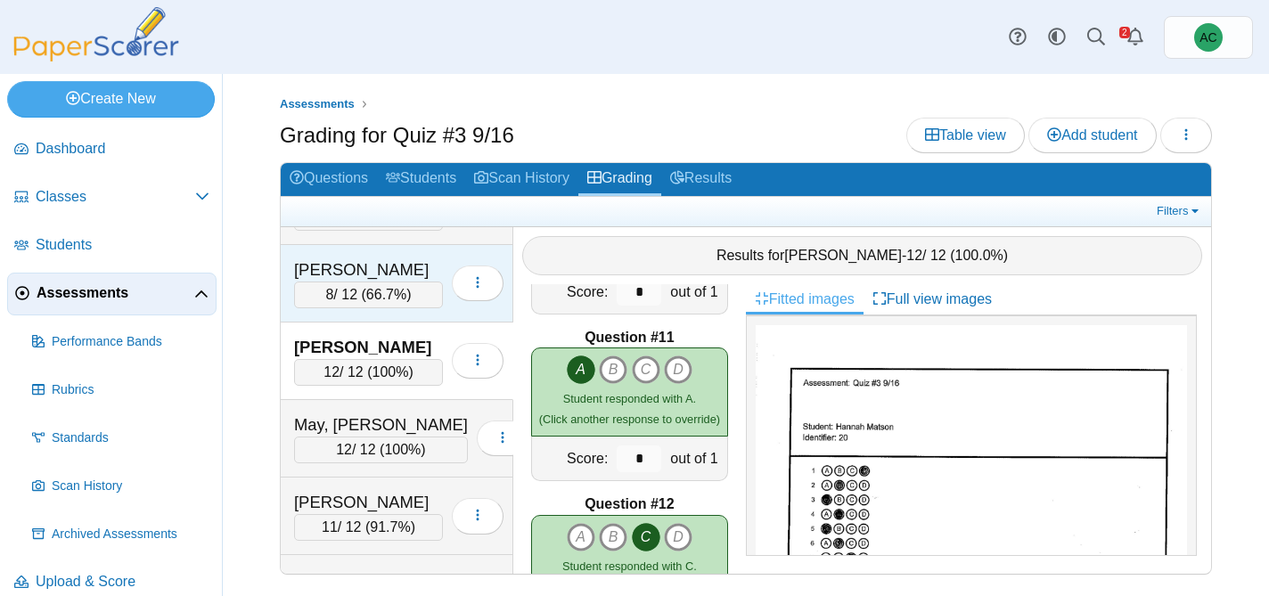
scroll to position [5033, 0]
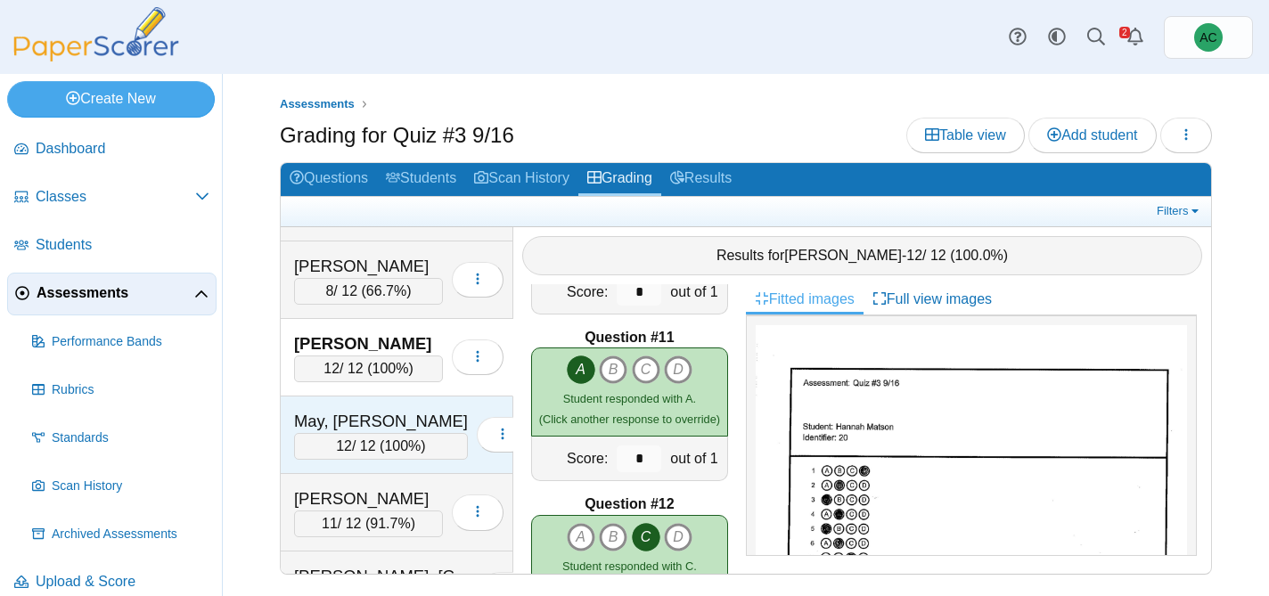
click at [316, 422] on div "May, Audreyna" at bounding box center [381, 421] width 174 height 23
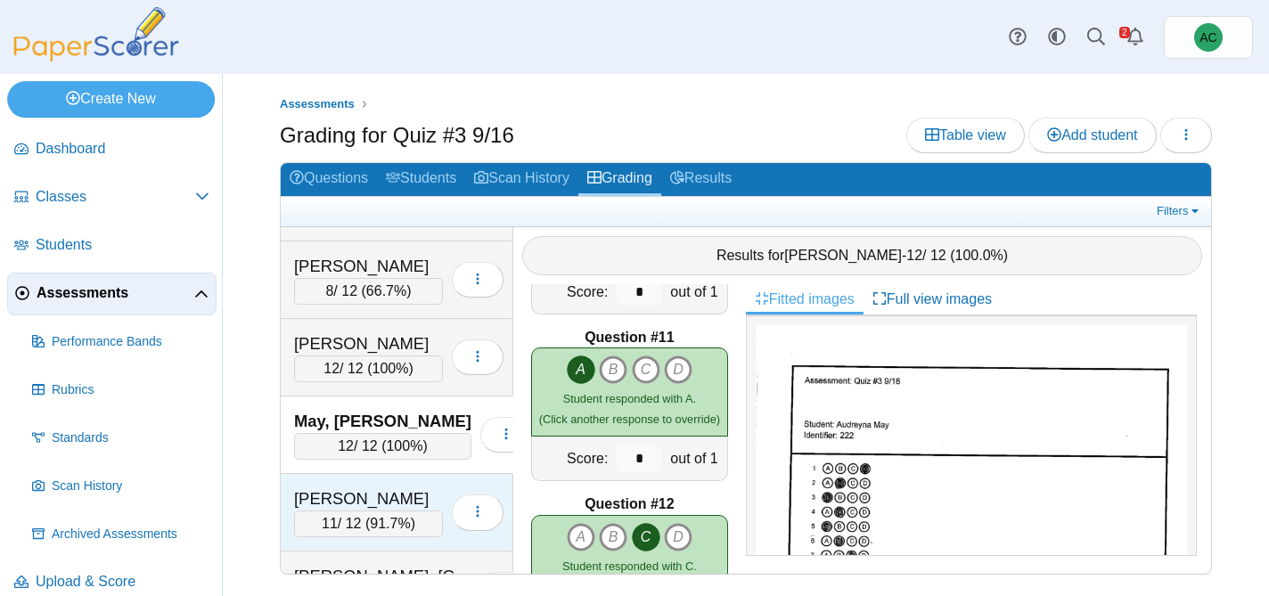
click at [396, 501] on div "Mikhael, Josiah" at bounding box center [368, 498] width 149 height 23
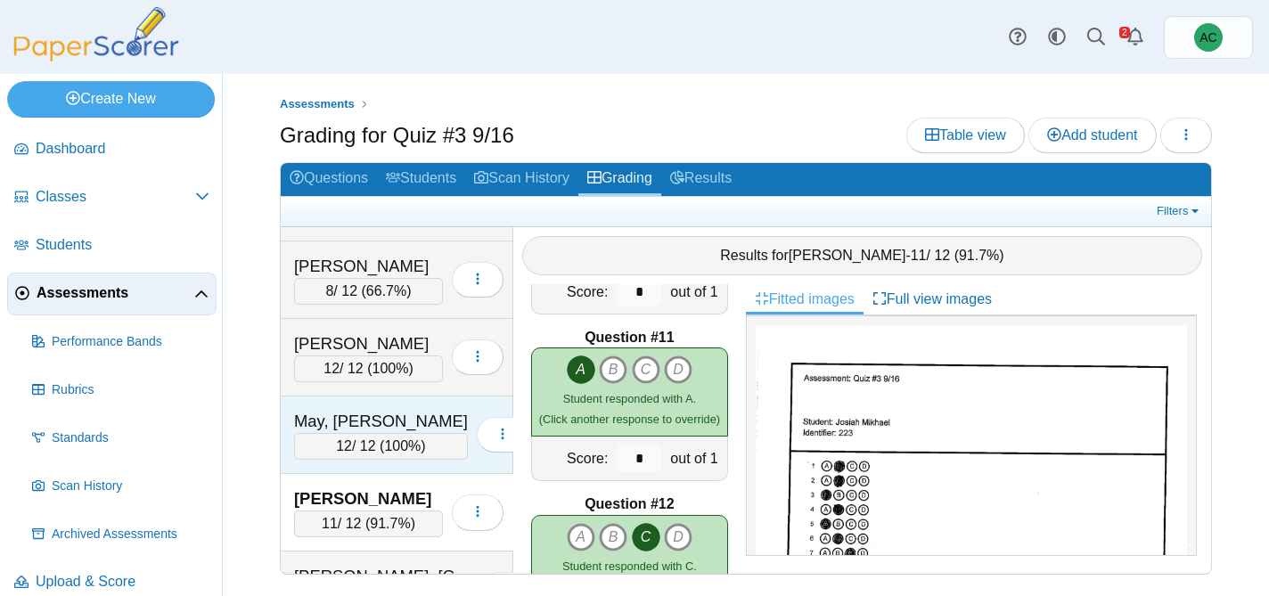
scroll to position [5184, 0]
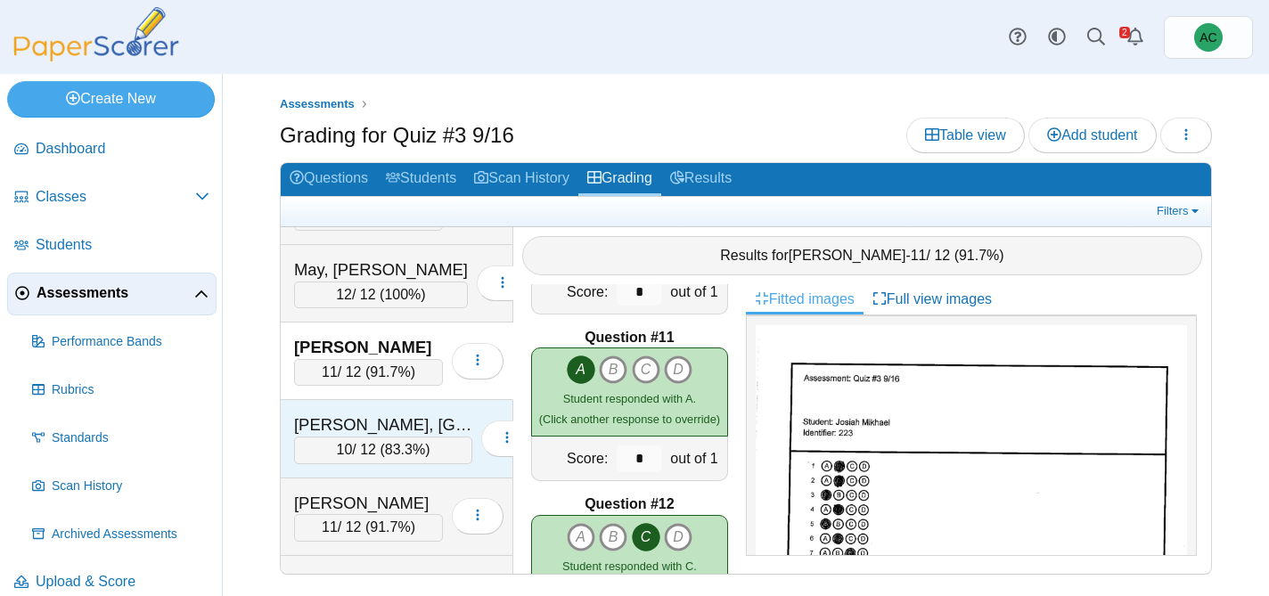
click at [339, 432] on div "Mitchell, Easton" at bounding box center [383, 424] width 178 height 23
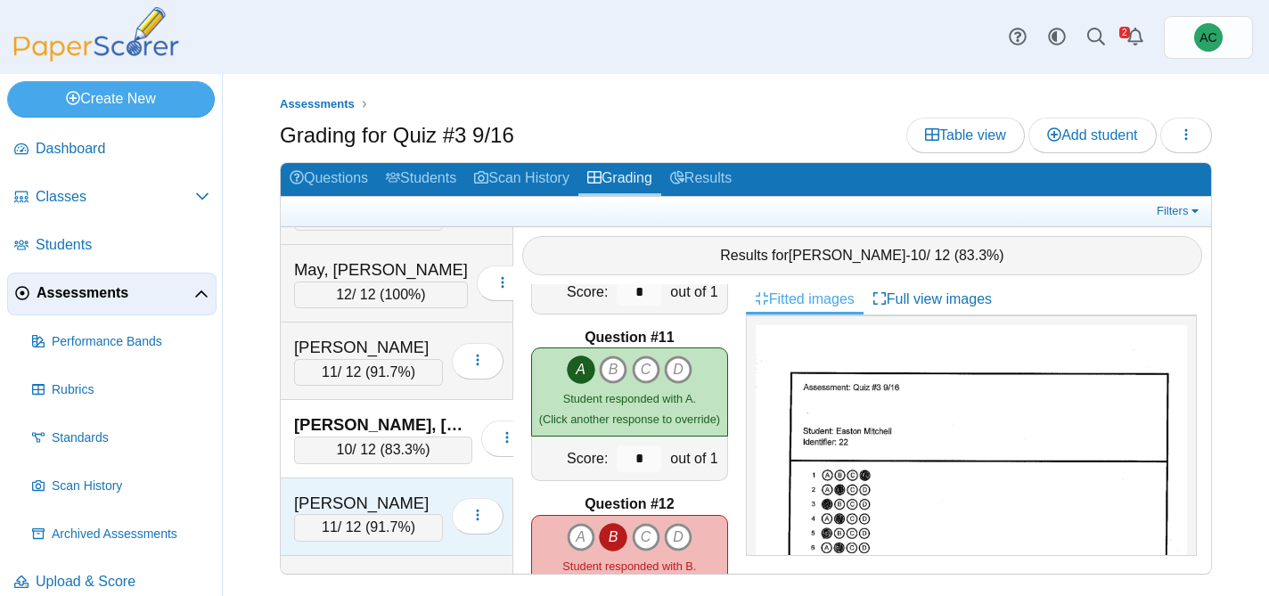
click at [323, 480] on div "Navarrette, Harper 11 / 12 ( 91.7% ) Loading…" at bounding box center [397, 517] width 233 height 78
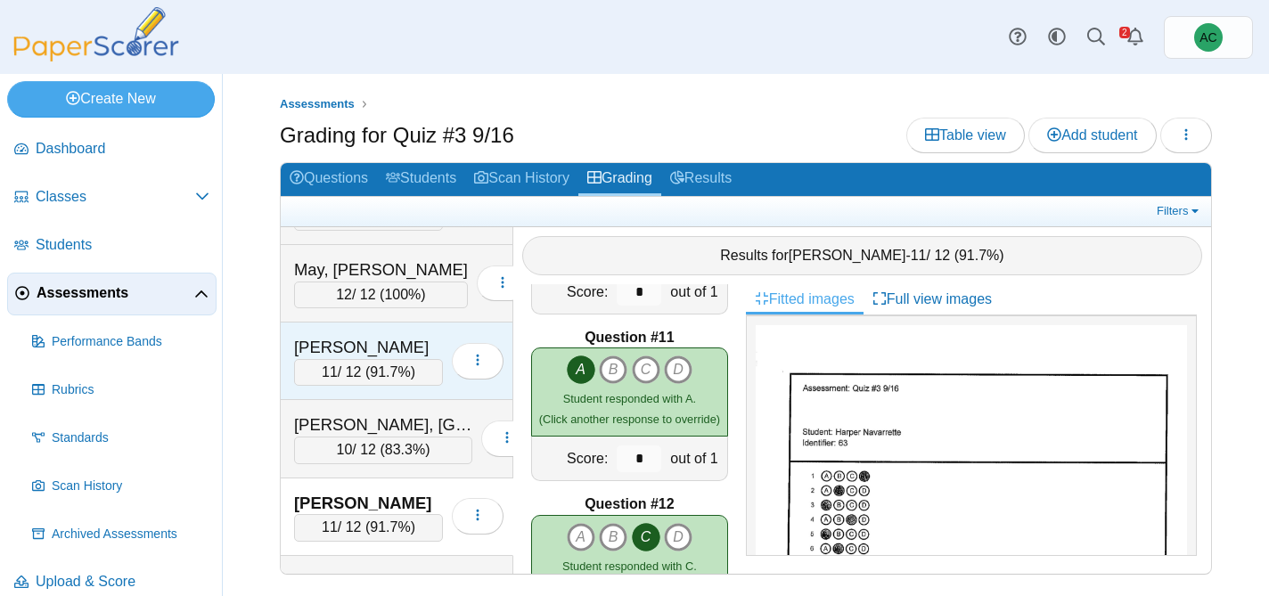
scroll to position [5296, 0]
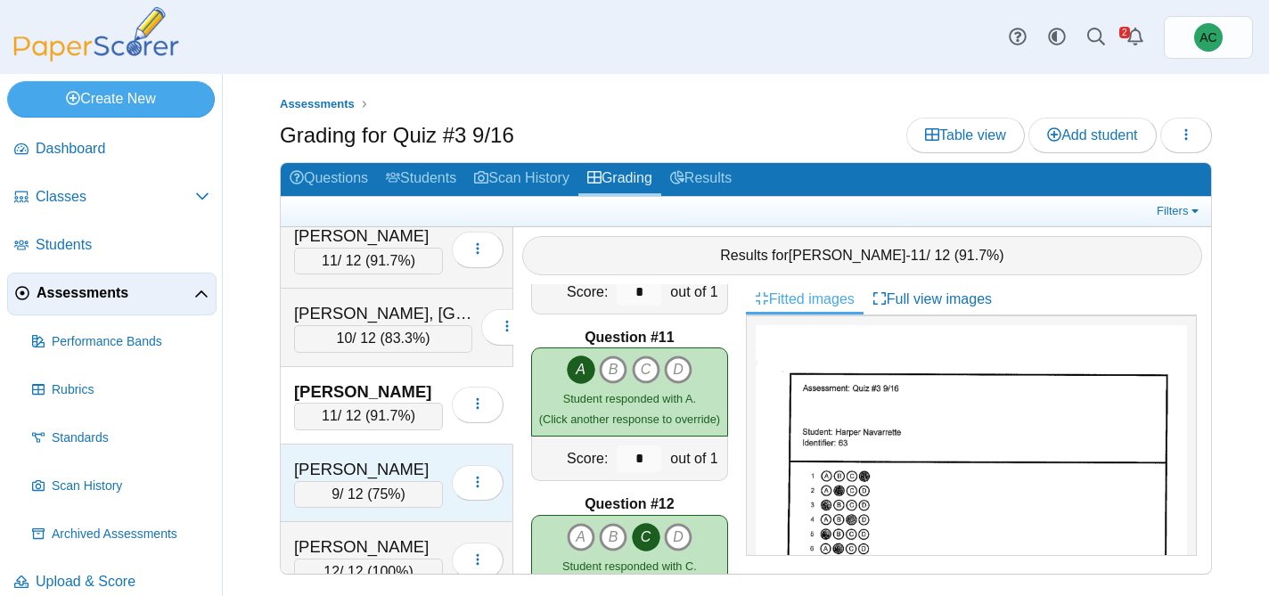
click at [333, 461] on div "Odell, Dominic" at bounding box center [368, 469] width 149 height 23
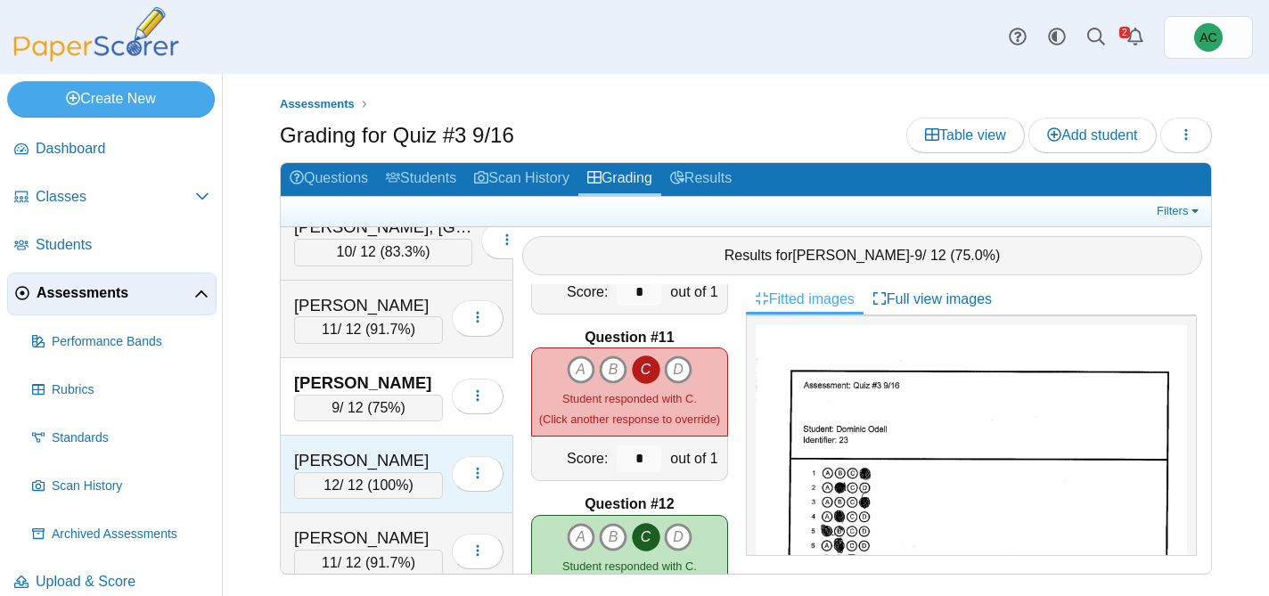
scroll to position [5383, 0]
click at [339, 465] on div "Overson, Adalynn" at bounding box center [368, 459] width 149 height 23
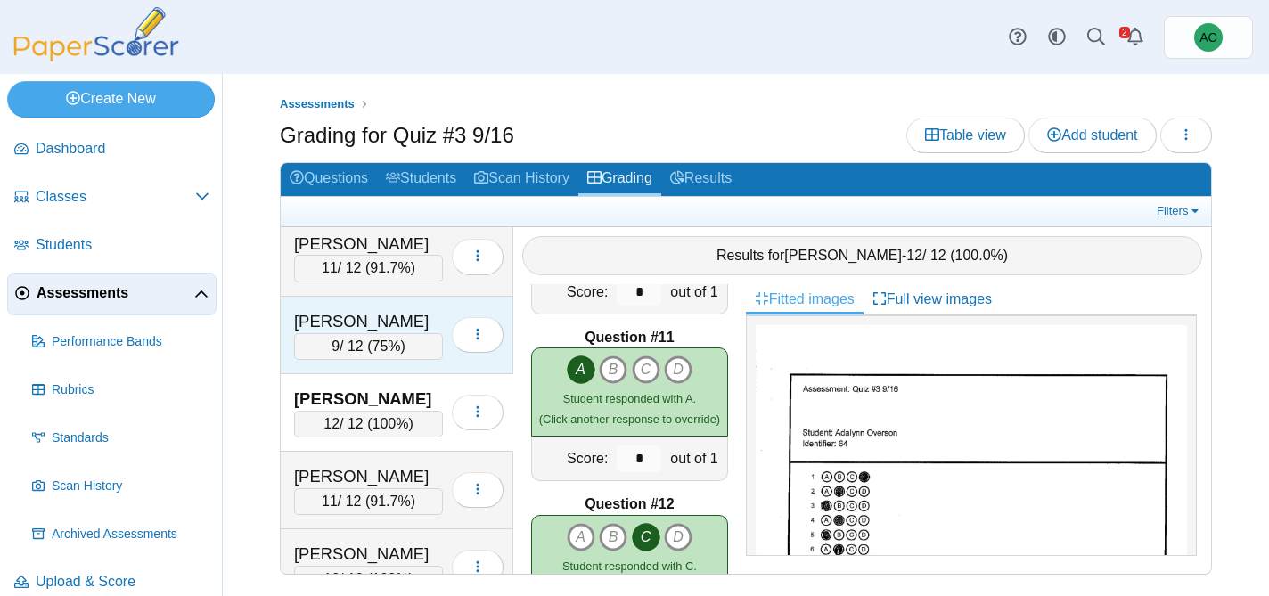
scroll to position [5468, 0]
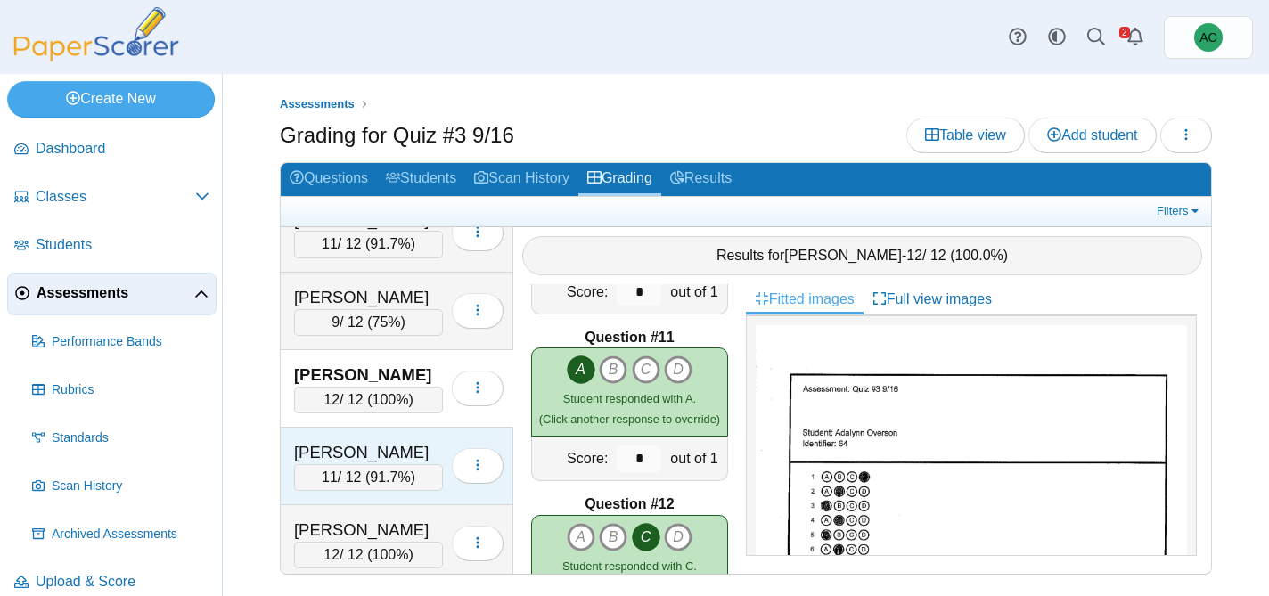
click at [364, 460] on div "Padron, Daniel" at bounding box center [368, 452] width 149 height 23
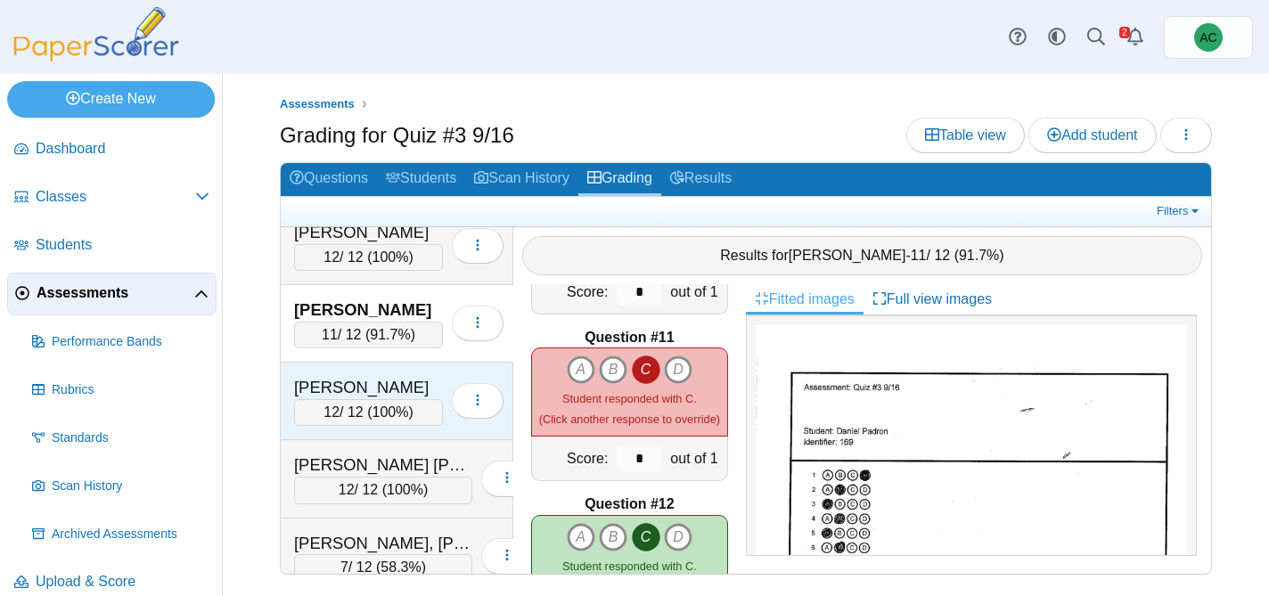
scroll to position [5612, 0]
click at [332, 400] on div "12 / 12 ( 100% )" at bounding box center [368, 410] width 149 height 27
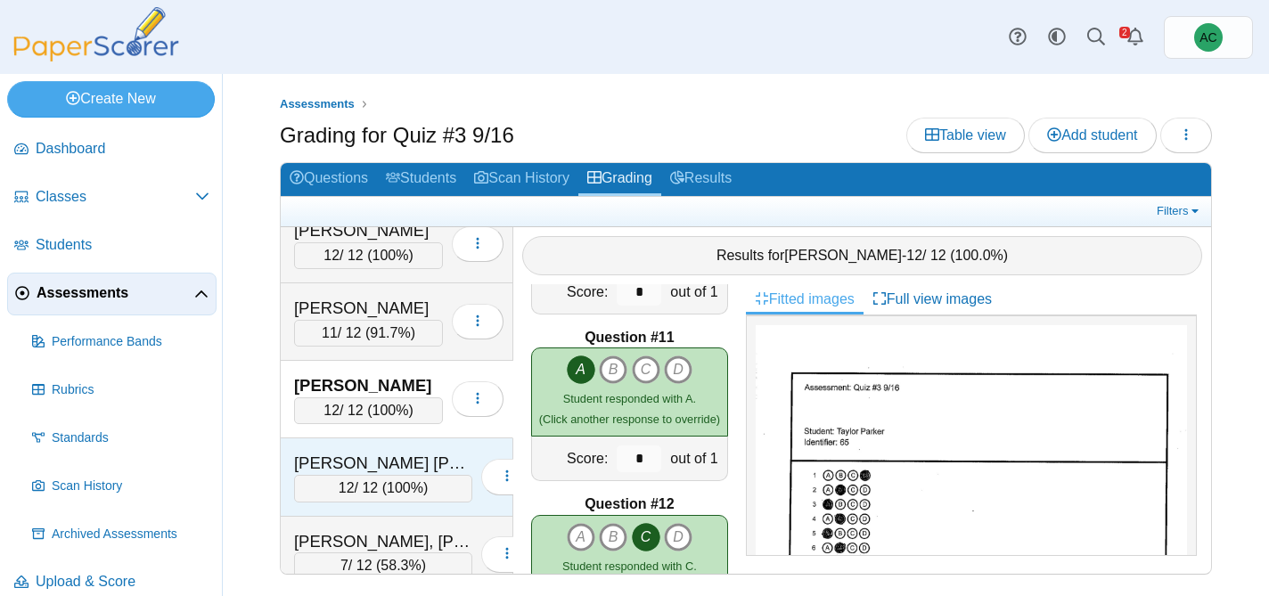
click at [313, 479] on div "12 / 12 ( 100% )" at bounding box center [383, 488] width 178 height 27
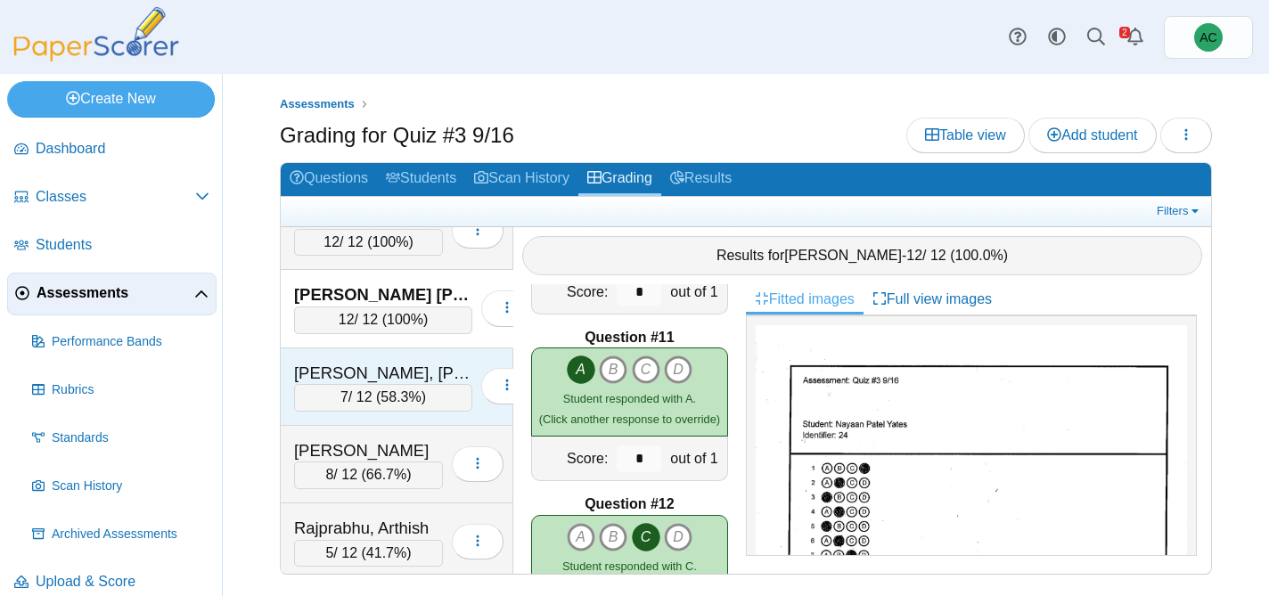
scroll to position [5782, 0]
click at [354, 388] on div "7 / 12 ( 58.3% )" at bounding box center [383, 395] width 178 height 27
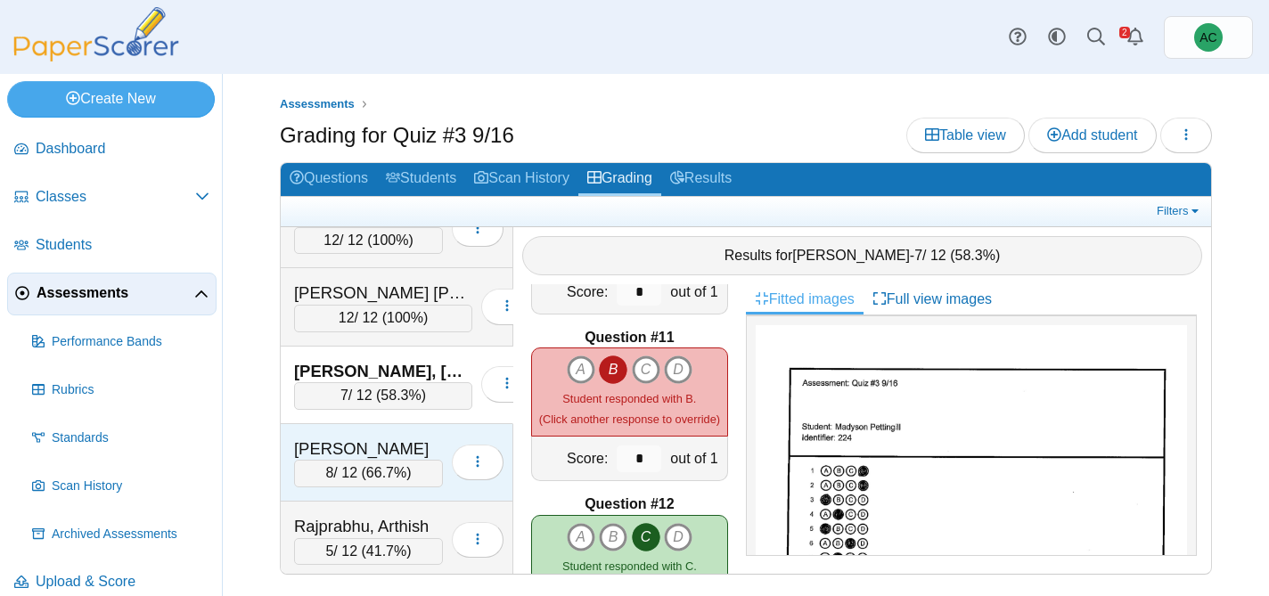
click at [363, 448] on div "Pieres, Cameron" at bounding box center [368, 448] width 149 height 23
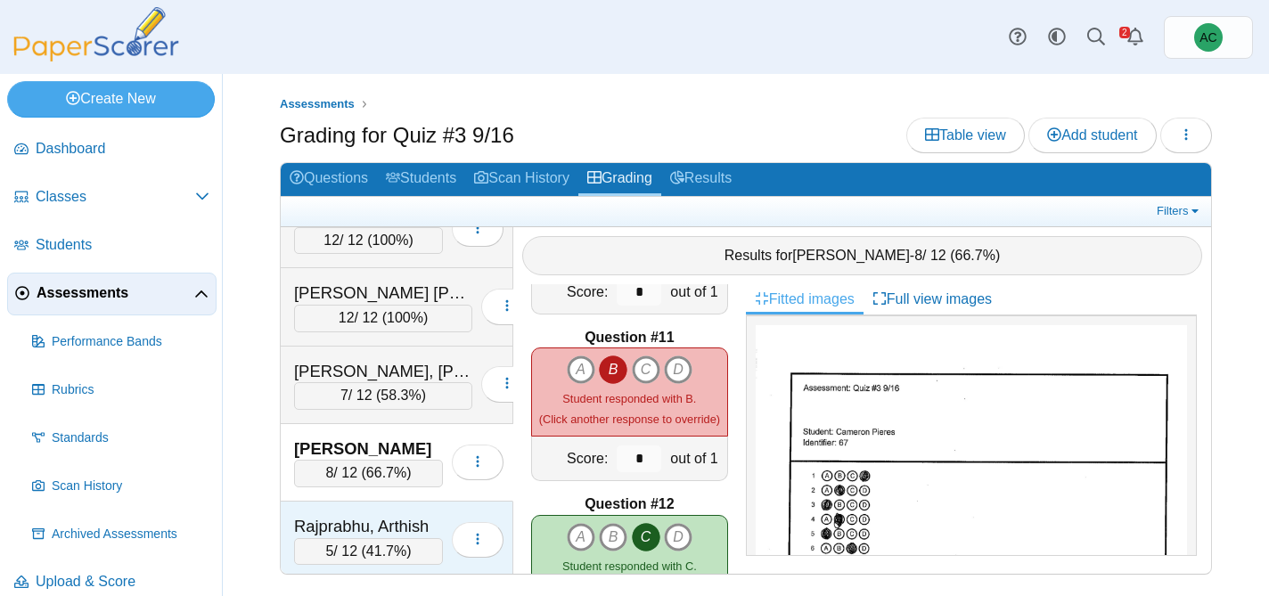
click at [388, 527] on div "Rajprabhu, Arthish" at bounding box center [368, 526] width 149 height 23
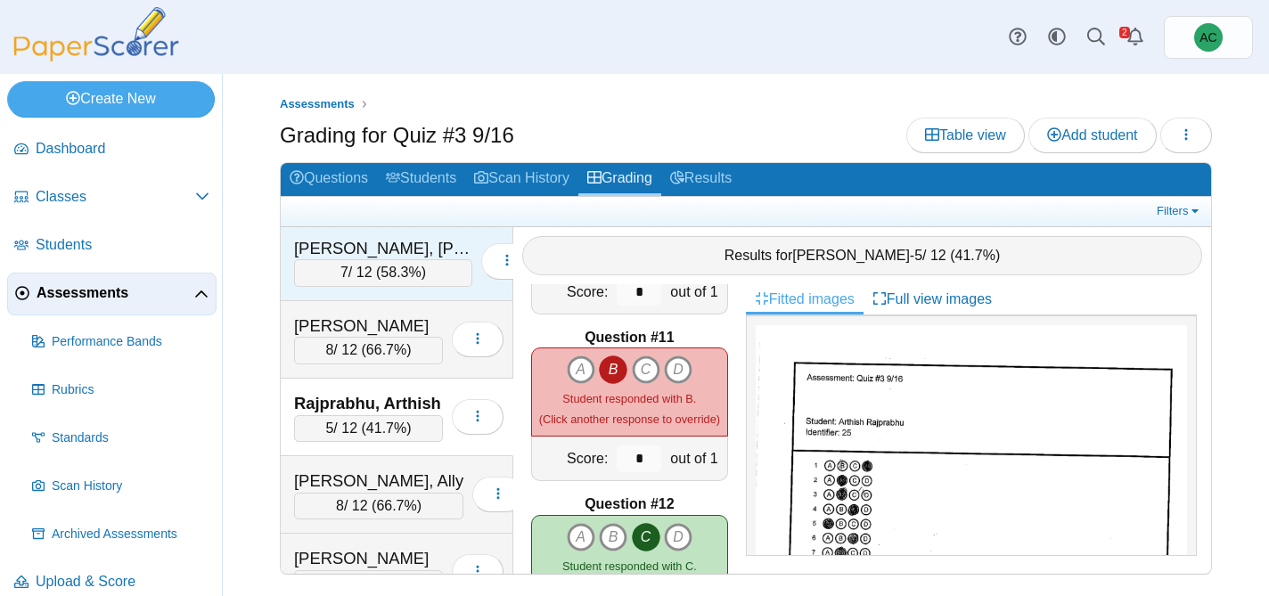
scroll to position [5907, 0]
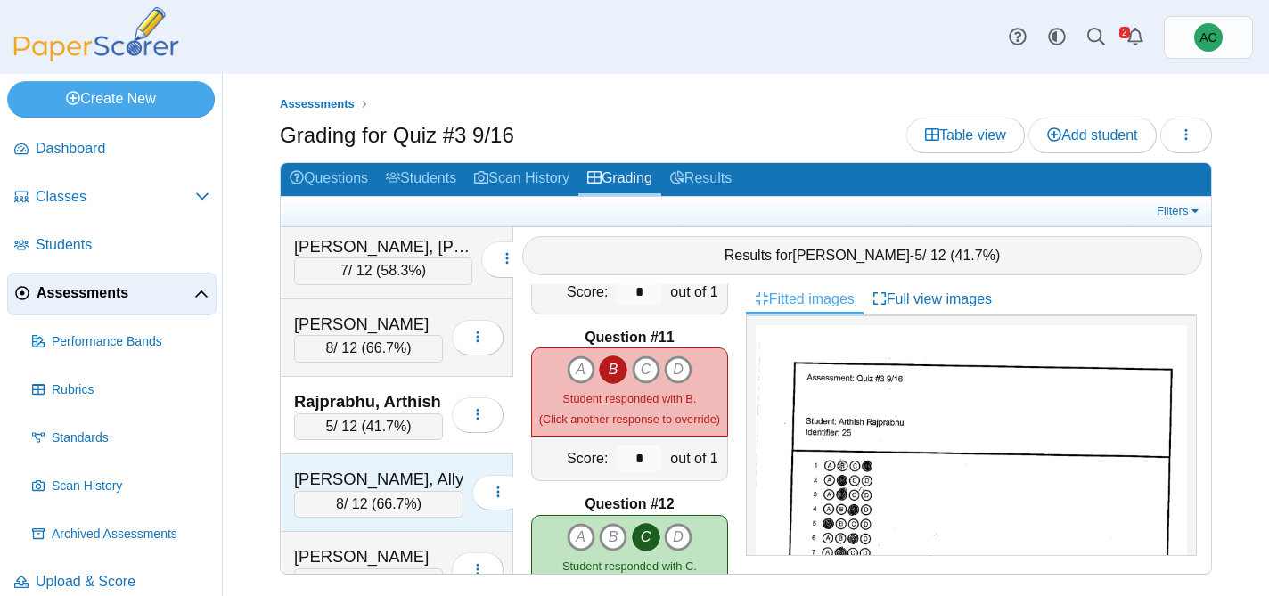
click at [347, 480] on div "Randall, Ally" at bounding box center [378, 479] width 169 height 23
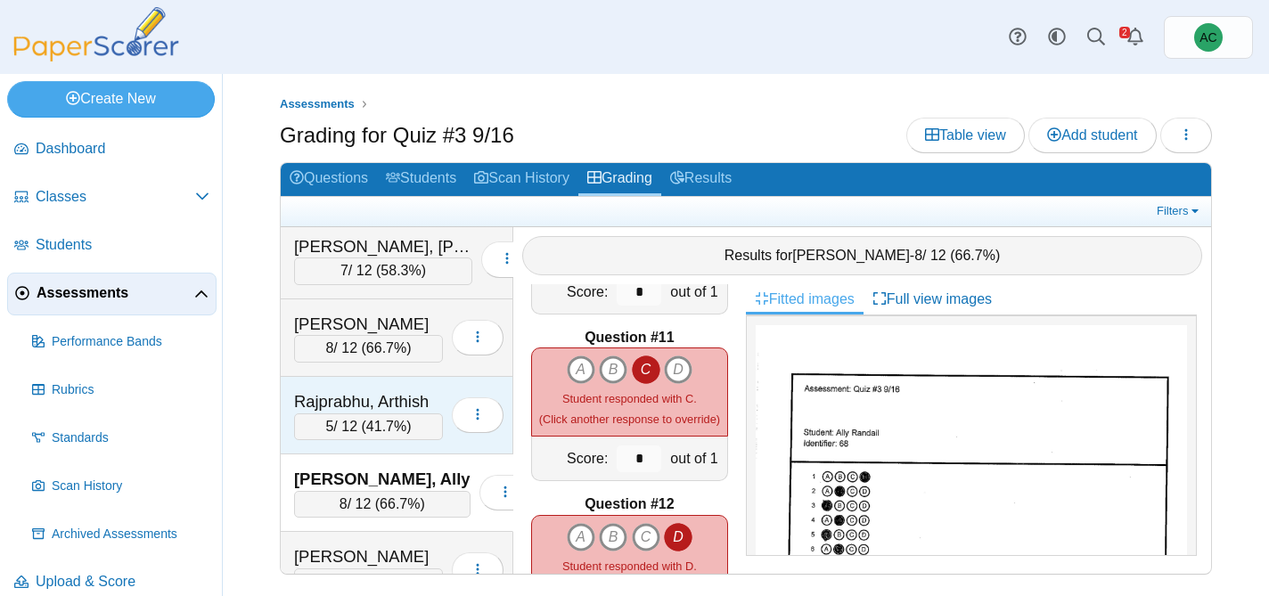
click at [361, 408] on div "Rajprabhu, Arthish" at bounding box center [368, 401] width 149 height 23
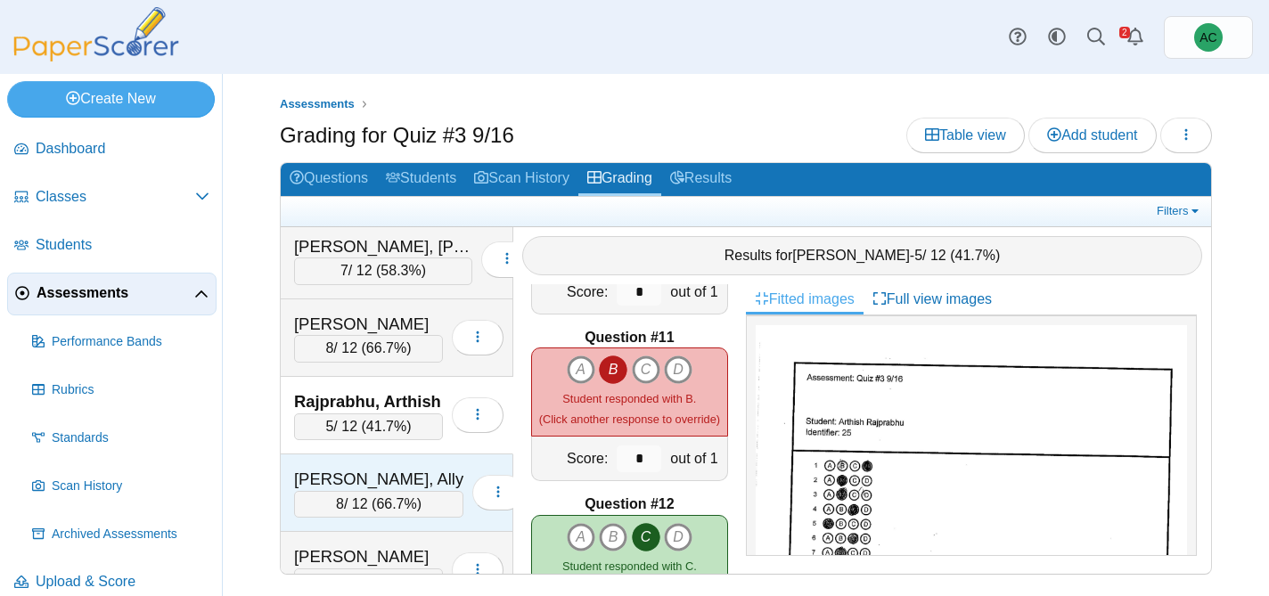
click at [349, 495] on div "8 / 12 ( 66.7% )" at bounding box center [378, 504] width 169 height 27
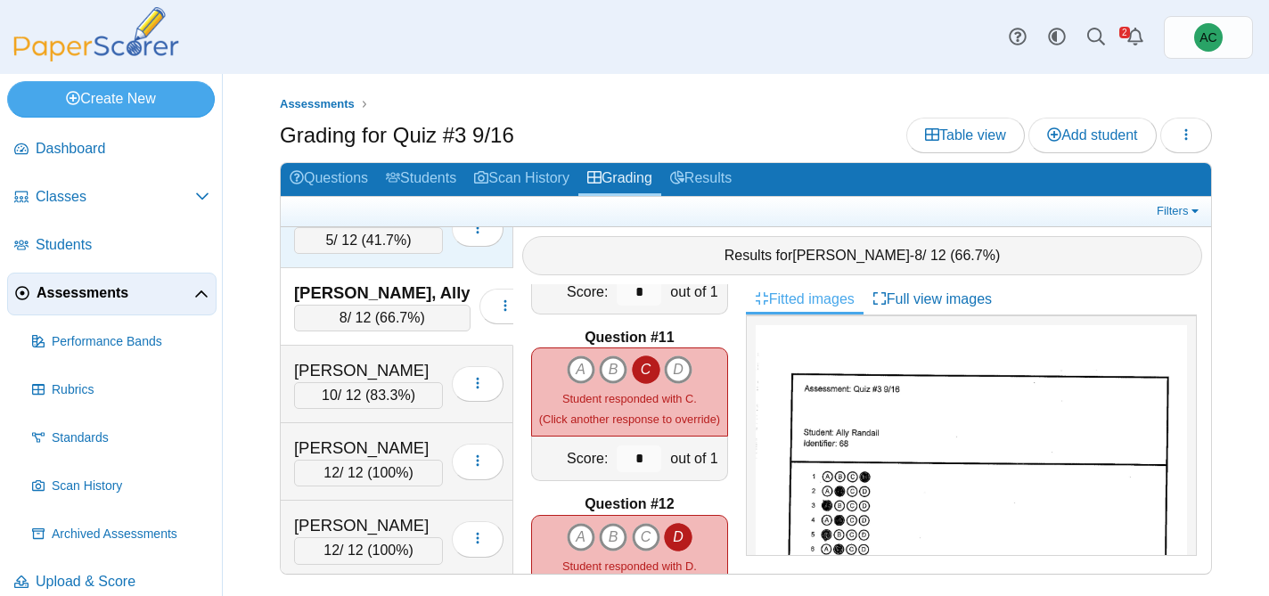
scroll to position [6136, 0]
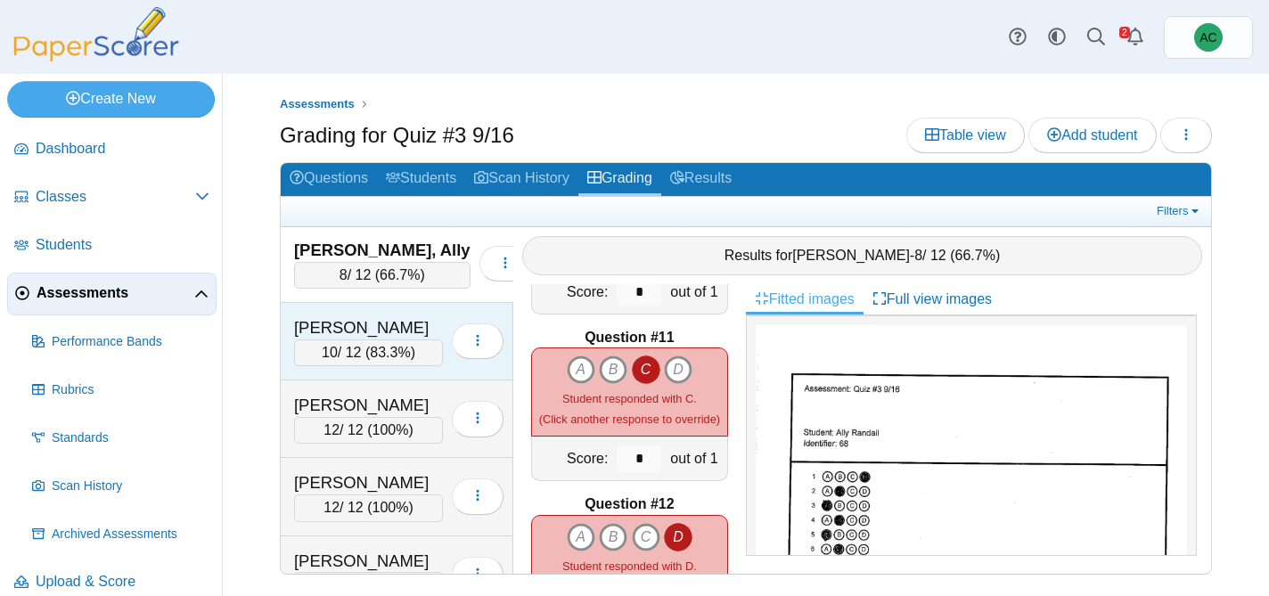
click at [349, 330] on div "Rennells, Scarlet" at bounding box center [368, 327] width 149 height 23
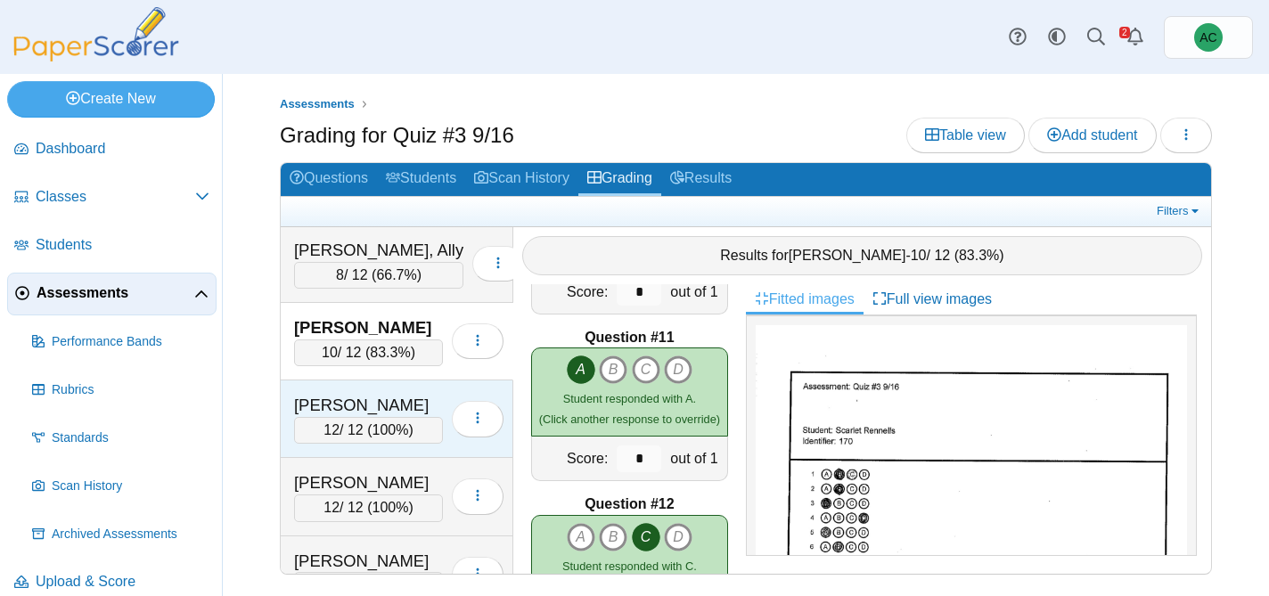
click at [384, 398] on div "Rodriguez, Clarissa" at bounding box center [368, 405] width 149 height 23
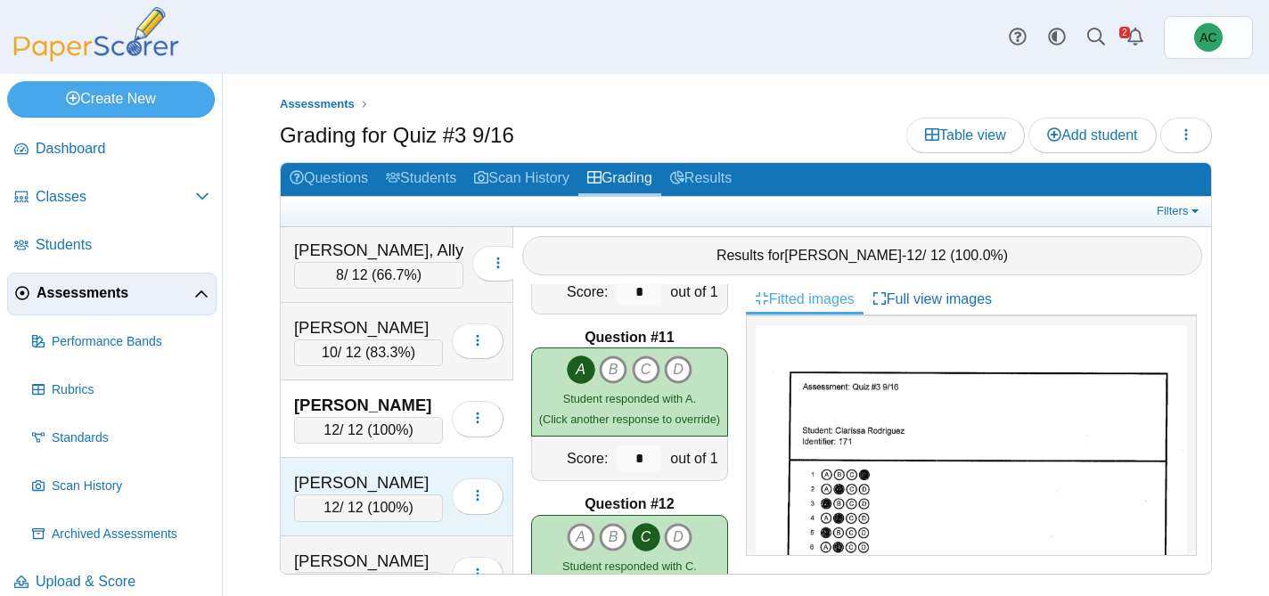
click at [373, 461] on div "Santisi, Liliana 12 / 12 ( 100% ) Loading…" at bounding box center [397, 497] width 233 height 78
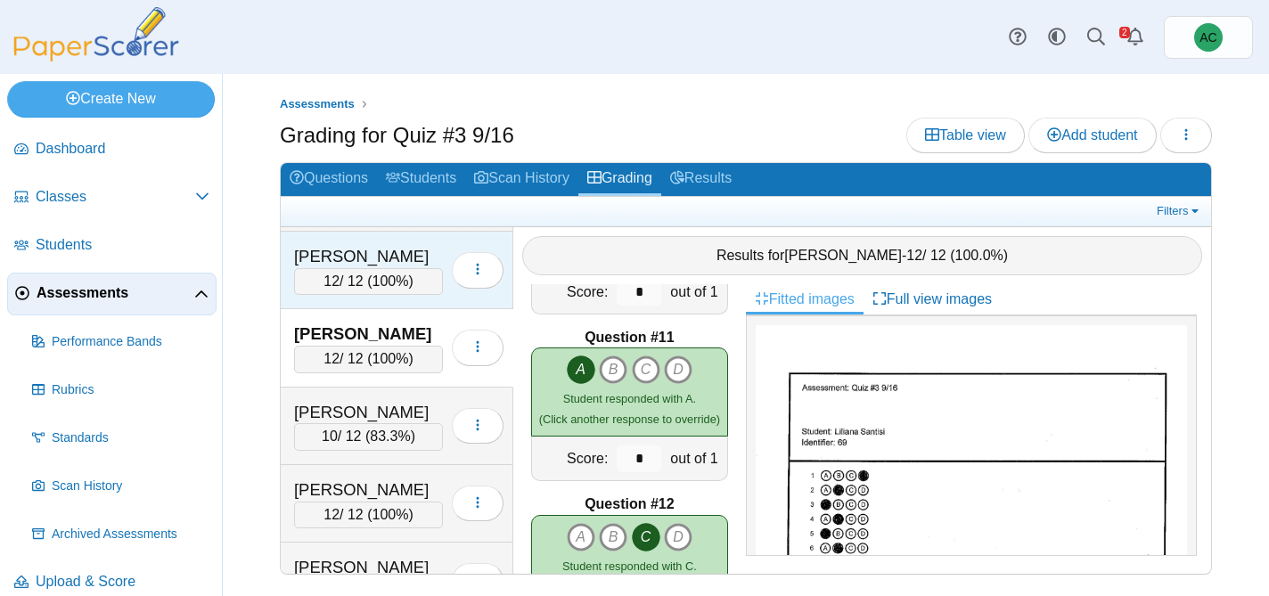
scroll to position [6285, 0]
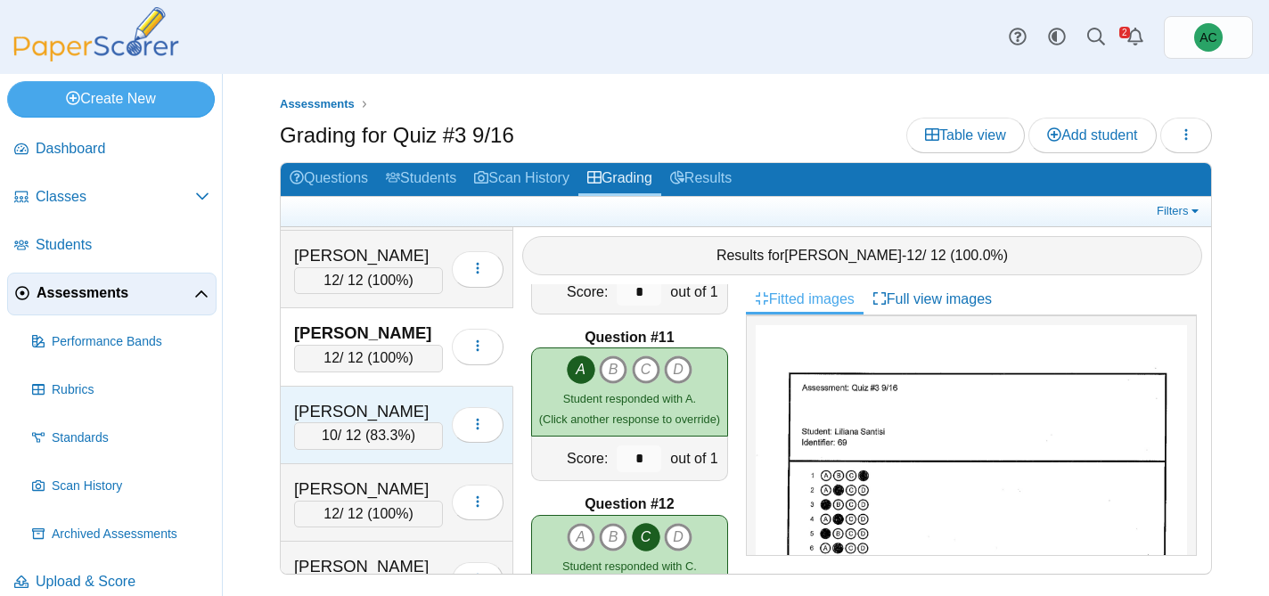
click at [378, 419] on div "Schlofman, Rebecca" at bounding box center [368, 411] width 149 height 23
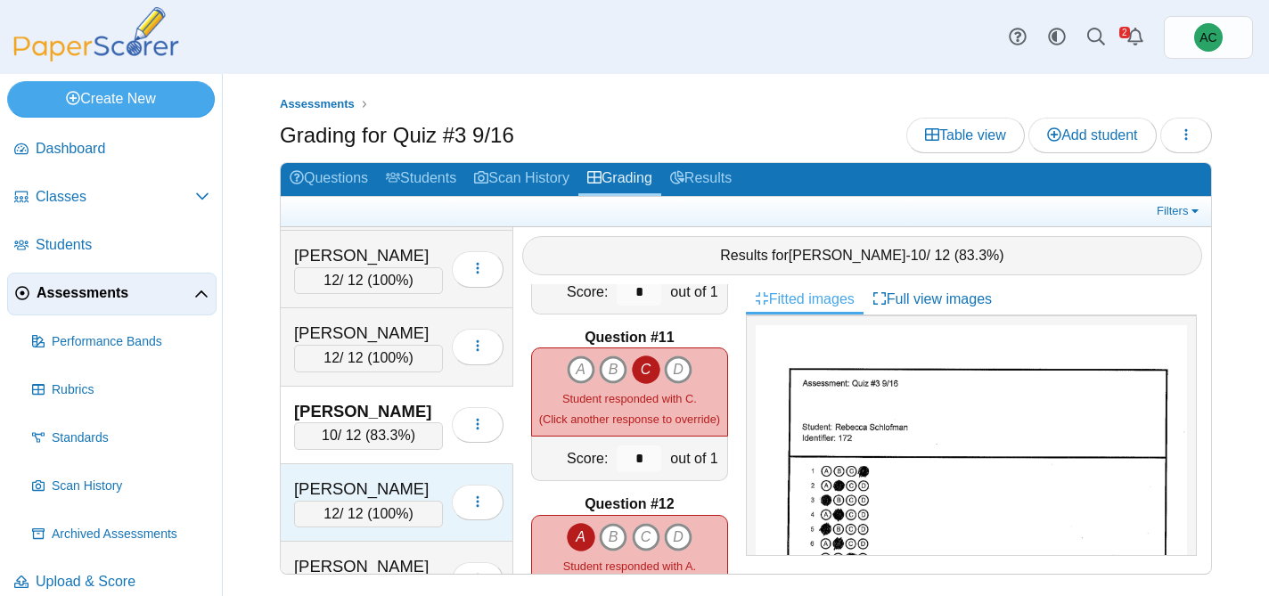
click at [356, 485] on div "Sebestyen, Olivia" at bounding box center [368, 489] width 149 height 23
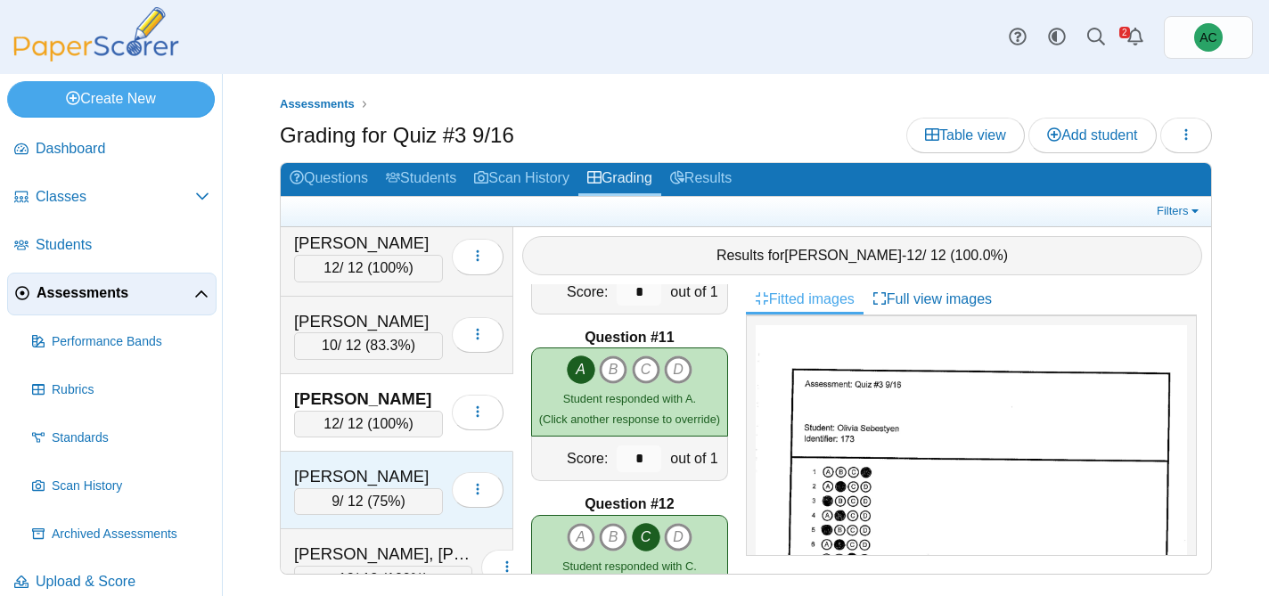
scroll to position [6376, 0]
click at [366, 464] on div "Shamon, Micah" at bounding box center [368, 475] width 149 height 23
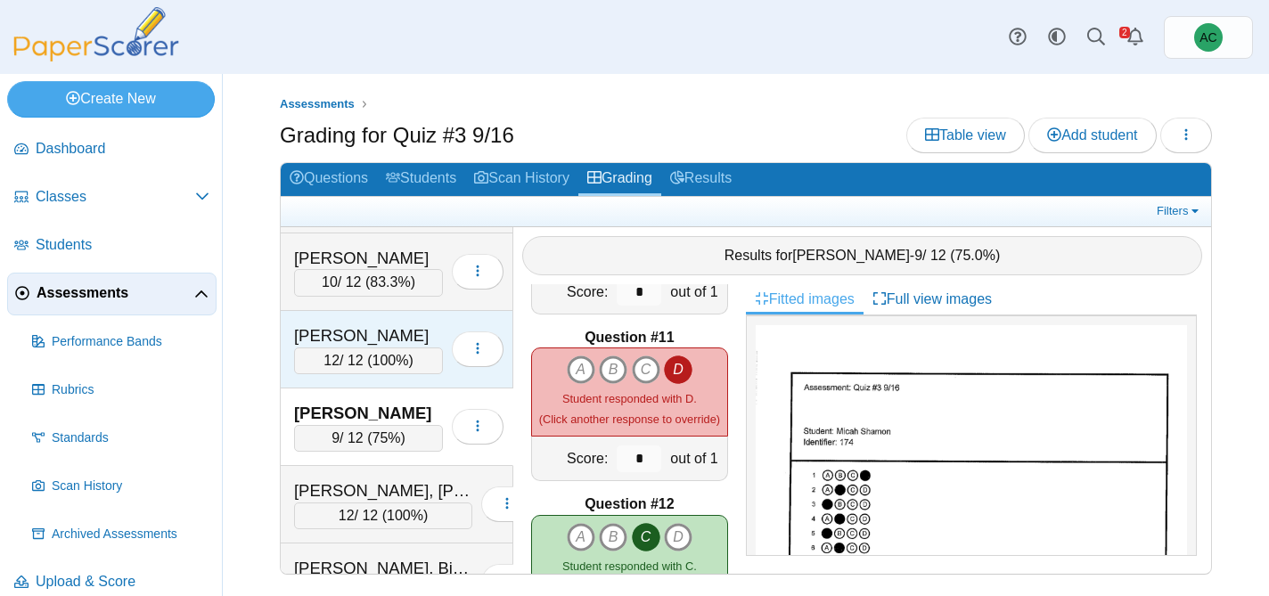
scroll to position [6449, 0]
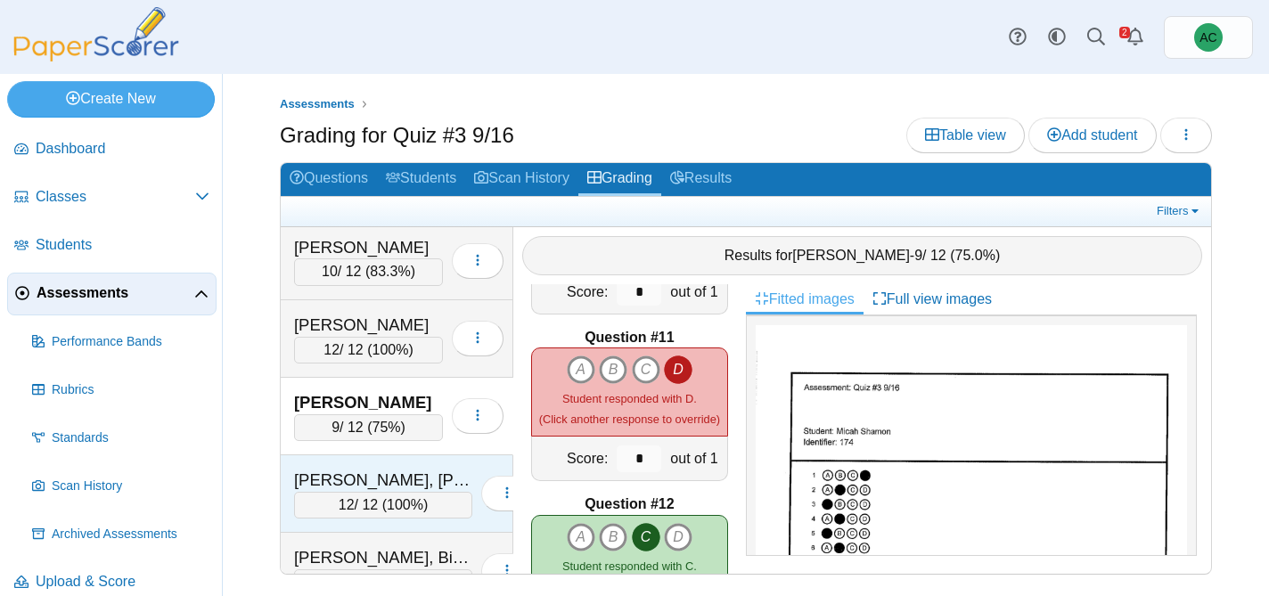
click at [330, 460] on div "Shintaku, Knox 12 / 12 ( 100% ) Loading…" at bounding box center [397, 494] width 233 height 78
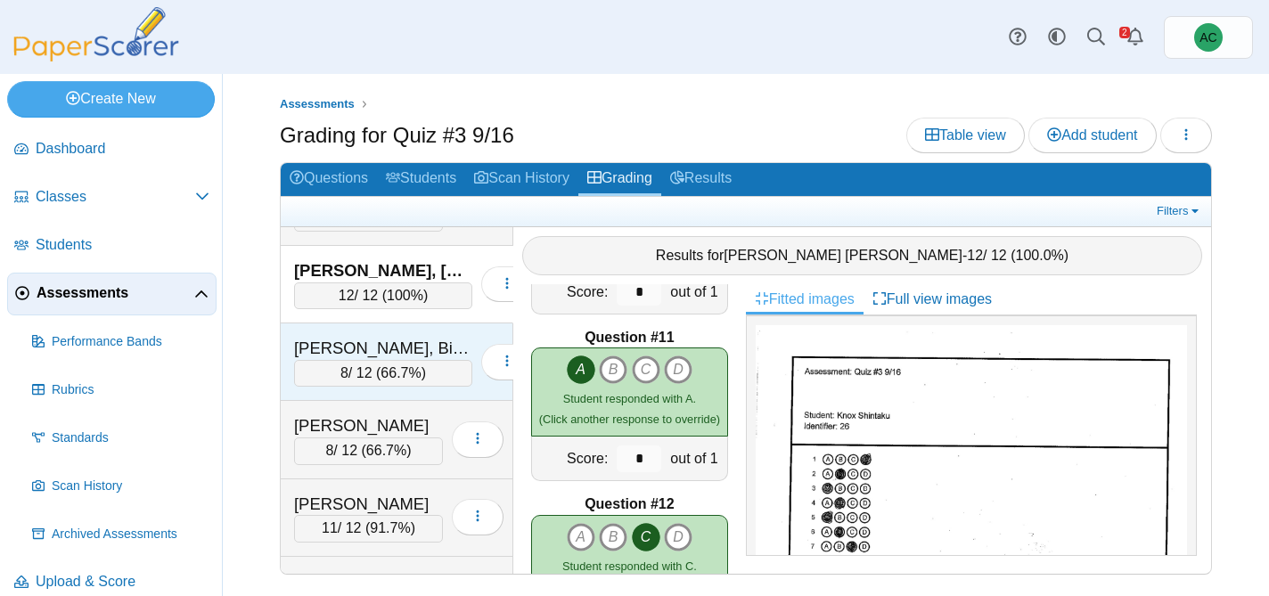
scroll to position [6660, 0]
click at [314, 343] on div "Singh, Bishmeet" at bounding box center [383, 347] width 178 height 23
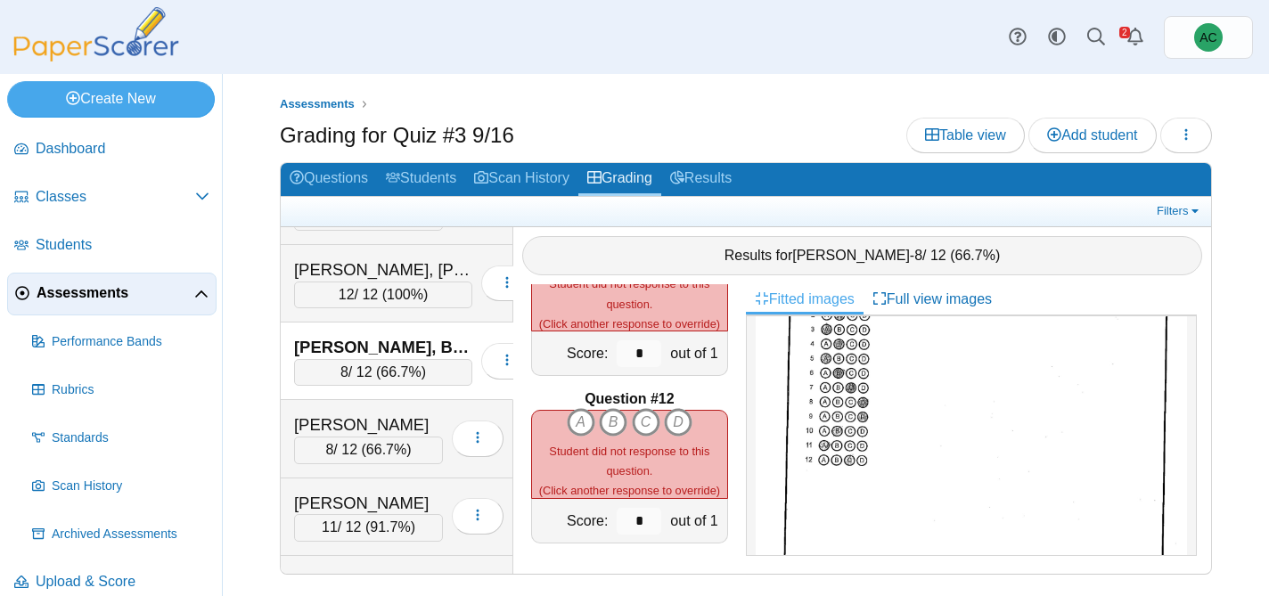
scroll to position [200, 0]
click at [649, 423] on icon "C" at bounding box center [646, 422] width 29 height 29
type input "*"
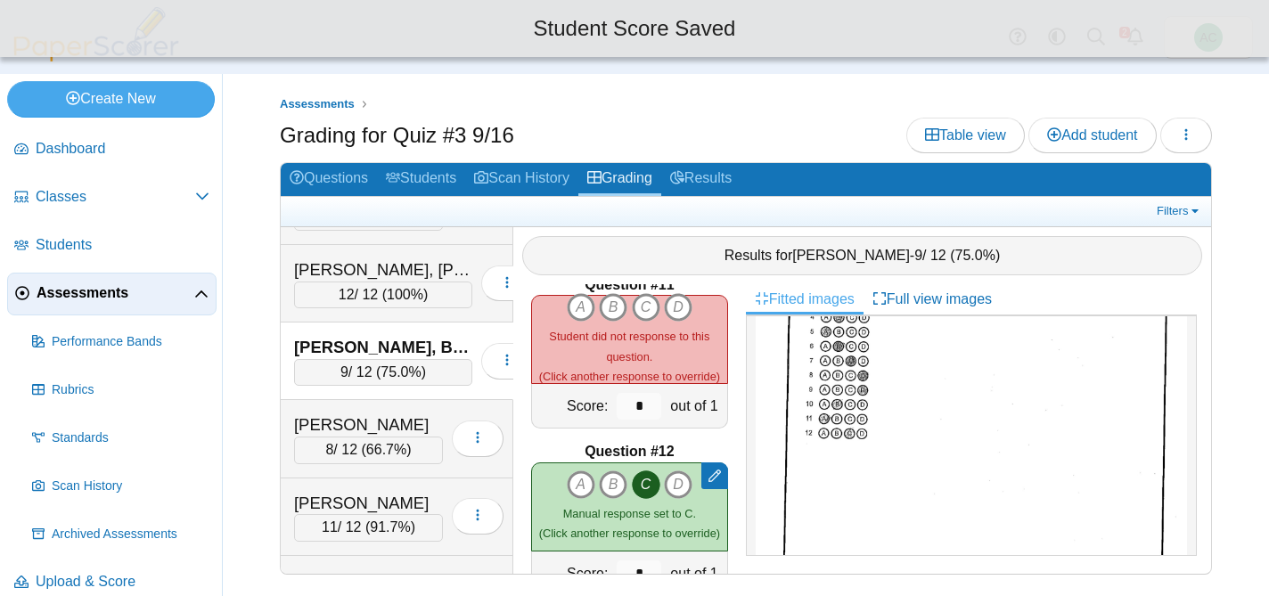
scroll to position [1695, 0]
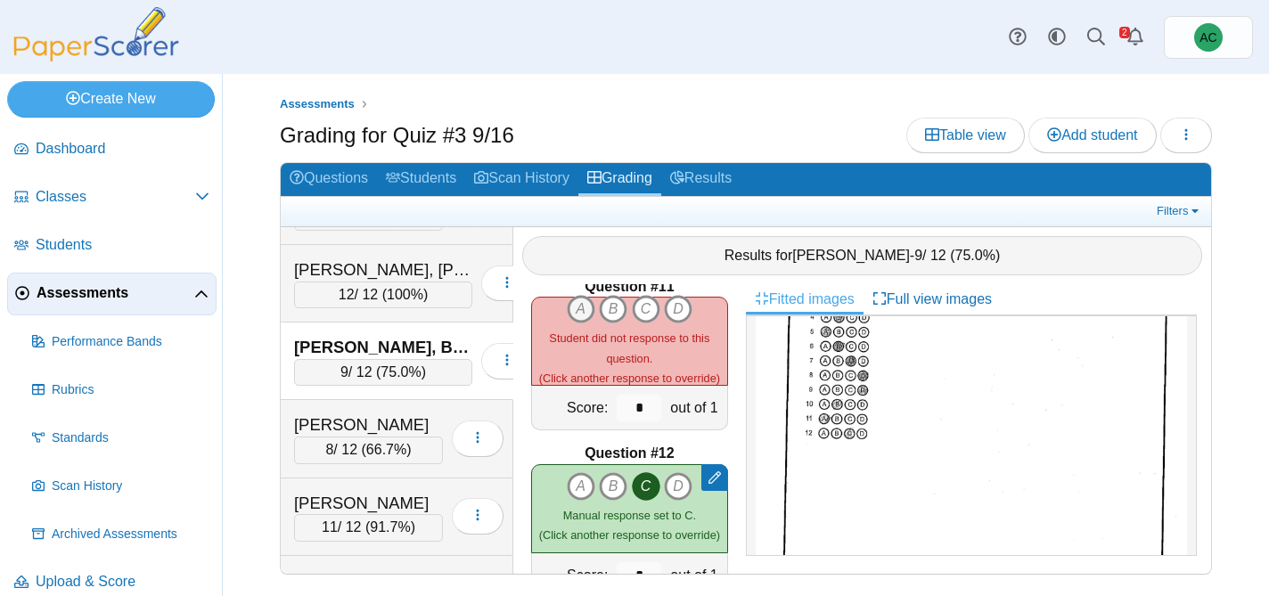
click at [580, 314] on icon "A" at bounding box center [581, 309] width 29 height 29
type input "*"
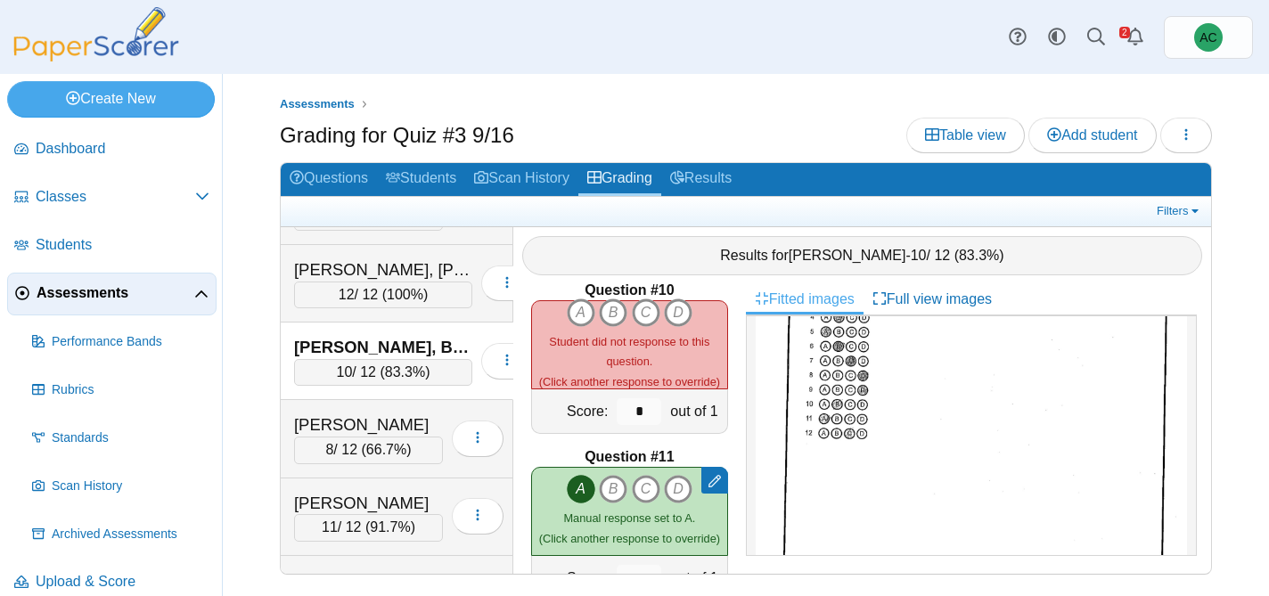
scroll to position [1486, 0]
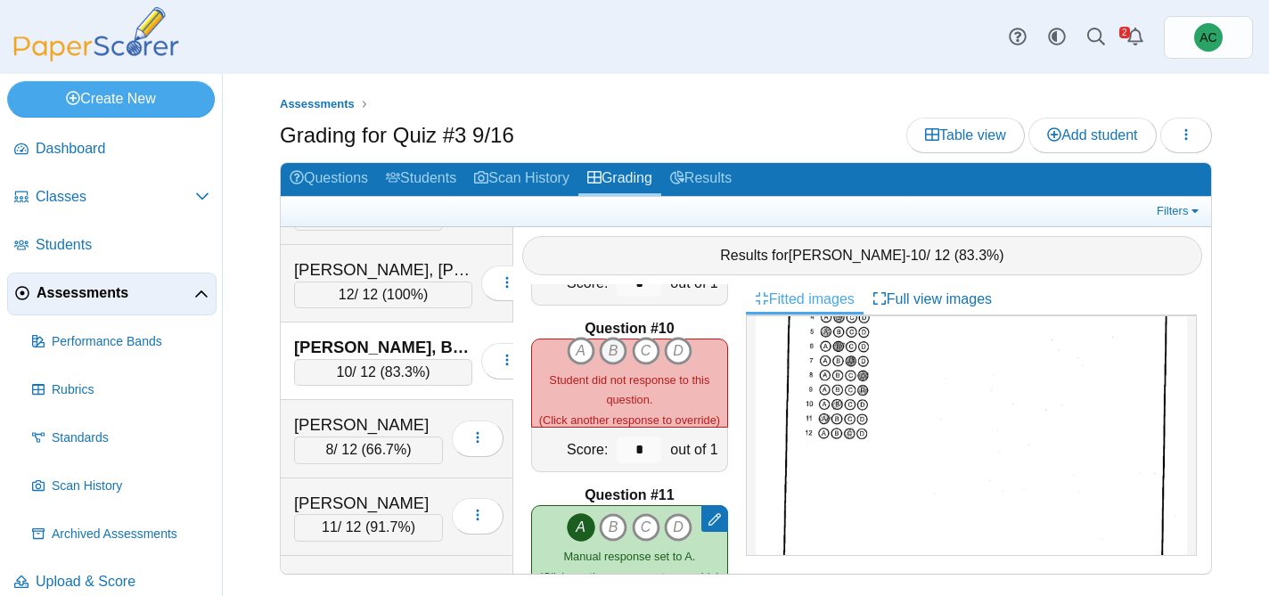
click at [617, 338] on icon "B" at bounding box center [613, 351] width 29 height 29
type input "*"
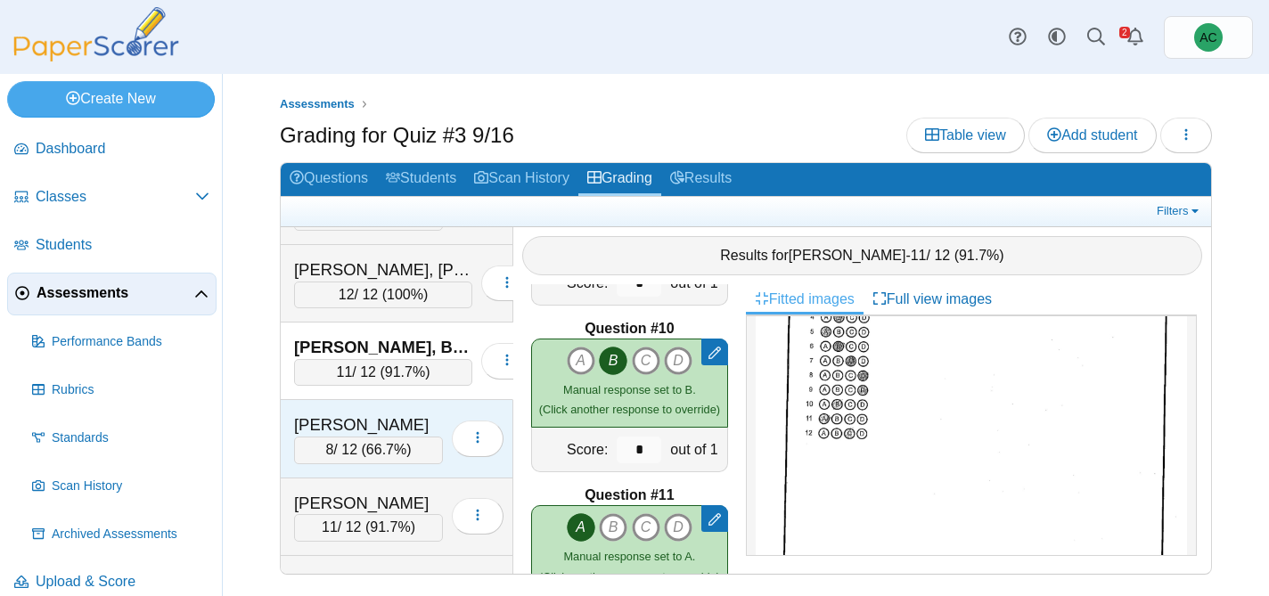
click at [333, 418] on div "Siqueiros, Emily" at bounding box center [368, 424] width 149 height 23
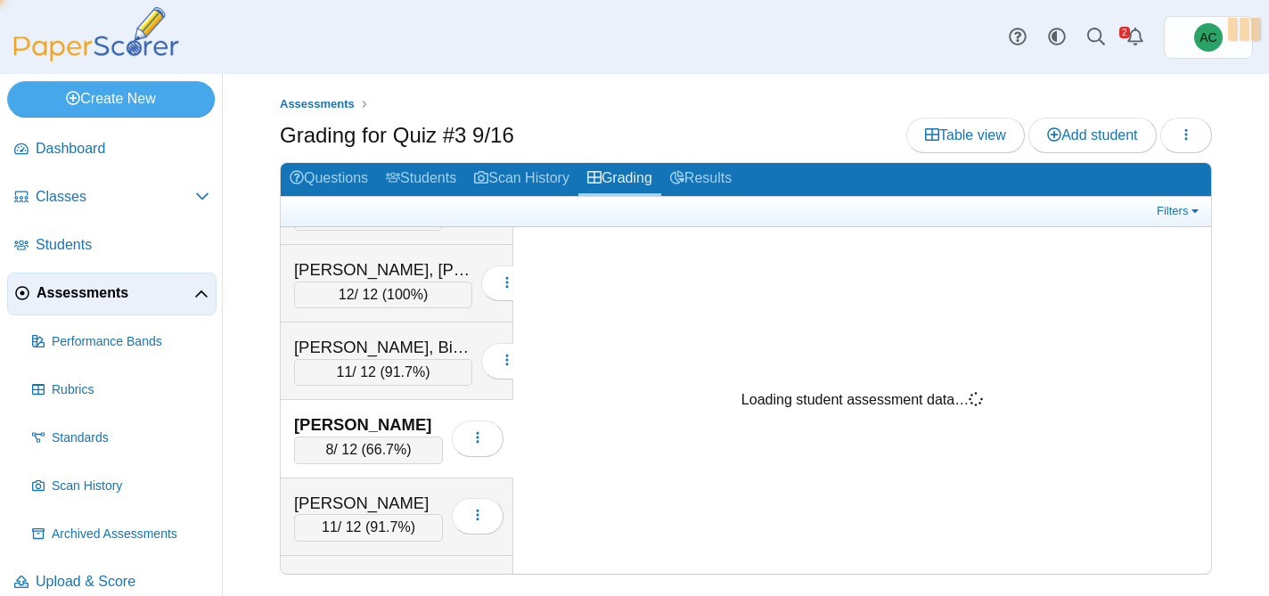
scroll to position [0, 0]
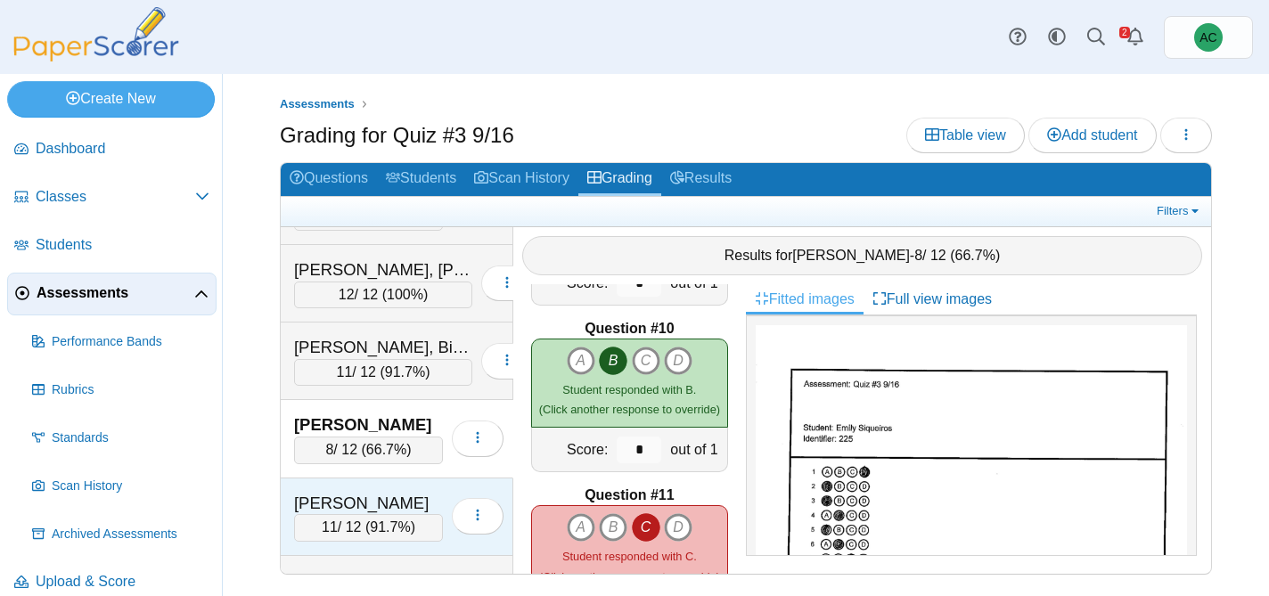
click at [336, 516] on div "11 / 12 ( 91.7% )" at bounding box center [368, 527] width 149 height 27
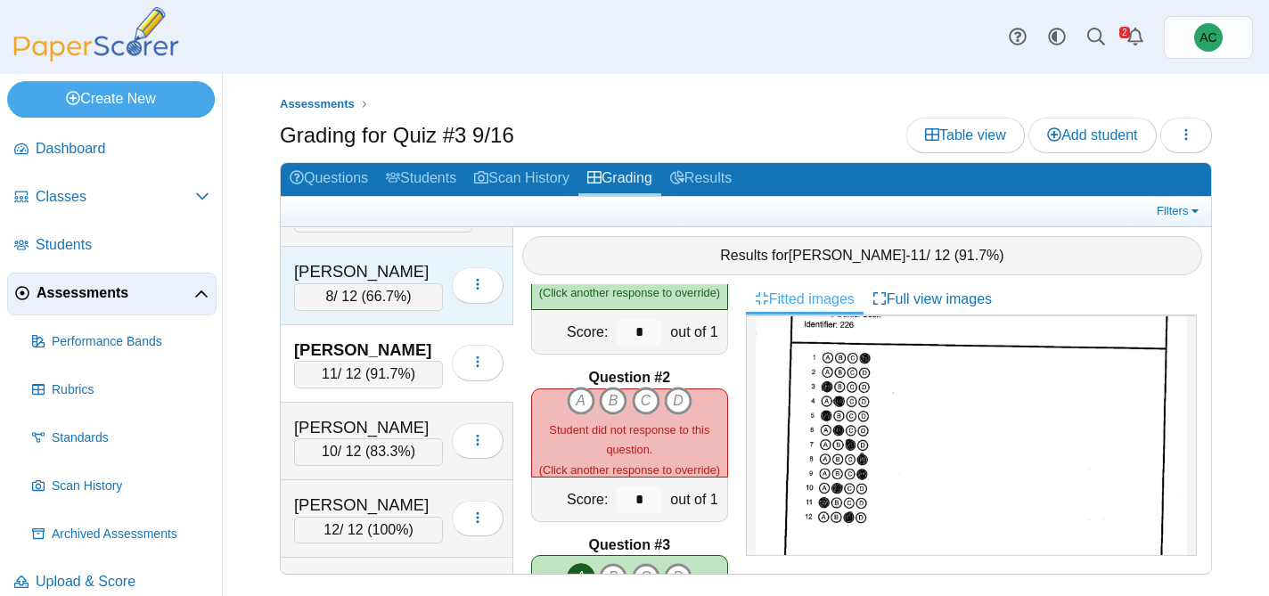
scroll to position [6815, 0]
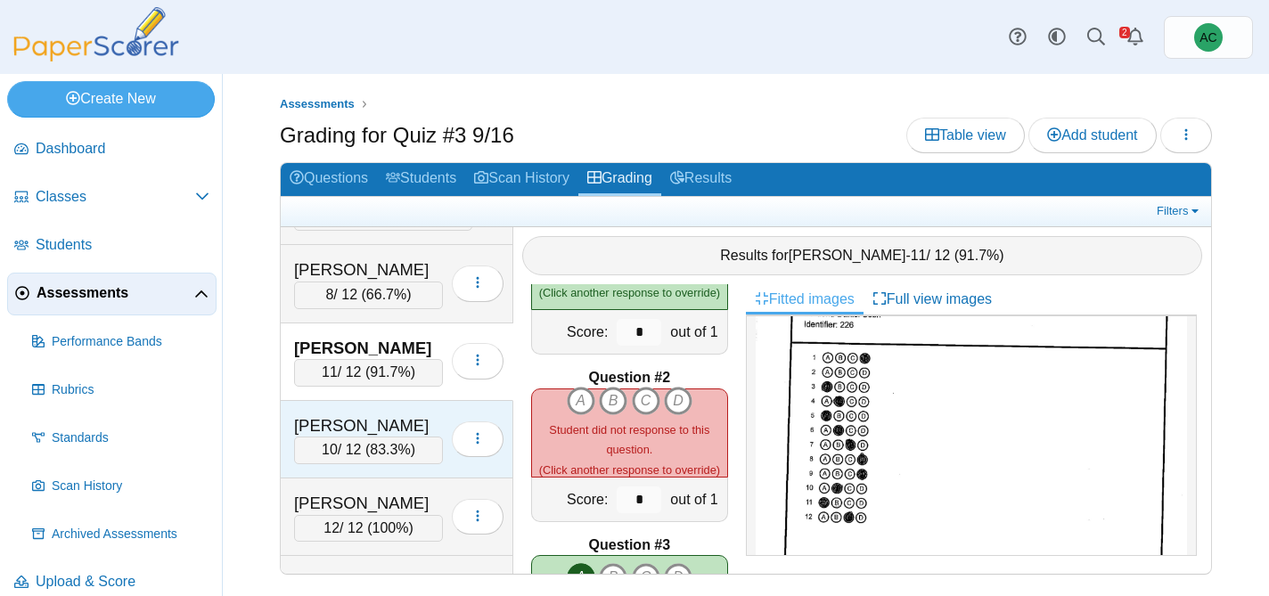
click at [361, 434] on div "Sofariu, Sarah" at bounding box center [368, 425] width 149 height 23
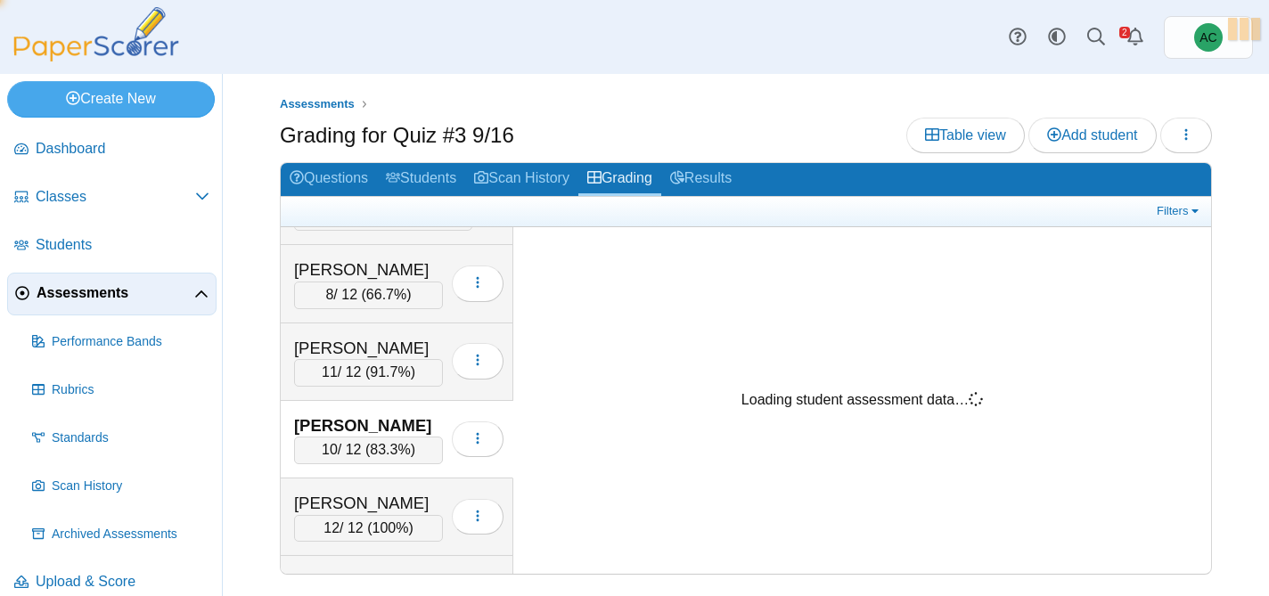
scroll to position [0, 0]
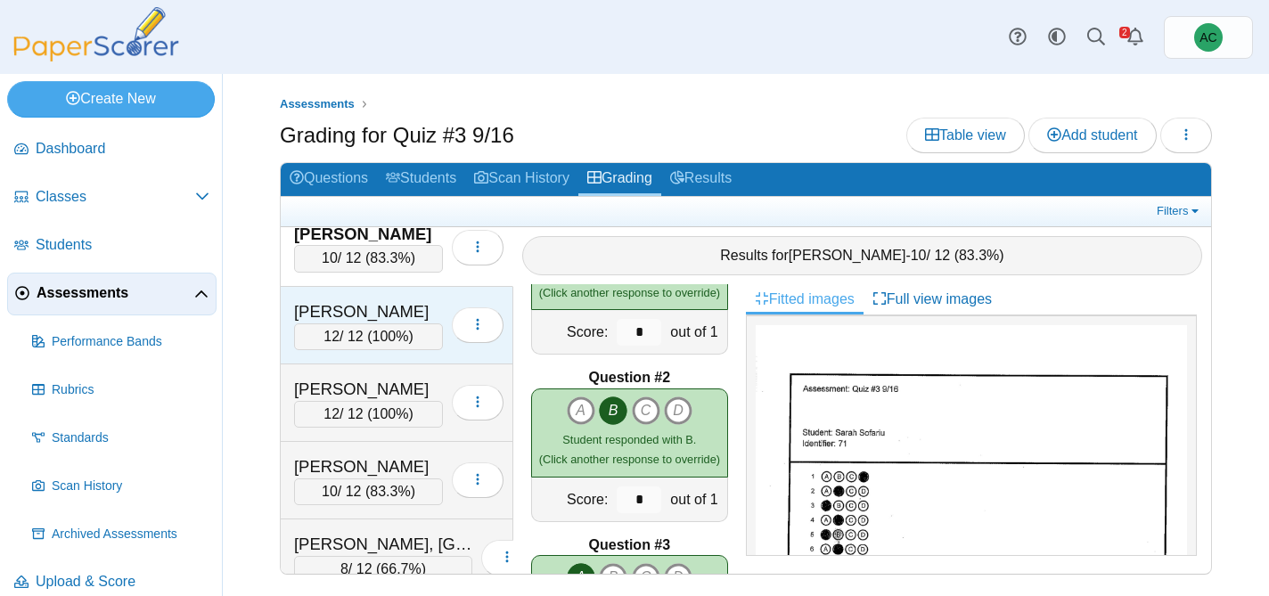
click at [355, 323] on div "12 / 12 ( 100% )" at bounding box center [368, 336] width 149 height 27
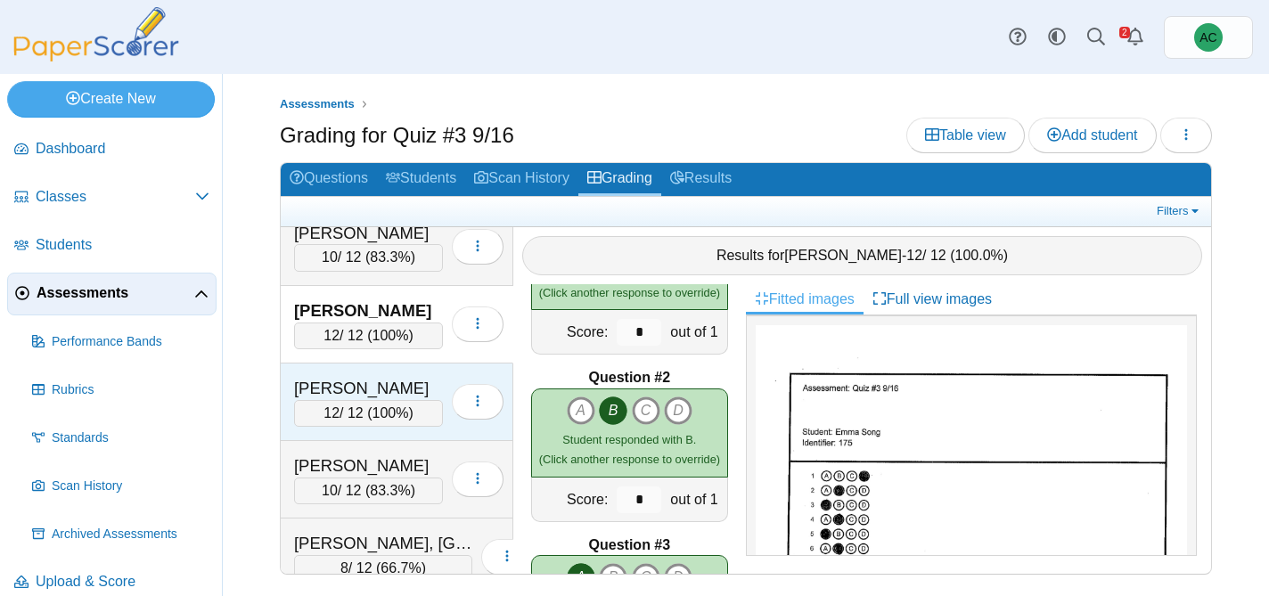
click at [309, 395] on div "Soto, Landon" at bounding box center [368, 388] width 149 height 23
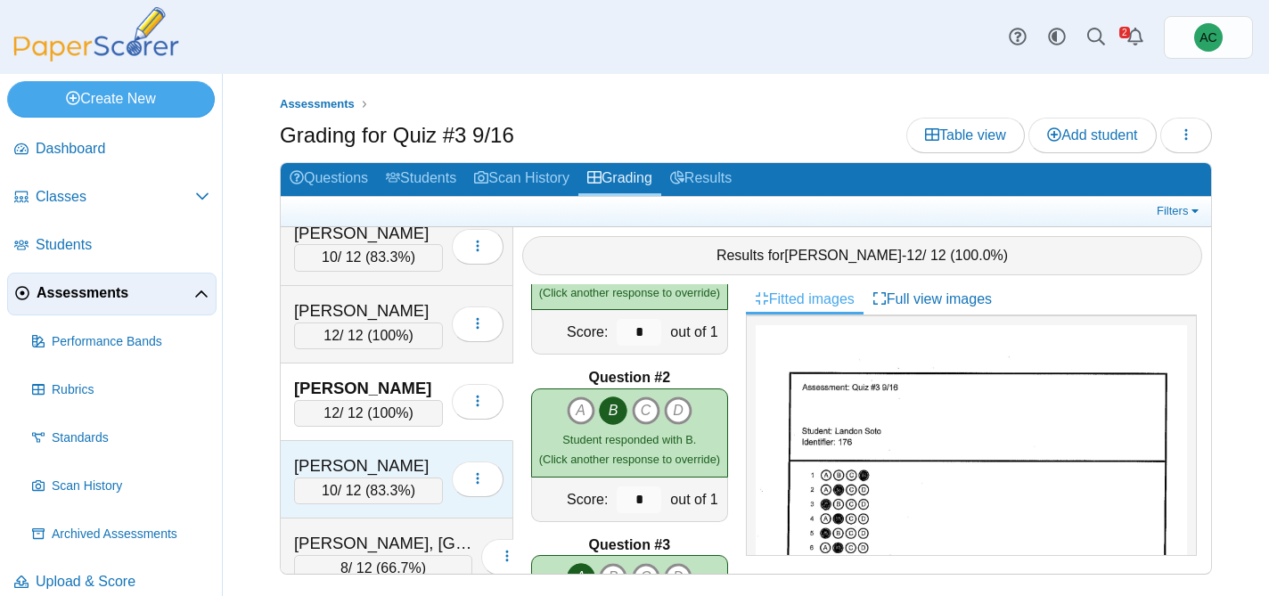
click at [344, 471] on div "Stein, Emma" at bounding box center [368, 465] width 149 height 23
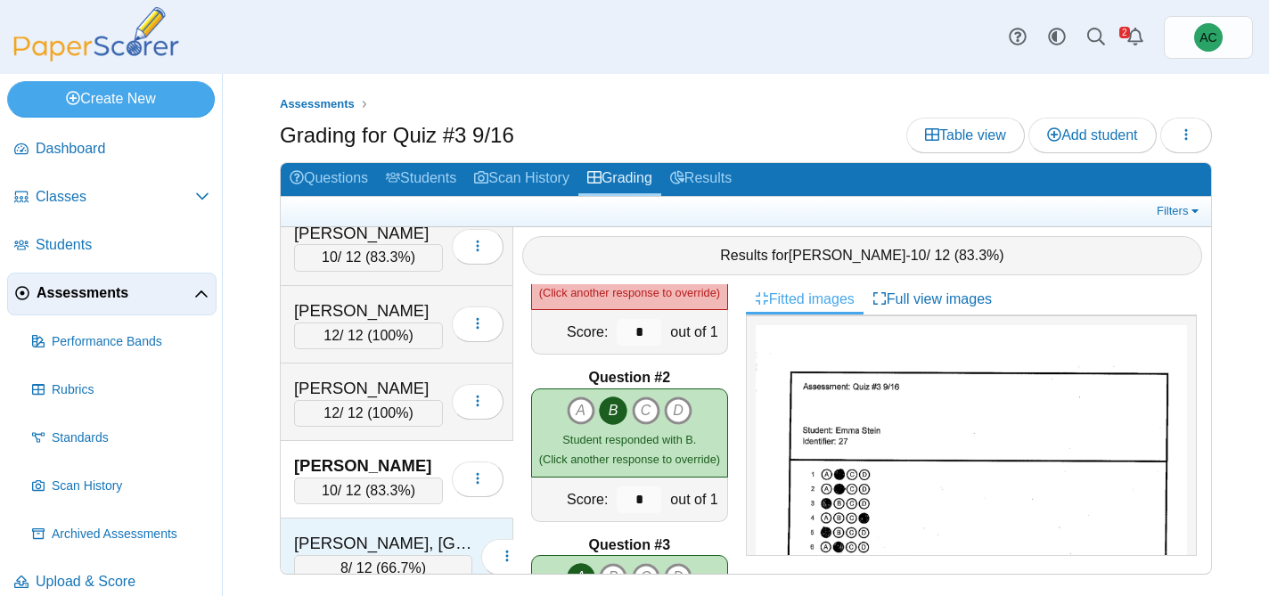
click at [335, 548] on div "Terpstra, Lexington" at bounding box center [383, 543] width 178 height 23
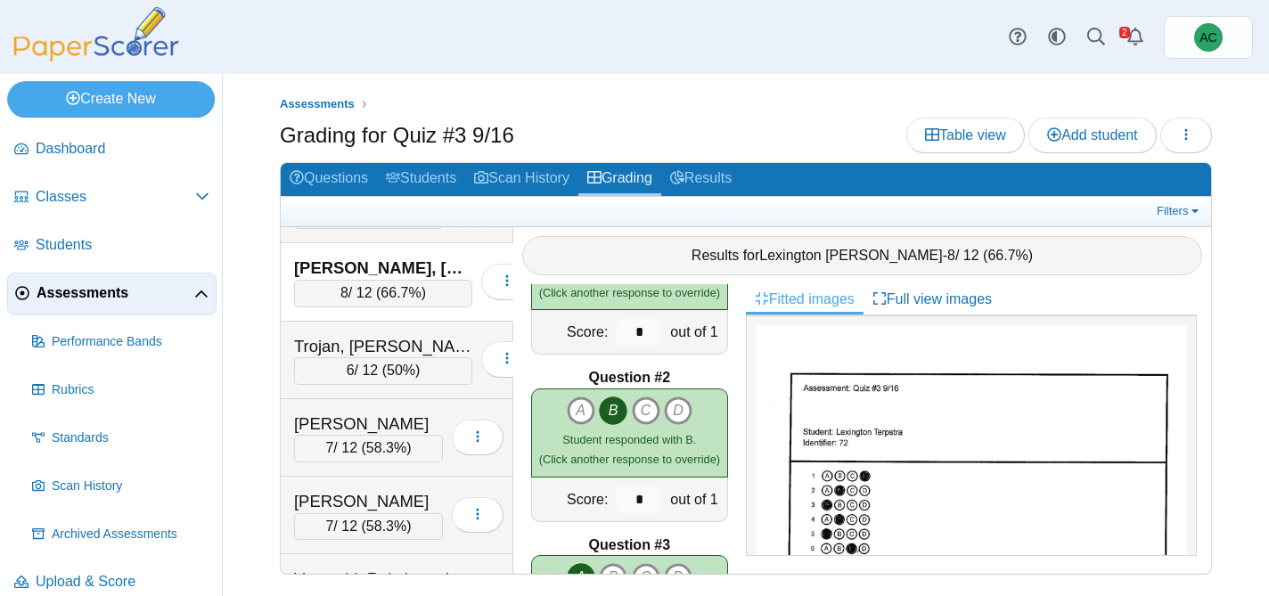
scroll to position [7284, 0]
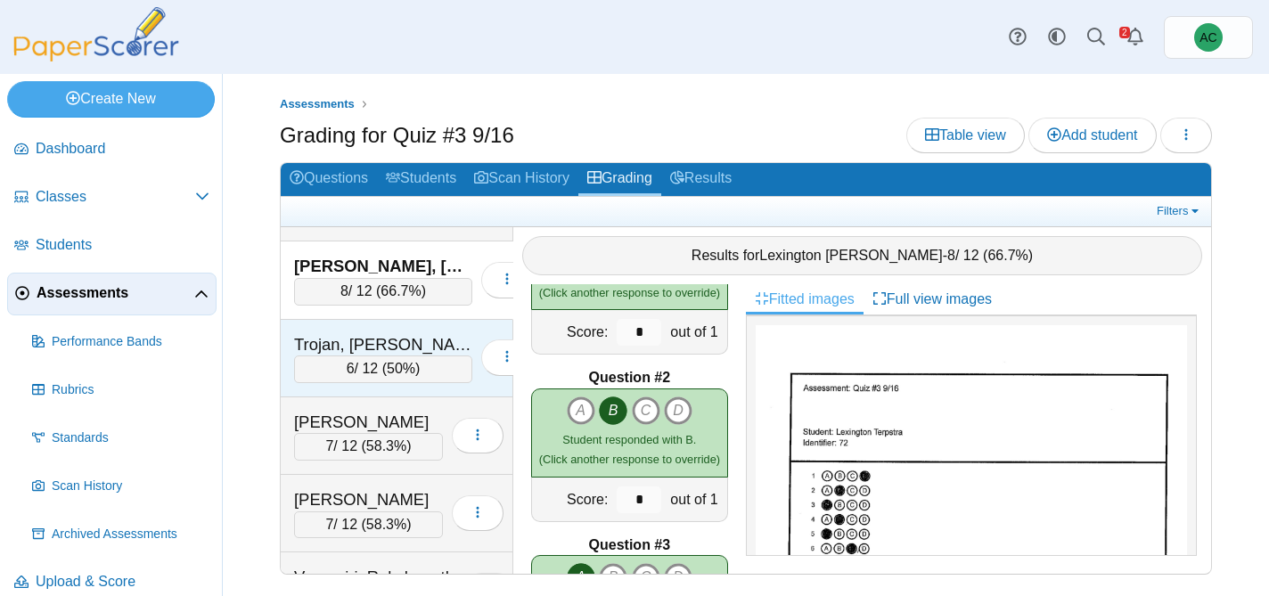
click at [348, 337] on div "Trojan, Ethan" at bounding box center [383, 344] width 178 height 23
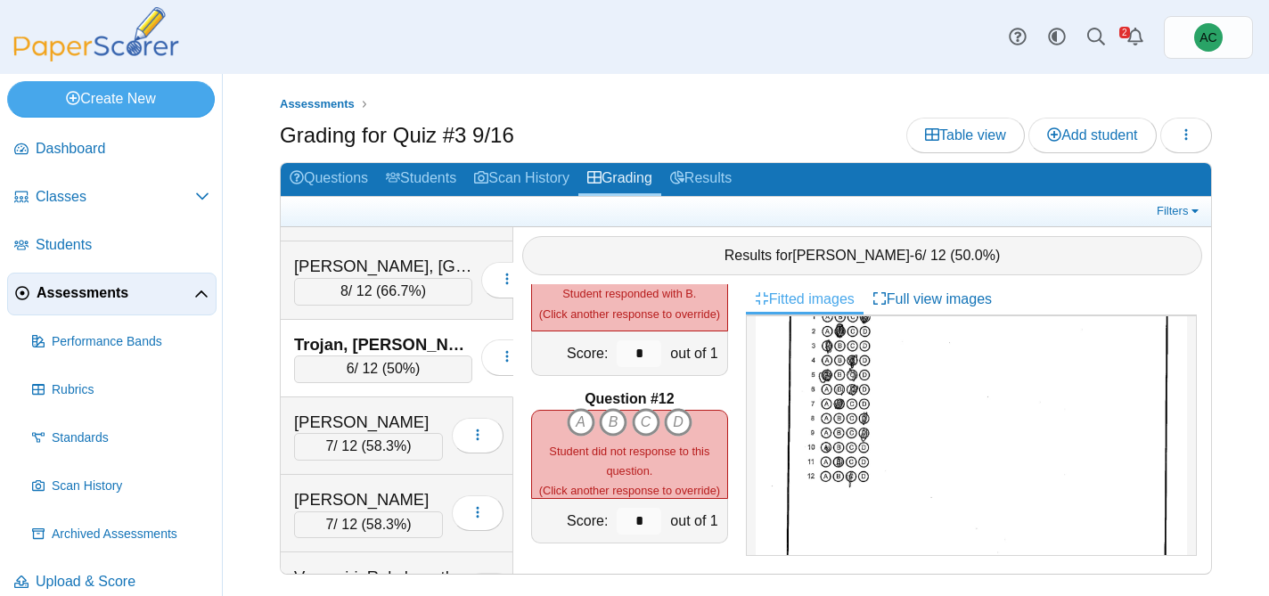
scroll to position [164, 0]
click at [648, 421] on icon "C" at bounding box center [646, 422] width 29 height 29
type input "*"
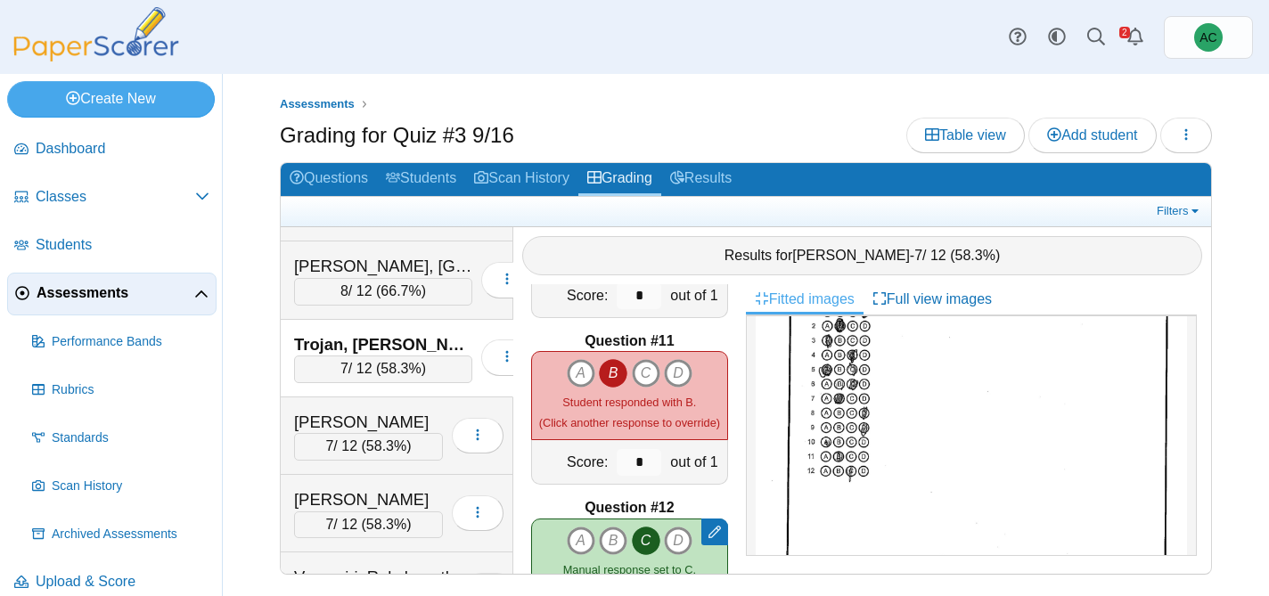
scroll to position [1436, 0]
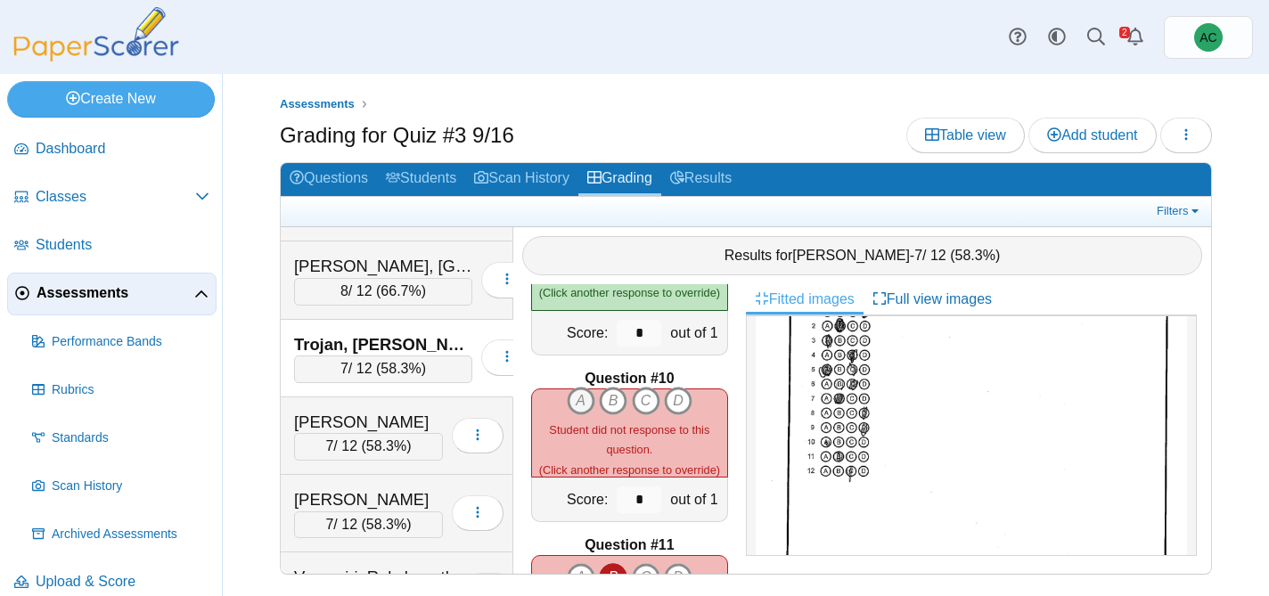
click at [584, 401] on icon "A" at bounding box center [581, 401] width 29 height 29
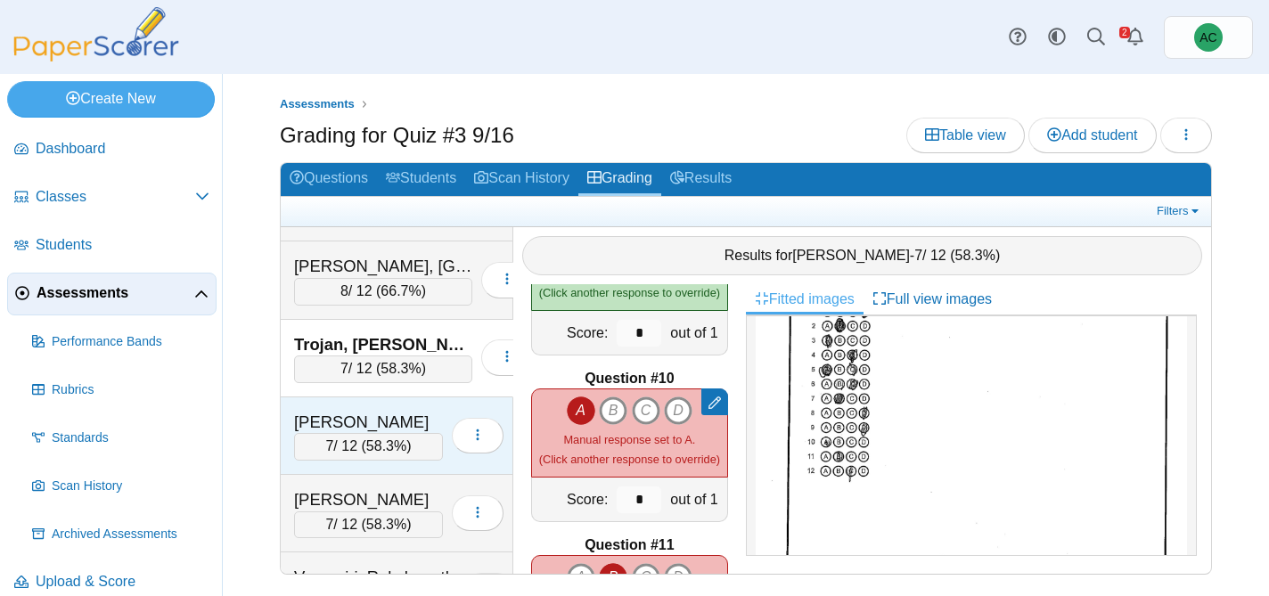
click at [355, 423] on div "Ulloa, Aiyana" at bounding box center [368, 422] width 149 height 23
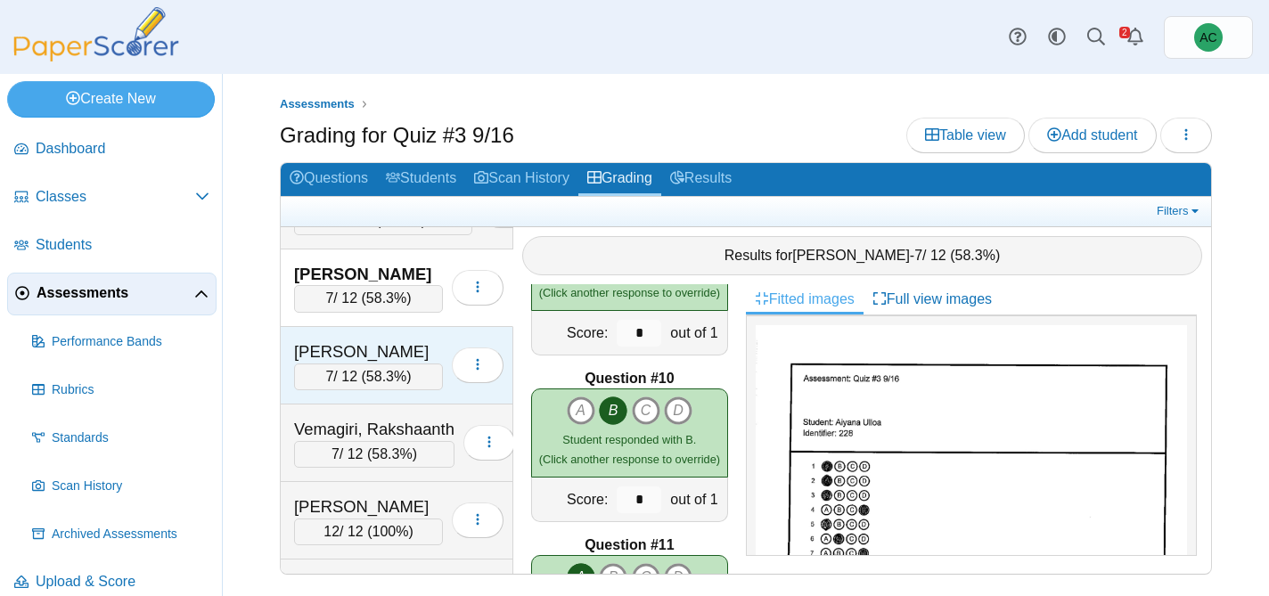
scroll to position [7437, 0]
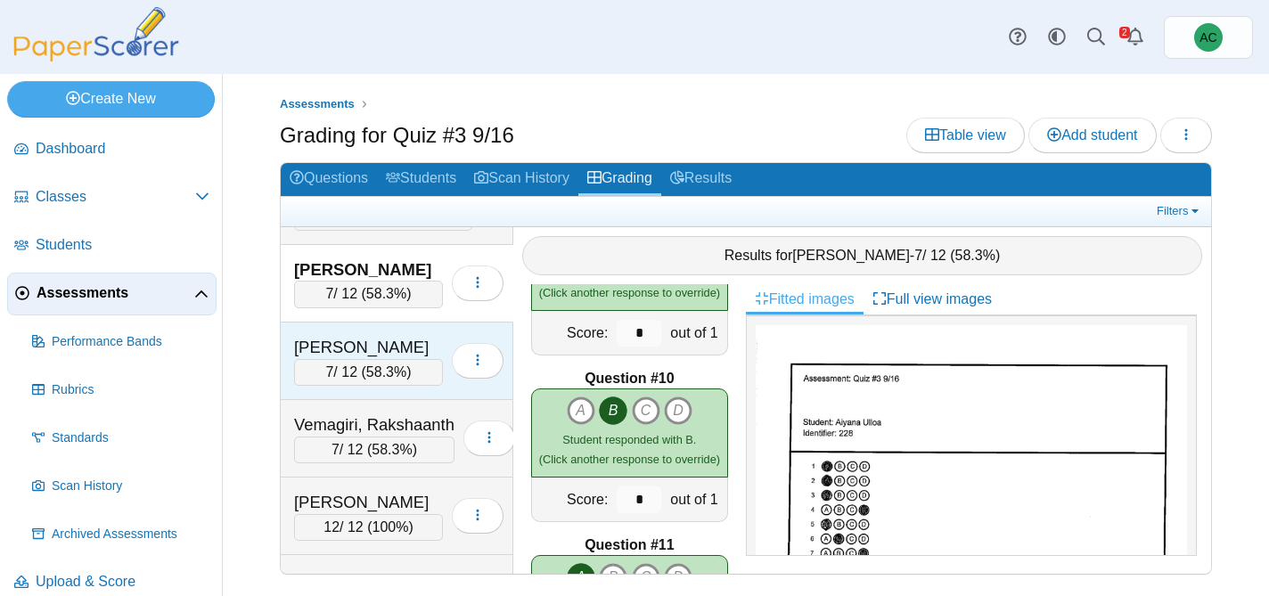
click at [324, 347] on div "Unsworth, Parker" at bounding box center [368, 347] width 149 height 23
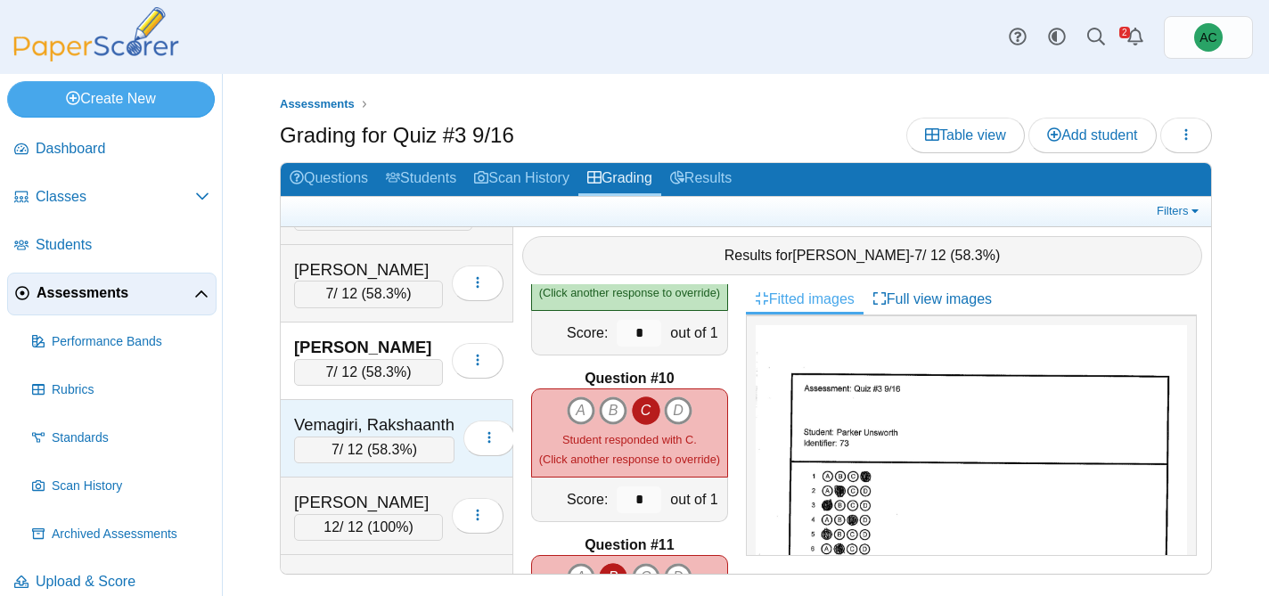
click at [402, 417] on div "Vemagiri, Rakshaanth" at bounding box center [374, 424] width 160 height 23
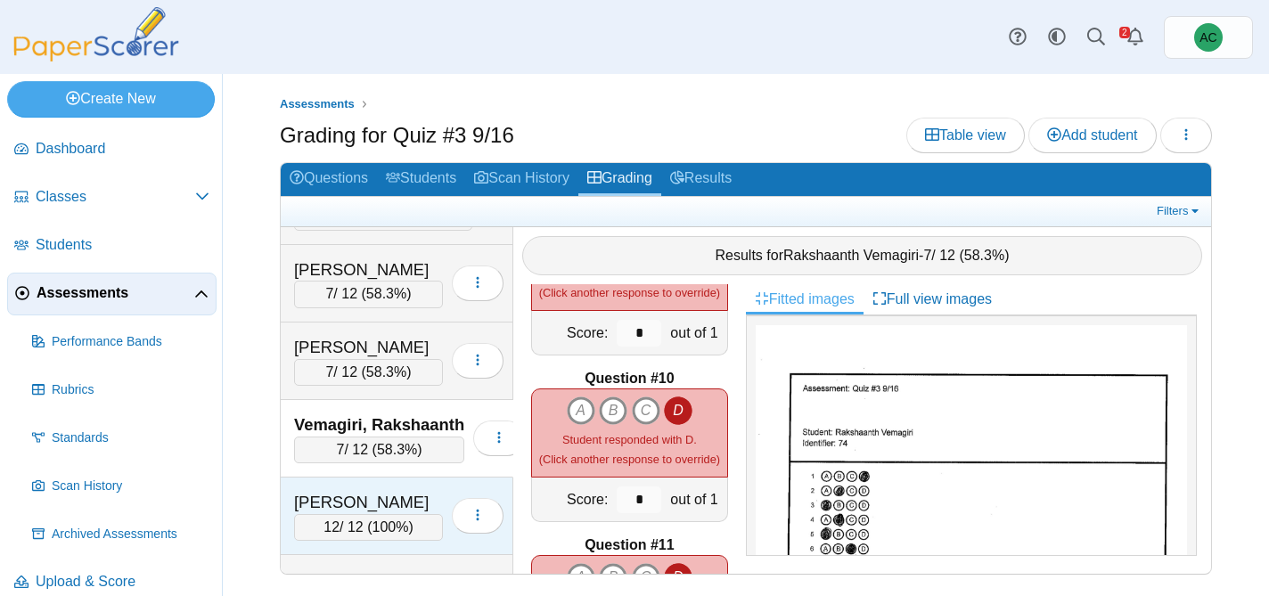
click at [347, 496] on div "Villegas, Lorenzo" at bounding box center [368, 502] width 149 height 23
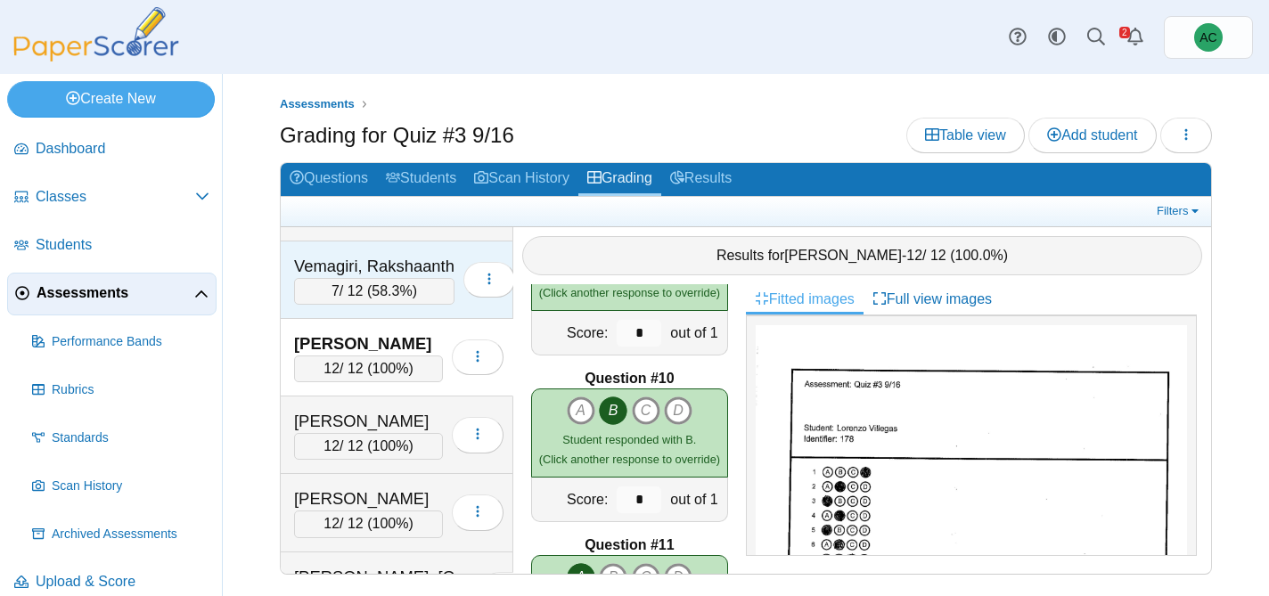
scroll to position [7600, 0]
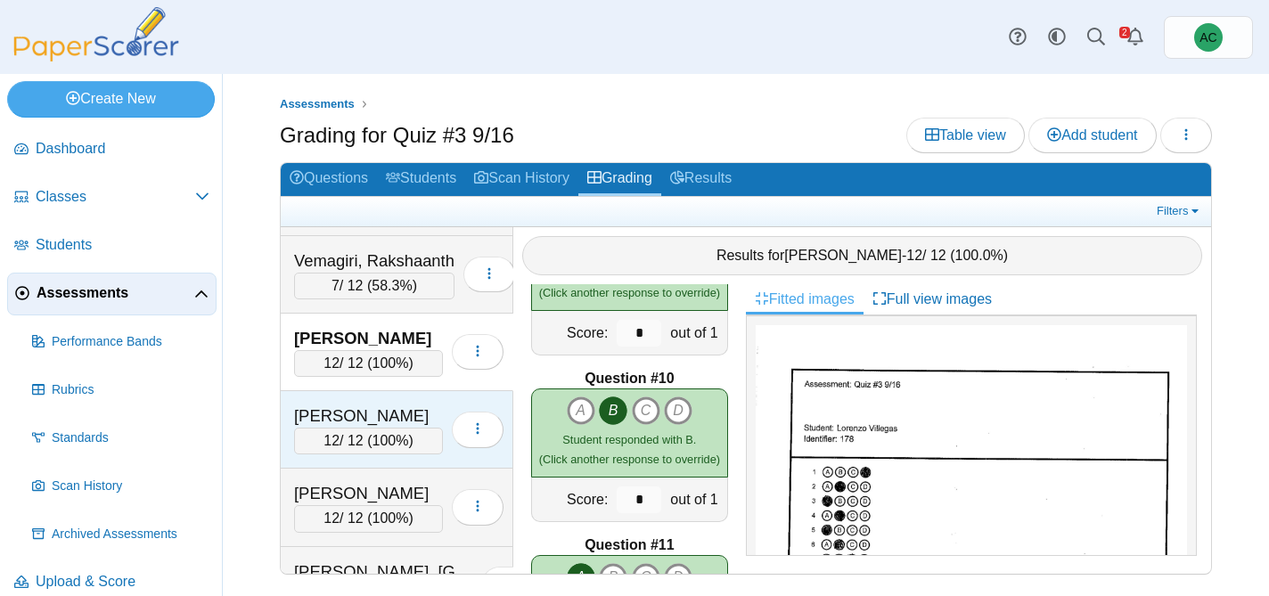
click at [354, 408] on div "Walecka, Helena" at bounding box center [368, 415] width 149 height 23
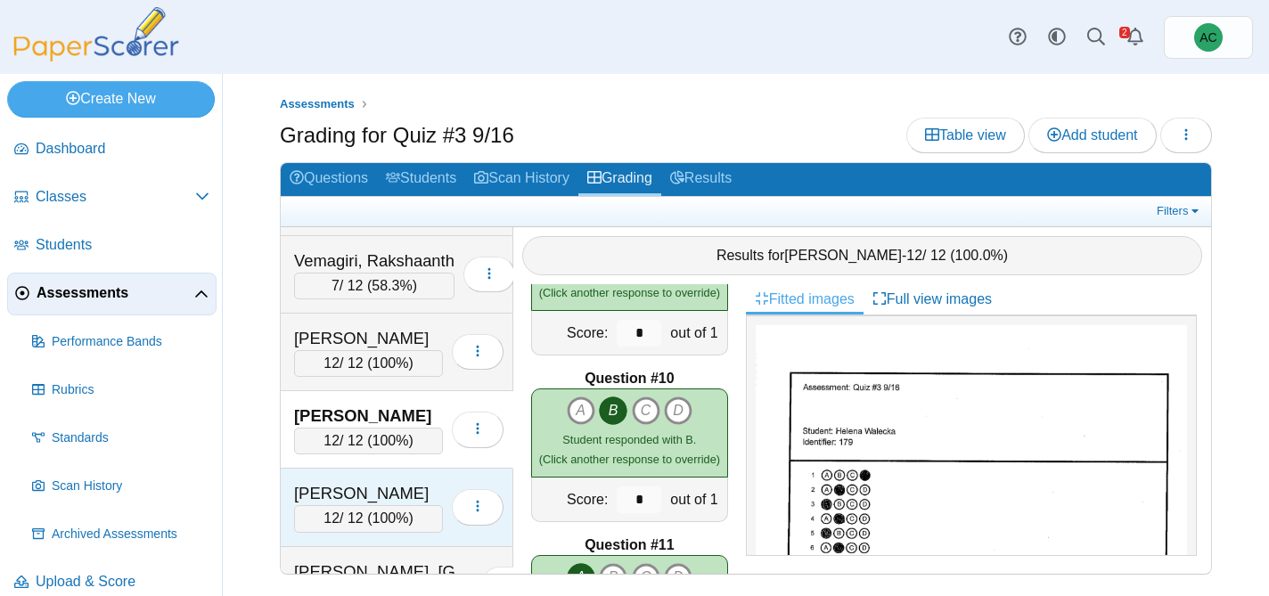
click at [380, 486] on div "Warda, Gabriel" at bounding box center [368, 493] width 149 height 23
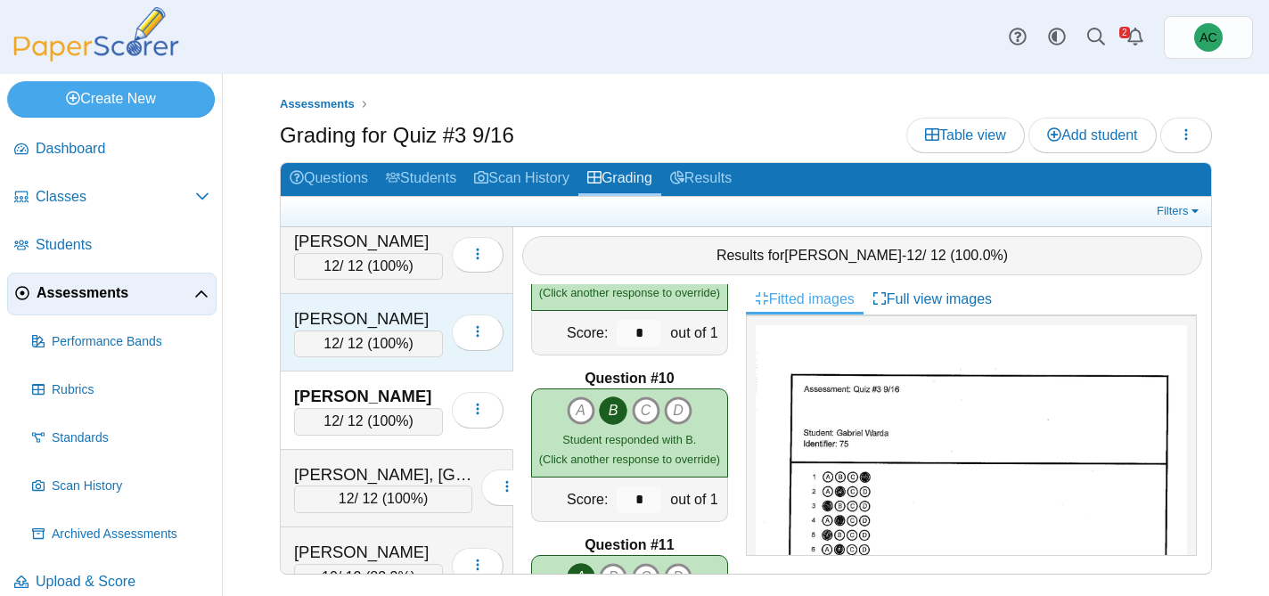
scroll to position [7721, 0]
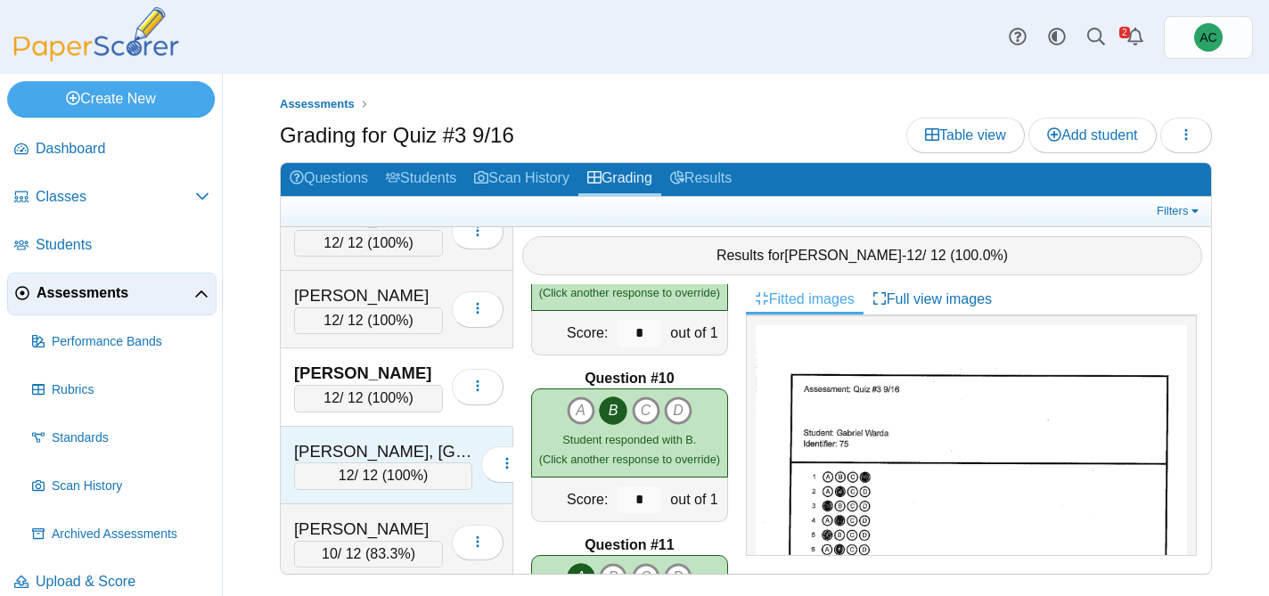
click at [381, 438] on div "Wasmundt, Ireland 12 / 12 ( 100% ) Loading…" at bounding box center [397, 466] width 233 height 78
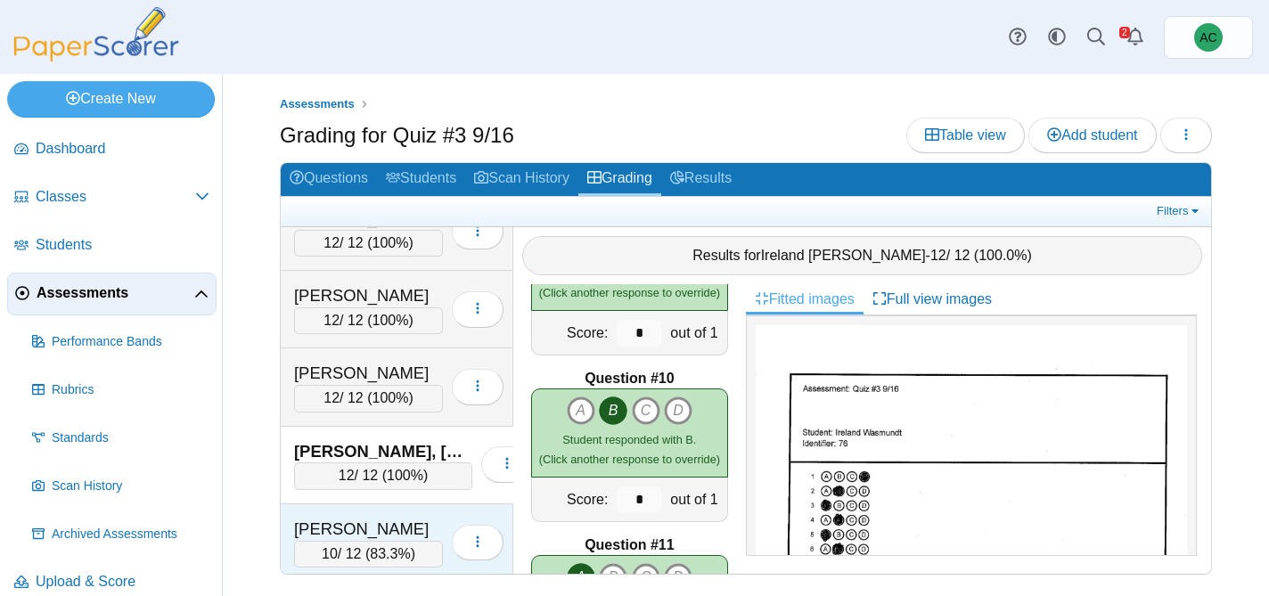
click at [354, 520] on div "Welintukonis, Analicia" at bounding box center [368, 529] width 149 height 23
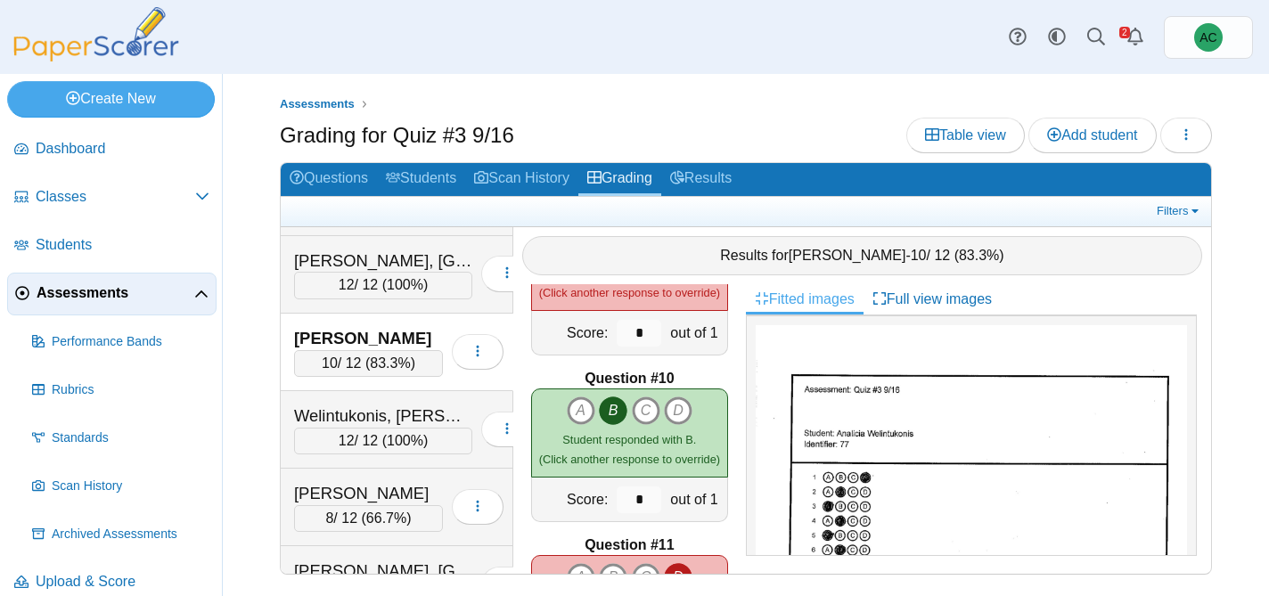
scroll to position [7913, 0]
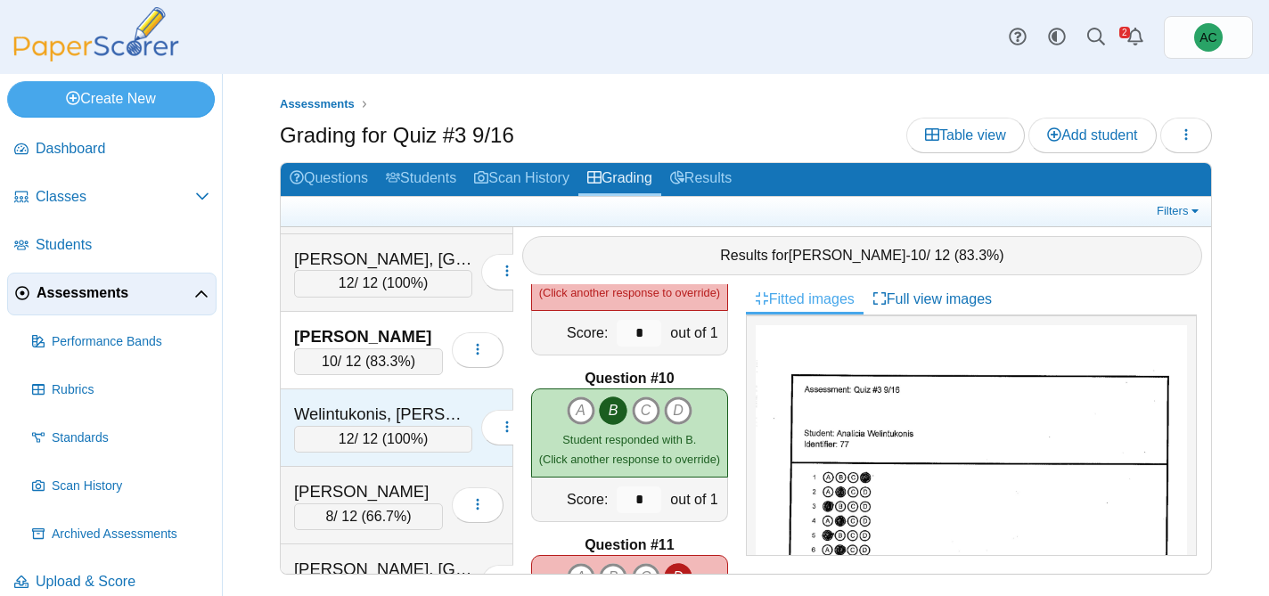
click at [360, 419] on div "Welintukonis, Ariella" at bounding box center [383, 414] width 178 height 23
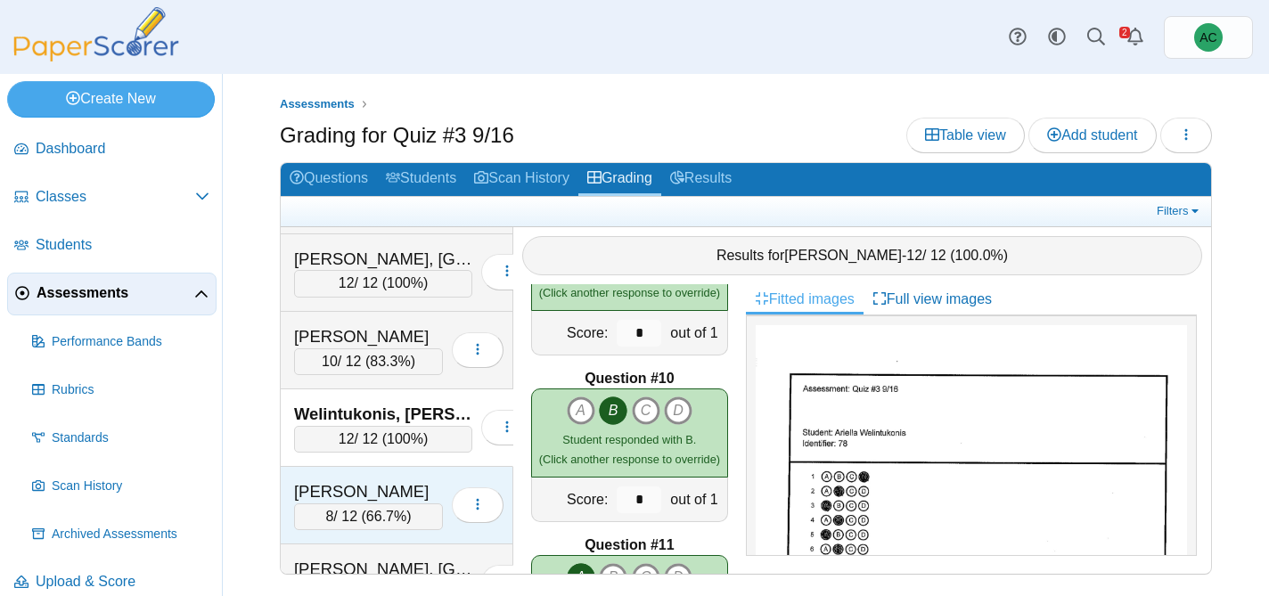
click at [319, 474] on div "Williams, Loyal 8 / 12 ( 66.7% ) Loading…" at bounding box center [397, 506] width 233 height 78
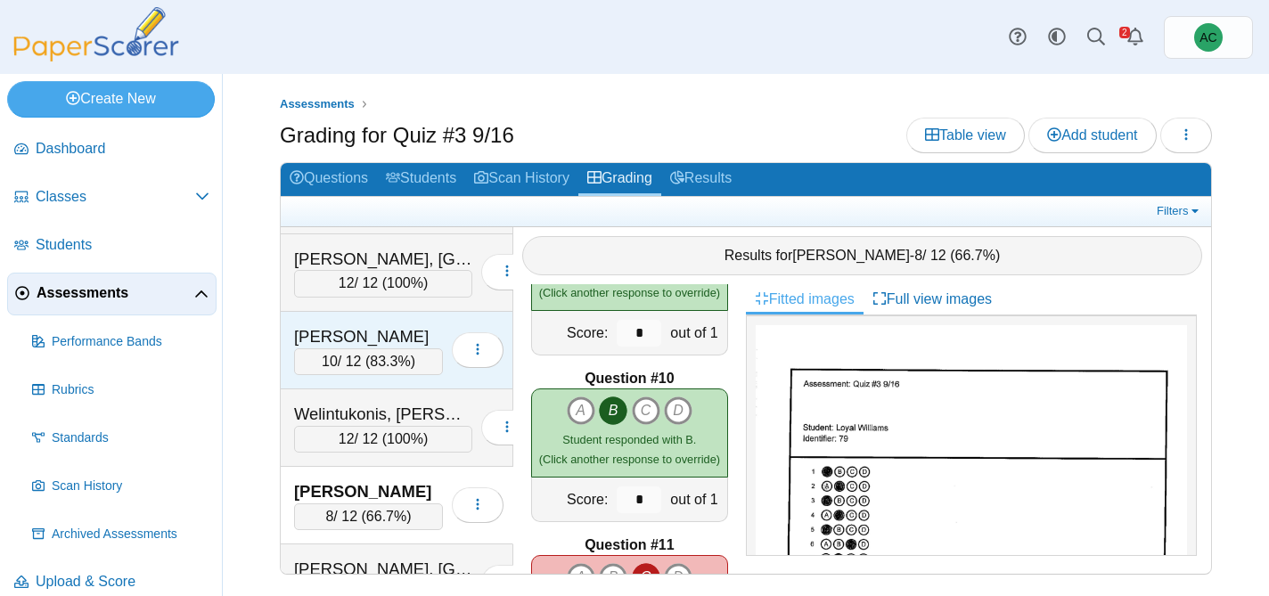
scroll to position [7959, 0]
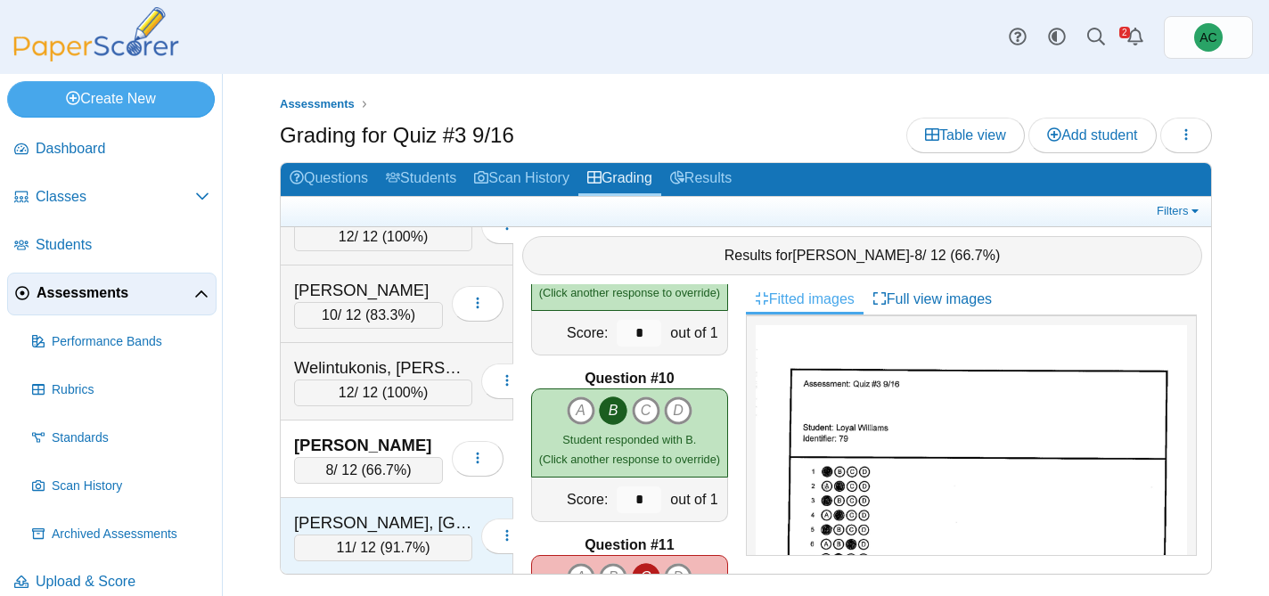
click at [326, 525] on div "Zuber, Brooklyn" at bounding box center [383, 522] width 178 height 23
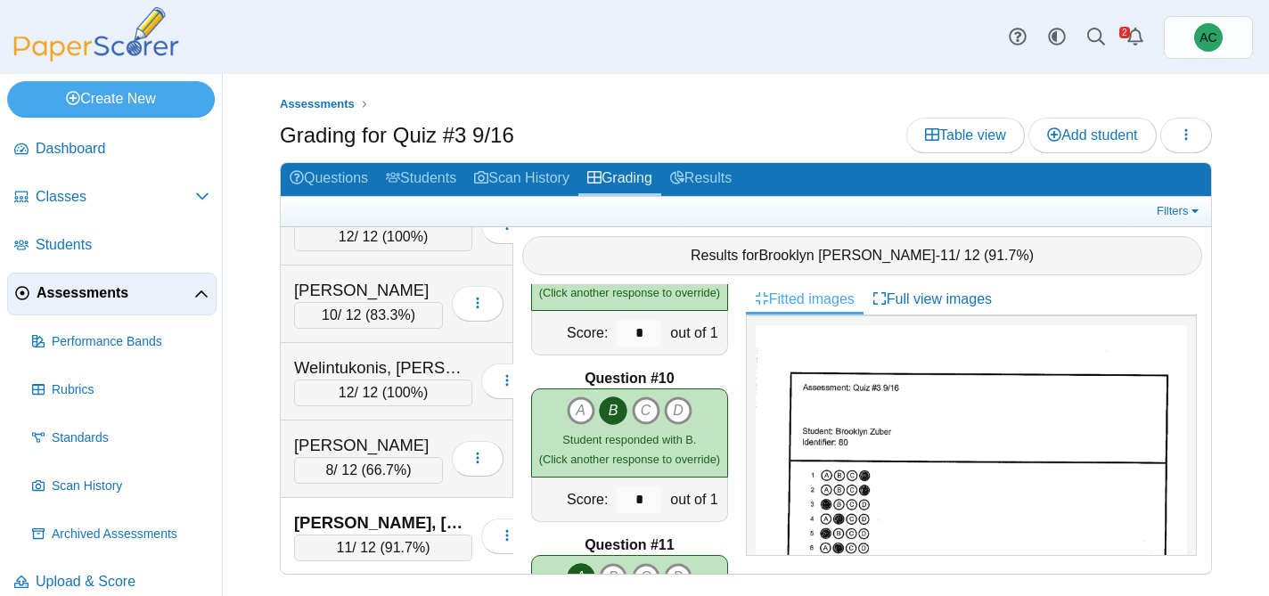
click at [78, 299] on span "Assessments" at bounding box center [116, 293] width 158 height 20
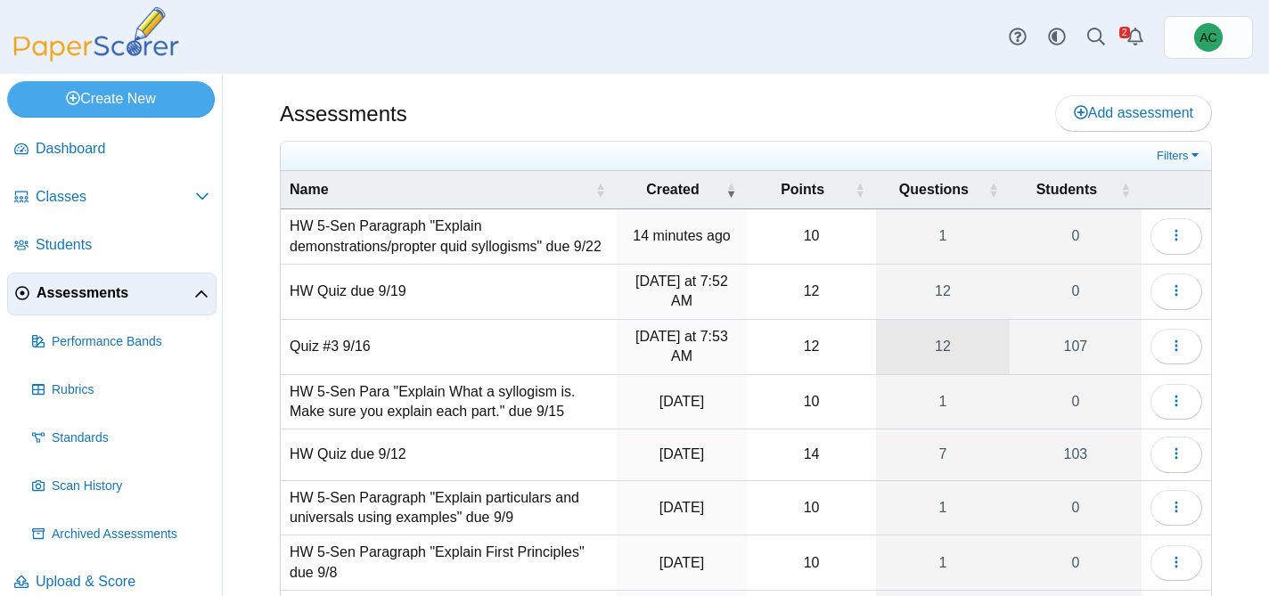
click at [953, 371] on link "12" at bounding box center [943, 347] width 134 height 54
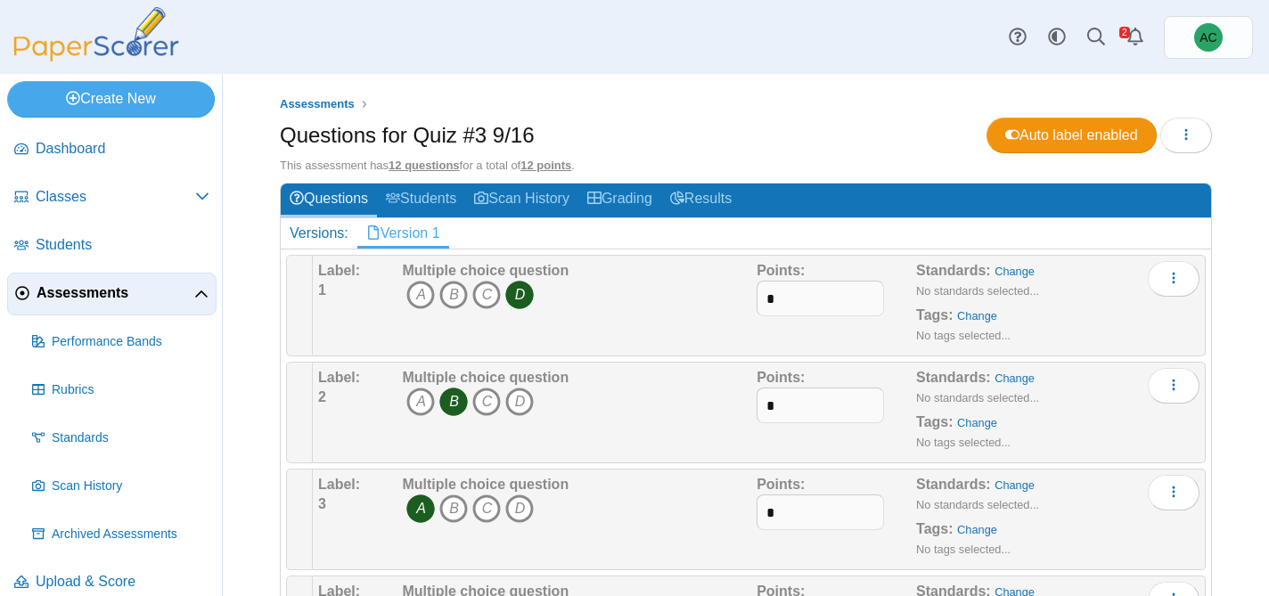
click at [135, 30] on img at bounding box center [96, 34] width 178 height 54
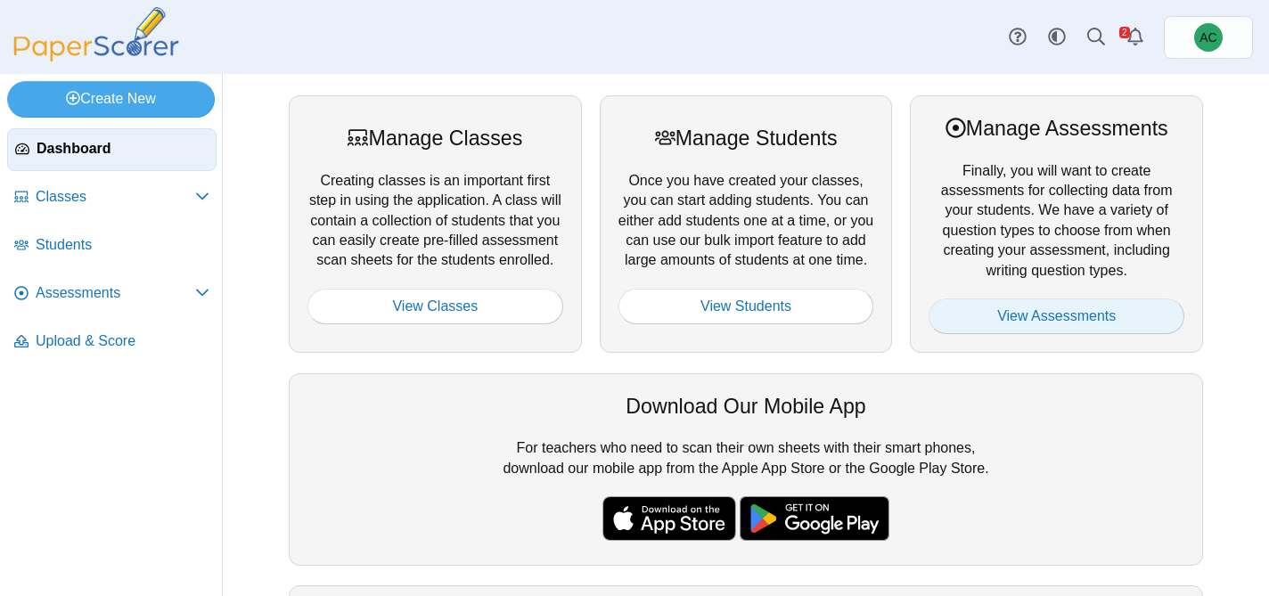
click at [1010, 319] on link "View Assessments" at bounding box center [1056, 316] width 256 height 36
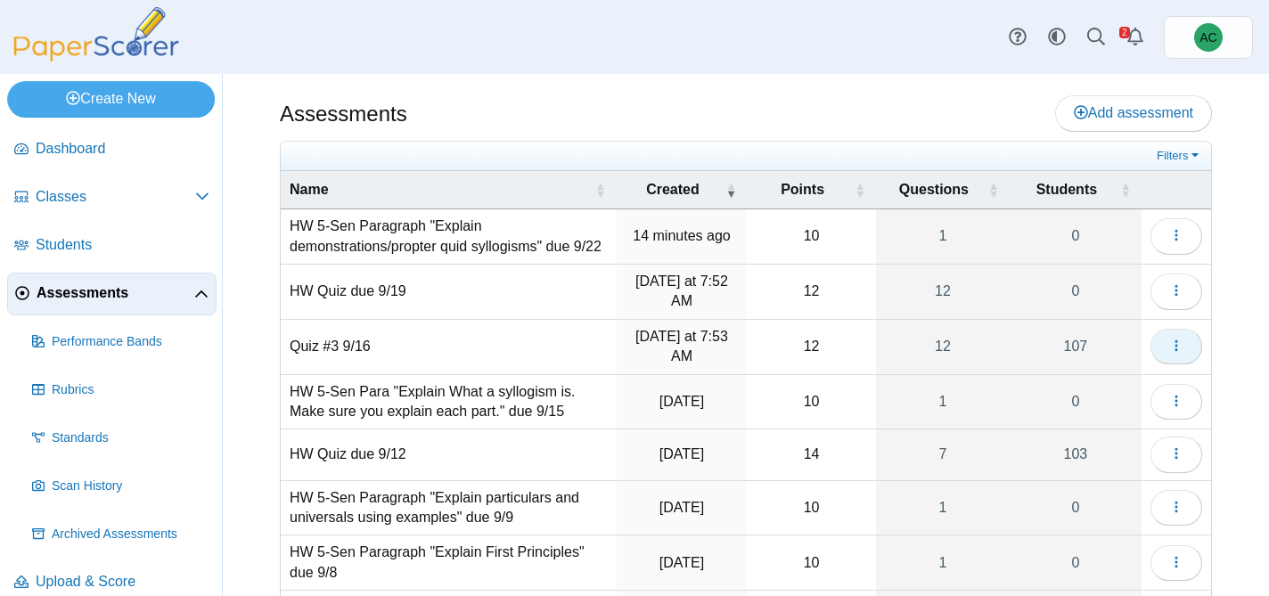
click at [1169, 353] on icon "button" at bounding box center [1176, 346] width 14 height 14
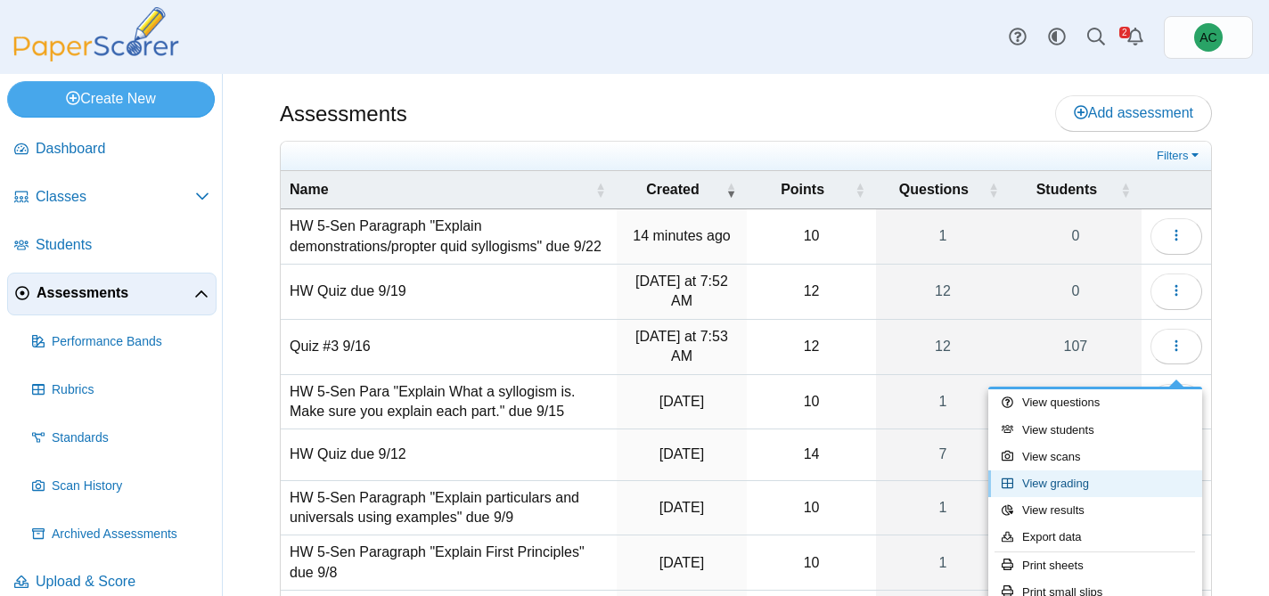
click at [1082, 479] on link "View grading" at bounding box center [1095, 483] width 214 height 27
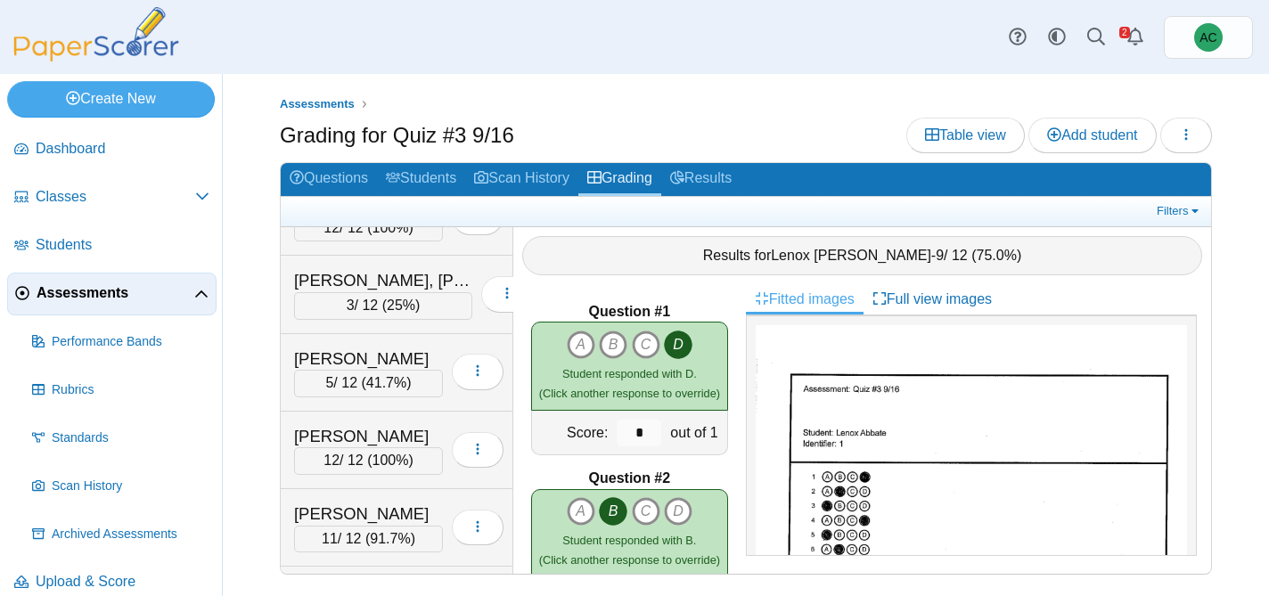
scroll to position [4376, 0]
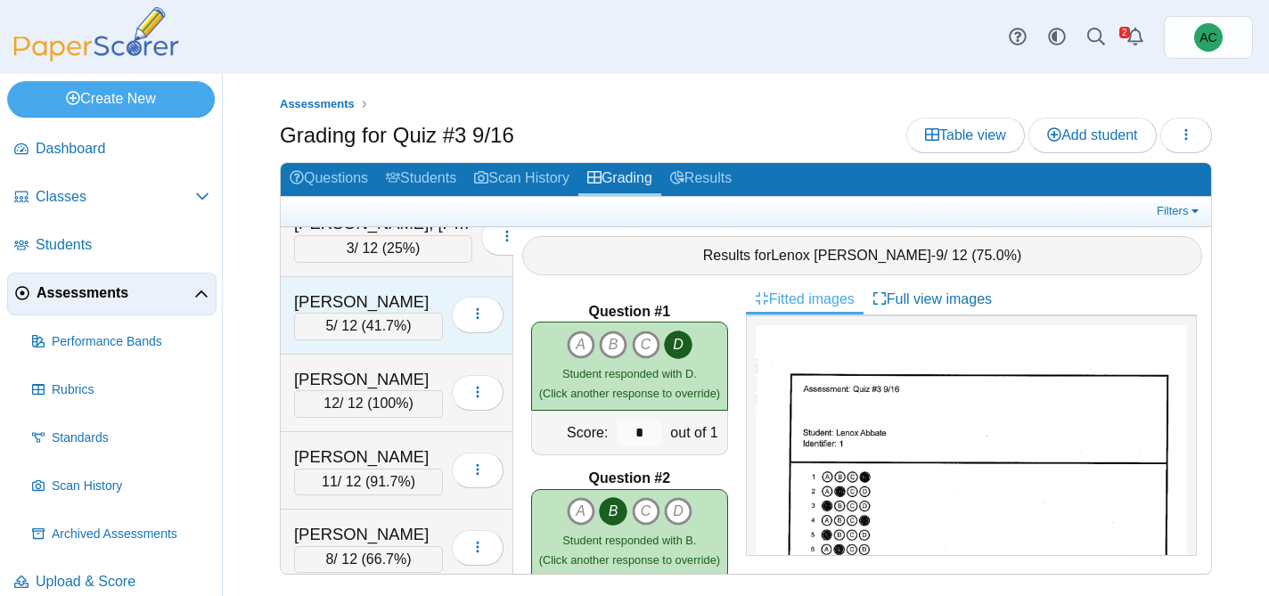
click at [337, 297] on div "Lee, Van" at bounding box center [368, 301] width 149 height 23
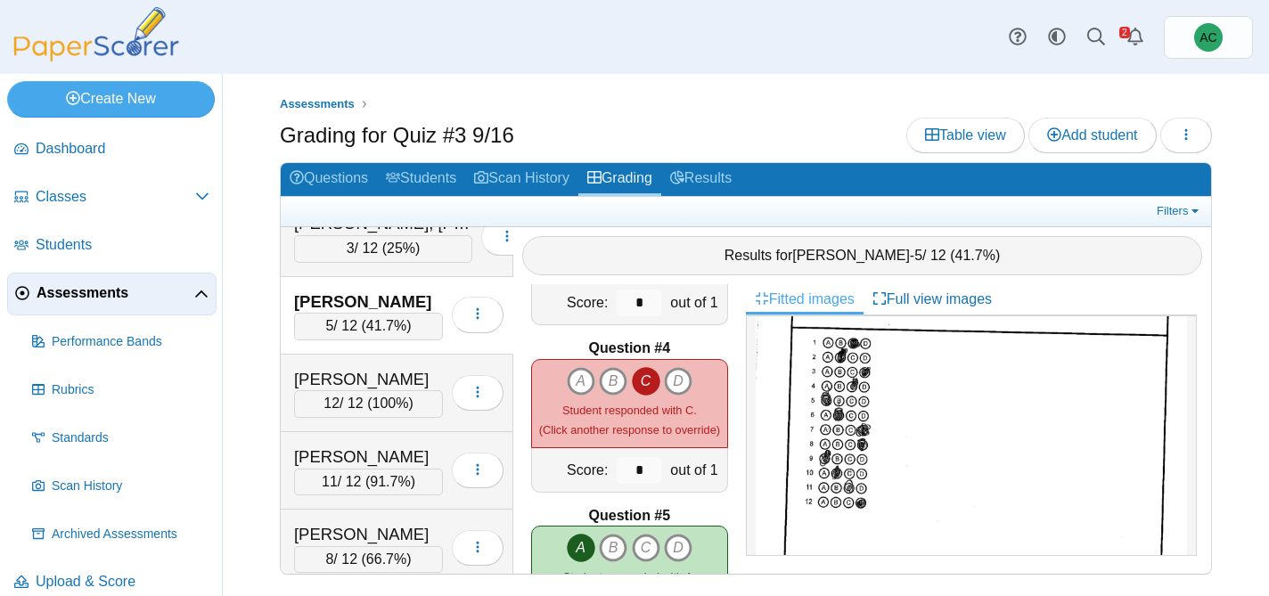
scroll to position [463, 0]
click at [324, 105] on span "Assessments" at bounding box center [317, 103] width 75 height 13
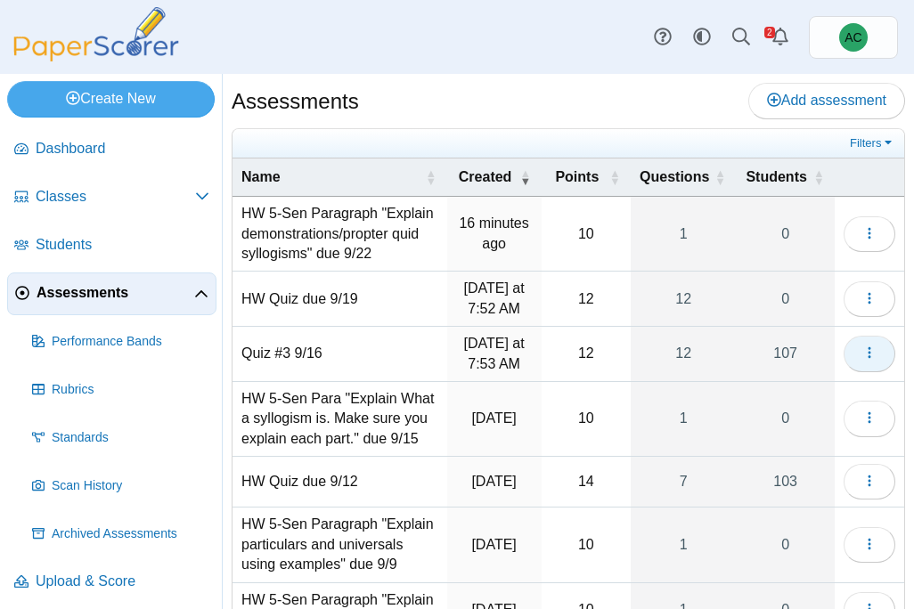
click at [862, 355] on icon "button" at bounding box center [869, 353] width 14 height 14
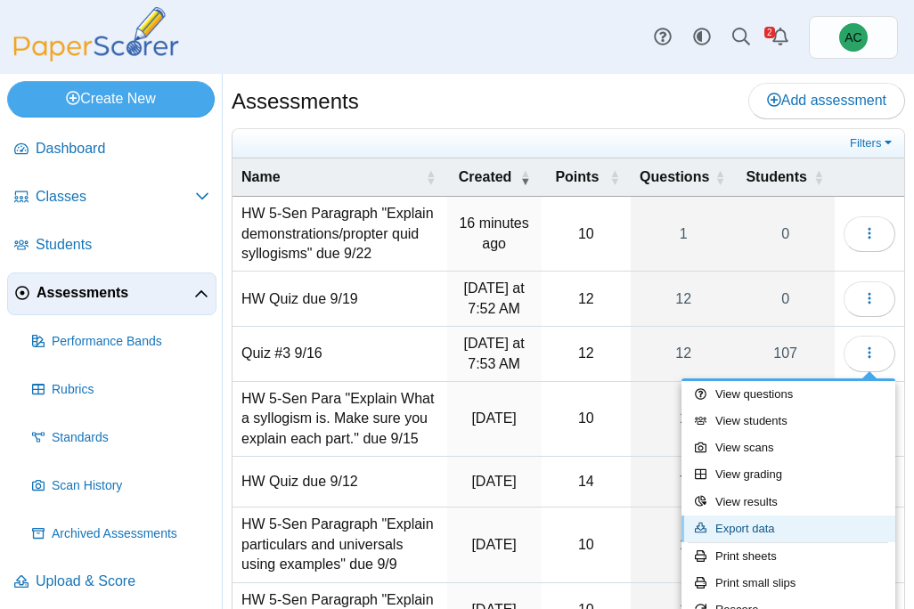
click at [764, 535] on link "Export data" at bounding box center [789, 529] width 214 height 27
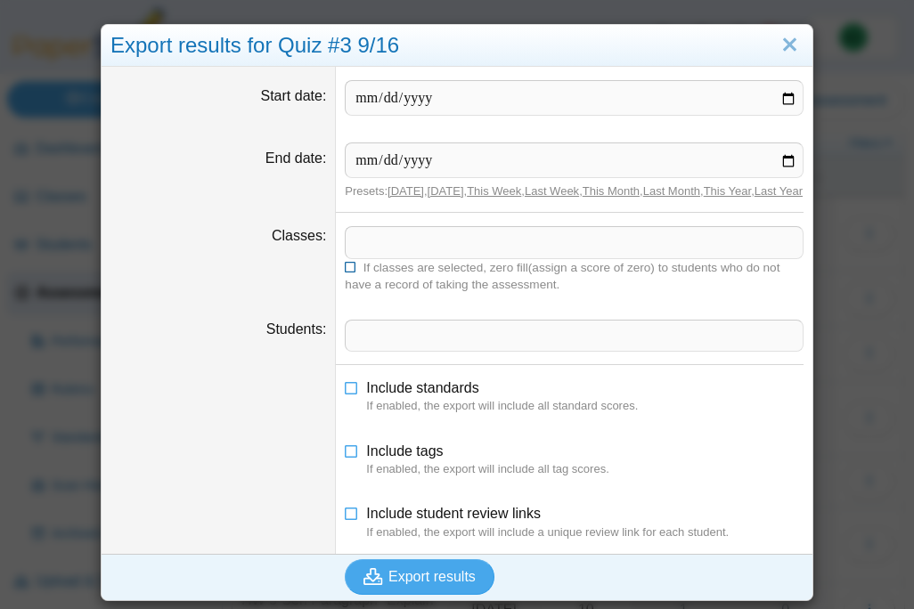
click at [468, 286] on span "If classes are selected, zero fill(assign a score of zero) to students who do n…" at bounding box center [562, 276] width 435 height 30
click at [352, 271] on icon at bounding box center [351, 265] width 12 height 11
click at [373, 255] on span at bounding box center [574, 242] width 457 height 30
click at [352, 271] on icon at bounding box center [351, 265] width 12 height 11
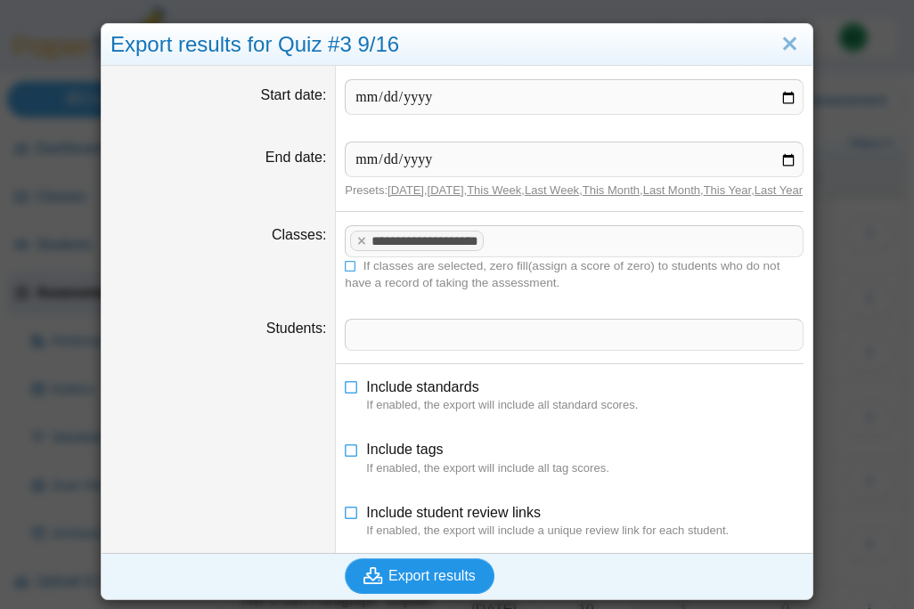
click at [432, 573] on span "Export results" at bounding box center [431, 575] width 87 height 15
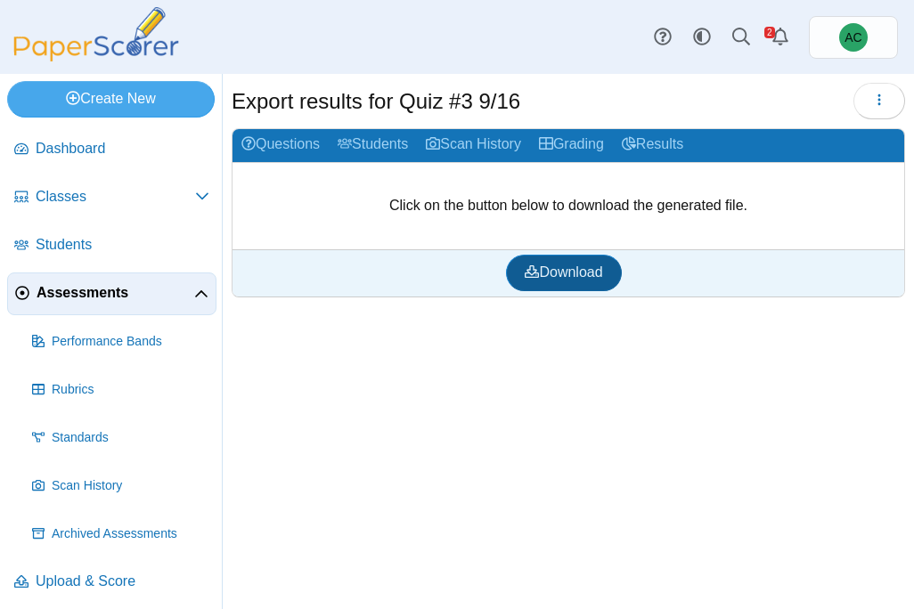
click at [550, 279] on span "Download" at bounding box center [564, 272] width 78 height 15
click at [84, 298] on span "Assessments" at bounding box center [116, 293] width 158 height 20
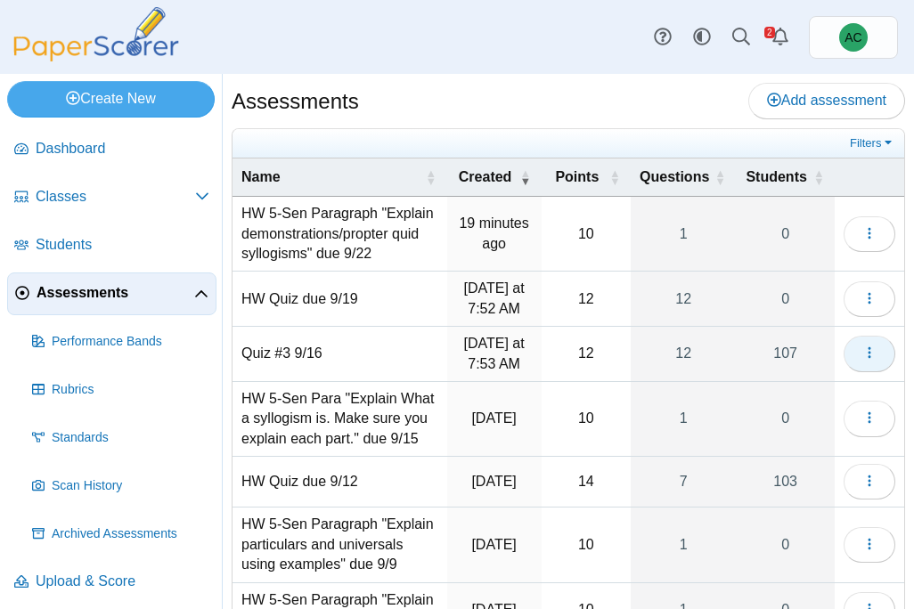
click at [870, 358] on icon "button" at bounding box center [869, 353] width 14 height 14
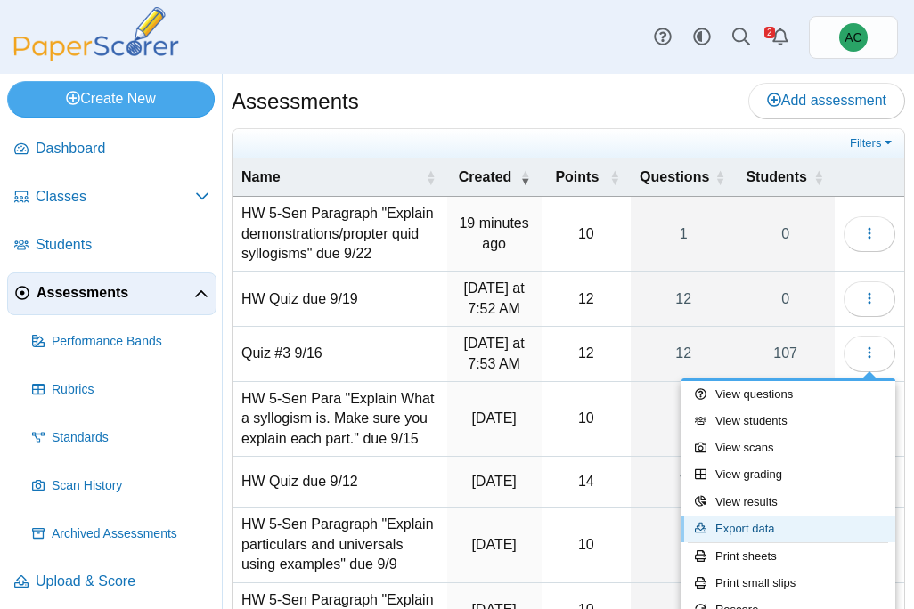
click at [766, 521] on link "Export data" at bounding box center [789, 529] width 214 height 27
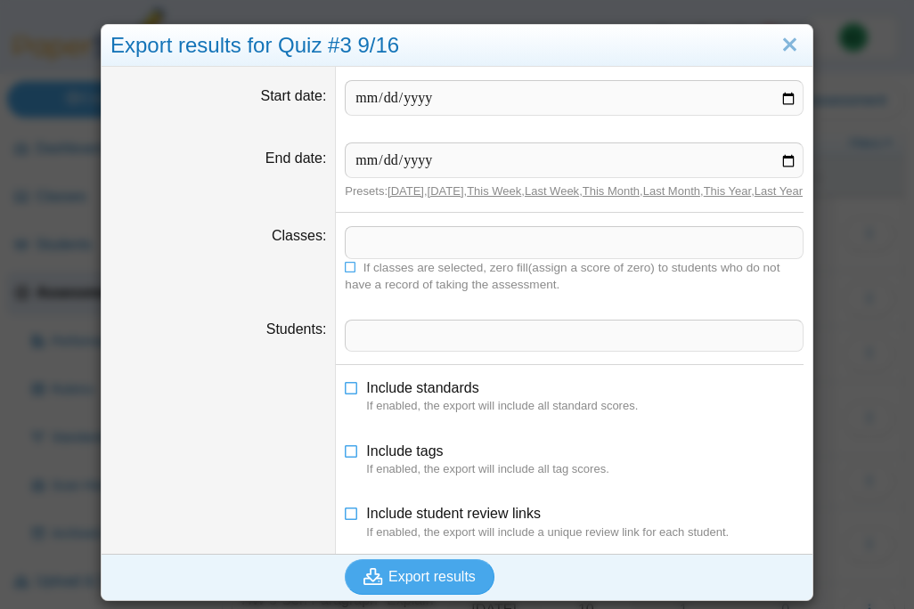
click at [380, 247] on span at bounding box center [574, 242] width 457 height 30
click at [347, 271] on icon at bounding box center [351, 265] width 12 height 11
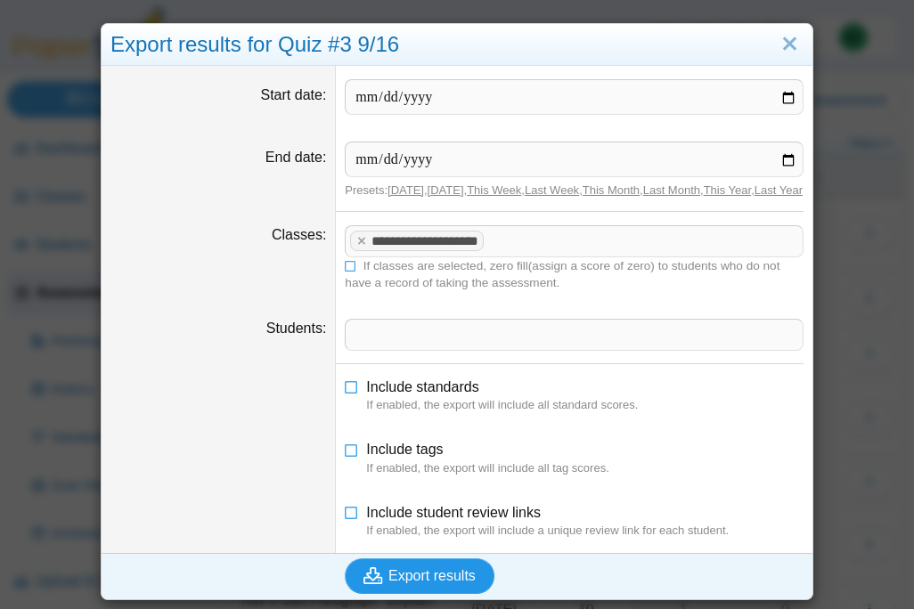
click at [381, 571] on icon "submit" at bounding box center [373, 576] width 20 height 17
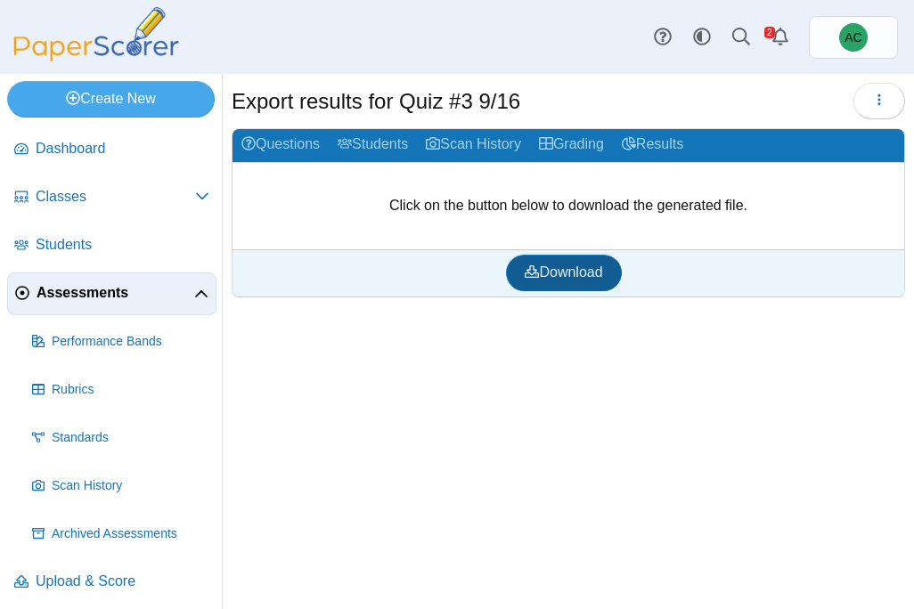
click at [550, 275] on span "Download" at bounding box center [564, 272] width 78 height 15
click at [76, 294] on span "Assessments" at bounding box center [116, 293] width 158 height 20
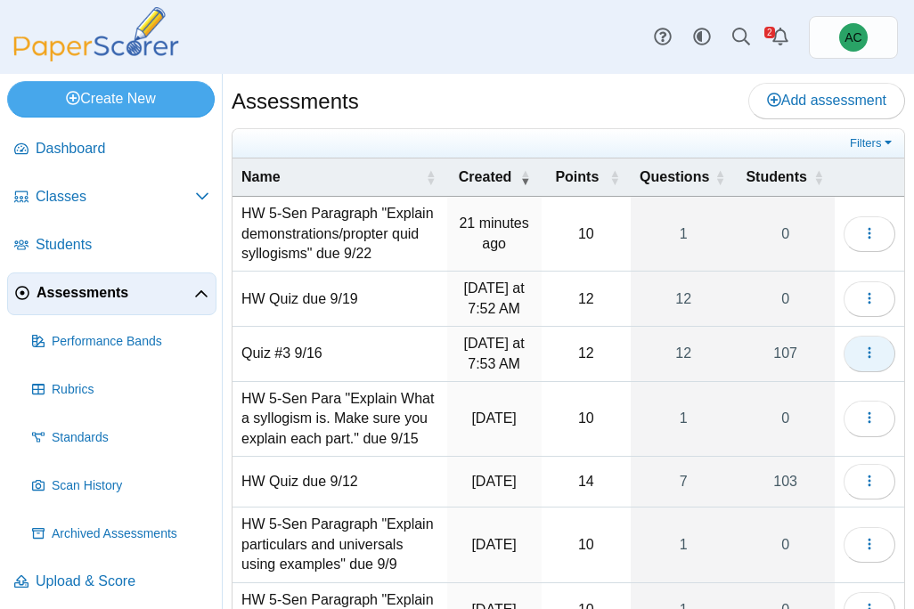
click at [864, 343] on button "button" at bounding box center [870, 354] width 52 height 36
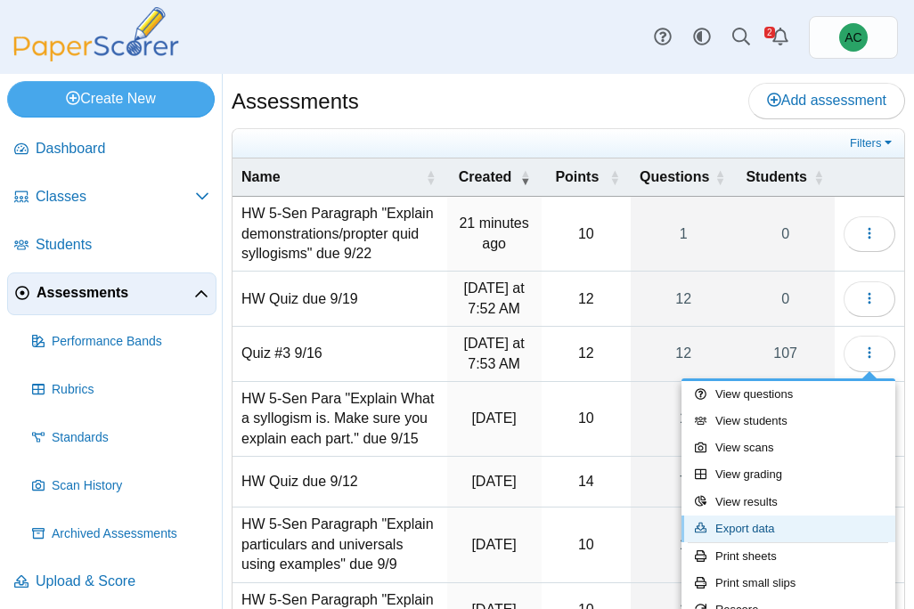
click at [761, 530] on link "Export data" at bounding box center [789, 529] width 214 height 27
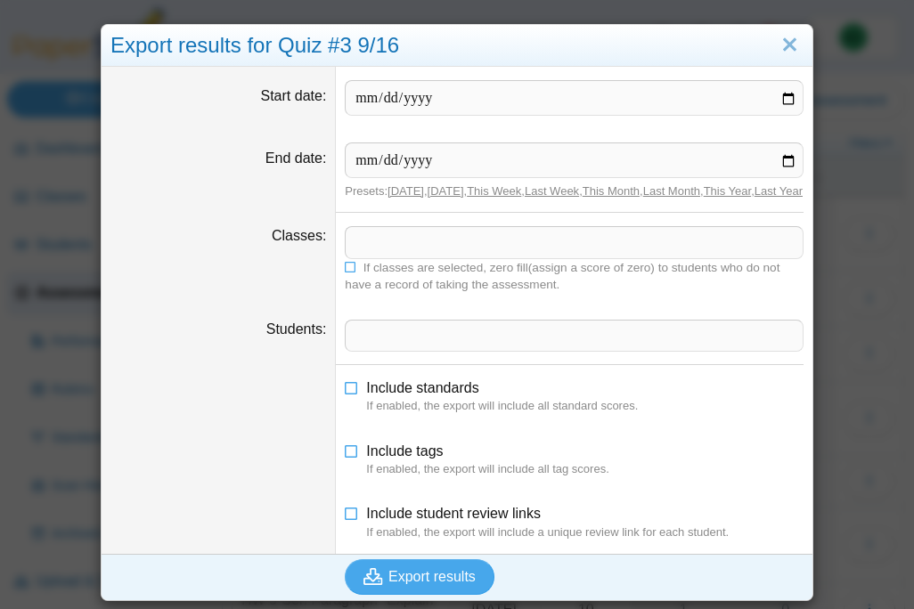
click at [374, 257] on span at bounding box center [574, 242] width 457 height 30
click at [352, 271] on icon at bounding box center [351, 265] width 12 height 11
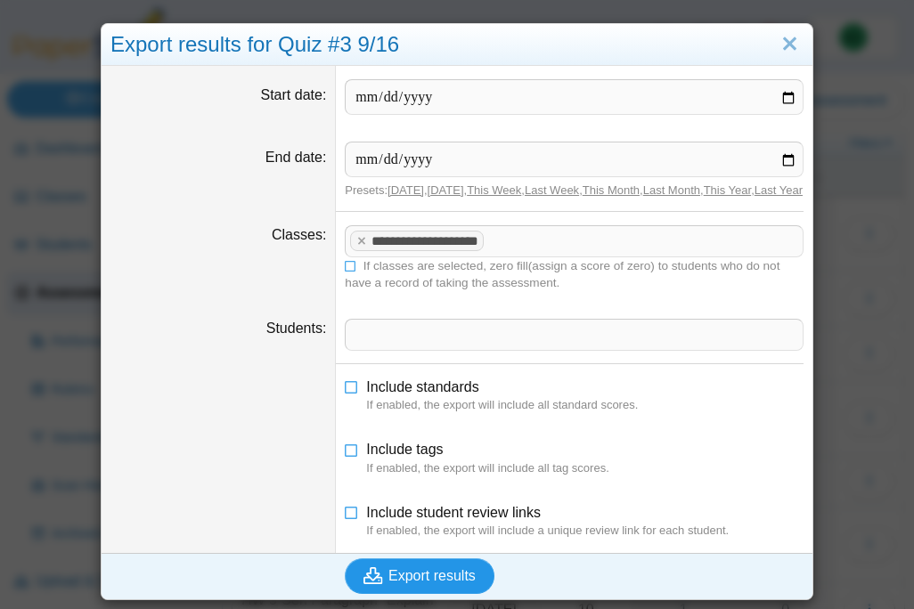
click at [421, 590] on button "Export results" at bounding box center [420, 577] width 150 height 36
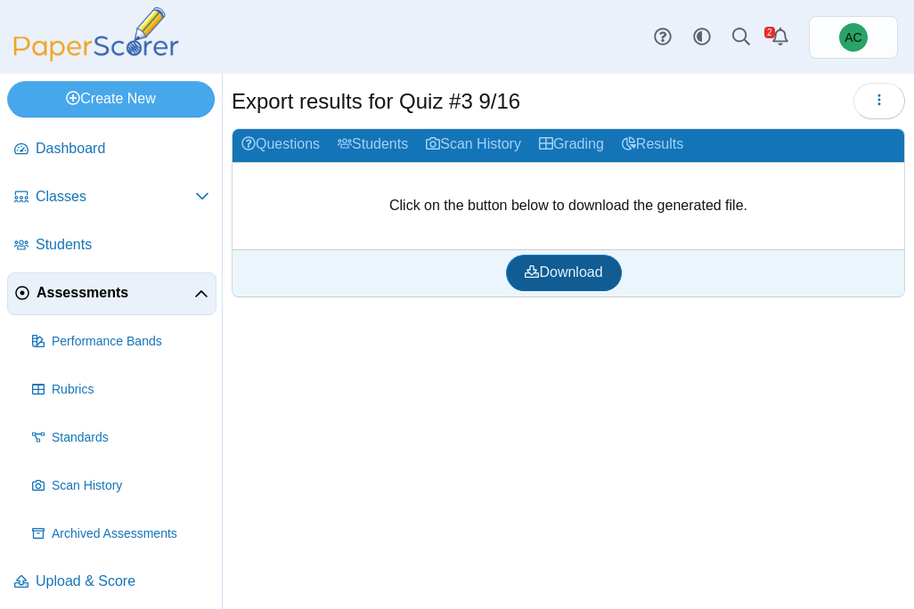
click at [543, 274] on span "Download" at bounding box center [564, 272] width 78 height 15
click at [62, 284] on span "Assessments" at bounding box center [116, 293] width 158 height 20
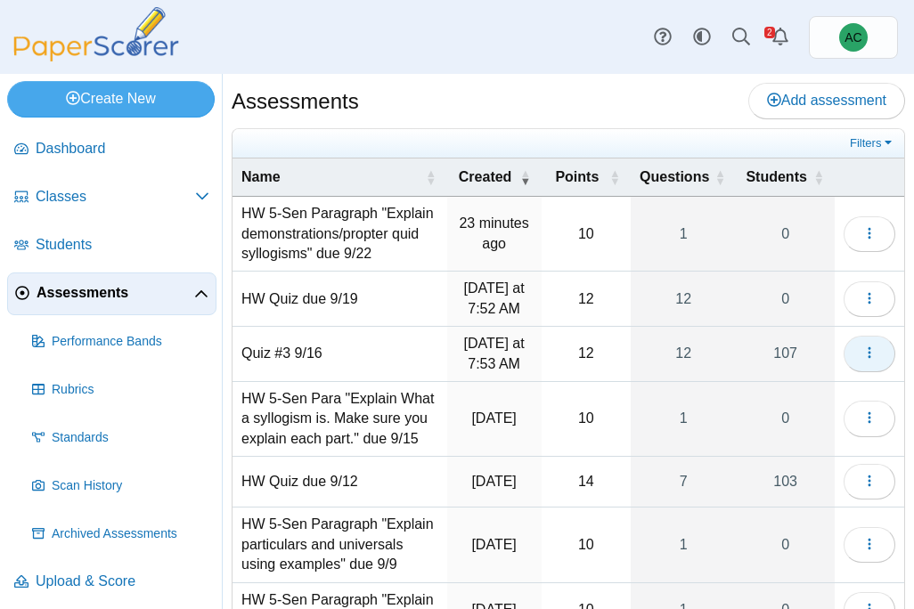
click at [866, 353] on icon "button" at bounding box center [869, 353] width 14 height 14
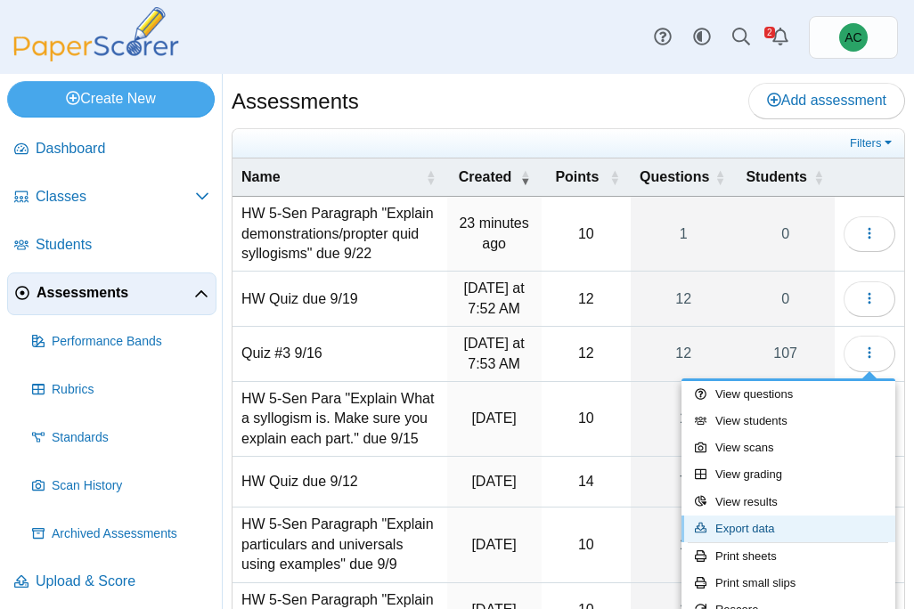
click at [758, 519] on link "Export data" at bounding box center [789, 529] width 214 height 27
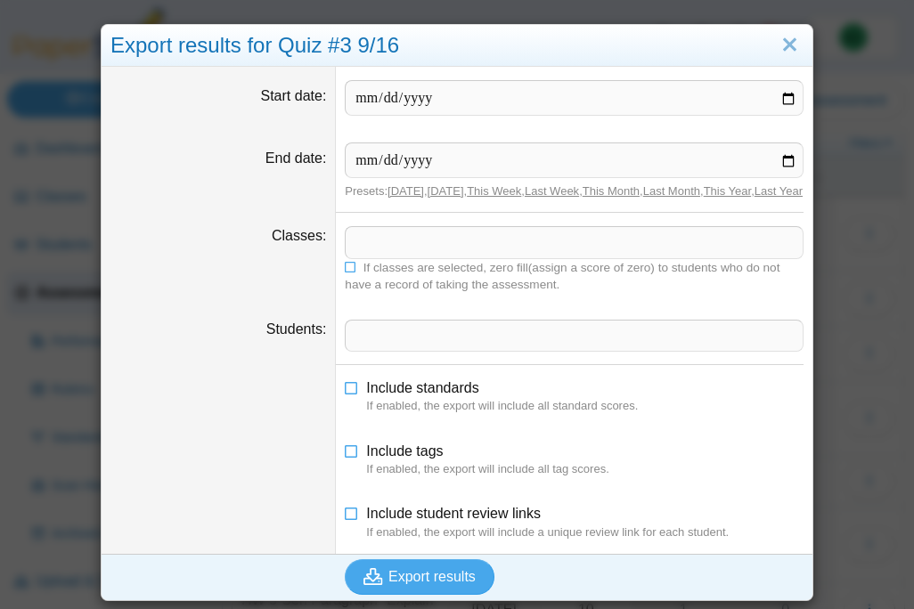
click at [396, 257] on span at bounding box center [574, 242] width 457 height 30
click at [350, 271] on icon at bounding box center [351, 265] width 12 height 11
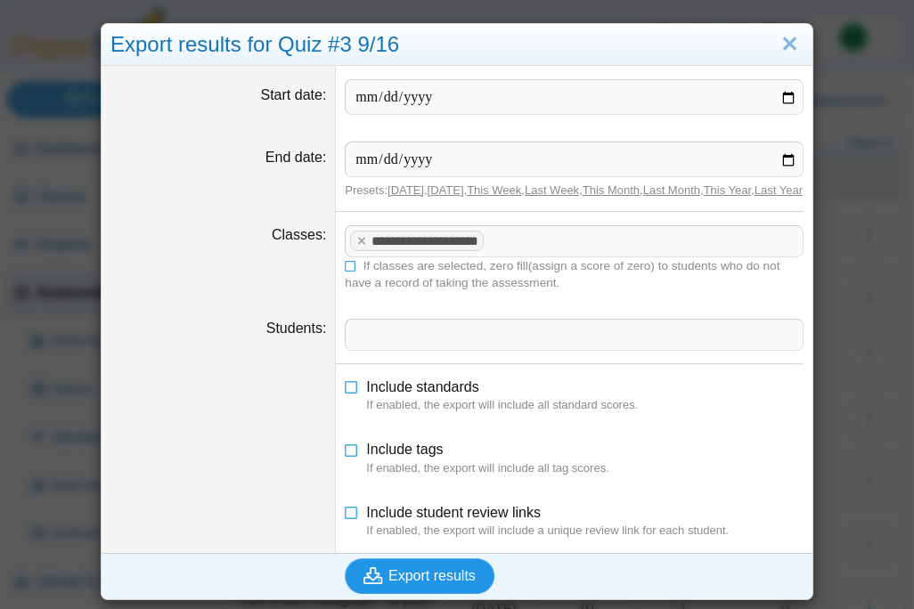
click at [392, 582] on span "Export results" at bounding box center [431, 575] width 87 height 15
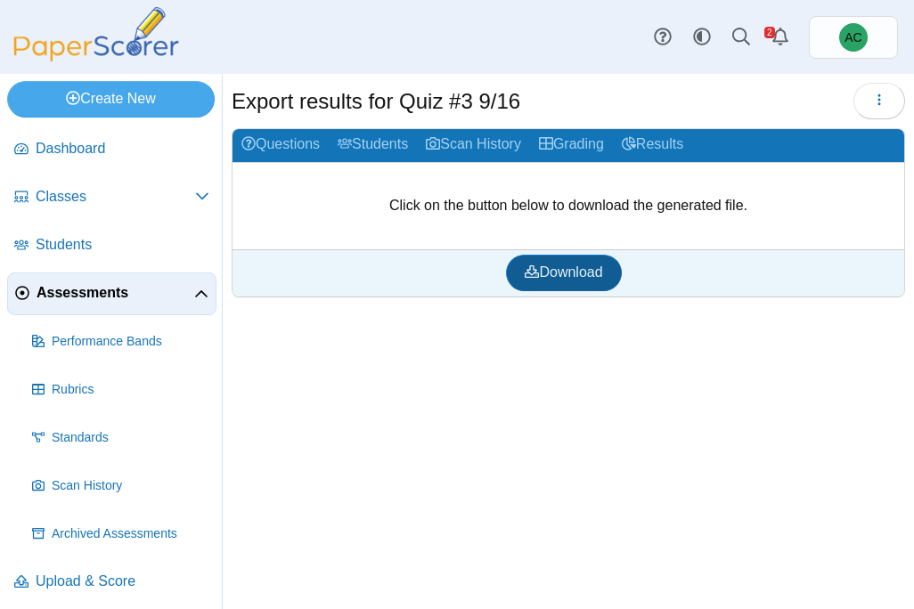
click at [556, 265] on span "Download" at bounding box center [564, 272] width 78 height 15
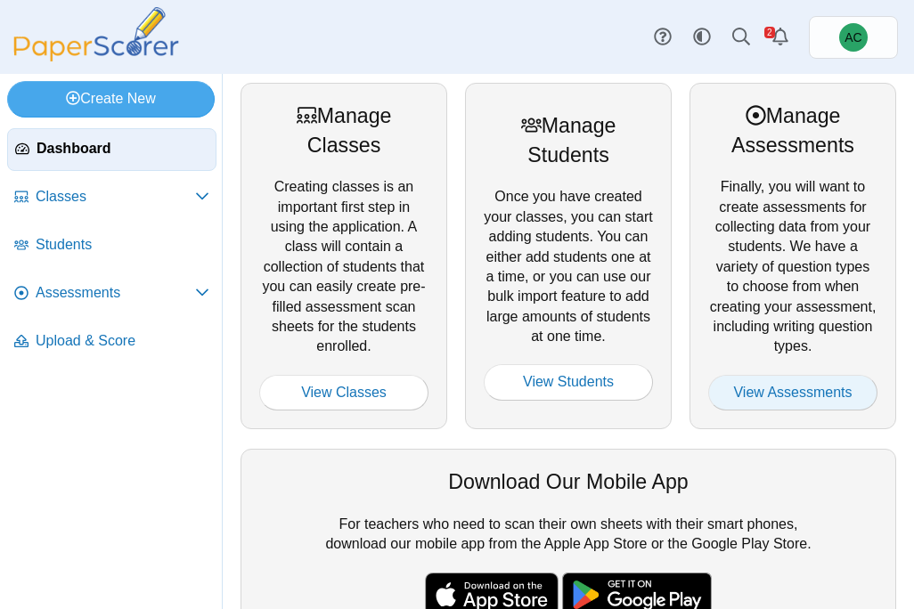
click at [772, 399] on link "View Assessments" at bounding box center [792, 393] width 169 height 36
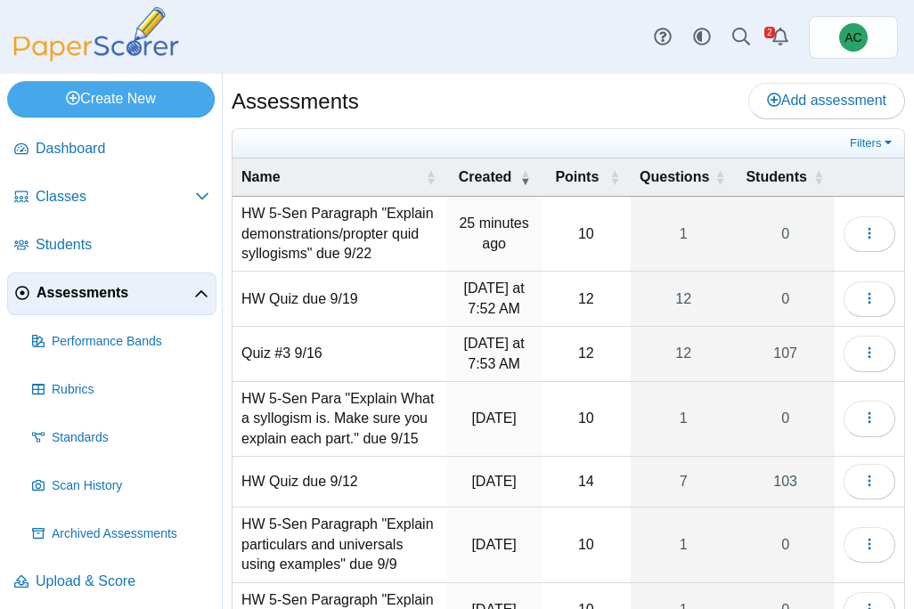
scroll to position [355, 0]
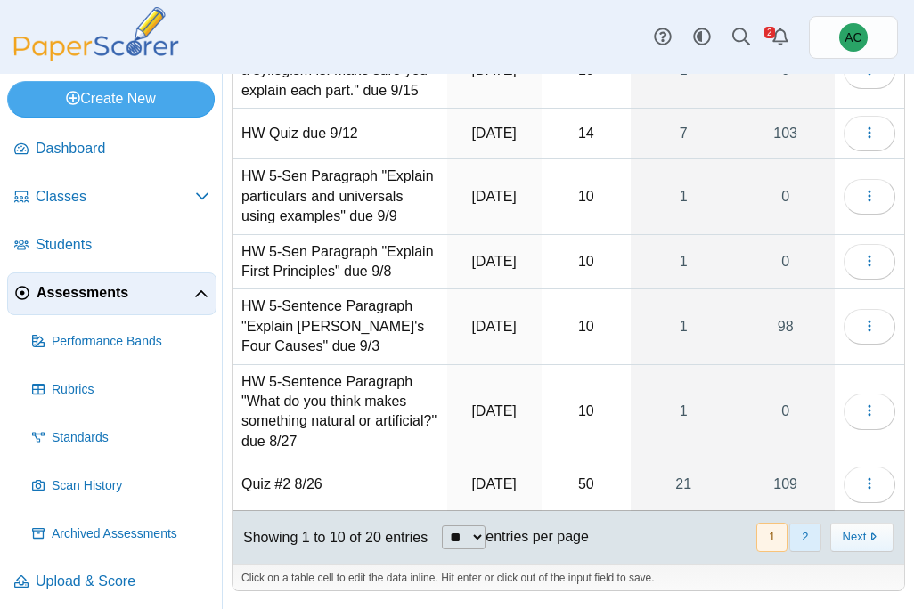
click at [815, 539] on button "2" at bounding box center [804, 537] width 31 height 29
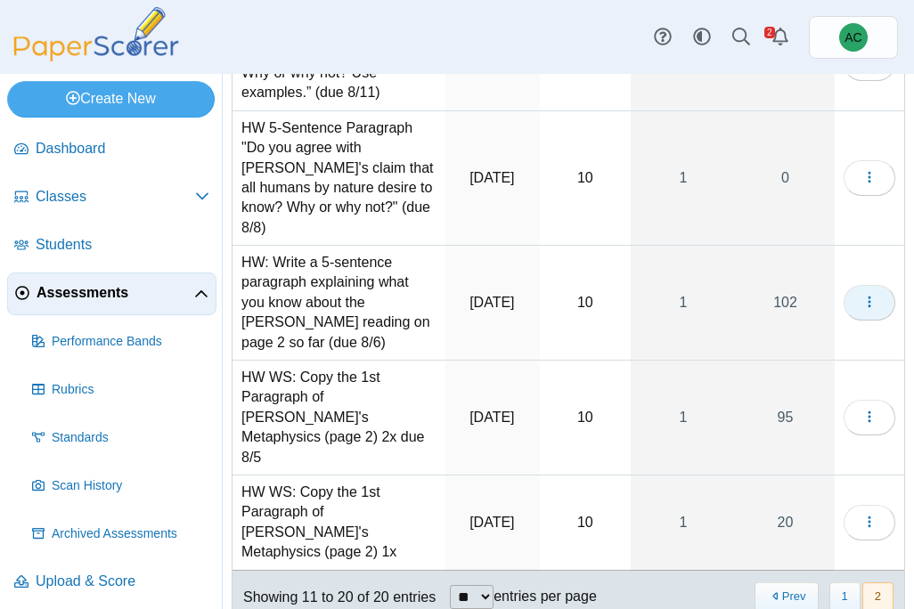
click at [875, 295] on icon "button" at bounding box center [869, 302] width 14 height 14
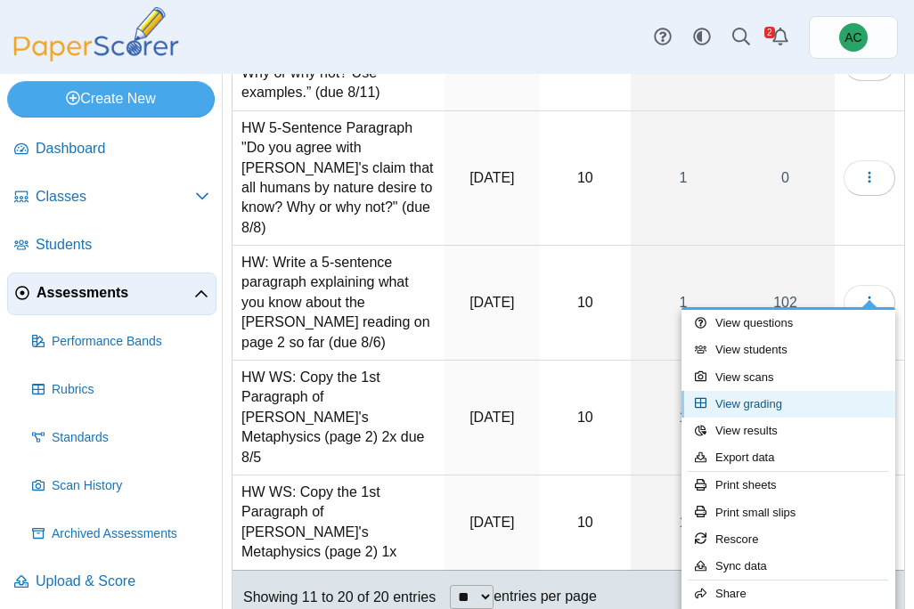
click at [774, 397] on link "View grading" at bounding box center [789, 404] width 214 height 27
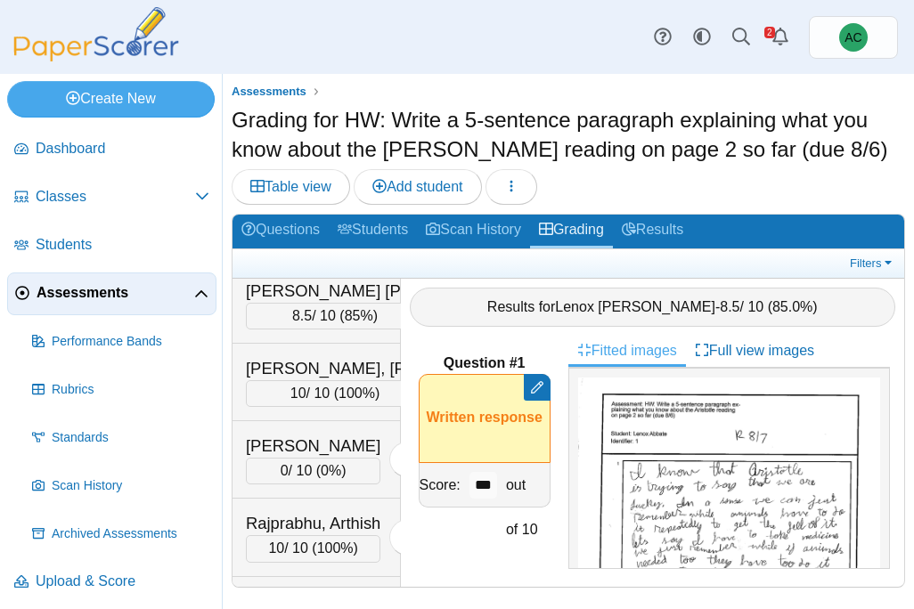
scroll to position [5648, 0]
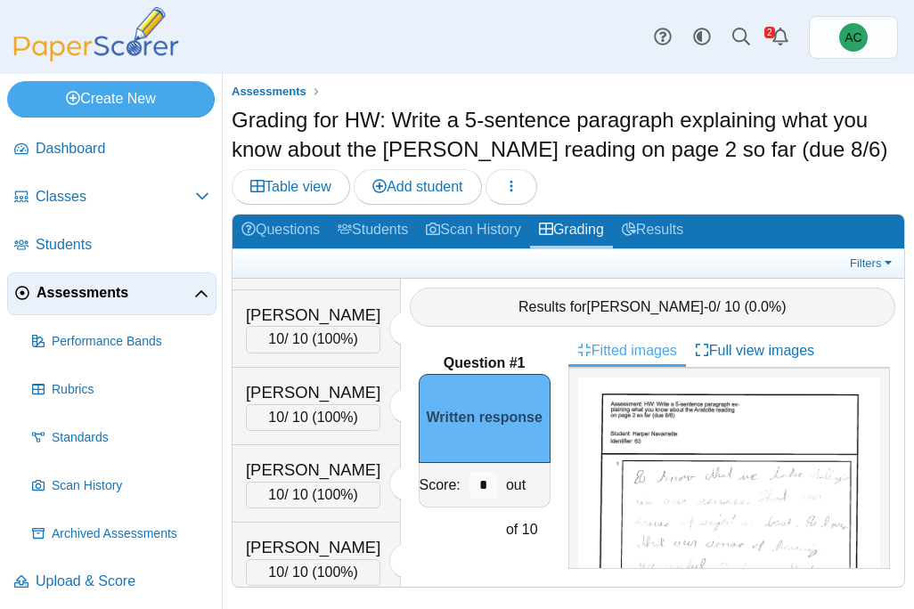
scroll to position [6032, 0]
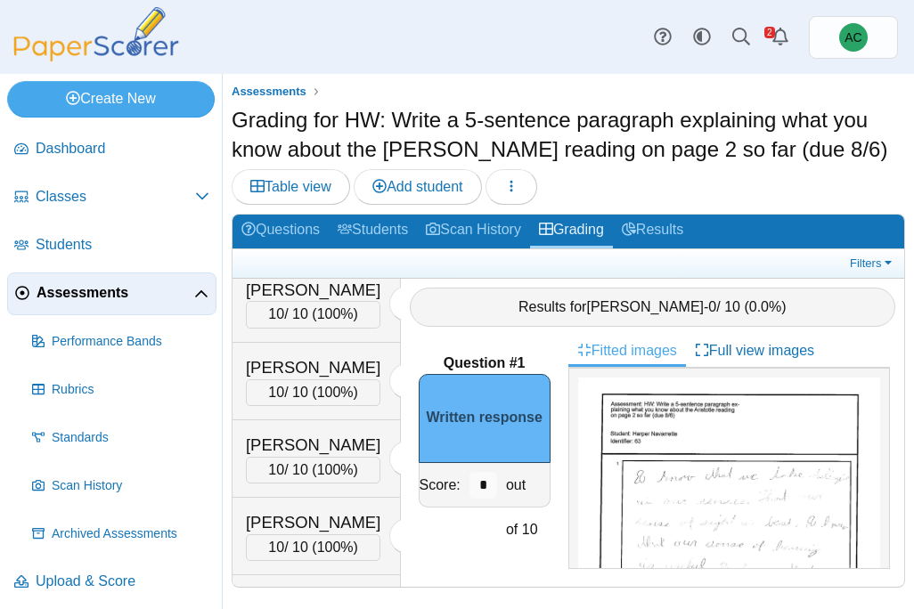
click at [320, 69] on div "Pieres, Cameron" at bounding box center [313, 56] width 135 height 23
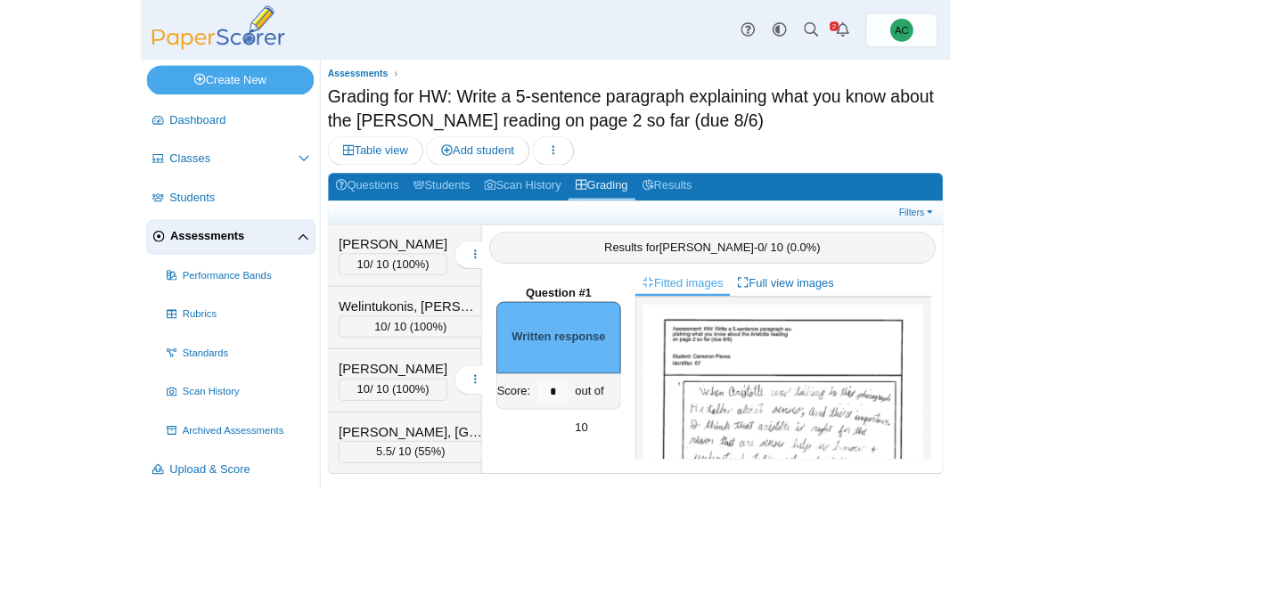
scroll to position [7610, 0]
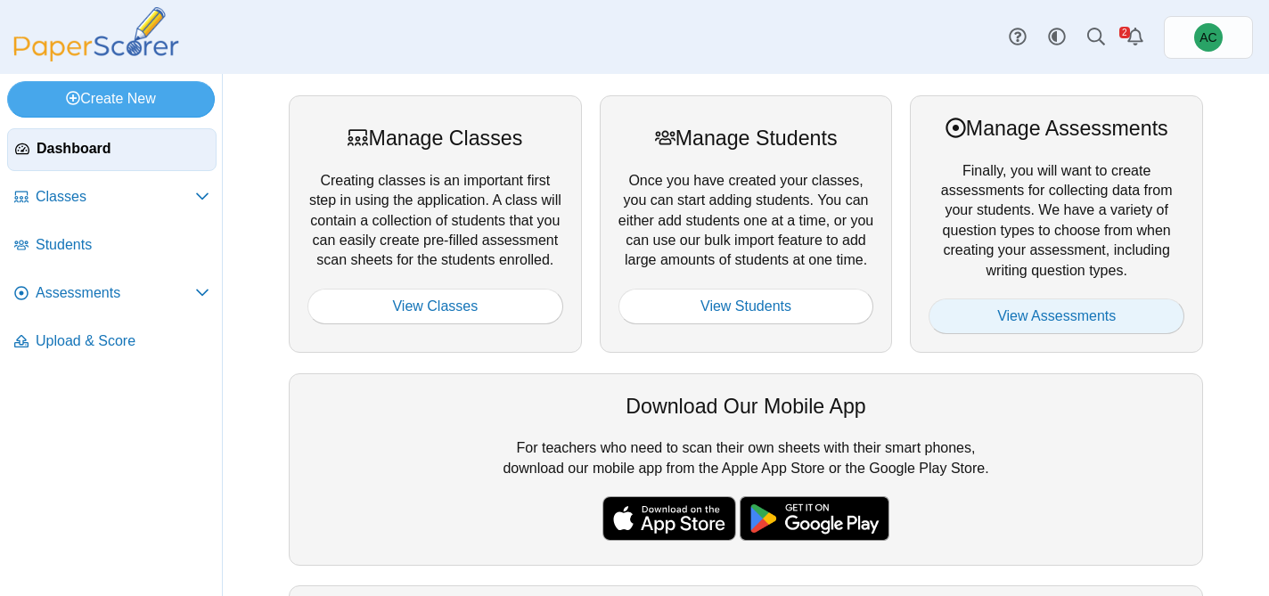
click at [962, 312] on link "View Assessments" at bounding box center [1056, 316] width 256 height 36
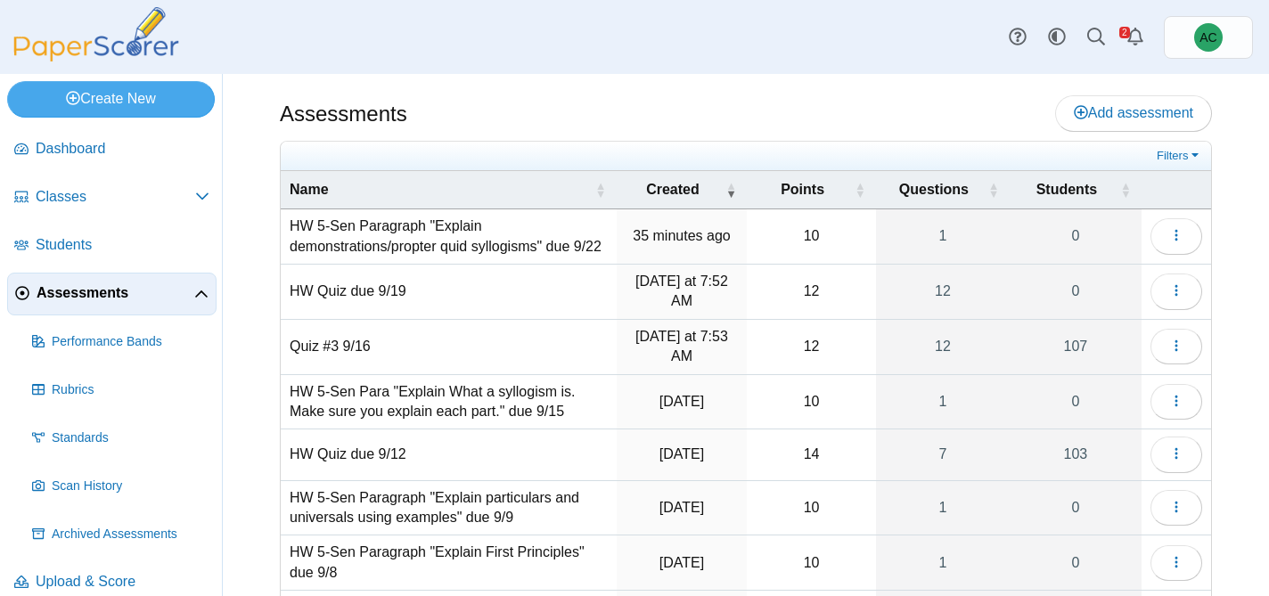
click at [404, 249] on td "HW 5-Sen Paragraph "Explain demonstrations/propter quid syllogisms" due 9/22" at bounding box center [449, 236] width 336 height 55
